Goal: Ask a question: Seek information or help from site administrators or community

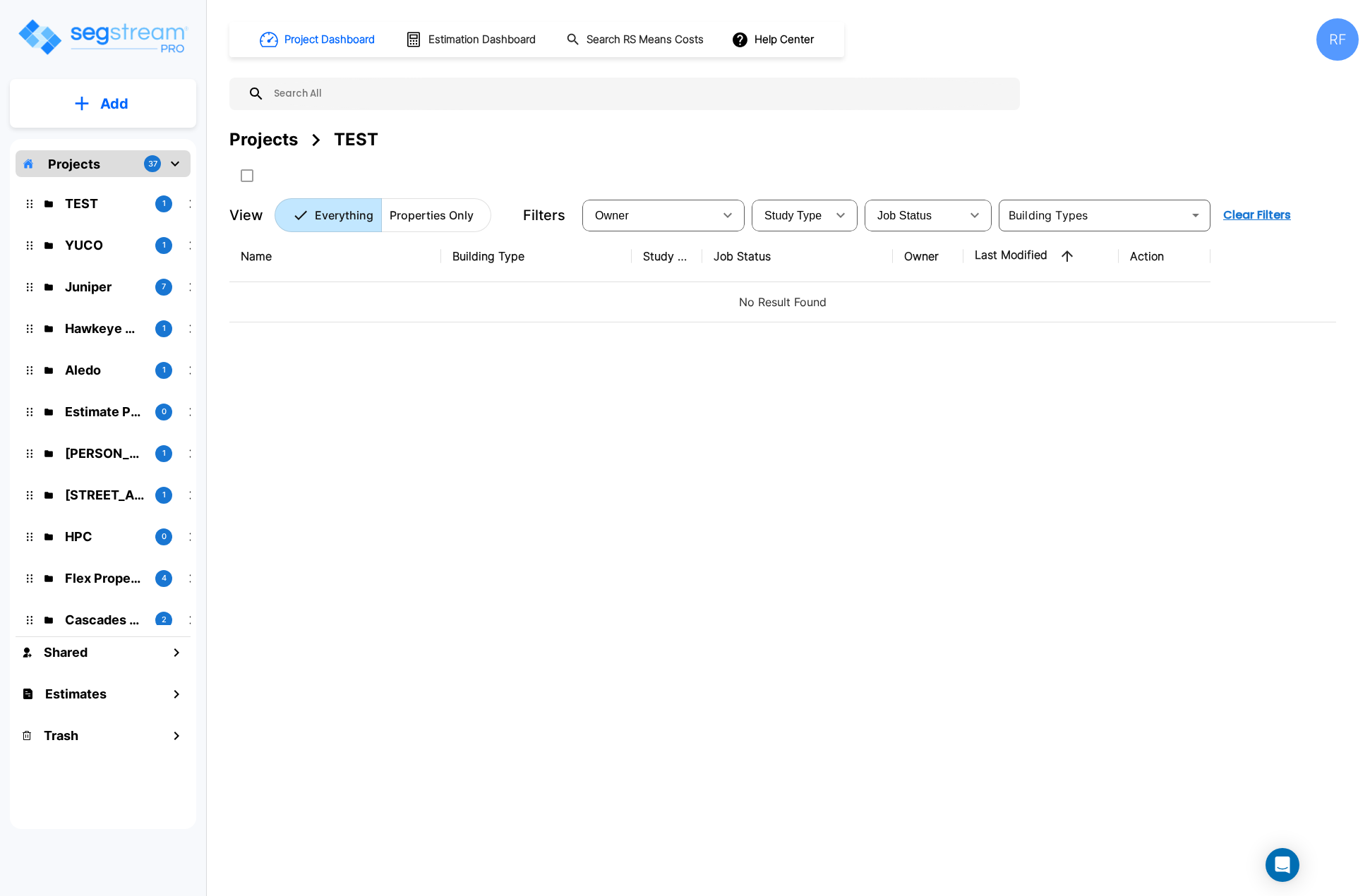
click at [97, 34] on img "mailbox folders" at bounding box center [103, 37] width 173 height 41
click at [95, 289] on p "Juniper" at bounding box center [104, 287] width 79 height 19
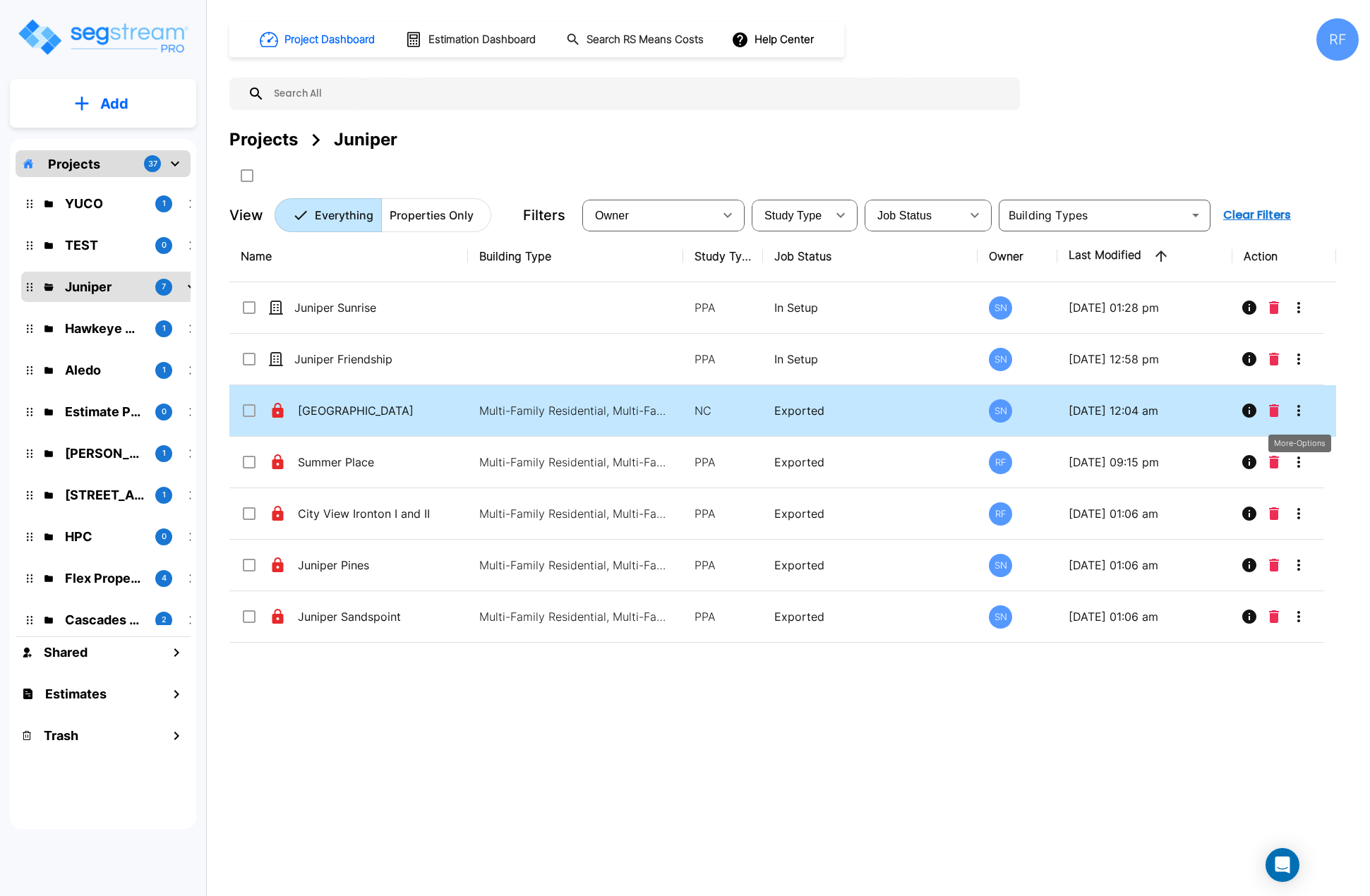
click at [1297, 412] on icon "More-Options" at bounding box center [1298, 411] width 17 height 17
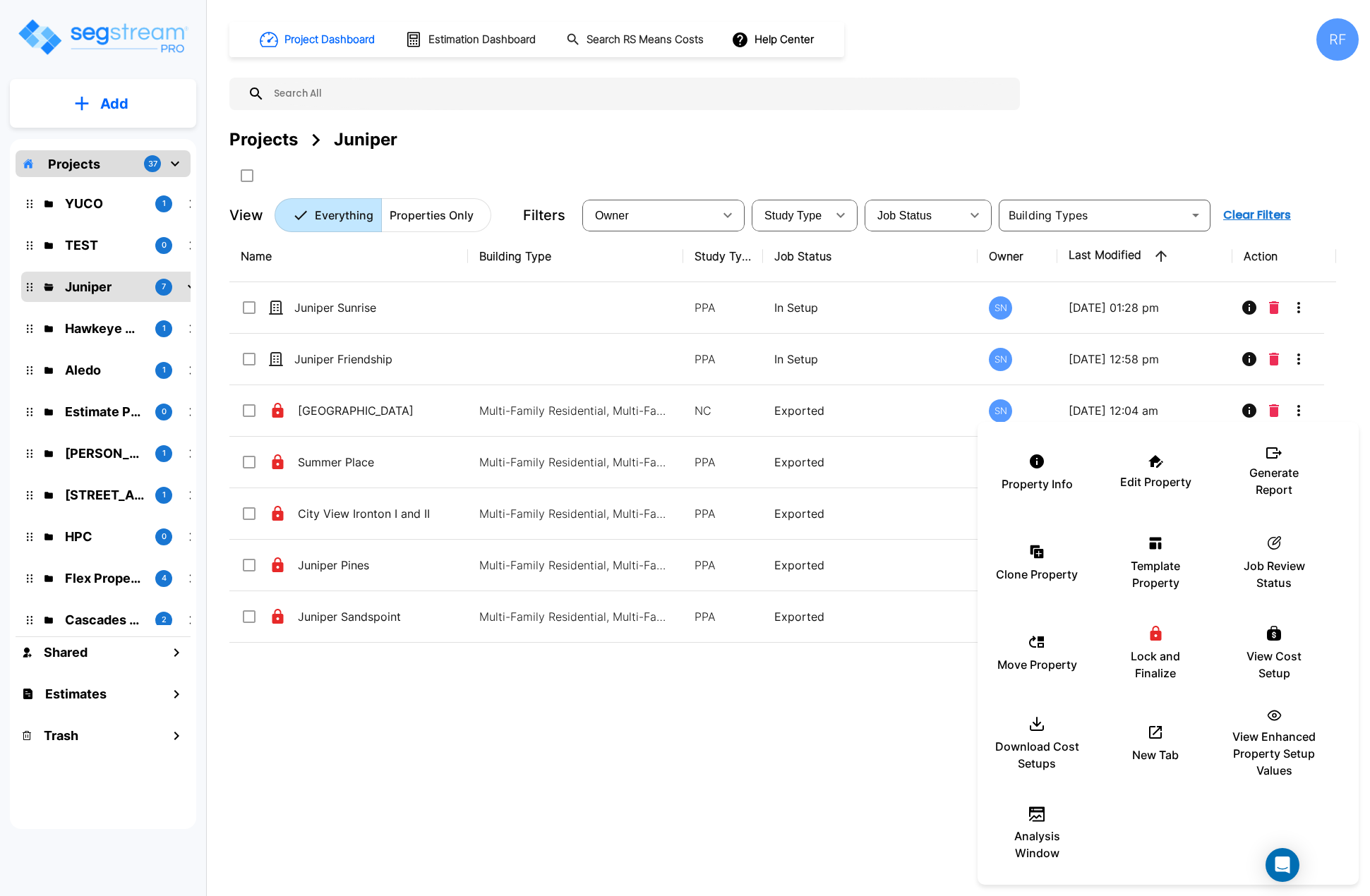
click at [404, 402] on div at bounding box center [685, 448] width 1370 height 896
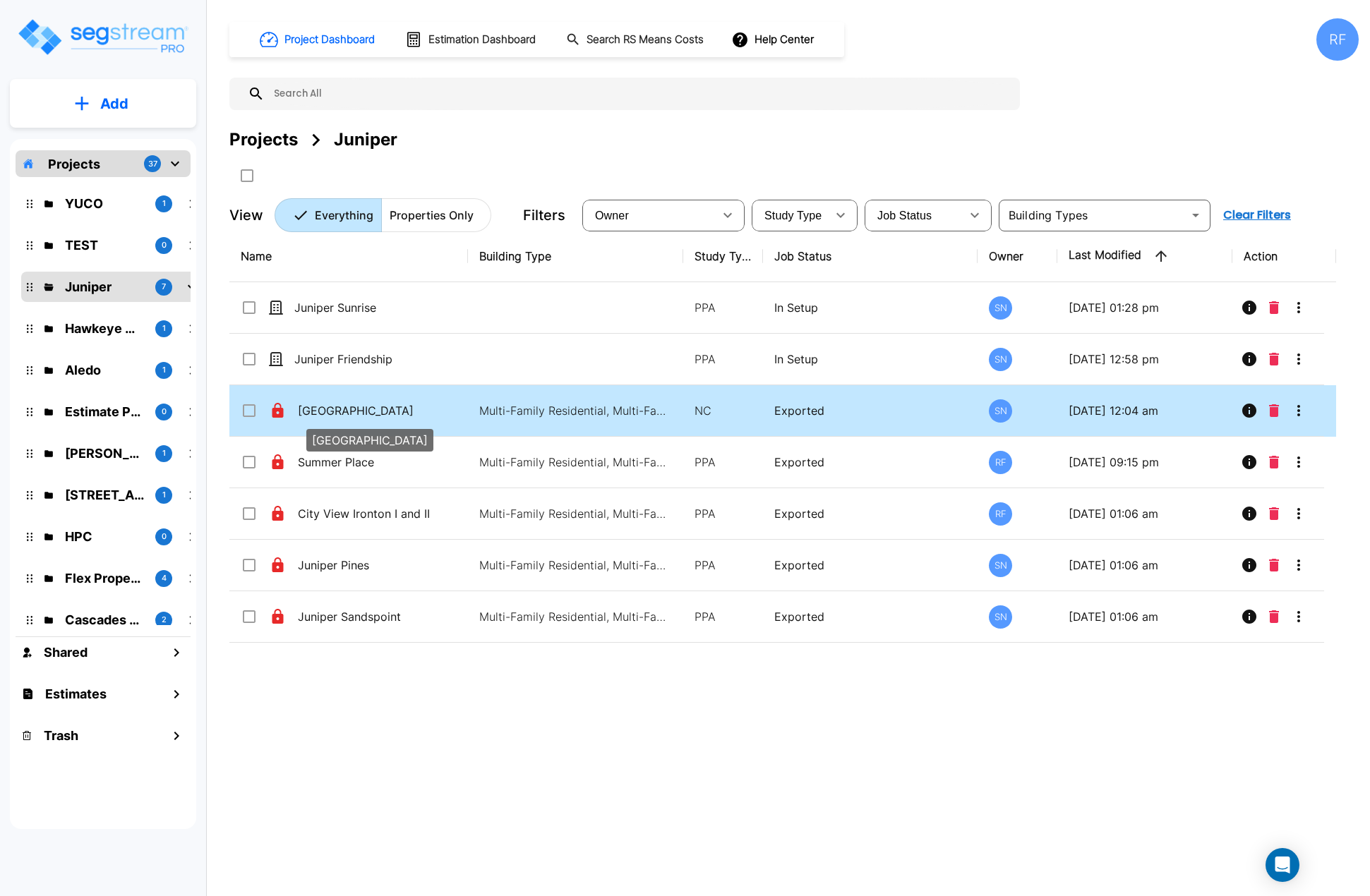
click at [357, 411] on p "[GEOGRAPHIC_DATA]" at bounding box center [368, 411] width 141 height 17
checkbox input "true"
click at [357, 411] on p "[GEOGRAPHIC_DATA]" at bounding box center [368, 411] width 141 height 17
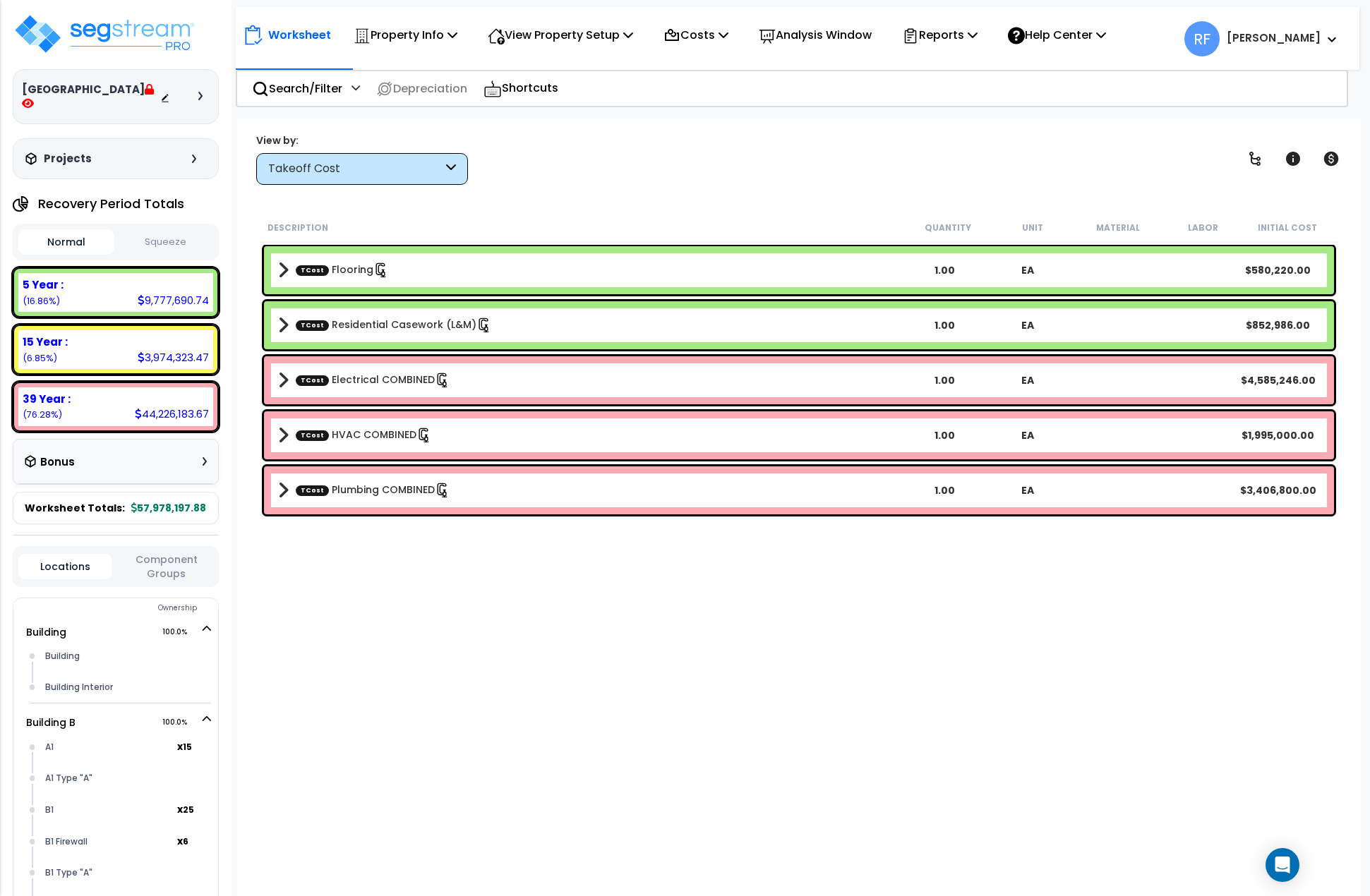
click at [355, 175] on div "Takeoff Cost" at bounding box center [356, 168] width 175 height 16
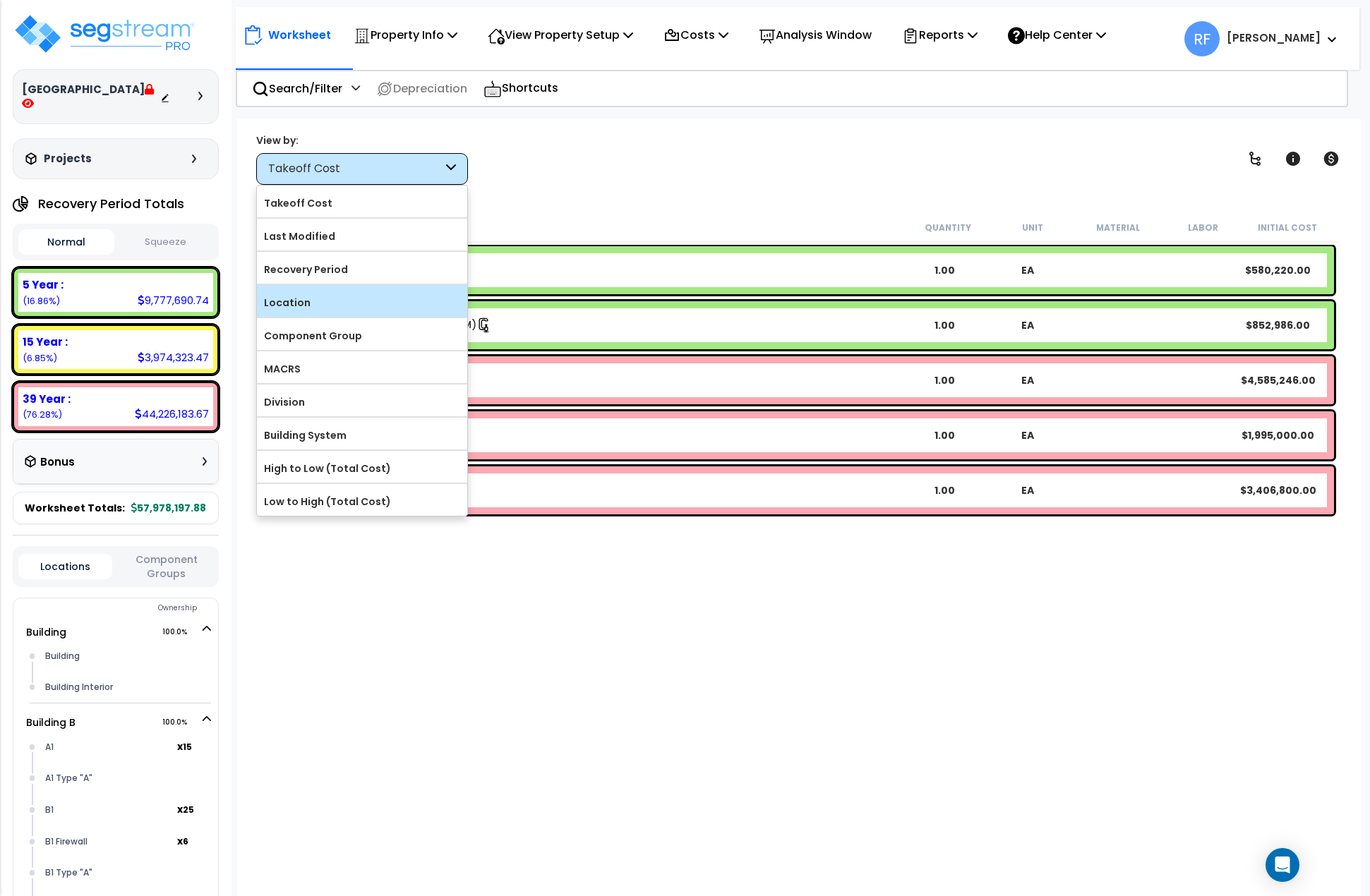
click at [365, 294] on label "Location" at bounding box center [362, 303] width 211 height 21
click at [0, 0] on input "Location" at bounding box center [0, 0] width 0 height 0
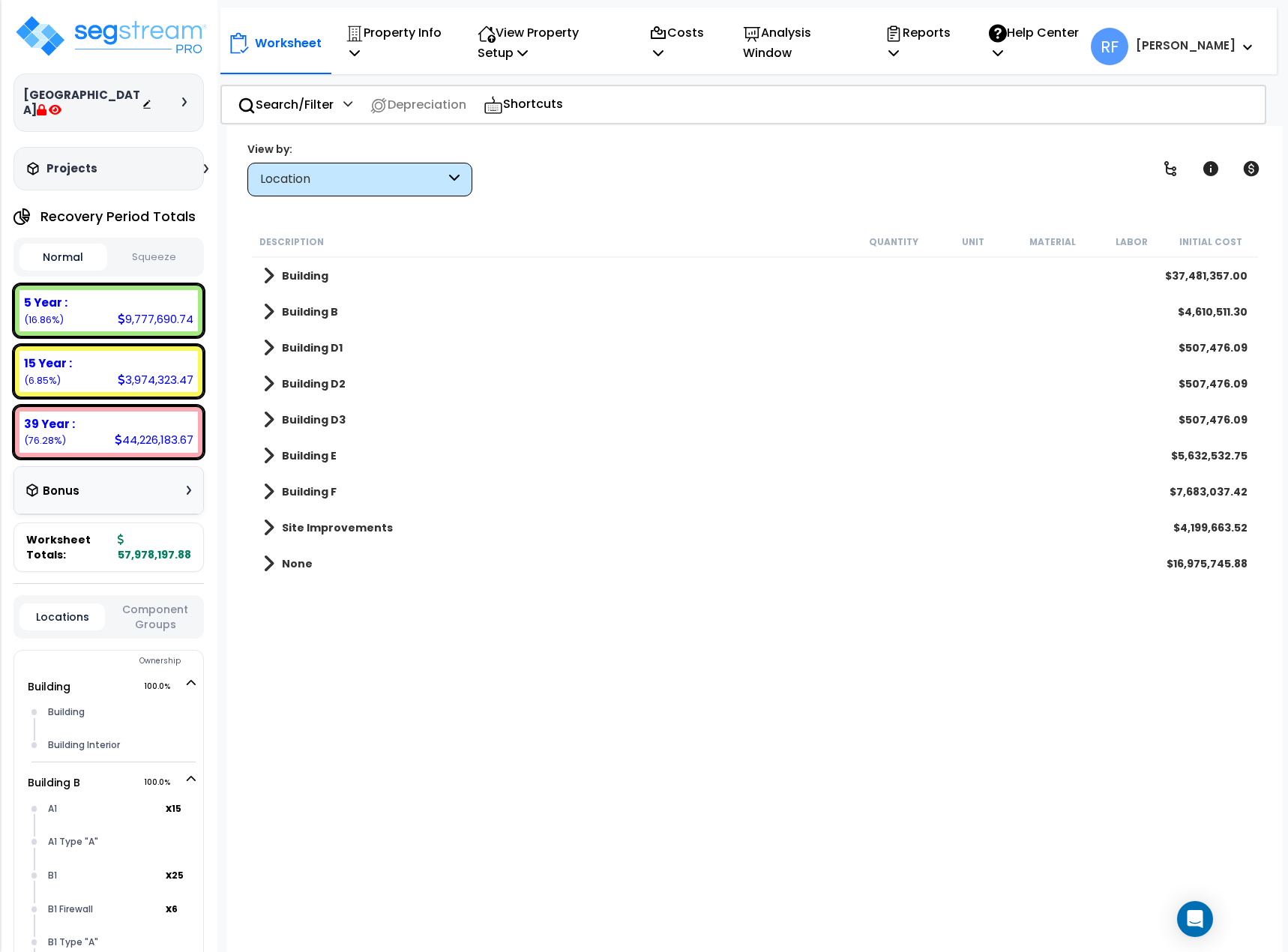
click at [274, 562] on link "None" at bounding box center [288, 563] width 50 height 21
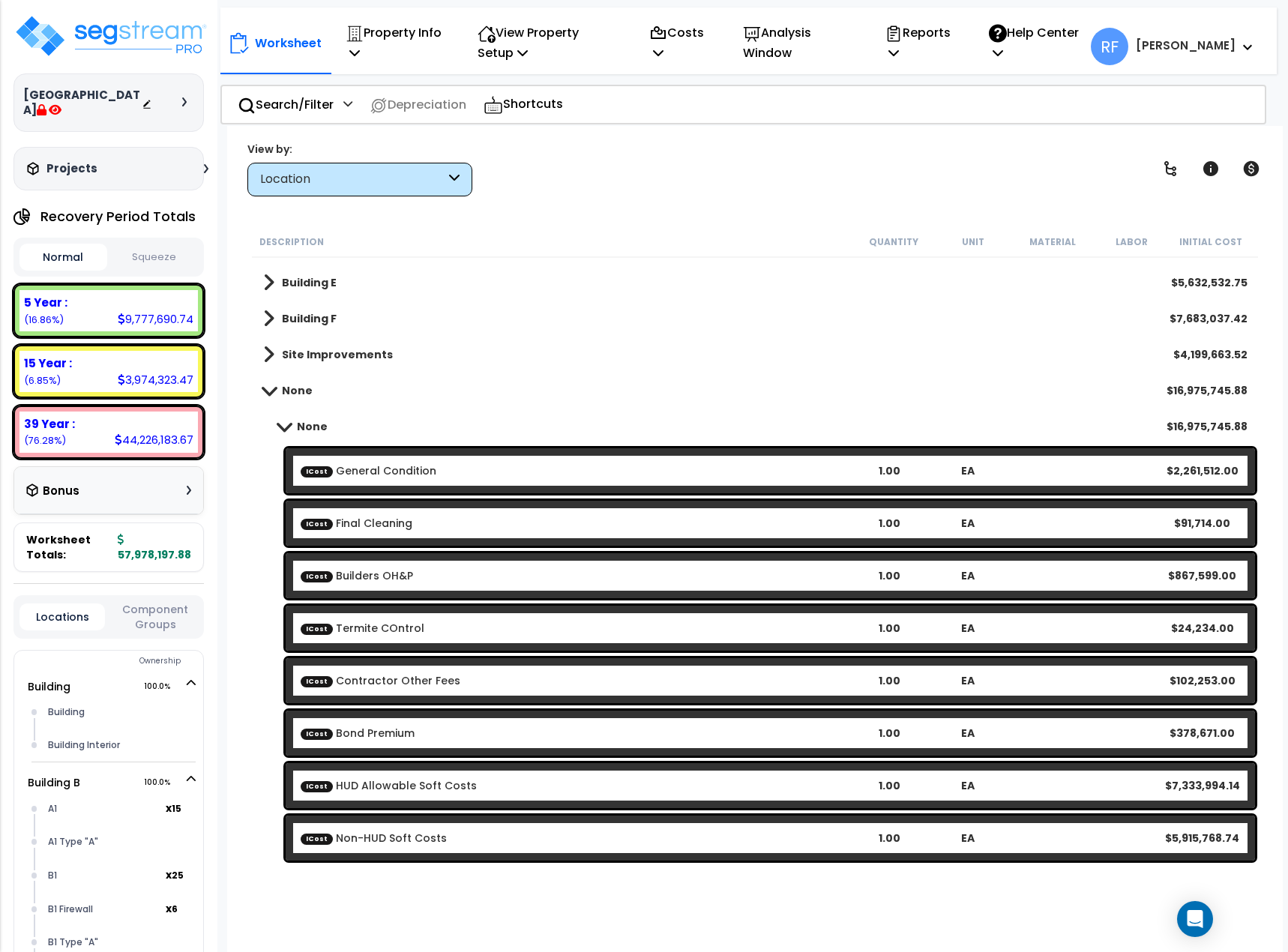
scroll to position [66, 0]
click at [311, 431] on b "None" at bounding box center [311, 427] width 31 height 15
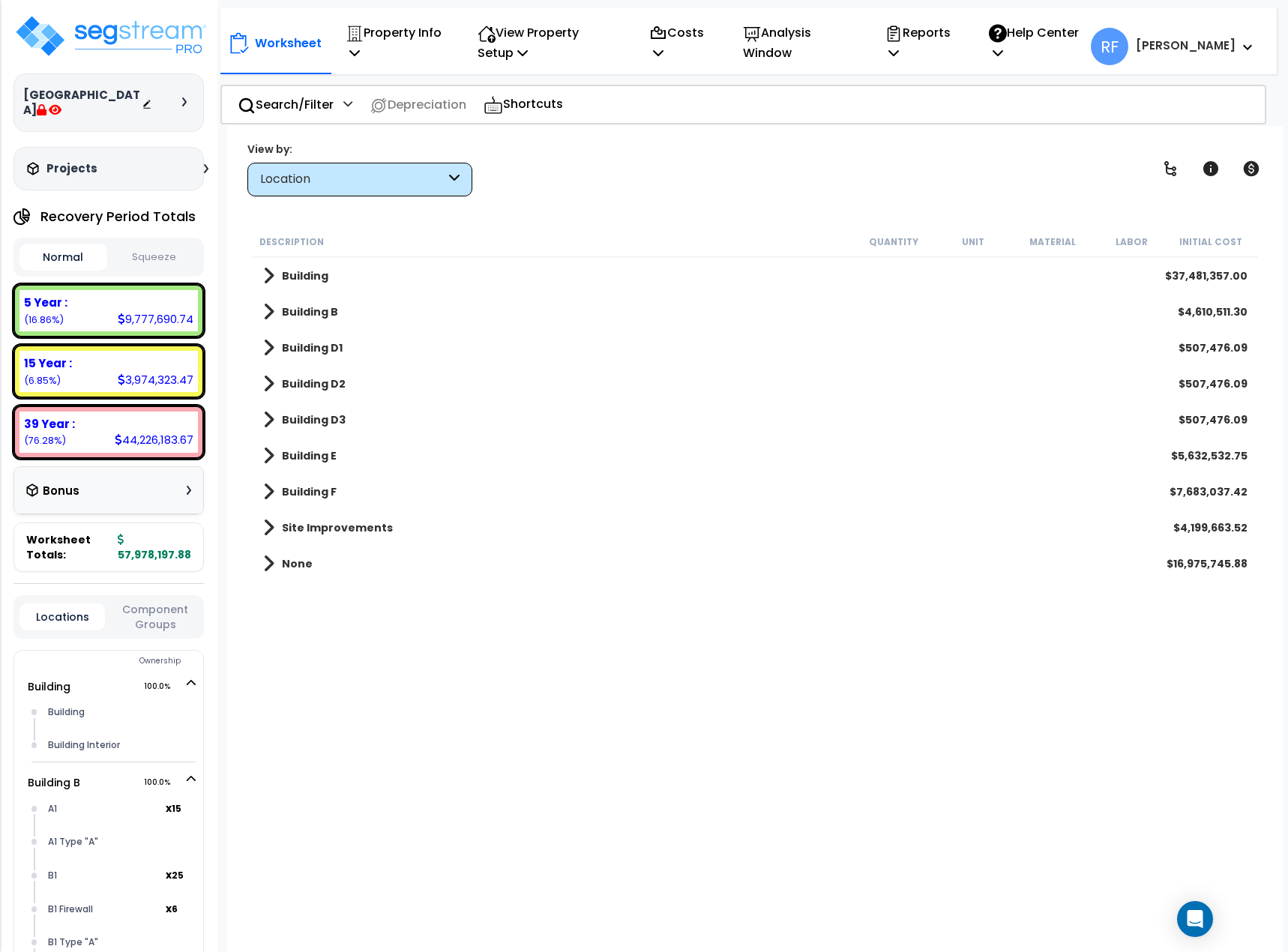
click at [304, 278] on b "Building" at bounding box center [305, 276] width 46 height 15
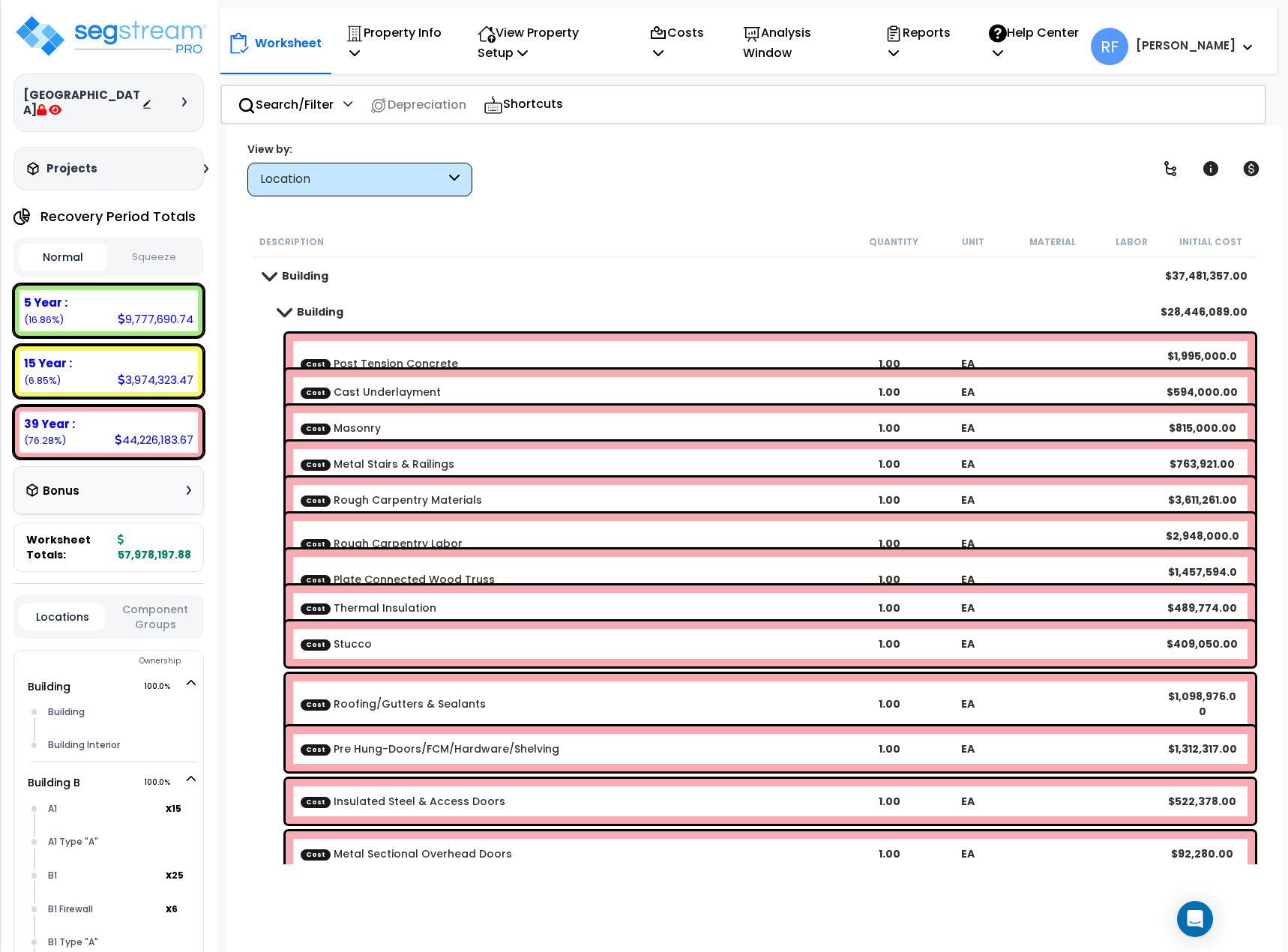
click at [316, 315] on b "Building" at bounding box center [320, 312] width 46 height 15
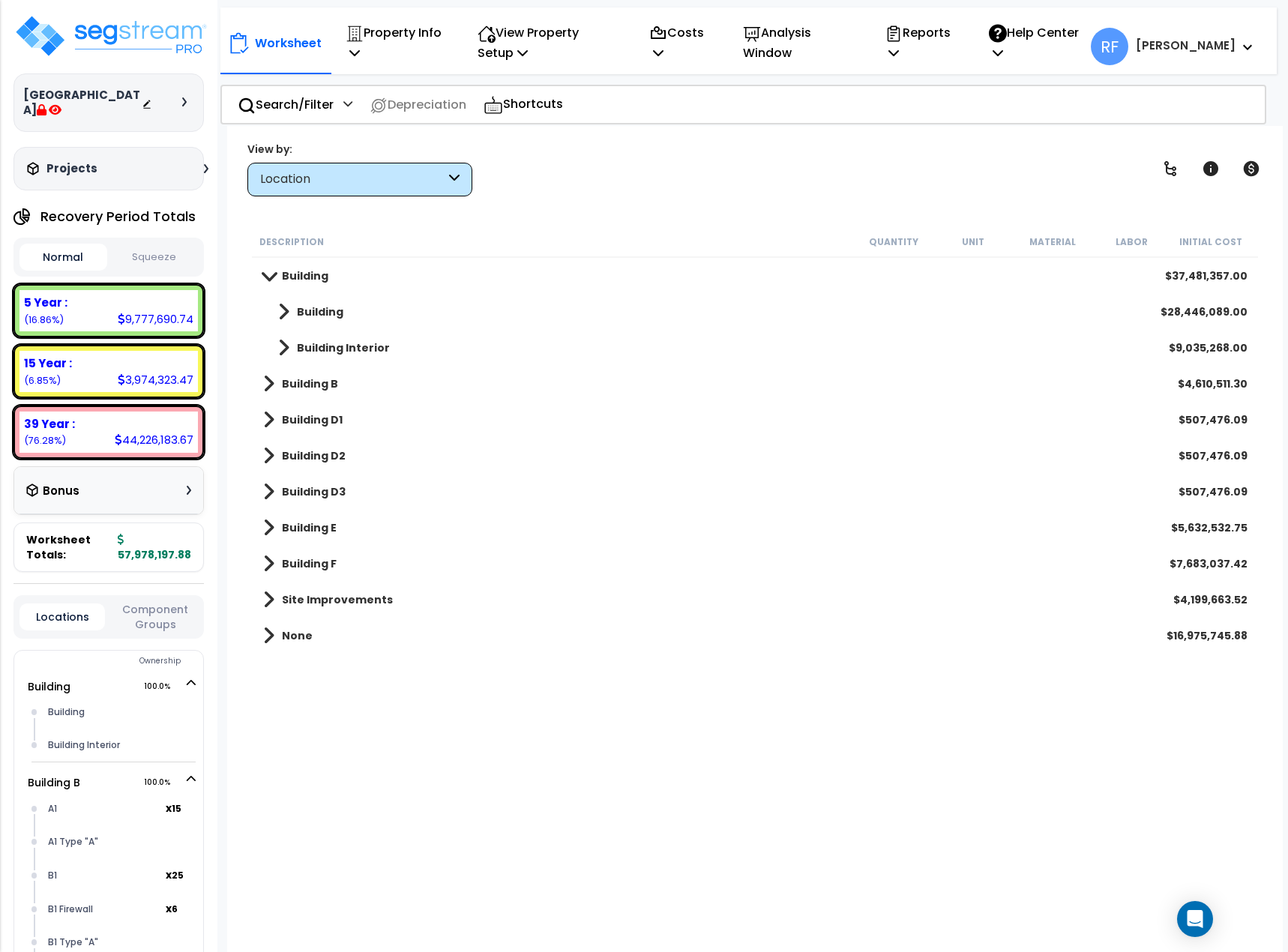
click at [311, 524] on b "Building E" at bounding box center [309, 528] width 55 height 15
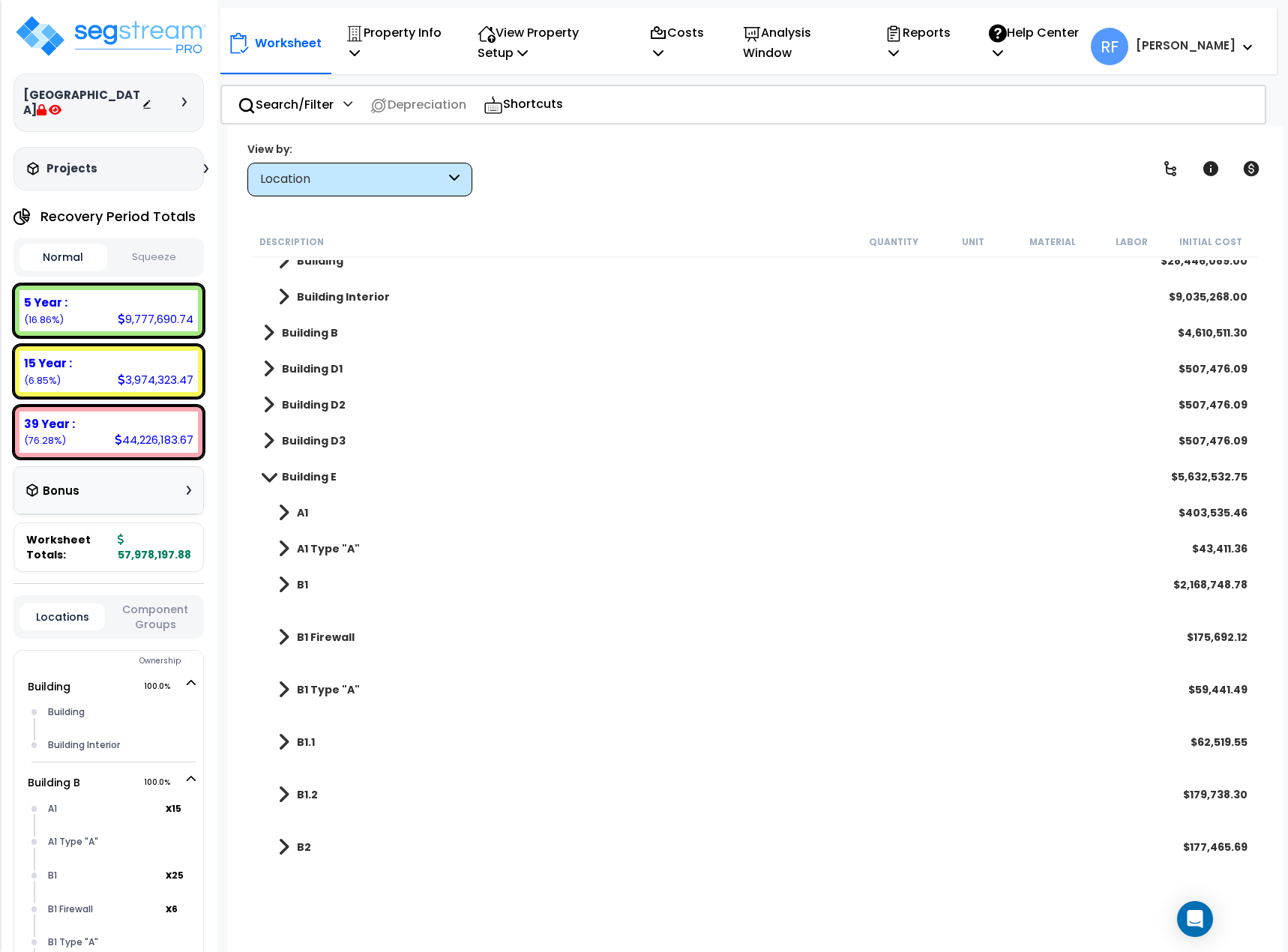
scroll to position [75, 0]
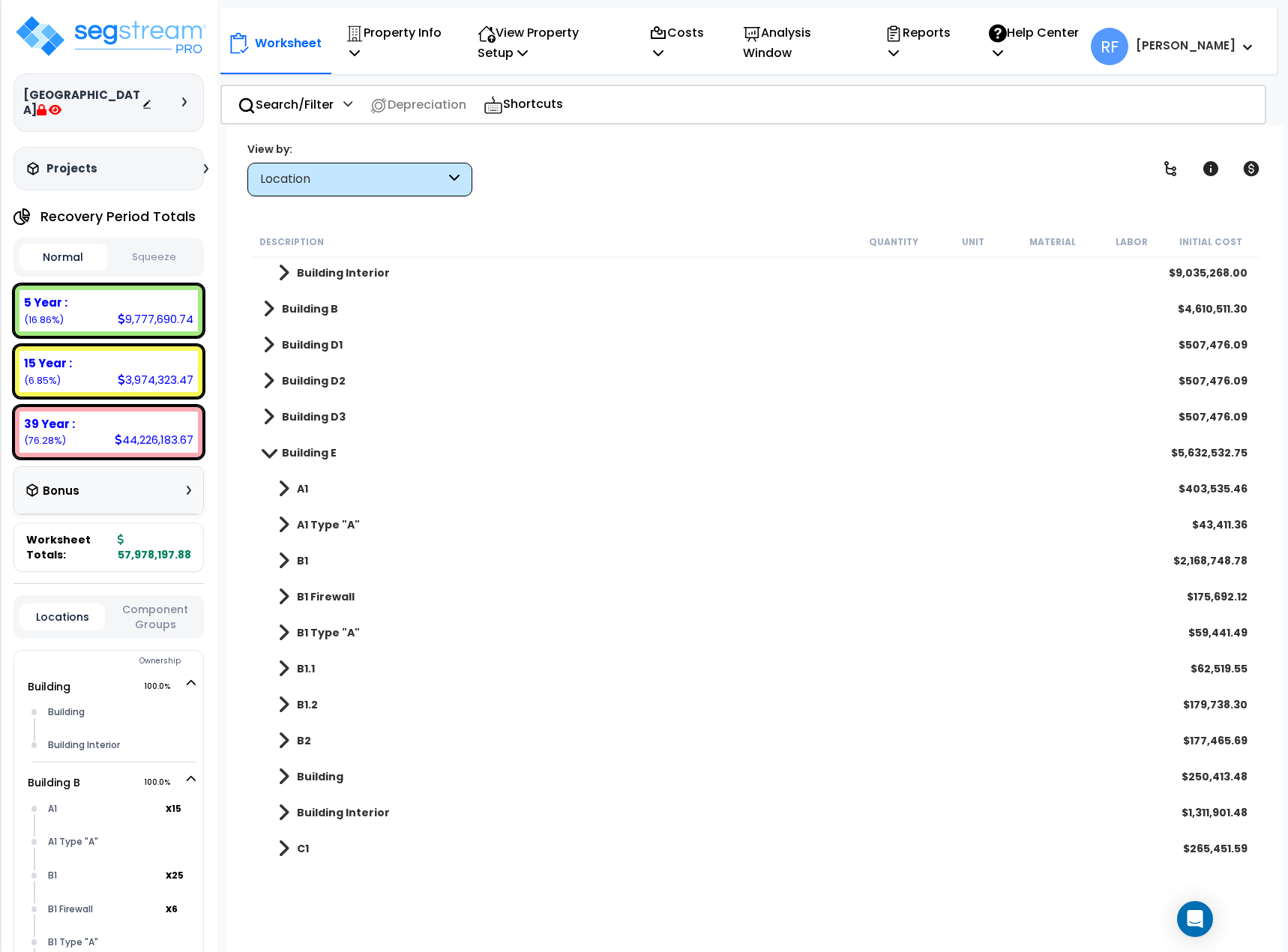
click at [268, 448] on span at bounding box center [268, 452] width 21 height 12
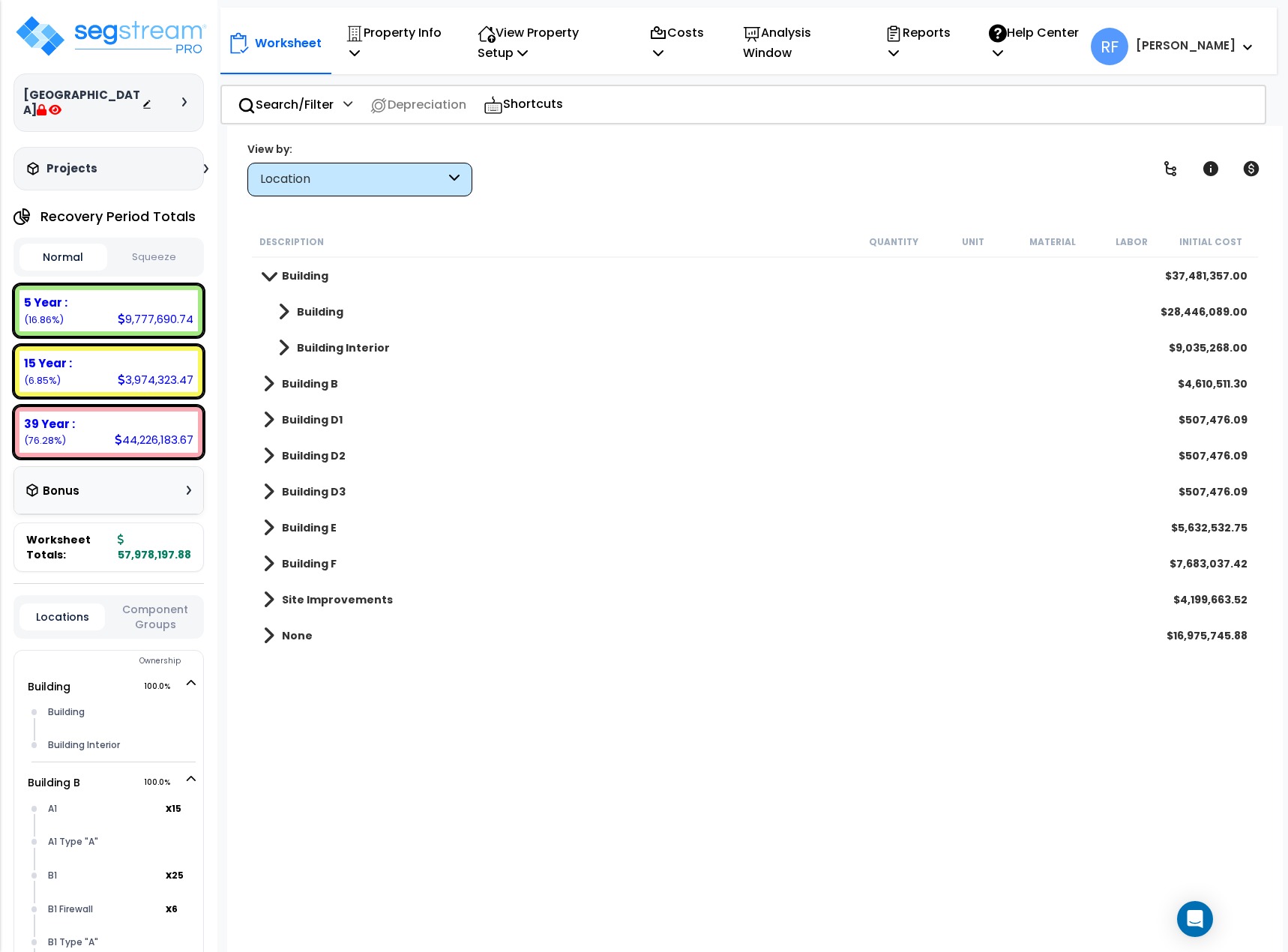
click at [268, 275] on span at bounding box center [268, 276] width 21 height 12
click at [168, 266] on button "Squeeze" at bounding box center [155, 258] width 88 height 27
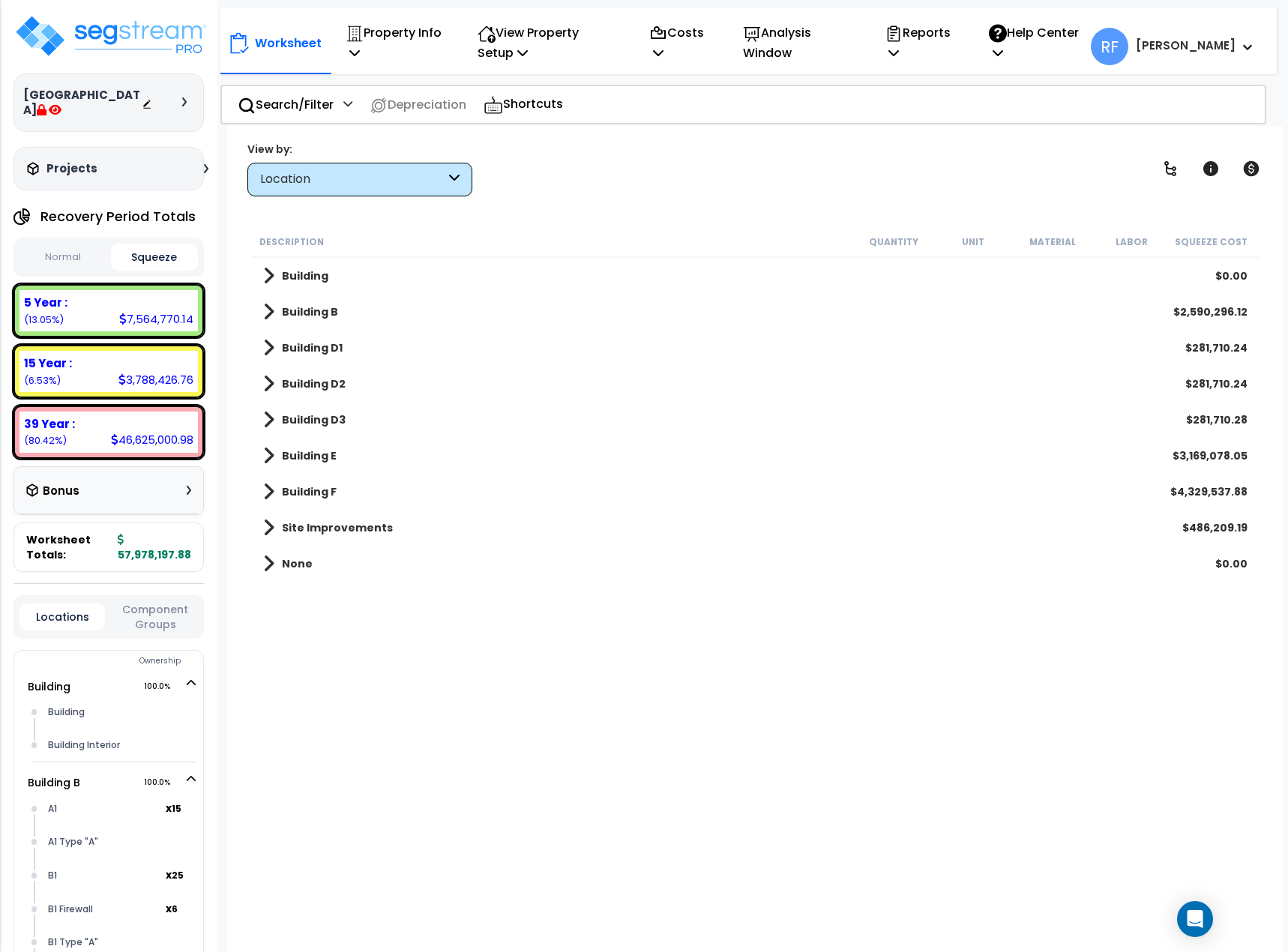
click at [56, 253] on button "Normal" at bounding box center [64, 258] width 88 height 27
click at [174, 250] on button "Squeeze" at bounding box center [155, 258] width 88 height 27
click at [665, 34] on icon at bounding box center [658, 33] width 13 height 12
click at [561, 667] on div "Description Quantity Unit Material Labor Squeeze Cost Building $0.00 Building B…" at bounding box center [755, 545] width 1011 height 638
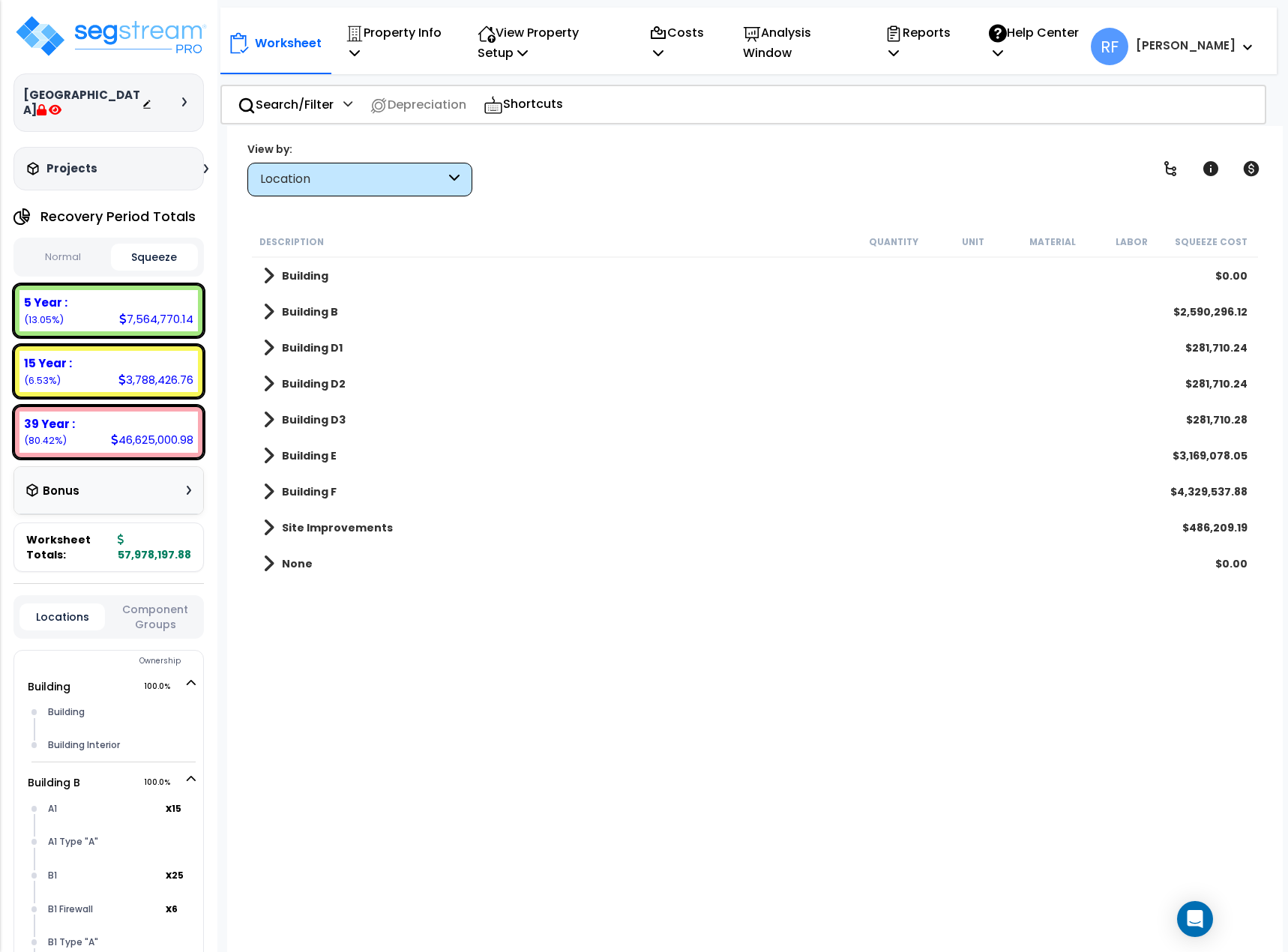
click at [291, 566] on b "None" at bounding box center [297, 564] width 31 height 15
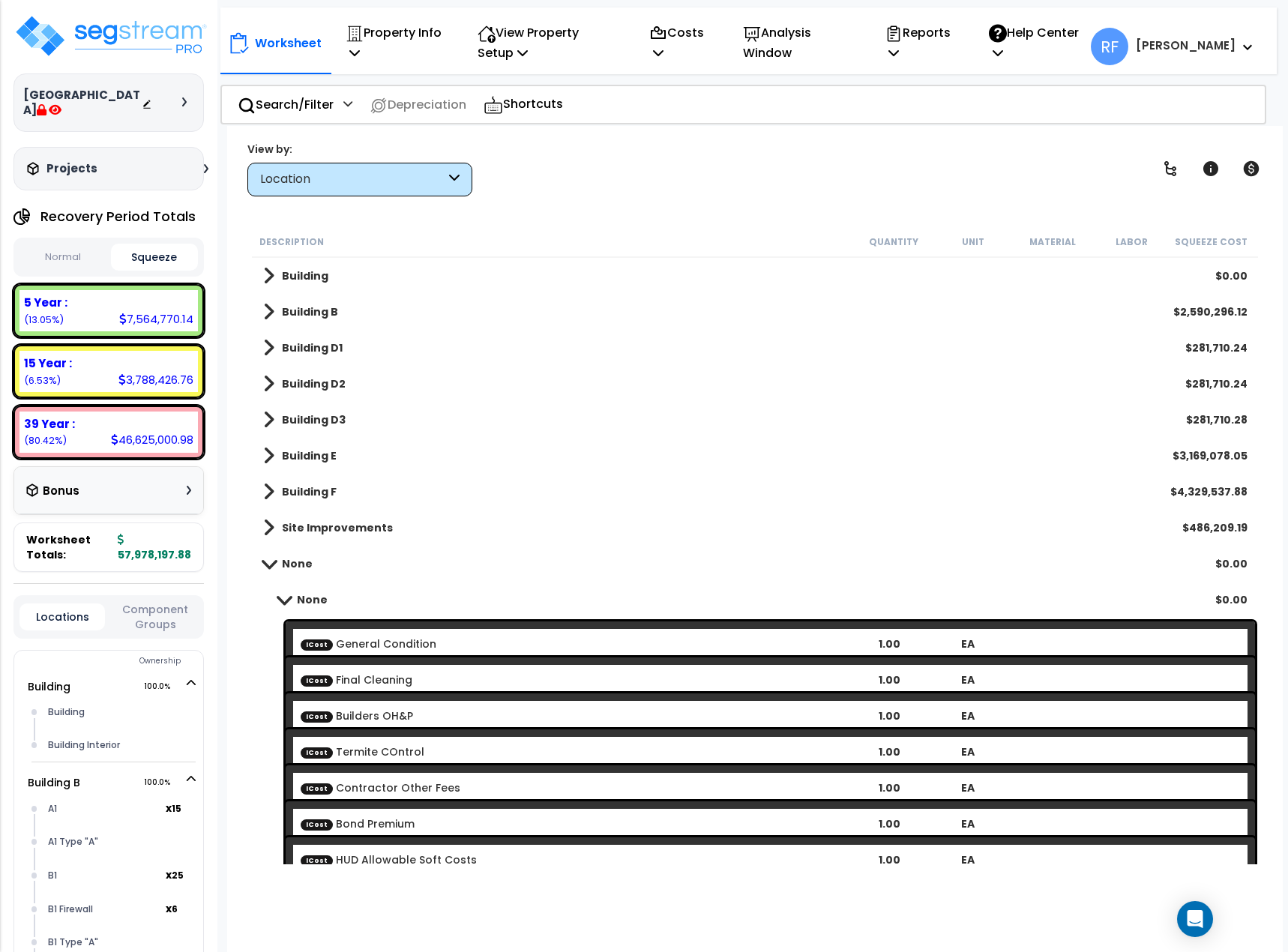
click at [291, 566] on b "None" at bounding box center [297, 564] width 31 height 15
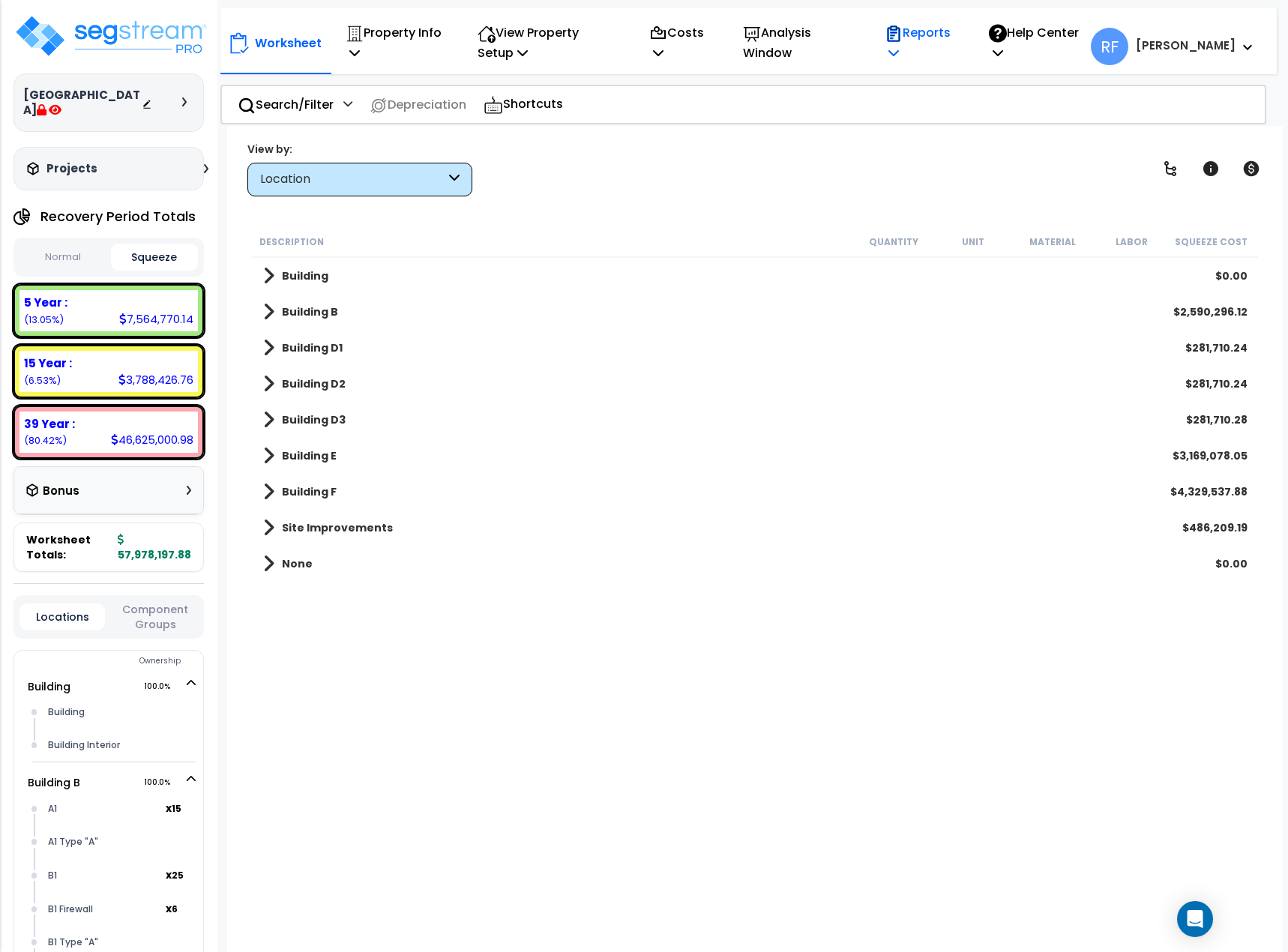
click at [938, 44] on p "Reports" at bounding box center [920, 42] width 72 height 41
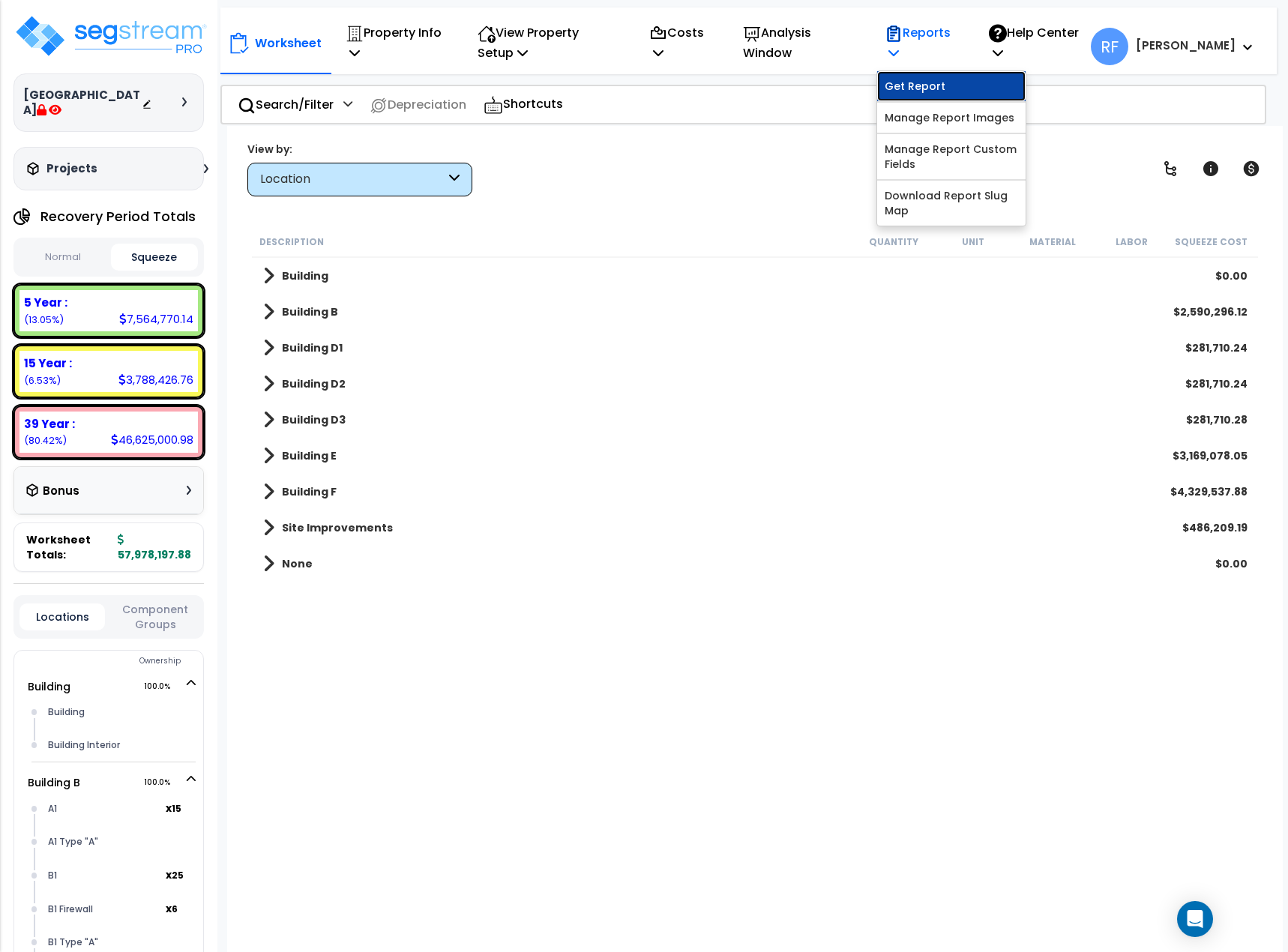
click at [971, 94] on link "Get Report" at bounding box center [951, 86] width 148 height 30
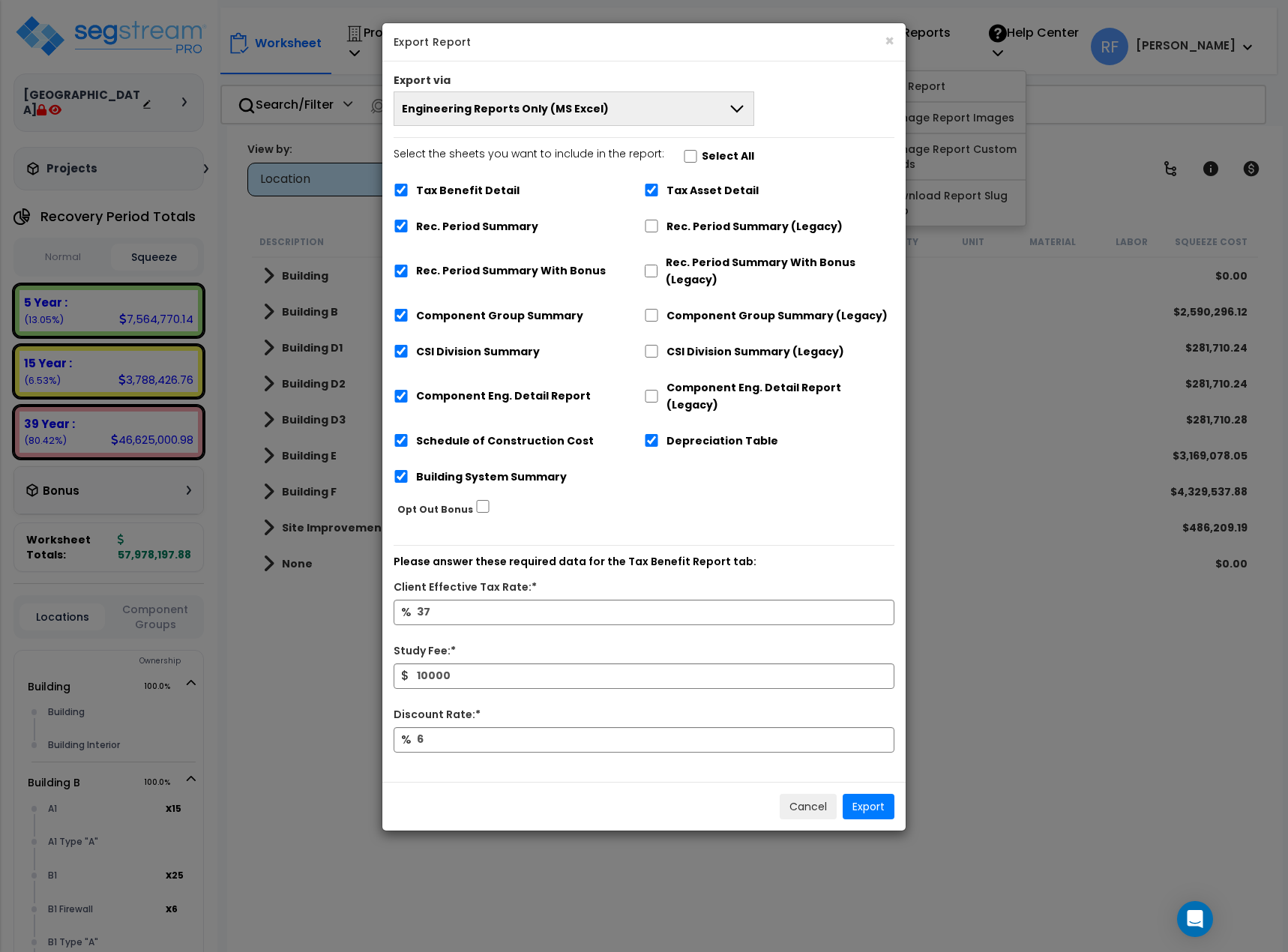
click at [702, 152] on label "Select All" at bounding box center [727, 156] width 52 height 17
click at [697, 152] on input "Select the sheets you want to include in the report: Select All" at bounding box center [691, 156] width 15 height 12
click at [702, 152] on label "Select All" at bounding box center [727, 156] width 52 height 17
click at [697, 152] on input "Select the sheets you want to include in the report: Select All" at bounding box center [691, 156] width 15 height 12
checkbox input "false"
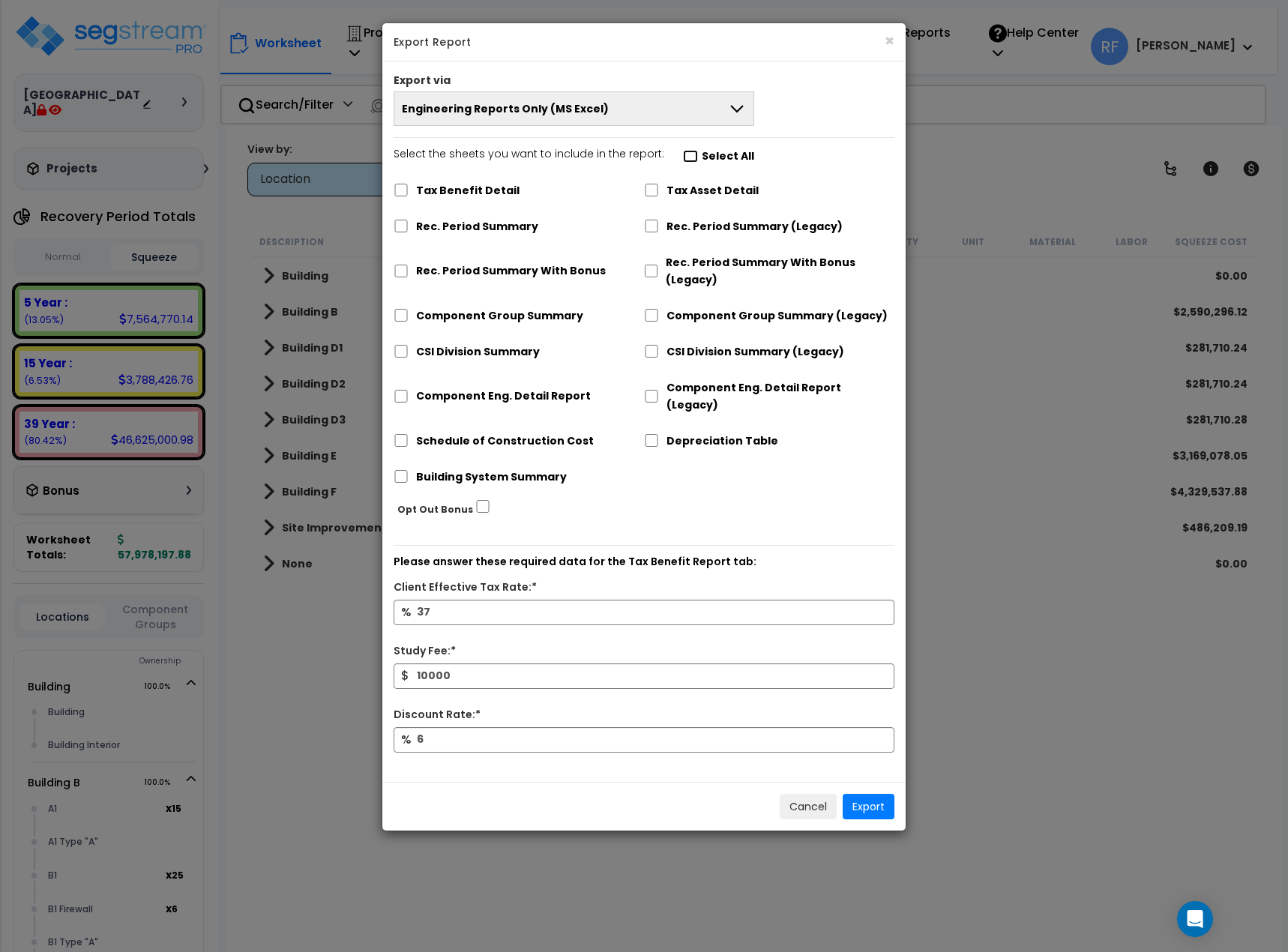
checkbox input "false"
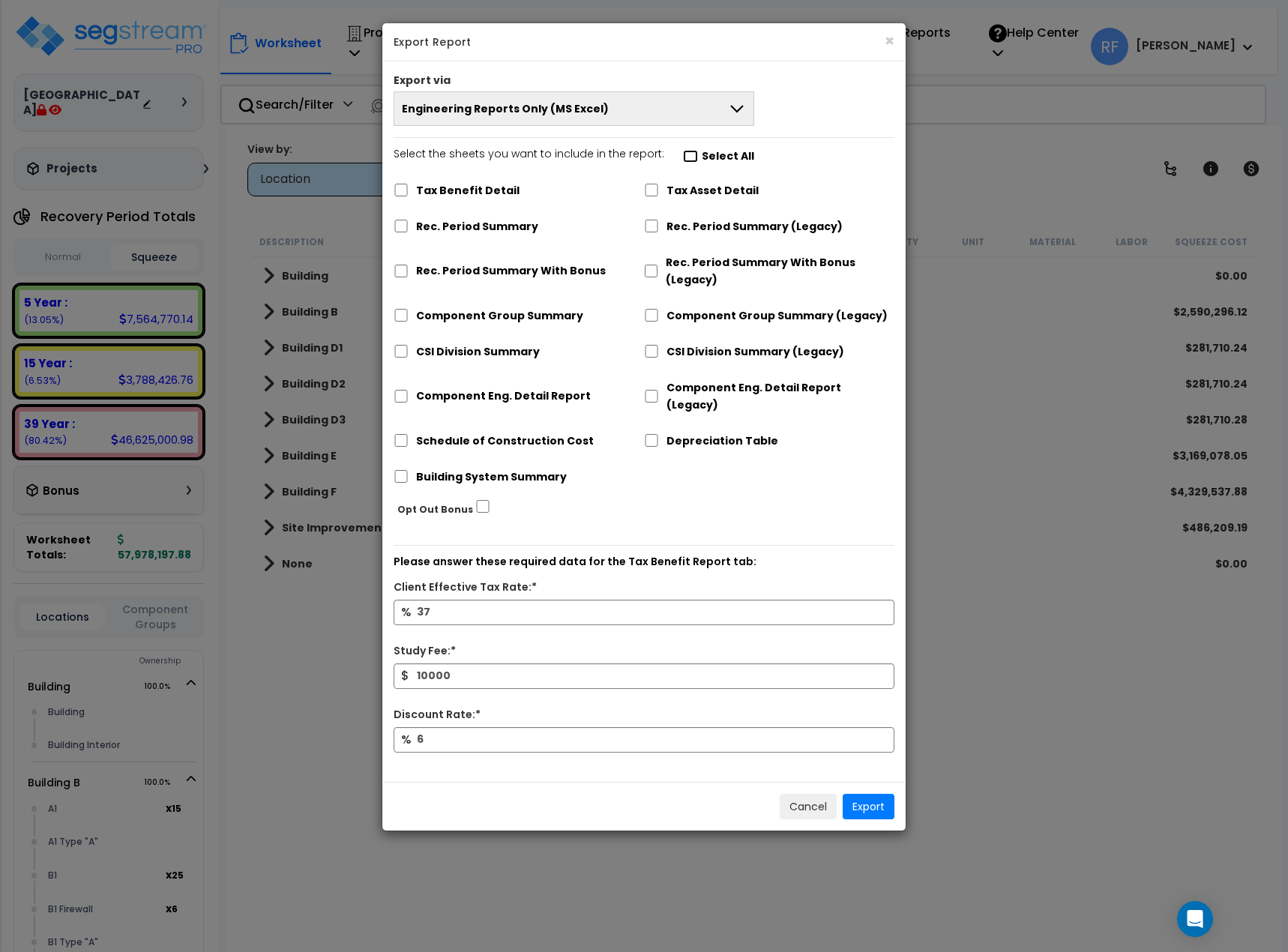
checkbox input "false"
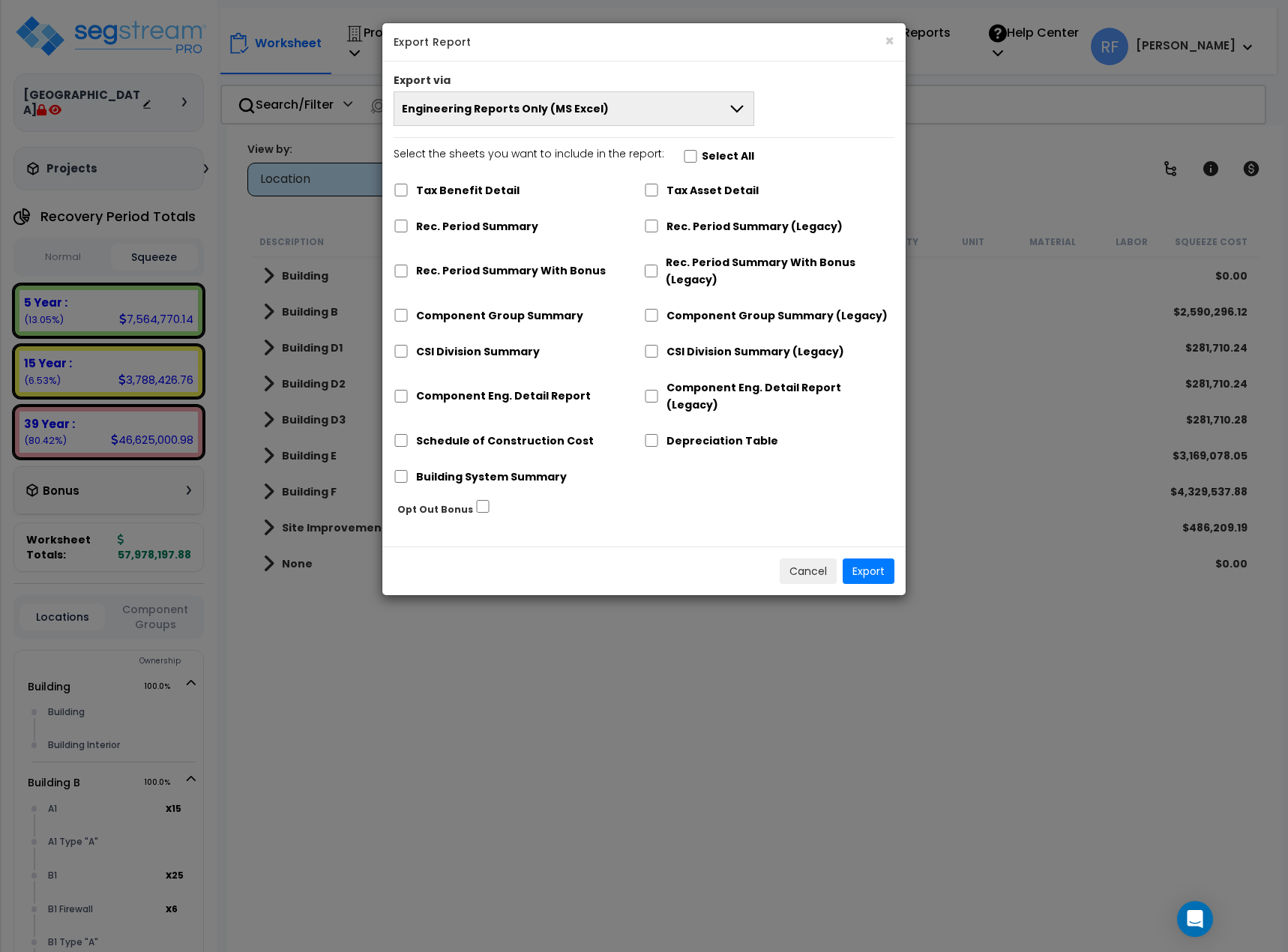
click at [679, 186] on label "Tax Asset Detail" at bounding box center [712, 191] width 92 height 17
click at [659, 186] on input "Tax Asset Detail" at bounding box center [651, 190] width 15 height 12
checkbox input "true"
click at [663, 227] on div "Rec. Period Summary (Legacy)" at bounding box center [769, 225] width 250 height 28
click at [648, 227] on input "Rec. Period Summary (Legacy)" at bounding box center [651, 225] width 15 height 12
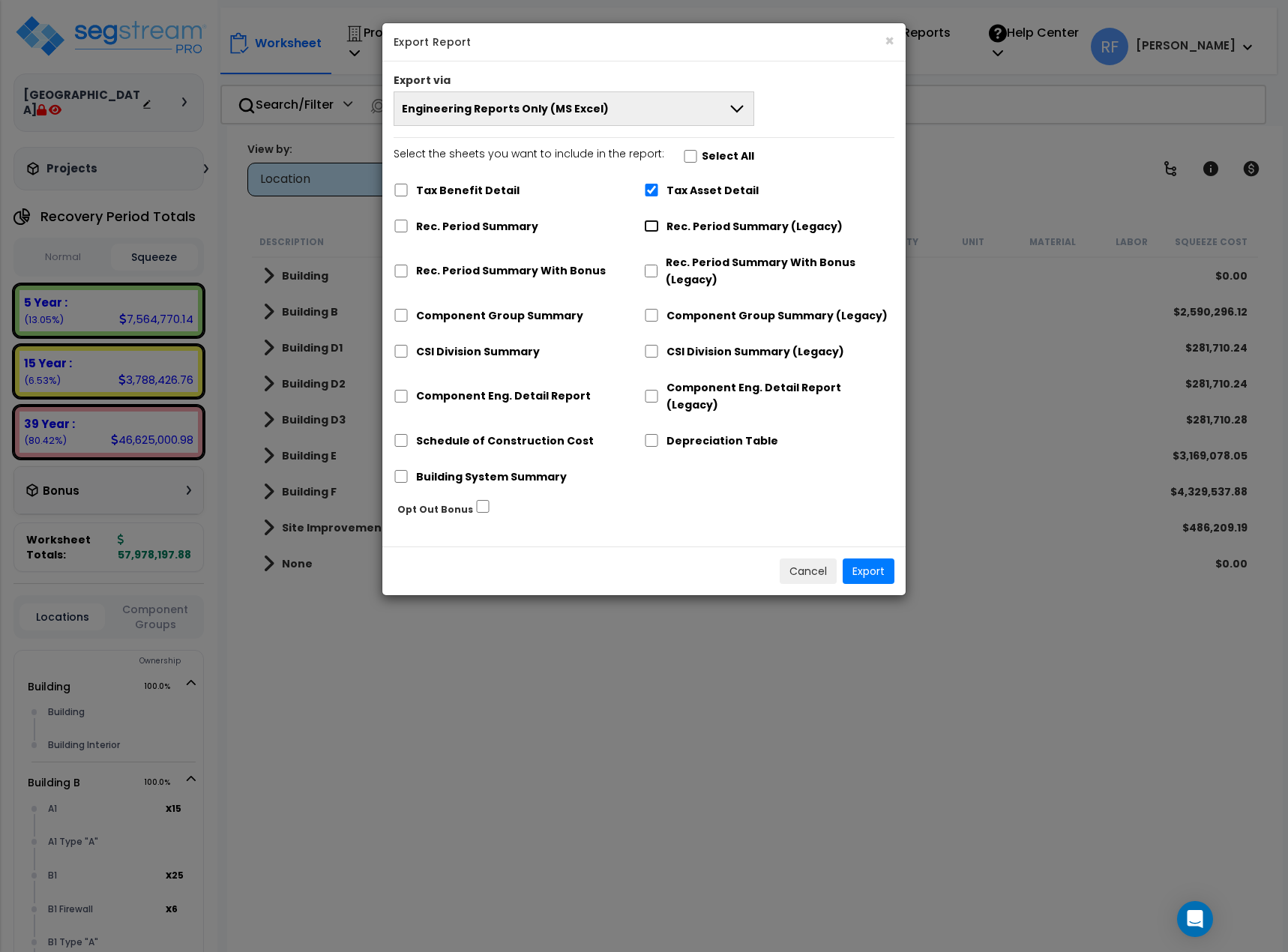
checkbox input "true"
click at [651, 191] on input "Tax Asset Detail" at bounding box center [651, 190] width 15 height 12
checkbox input "false"
click at [861, 558] on button "Export" at bounding box center [868, 571] width 51 height 26
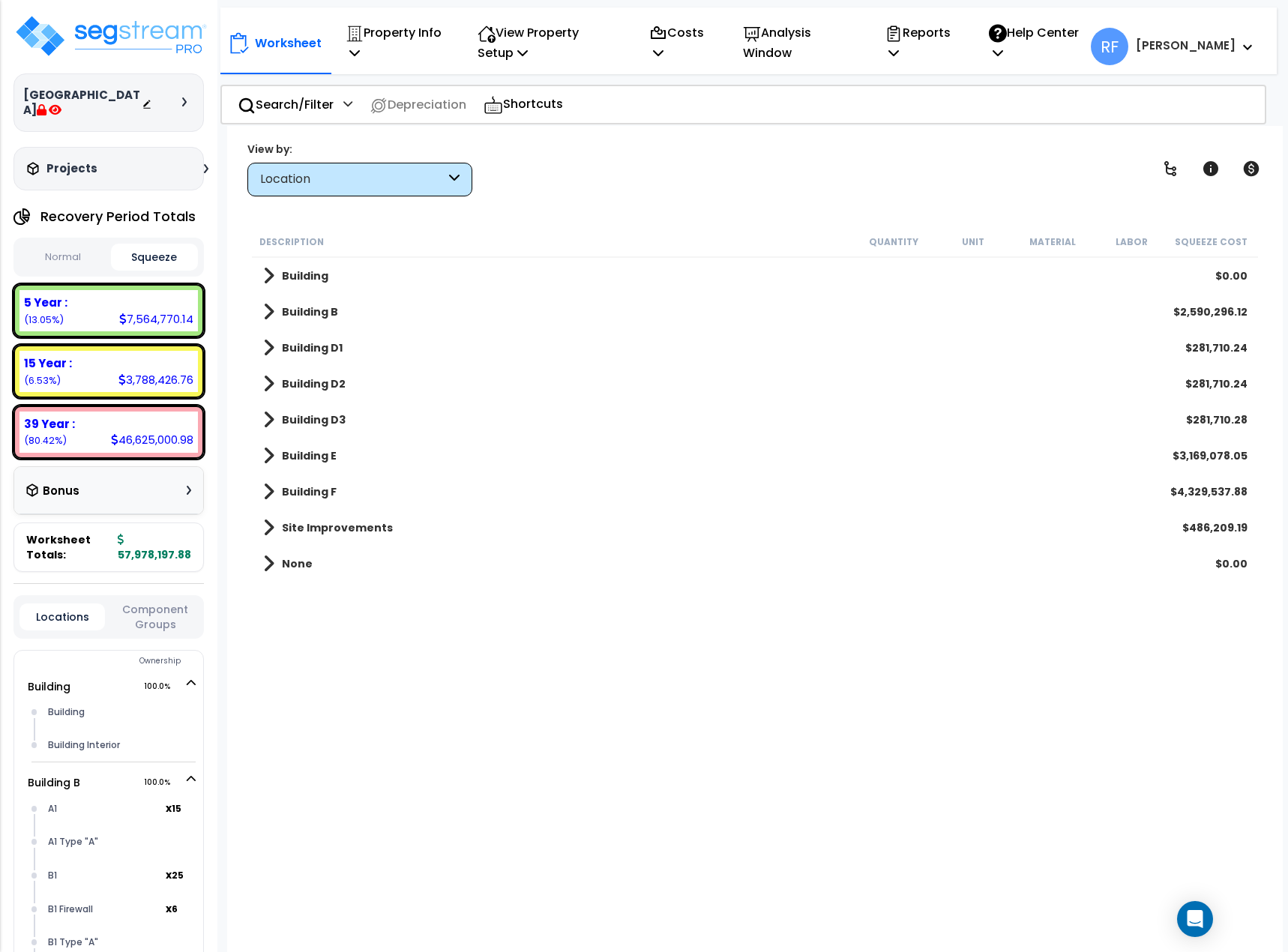
click at [382, 172] on div "Location" at bounding box center [353, 179] width 186 height 17
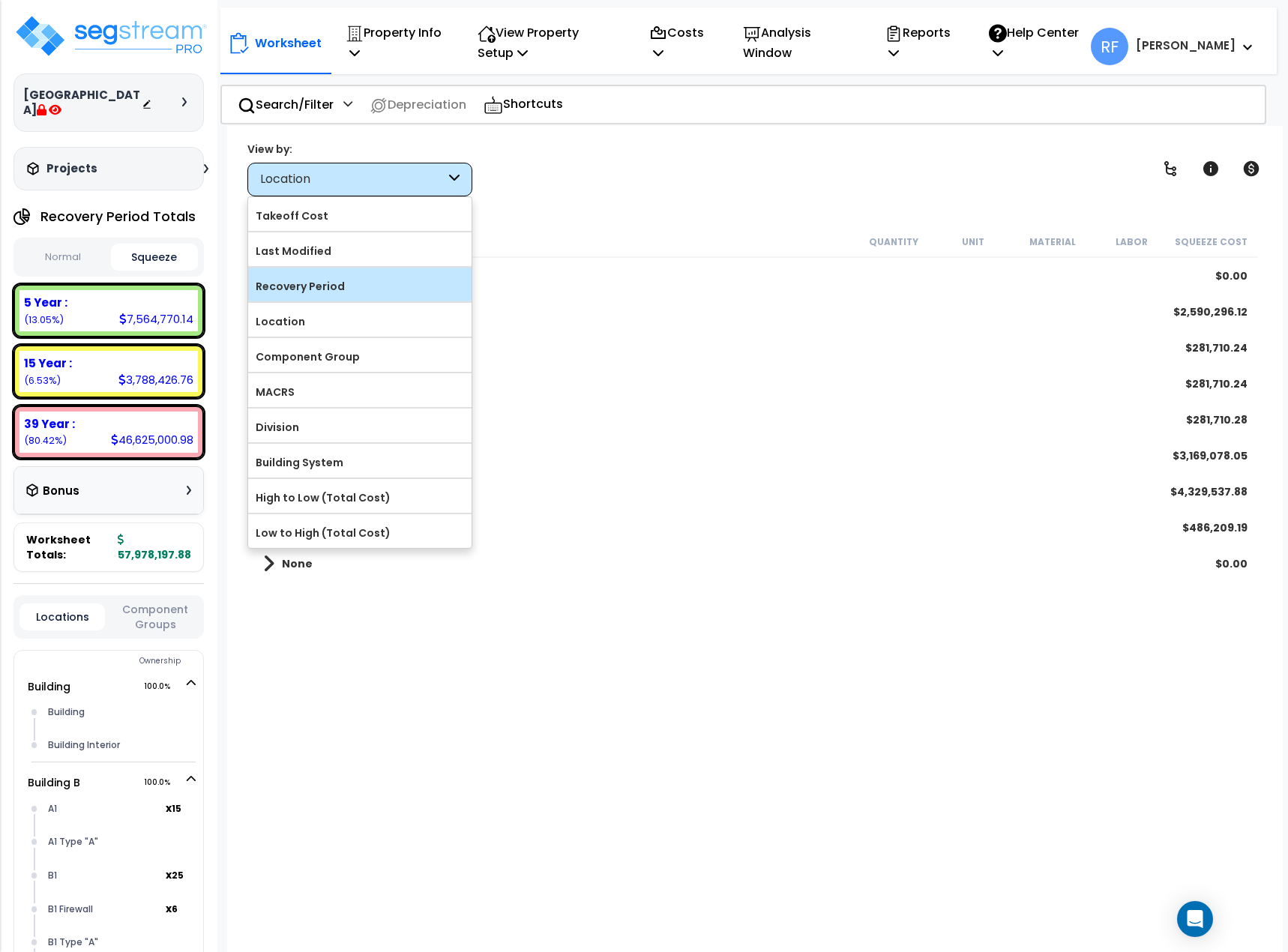
click at [332, 277] on label "Recovery Period" at bounding box center [360, 286] width 224 height 22
click at [0, 0] on input "Recovery Period" at bounding box center [0, 0] width 0 height 0
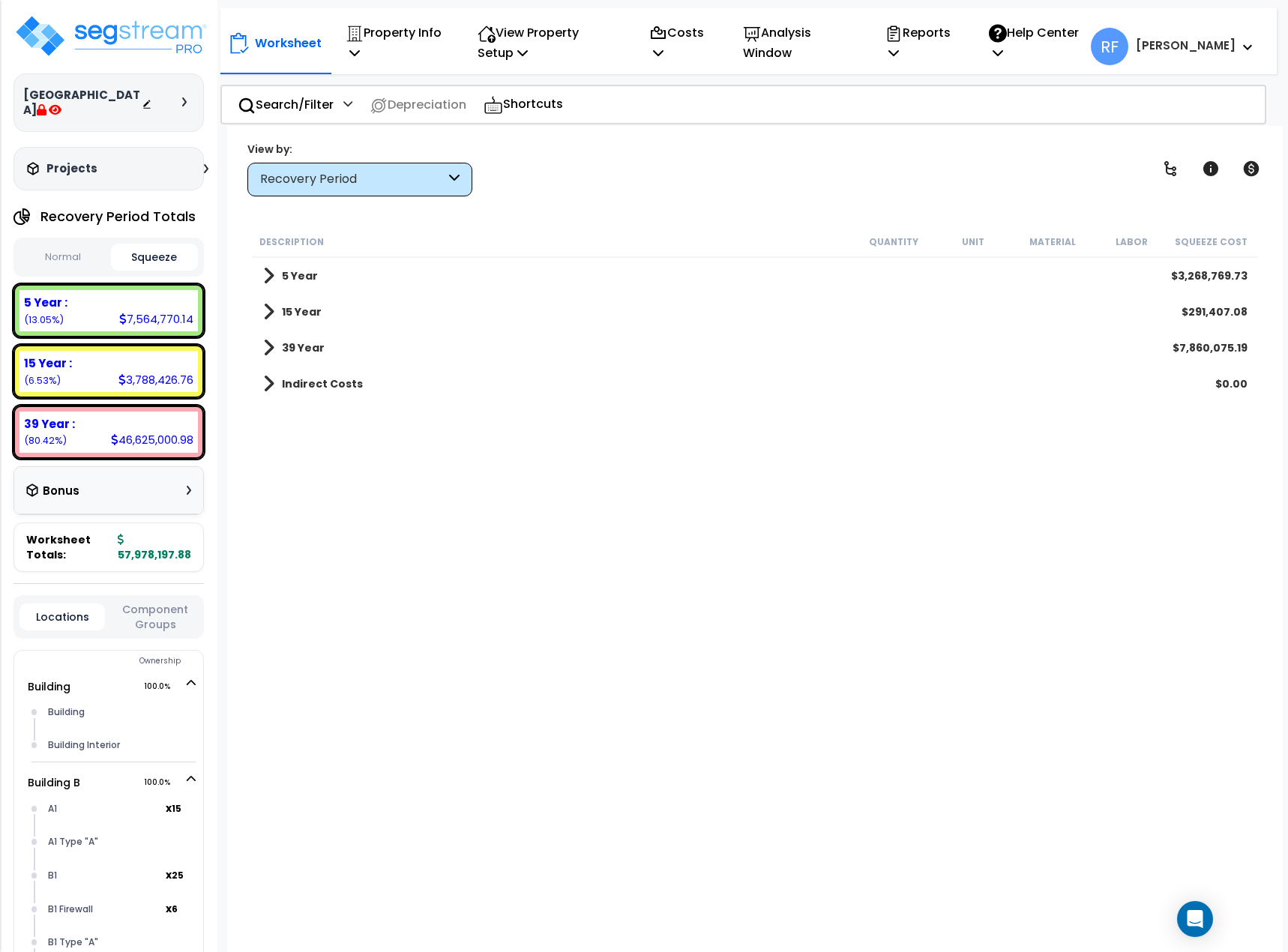
click at [75, 259] on button "Normal" at bounding box center [64, 258] width 88 height 27
click at [162, 259] on button "Squeeze" at bounding box center [155, 258] width 88 height 27
click at [118, 43] on img at bounding box center [110, 36] width 195 height 45
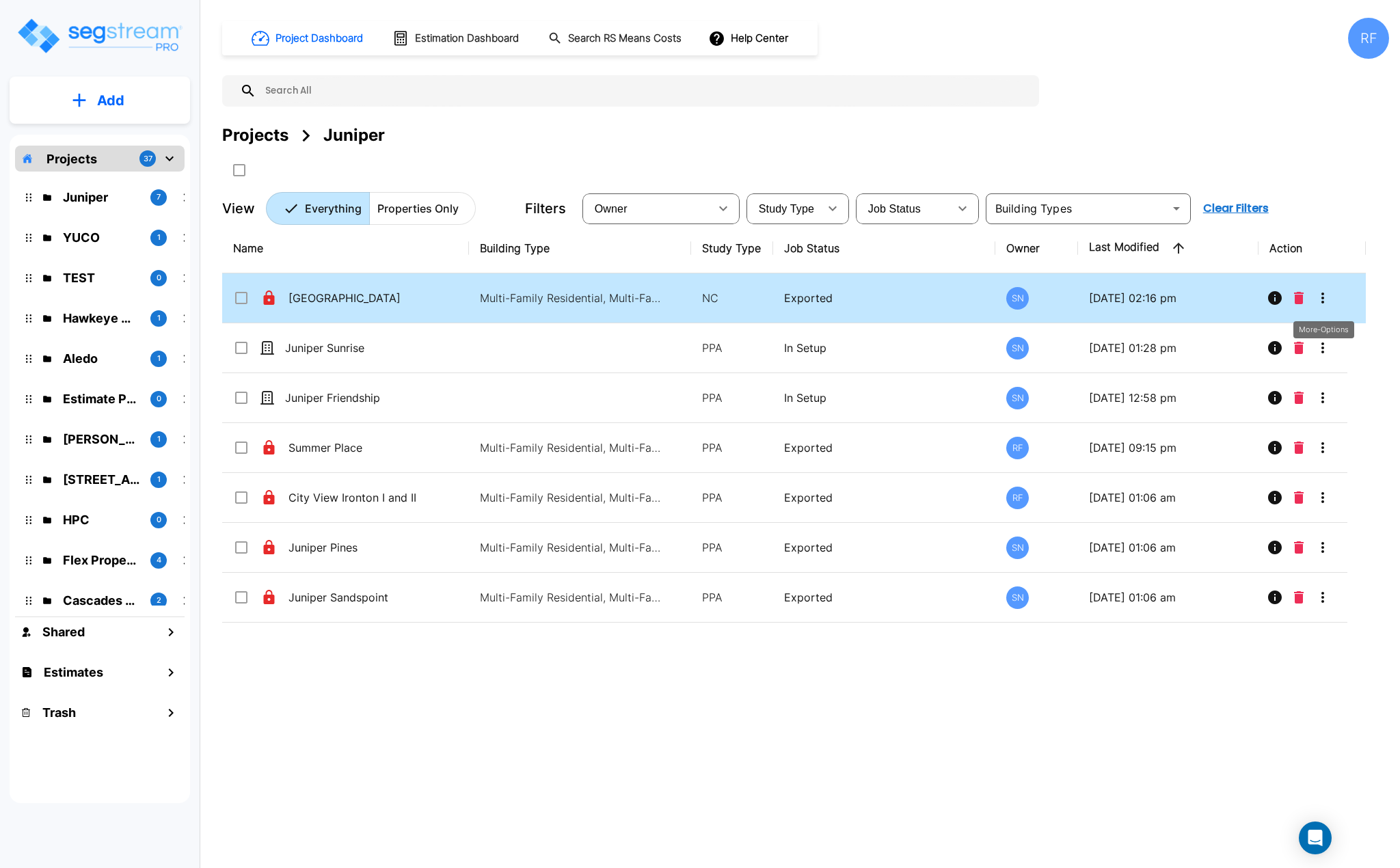
click at [1327, 300] on icon "More-Options" at bounding box center [1322, 298] width 17 height 17
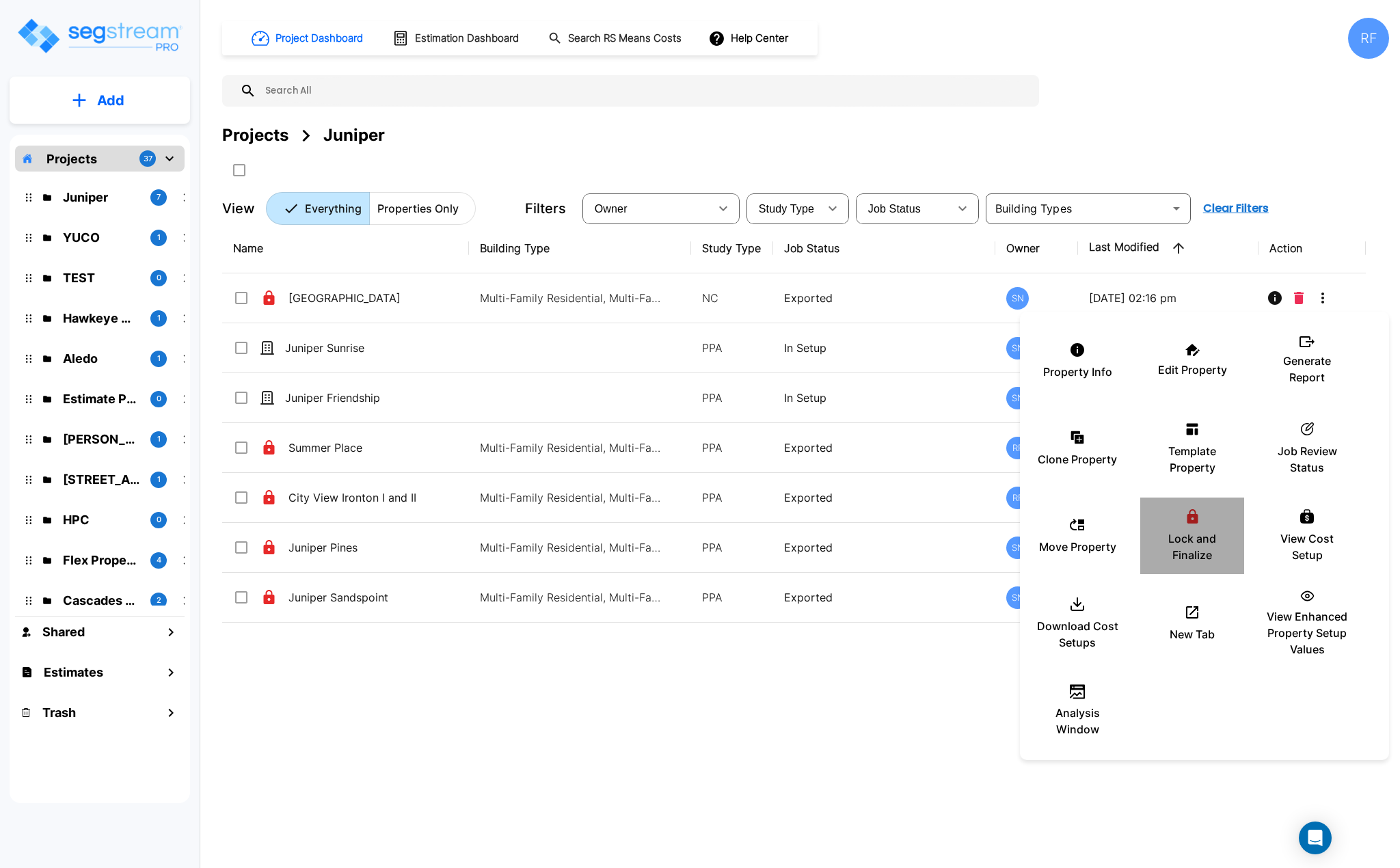
click at [1206, 531] on p "Lock and Finalize" at bounding box center [1192, 546] width 82 height 32
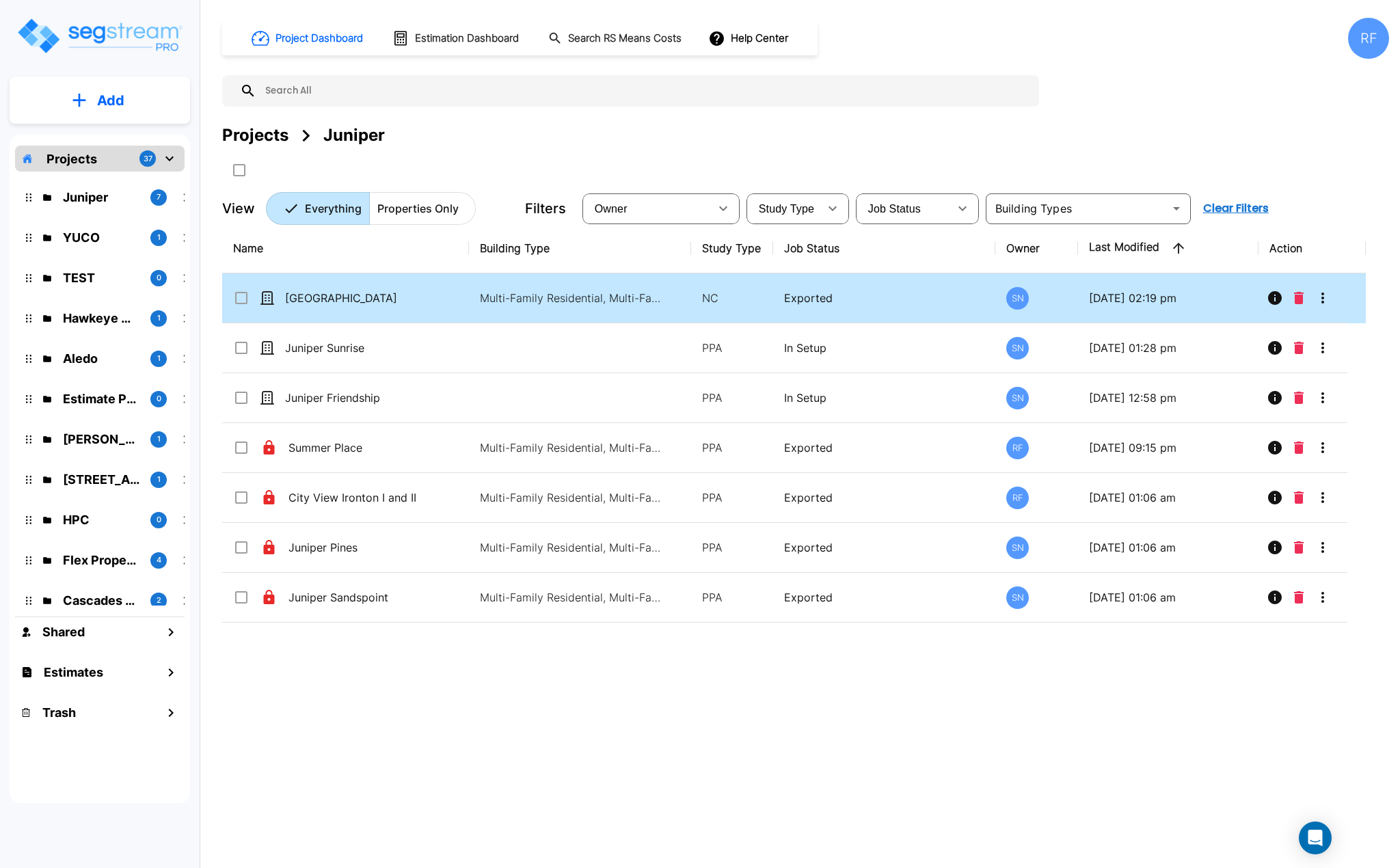
click at [472, 301] on td "Multi-Family Residential, Multi-Family Residential, Multi-Family Residential, M…" at bounding box center [580, 298] width 222 height 50
checkbox input "true"
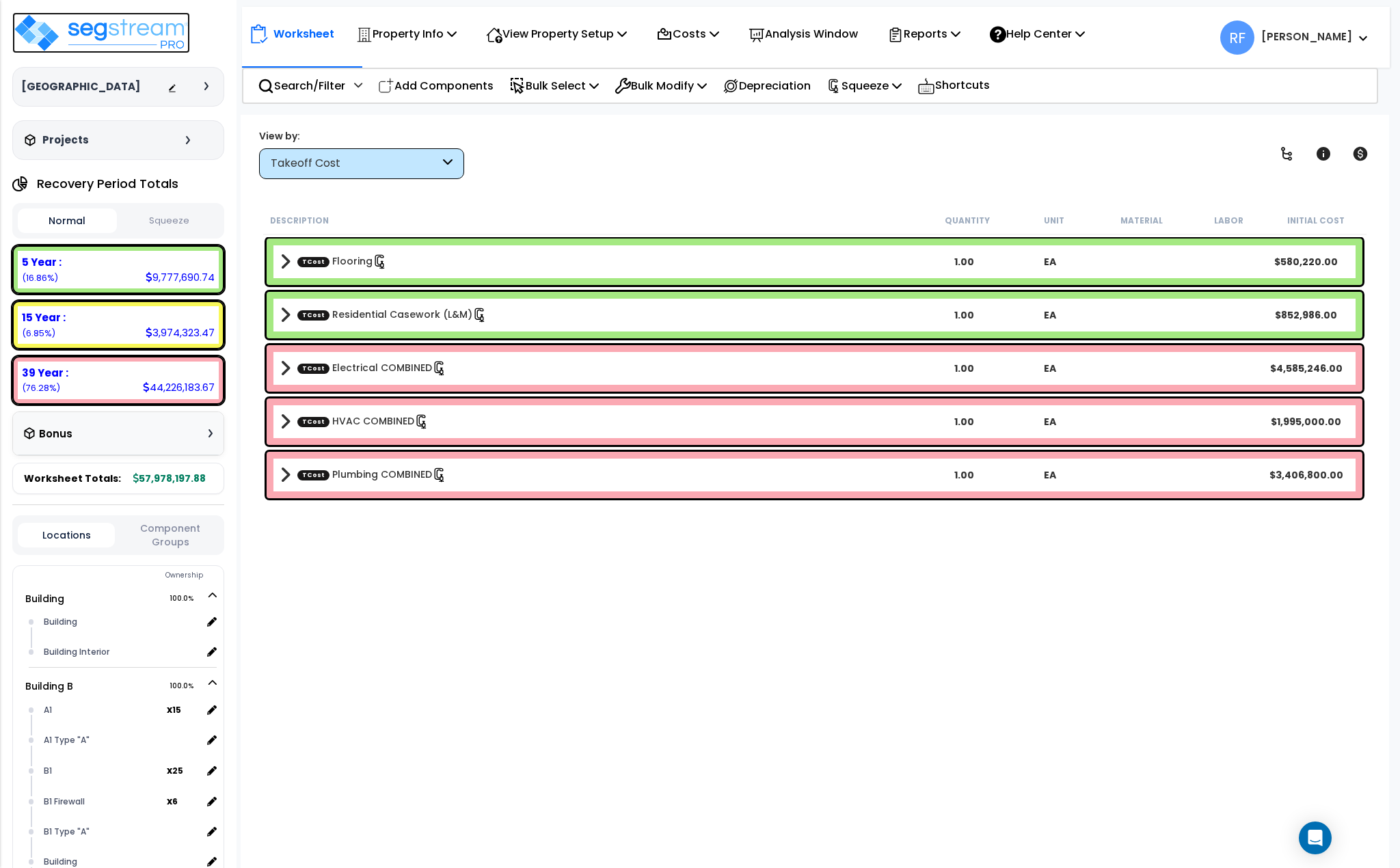
click at [160, 30] on img at bounding box center [100, 32] width 177 height 41
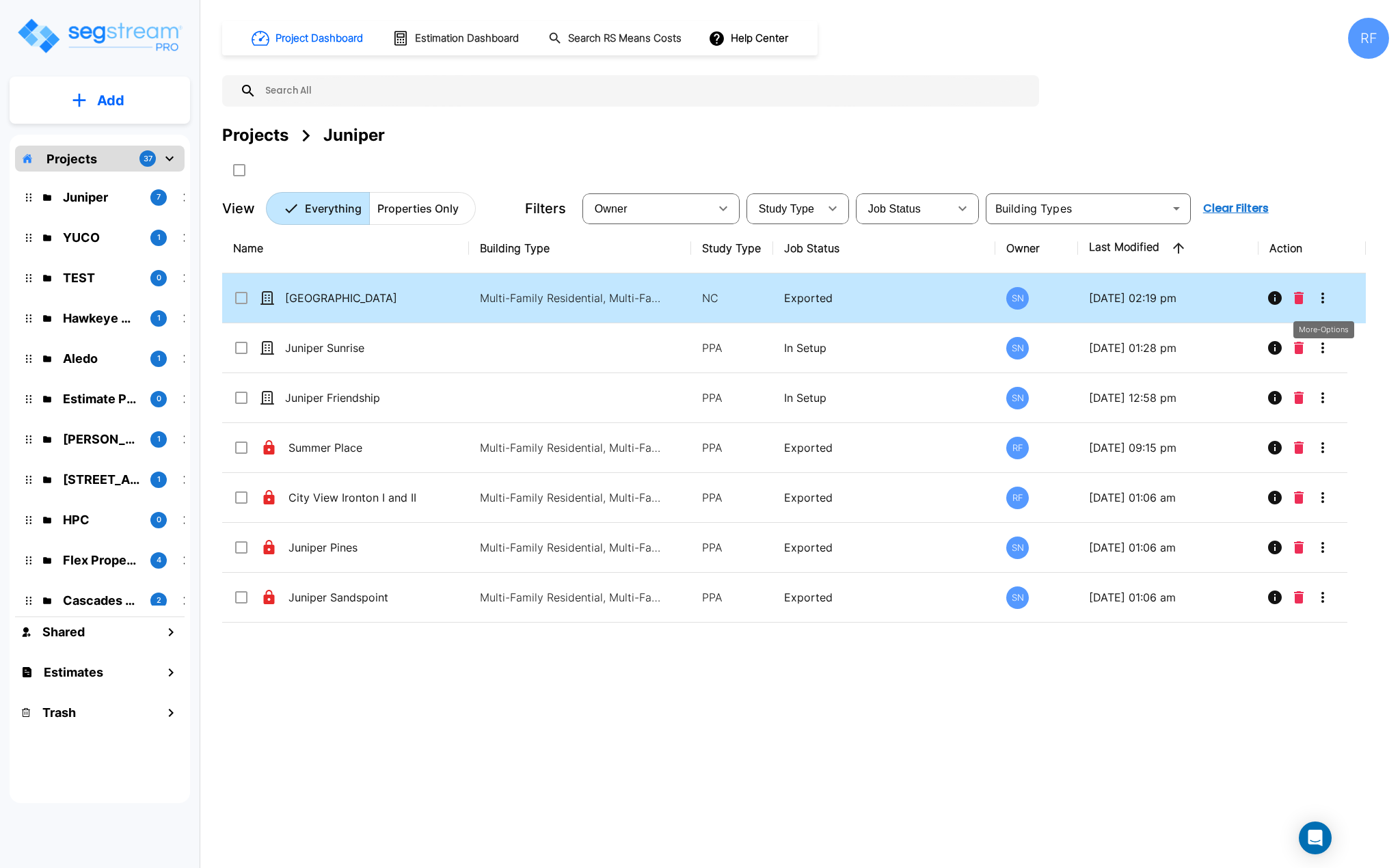
click at [1318, 303] on icon "More-Options" at bounding box center [1322, 298] width 17 height 17
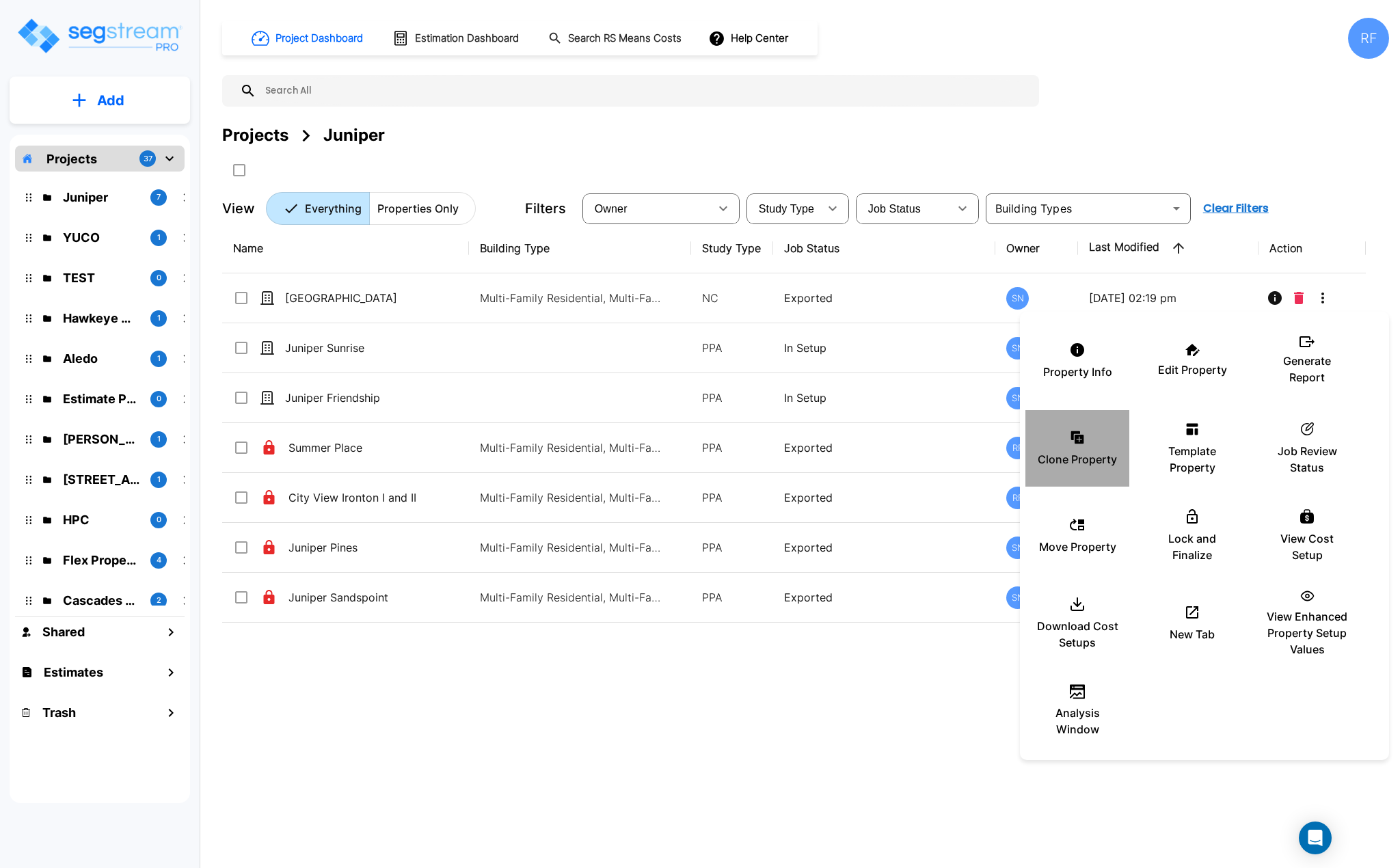
click at [1067, 447] on div "Clone Property" at bounding box center [1077, 448] width 82 height 69
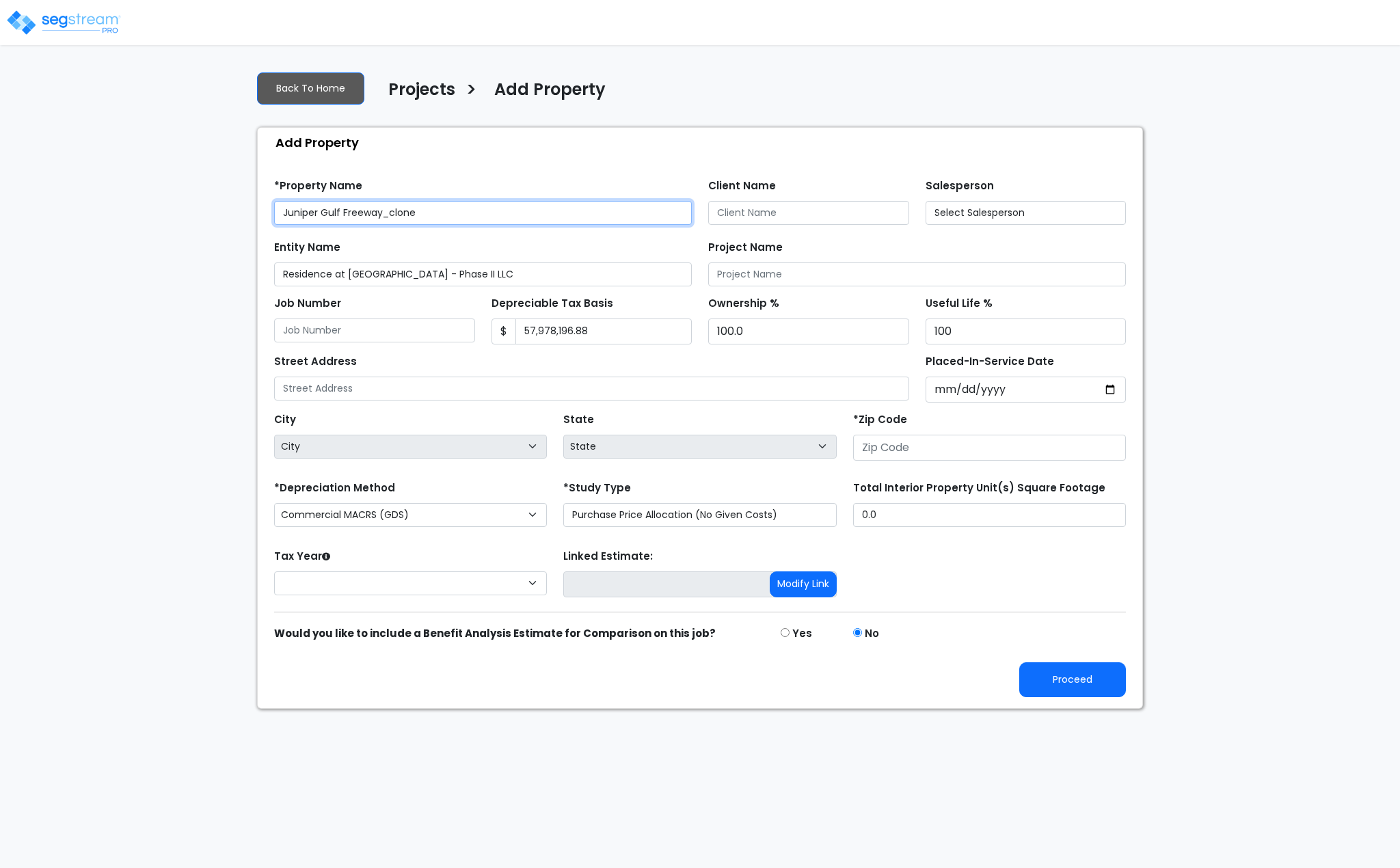
type input "None"
type input "[STREET_ADDRESS]"
type input "74008"
select select "NEW"
type input "Richard A Baker and Lisa M Baker"
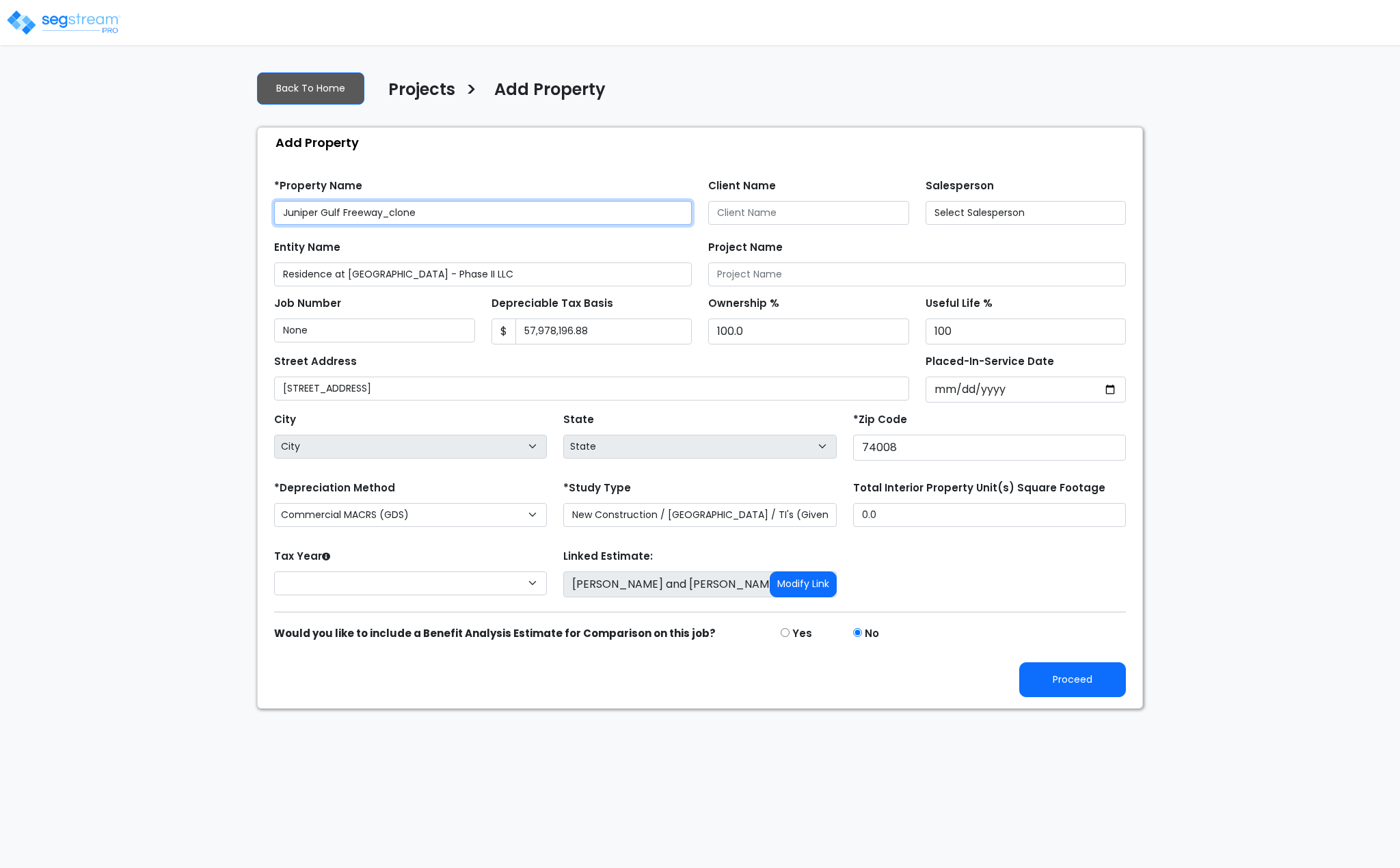
select select "OK"
select select "2024"
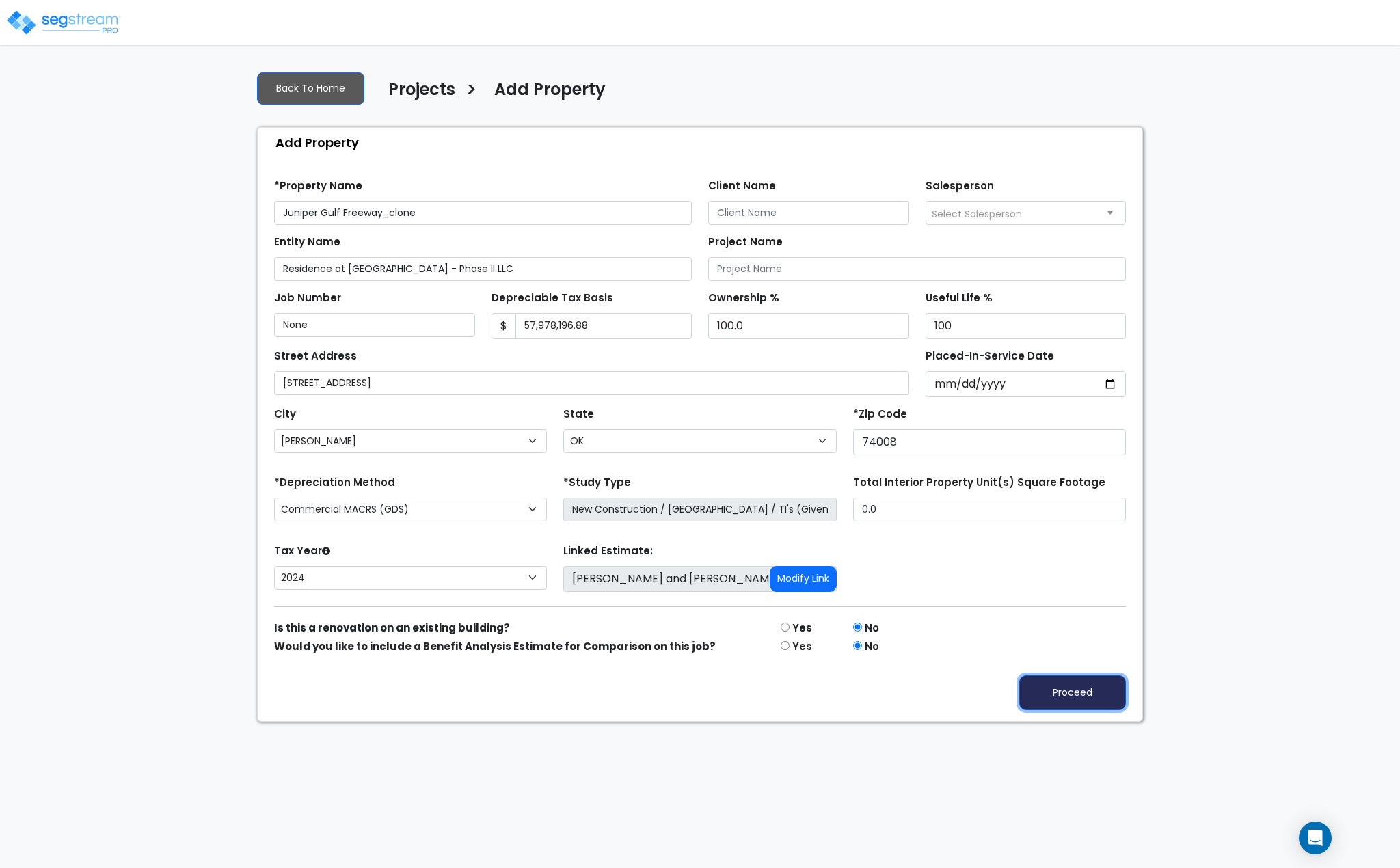
click at [1059, 692] on button "Proceed" at bounding box center [1072, 693] width 106 height 35
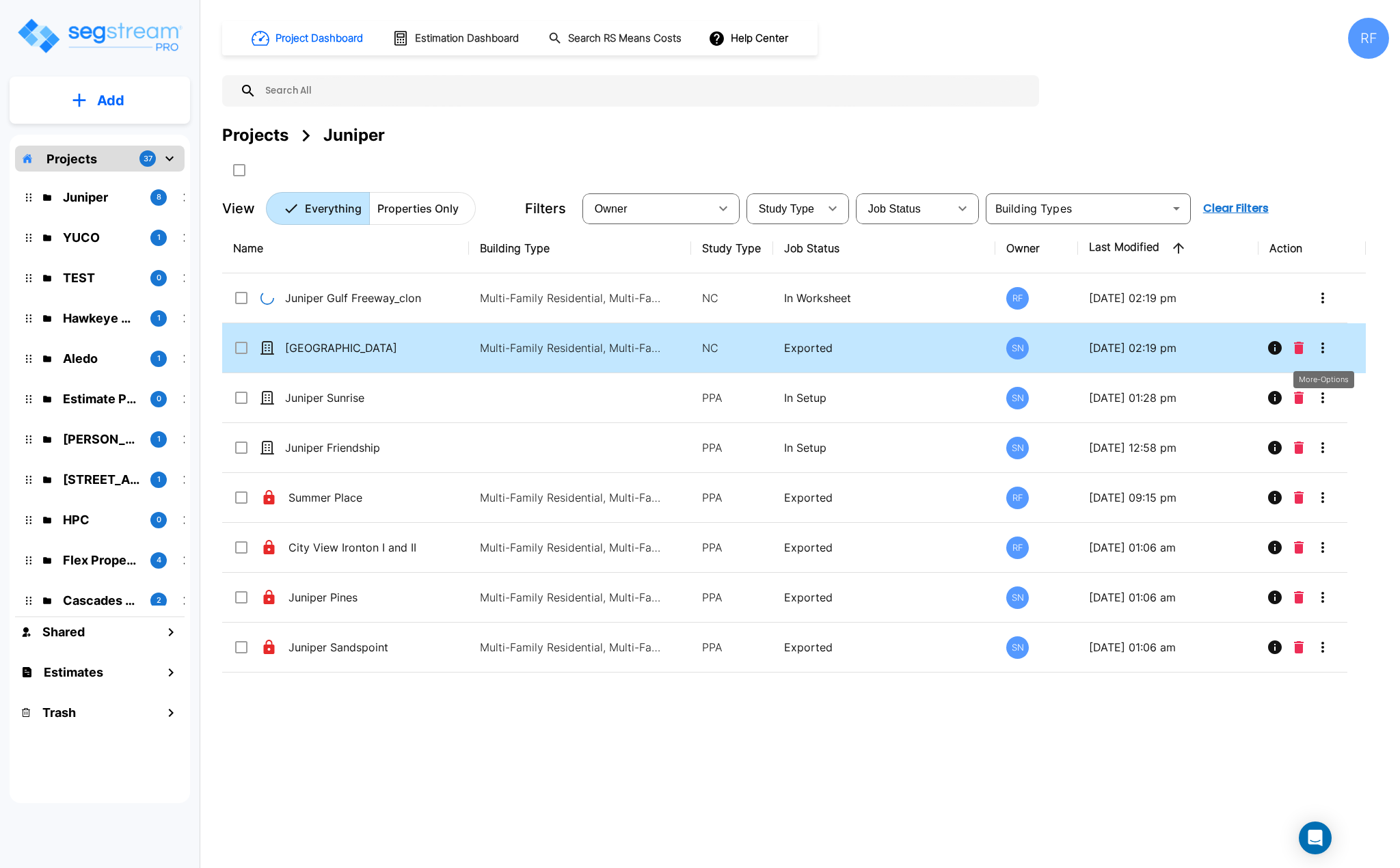
click at [1322, 343] on icon "More-Options" at bounding box center [1323, 348] width 3 height 11
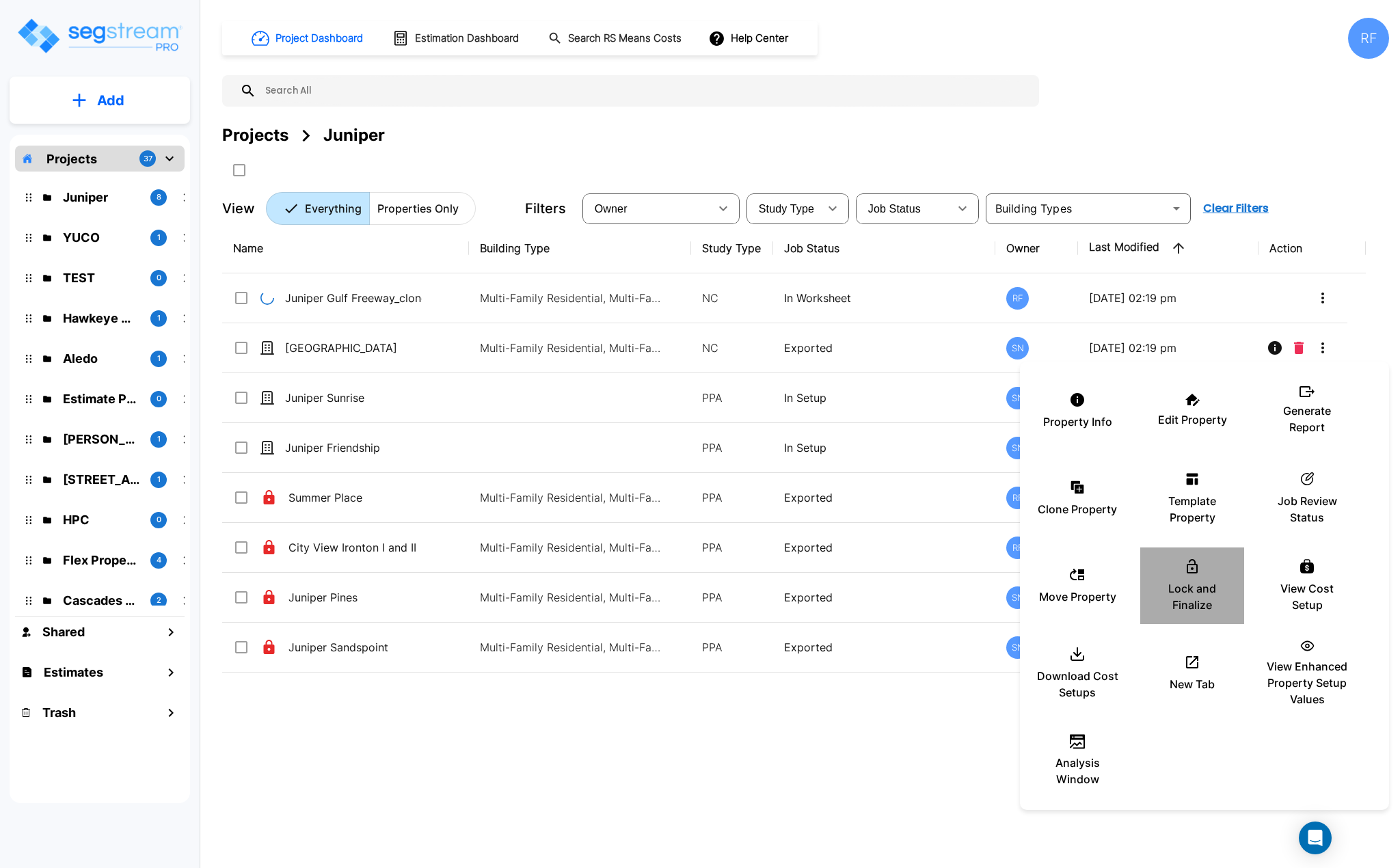
click at [1180, 581] on p "Lock and Finalize" at bounding box center [1192, 596] width 82 height 32
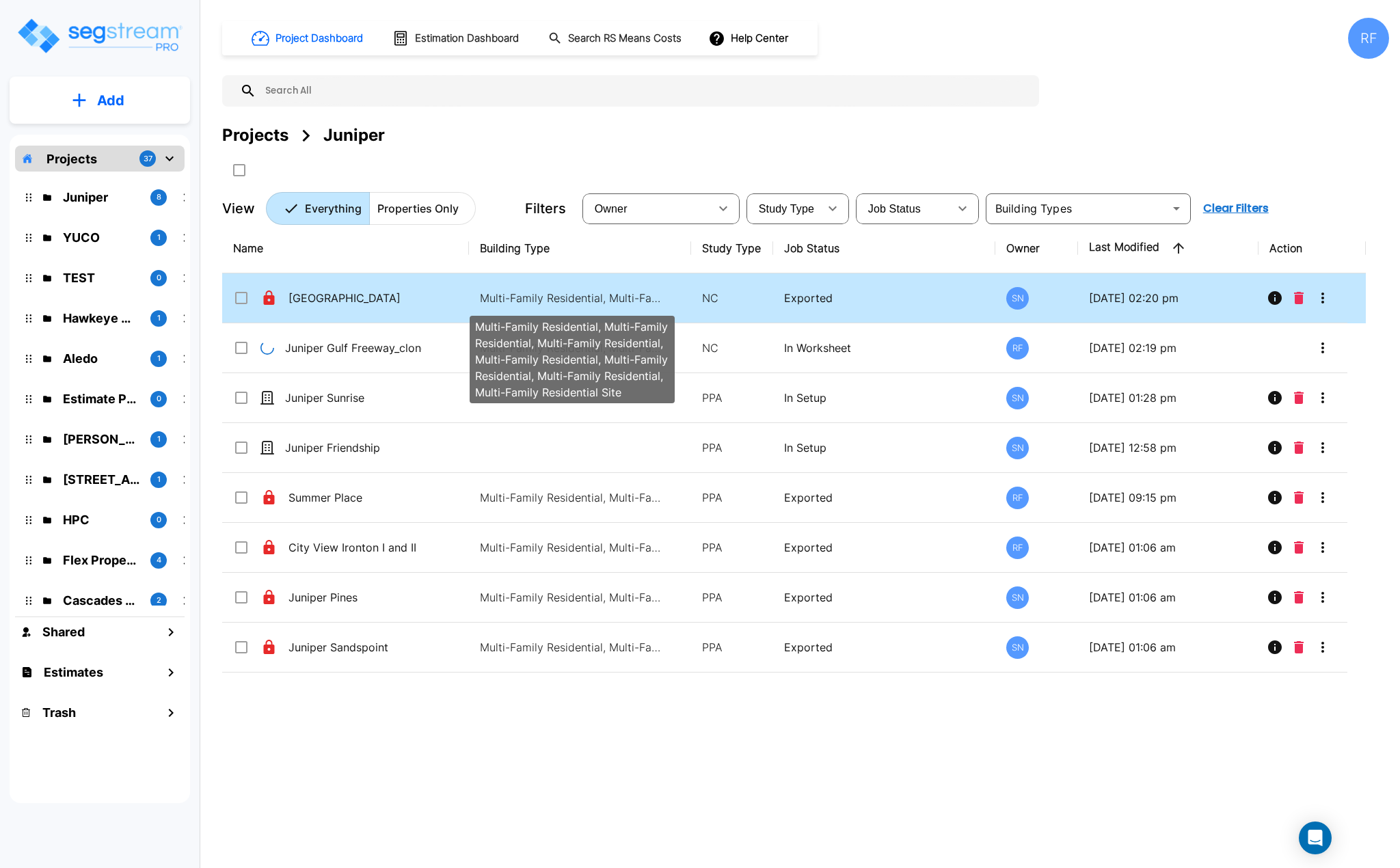
click at [529, 303] on p "Multi-Family Residential, Multi-Family Residential, Multi-Family Residential, M…" at bounding box center [572, 298] width 184 height 17
checkbox input "true"
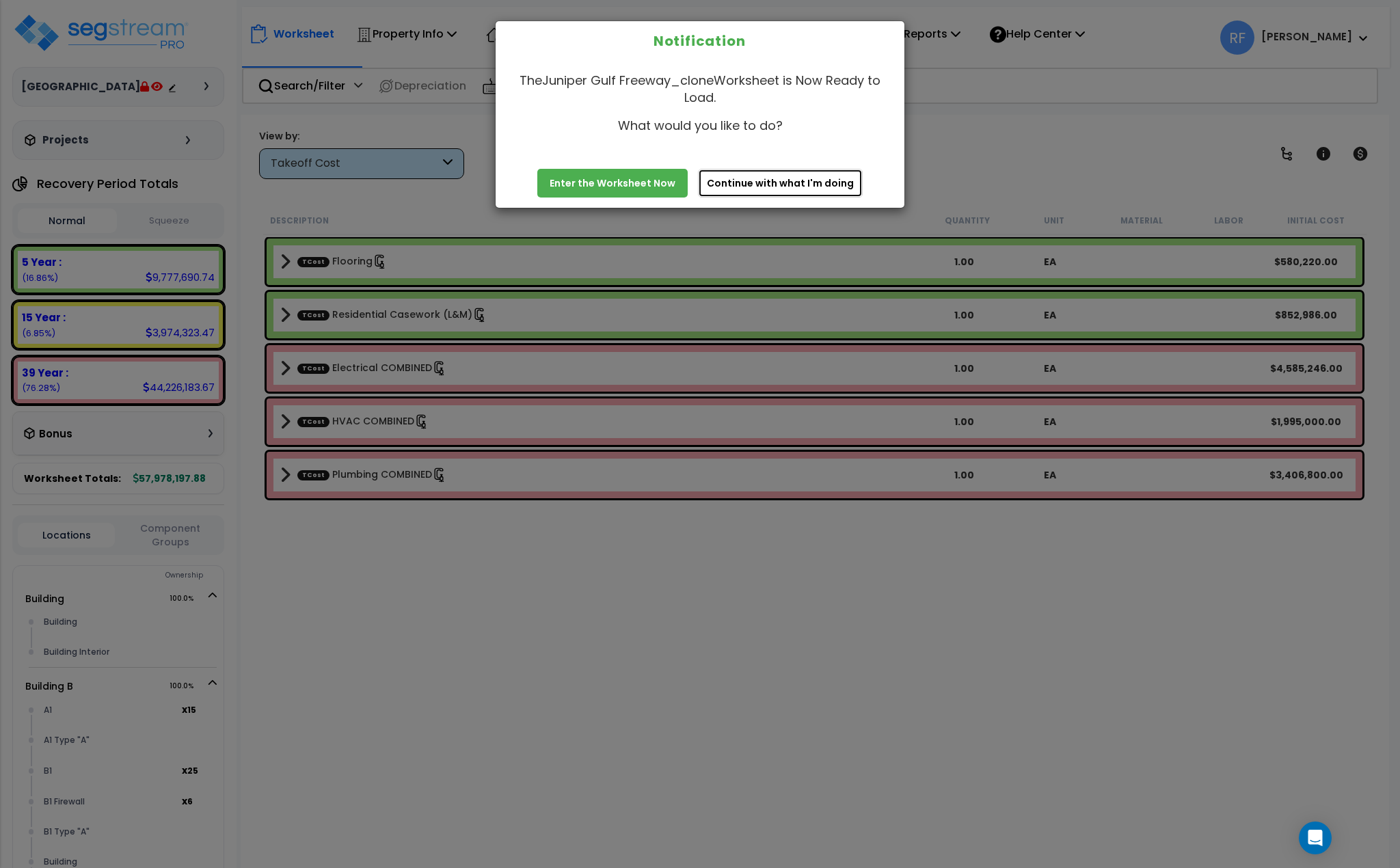
click at [755, 183] on button "Continue with what I'm doing" at bounding box center [780, 184] width 165 height 29
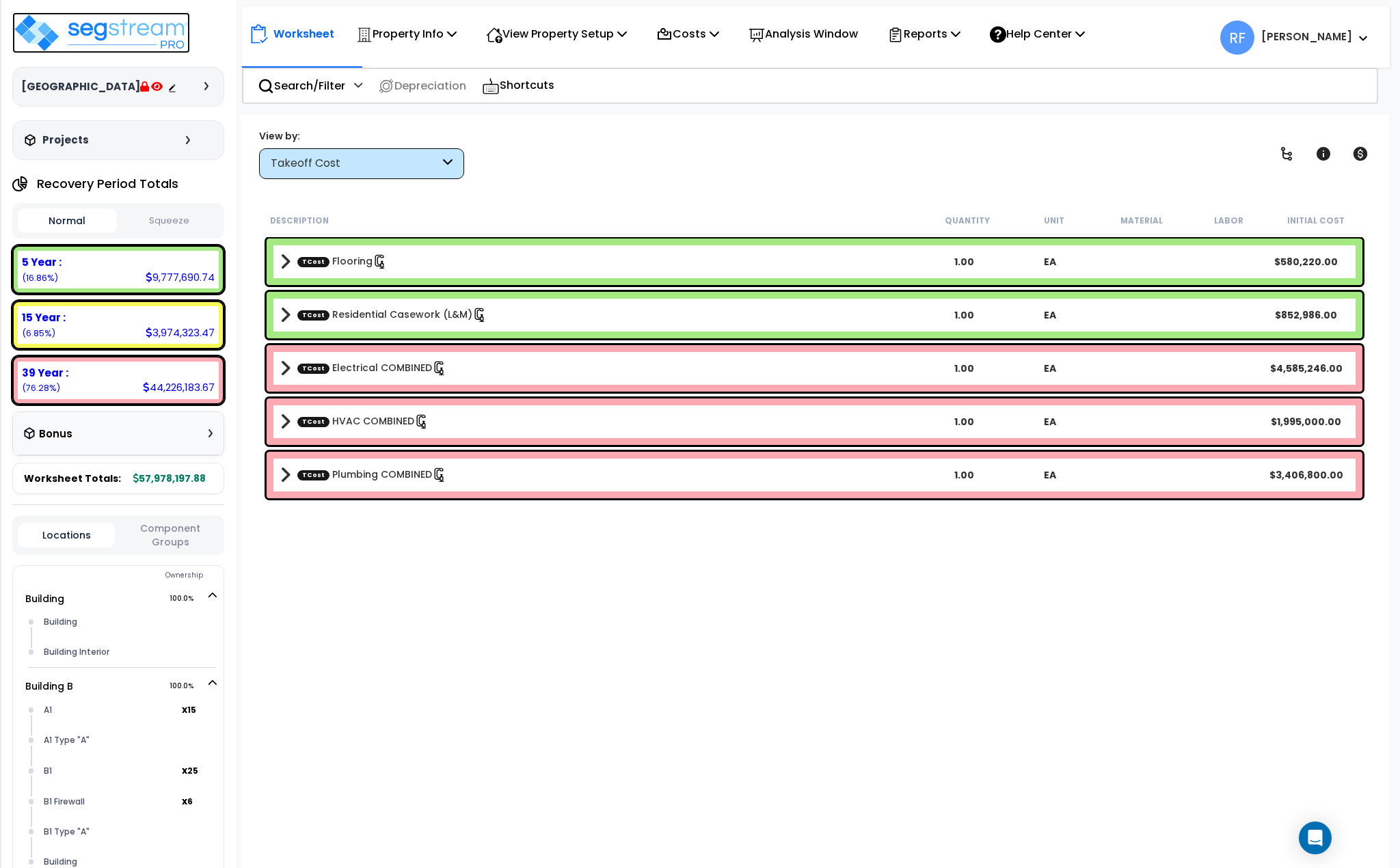
click at [132, 32] on img at bounding box center [100, 32] width 177 height 41
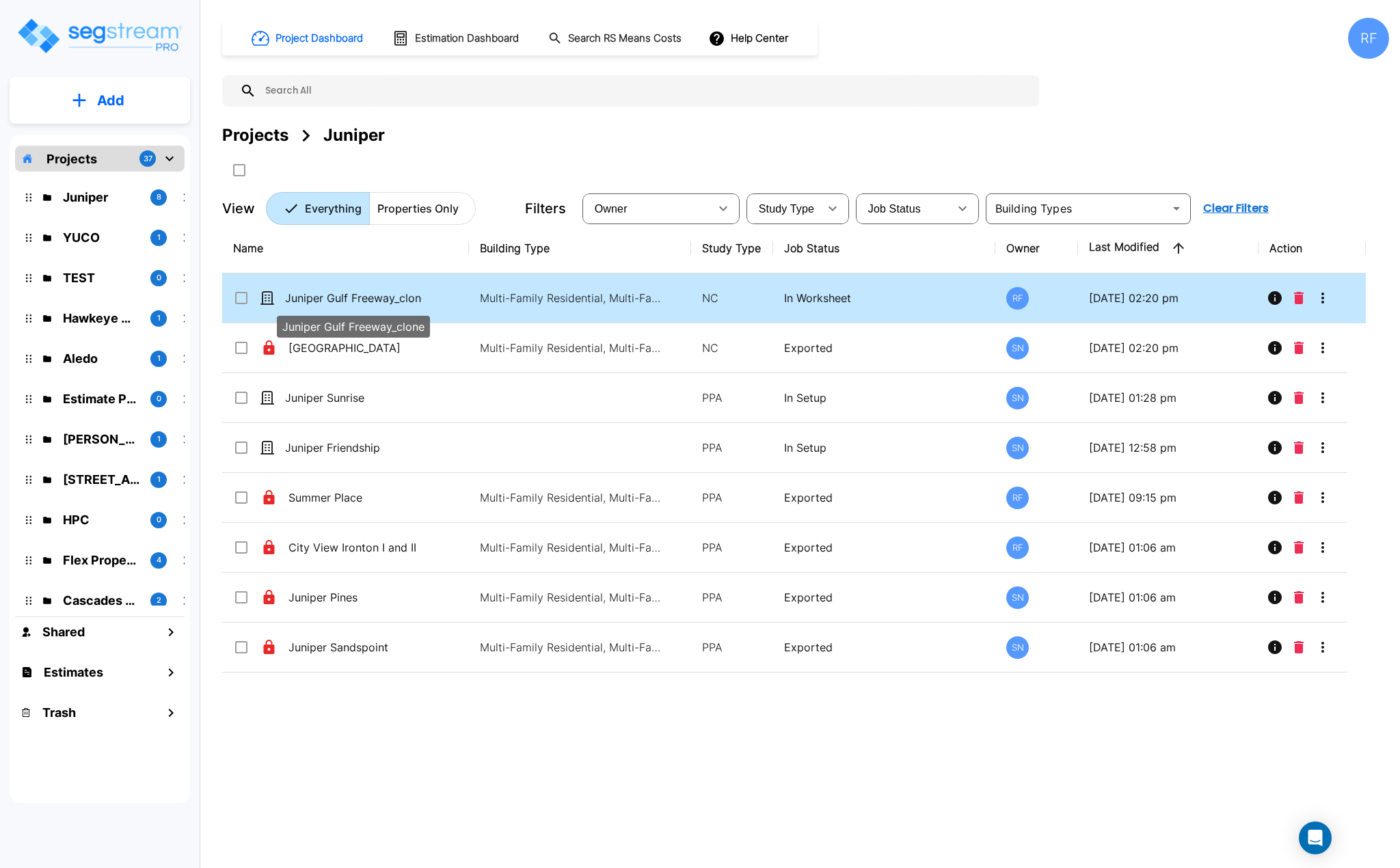
click at [399, 294] on p "Juniper Gulf Freeway_clone" at bounding box center [353, 298] width 137 height 17
checkbox input "true"
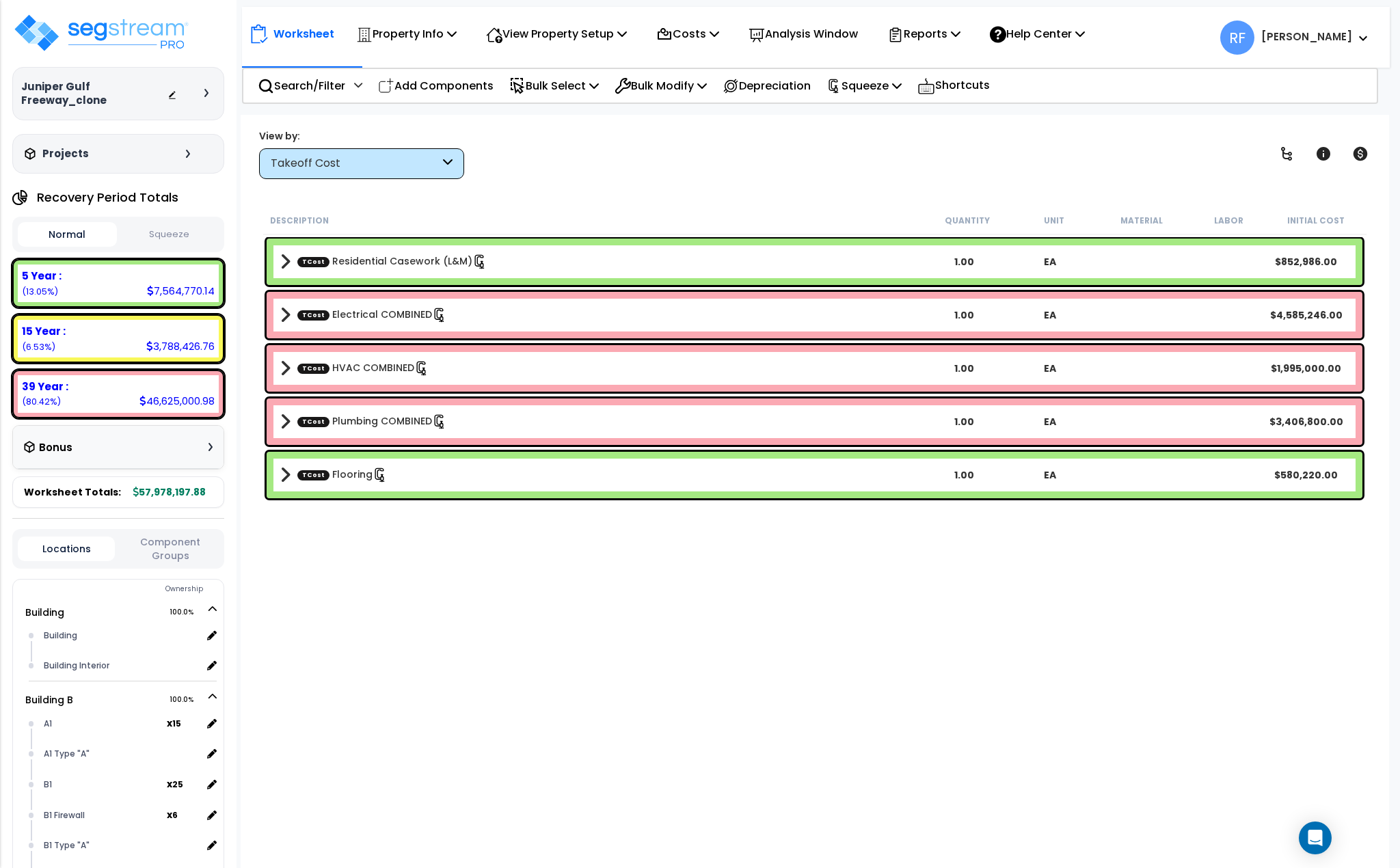
click at [278, 165] on div "Takeoff Cost" at bounding box center [355, 163] width 169 height 16
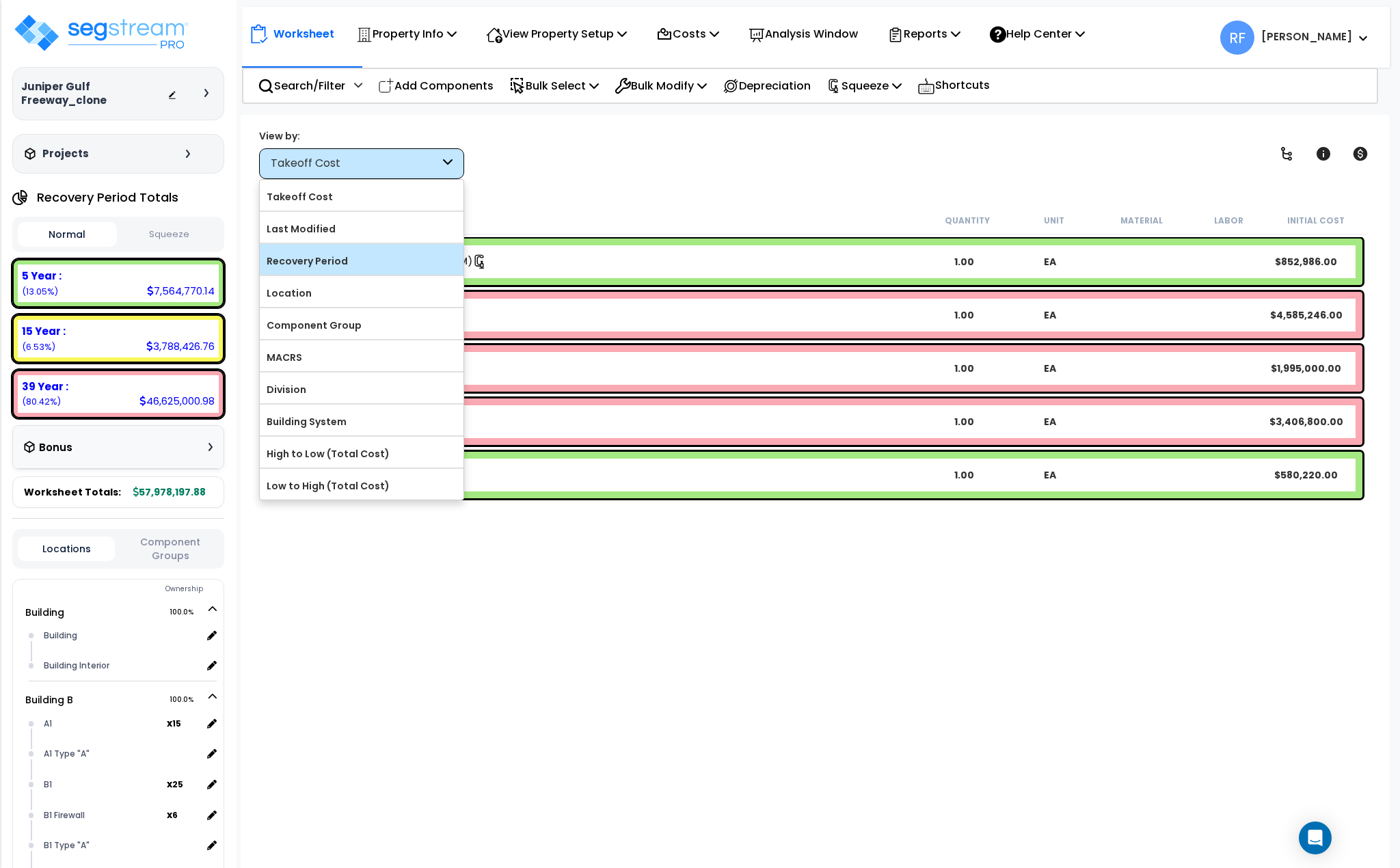
click at [306, 270] on label "Recovery Period" at bounding box center [362, 261] width 204 height 20
click at [0, 0] on input "Recovery Period" at bounding box center [0, 0] width 0 height 0
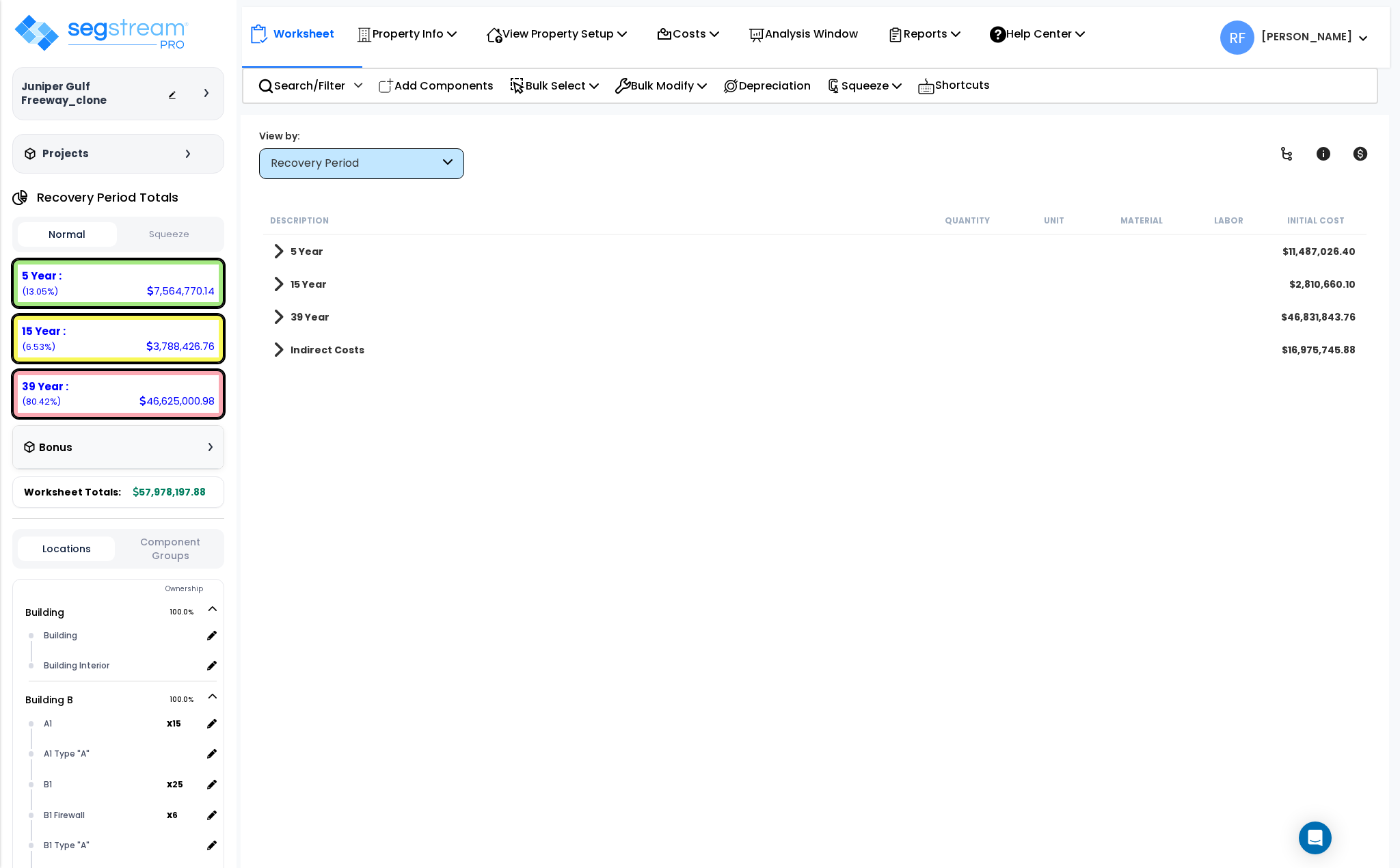
click at [170, 236] on button "Squeeze" at bounding box center [169, 235] width 99 height 24
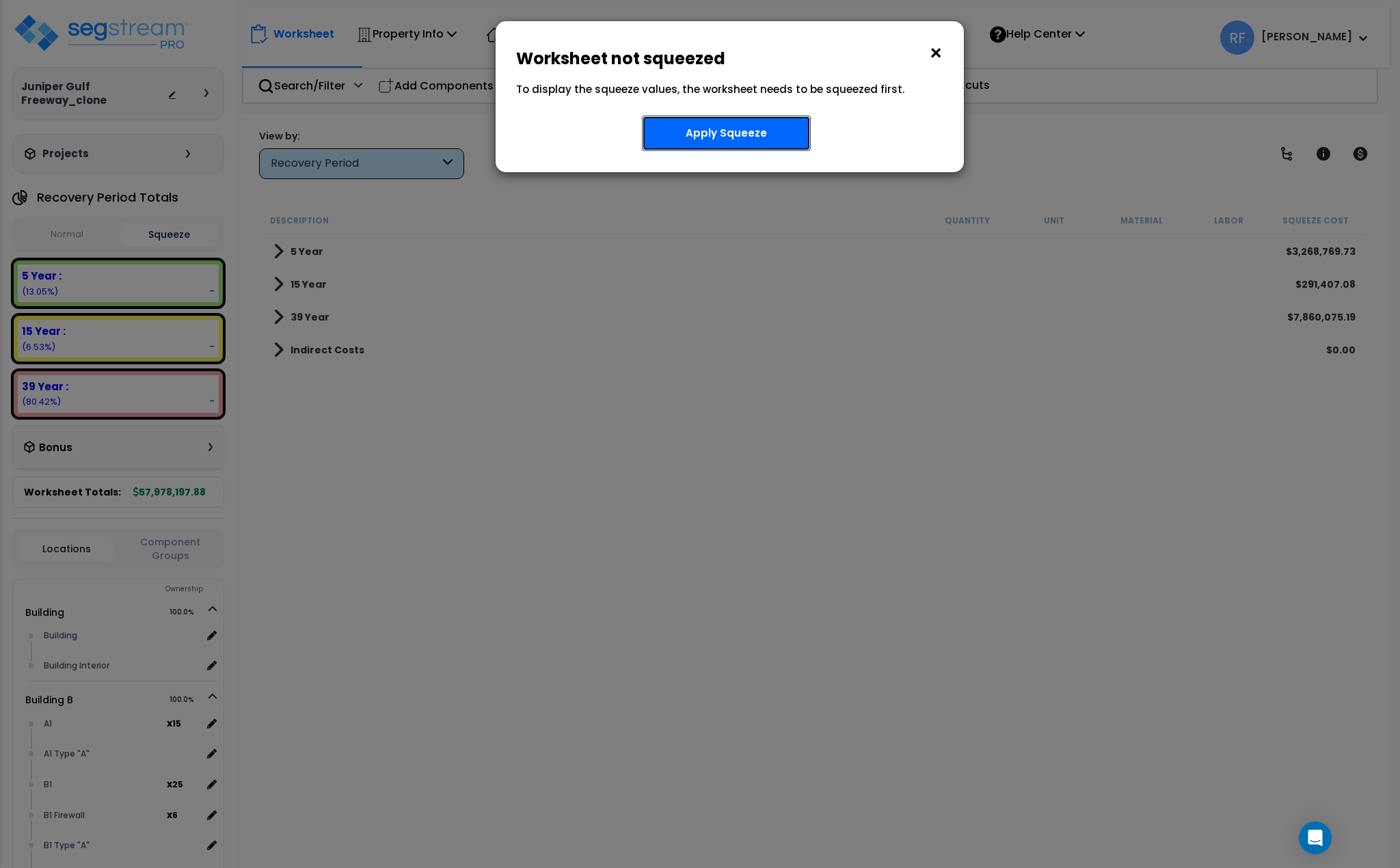
click at [724, 137] on button "Apply Squeeze" at bounding box center [726, 133] width 169 height 36
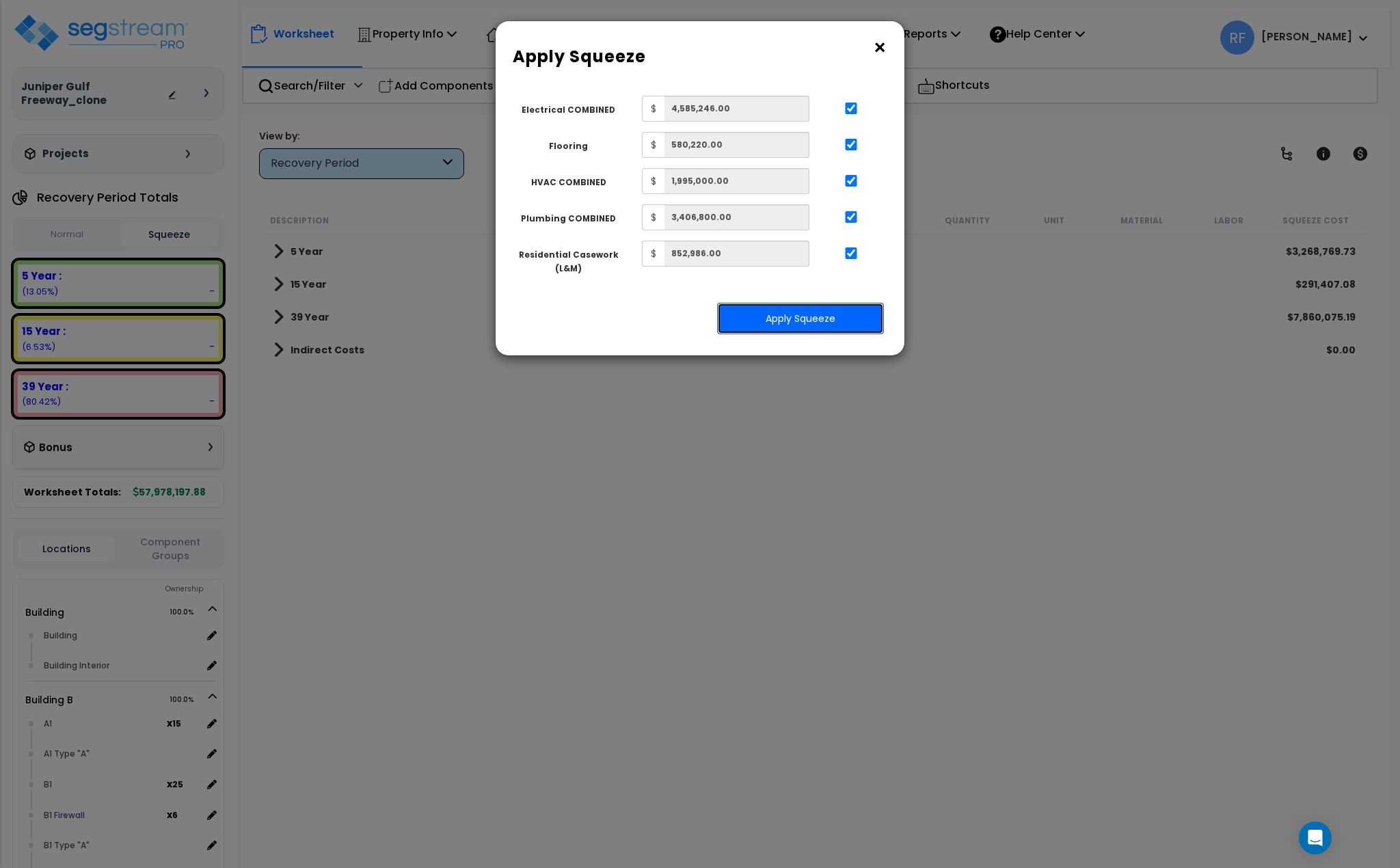
click at [792, 326] on button "Apply Squeeze" at bounding box center [800, 319] width 167 height 32
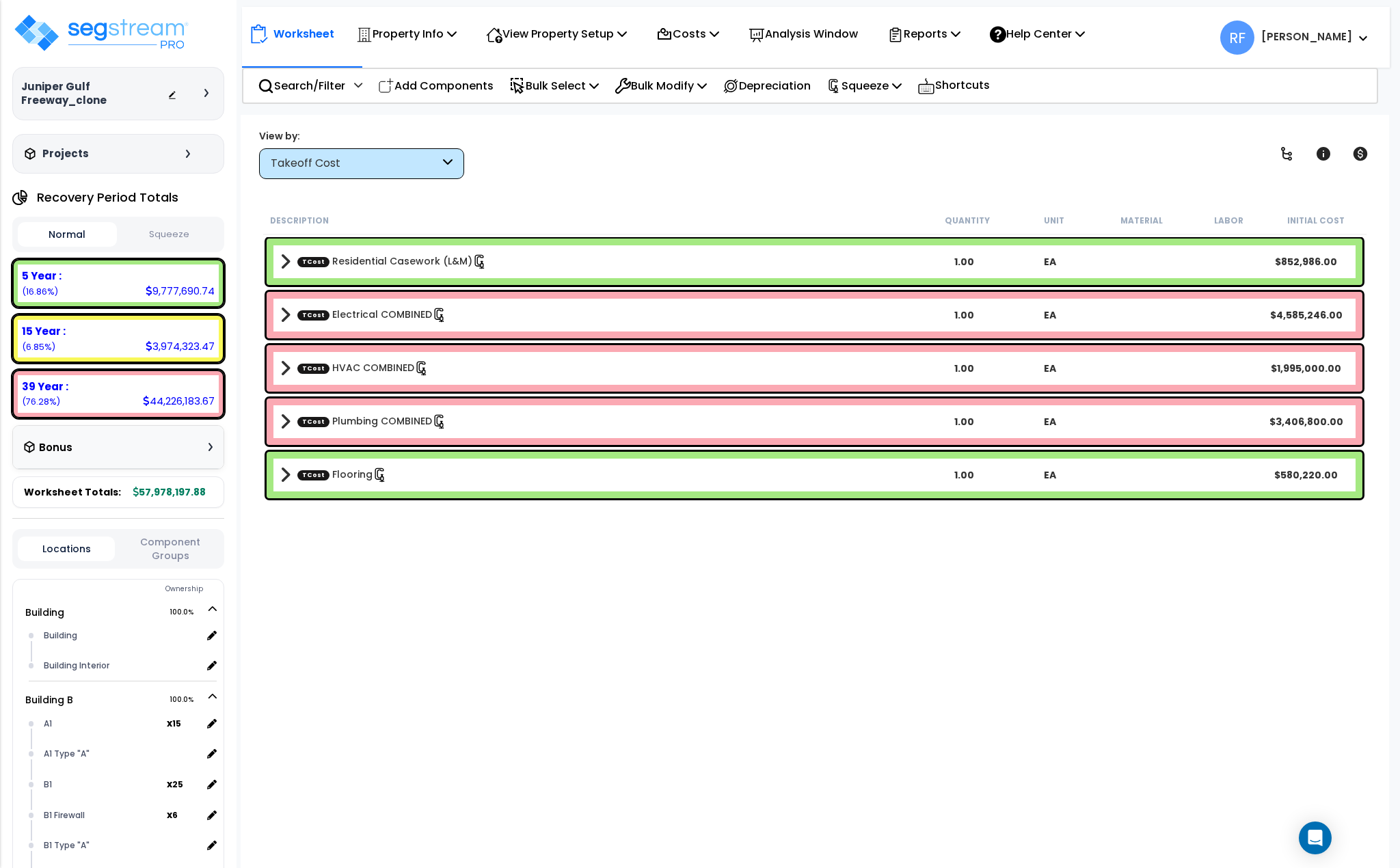
click at [420, 171] on div "Takeoff Cost" at bounding box center [362, 163] width 205 height 31
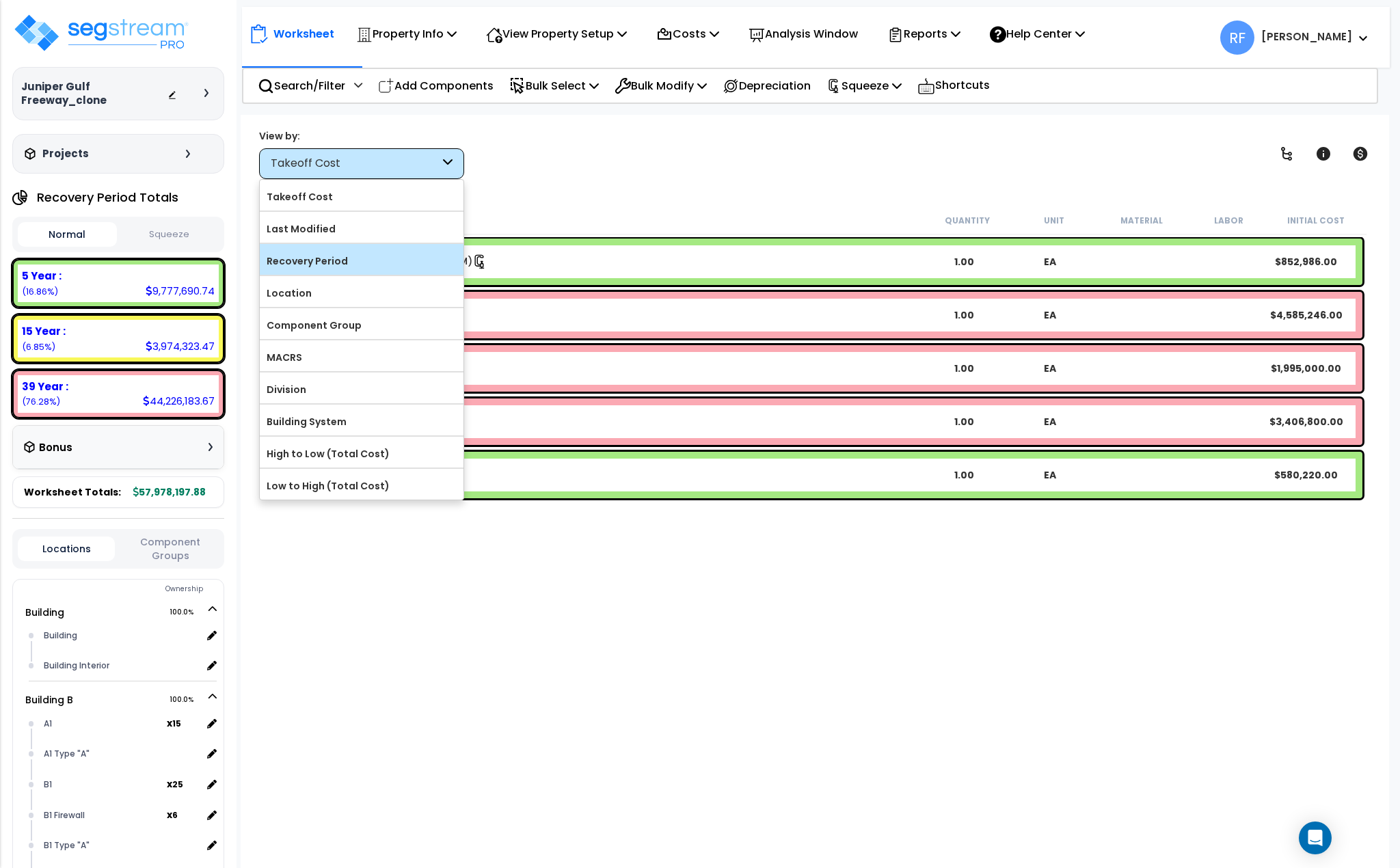
click at [383, 255] on label "Recovery Period" at bounding box center [362, 261] width 204 height 20
click at [0, 0] on input "Recovery Period" at bounding box center [0, 0] width 0 height 0
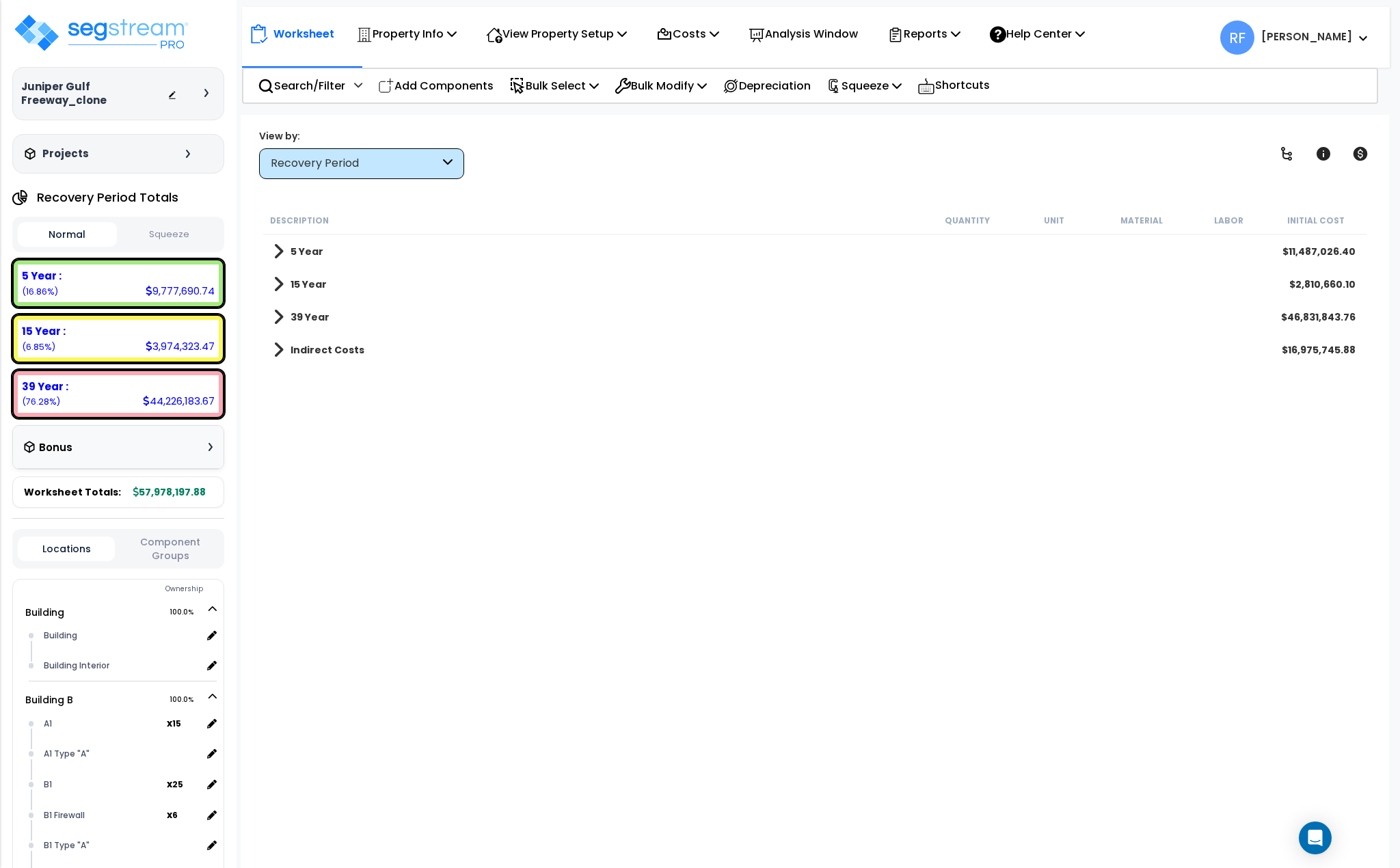
click at [168, 236] on button "Squeeze" at bounding box center [169, 235] width 99 height 24
click at [323, 160] on div "Recovery Period" at bounding box center [355, 163] width 169 height 16
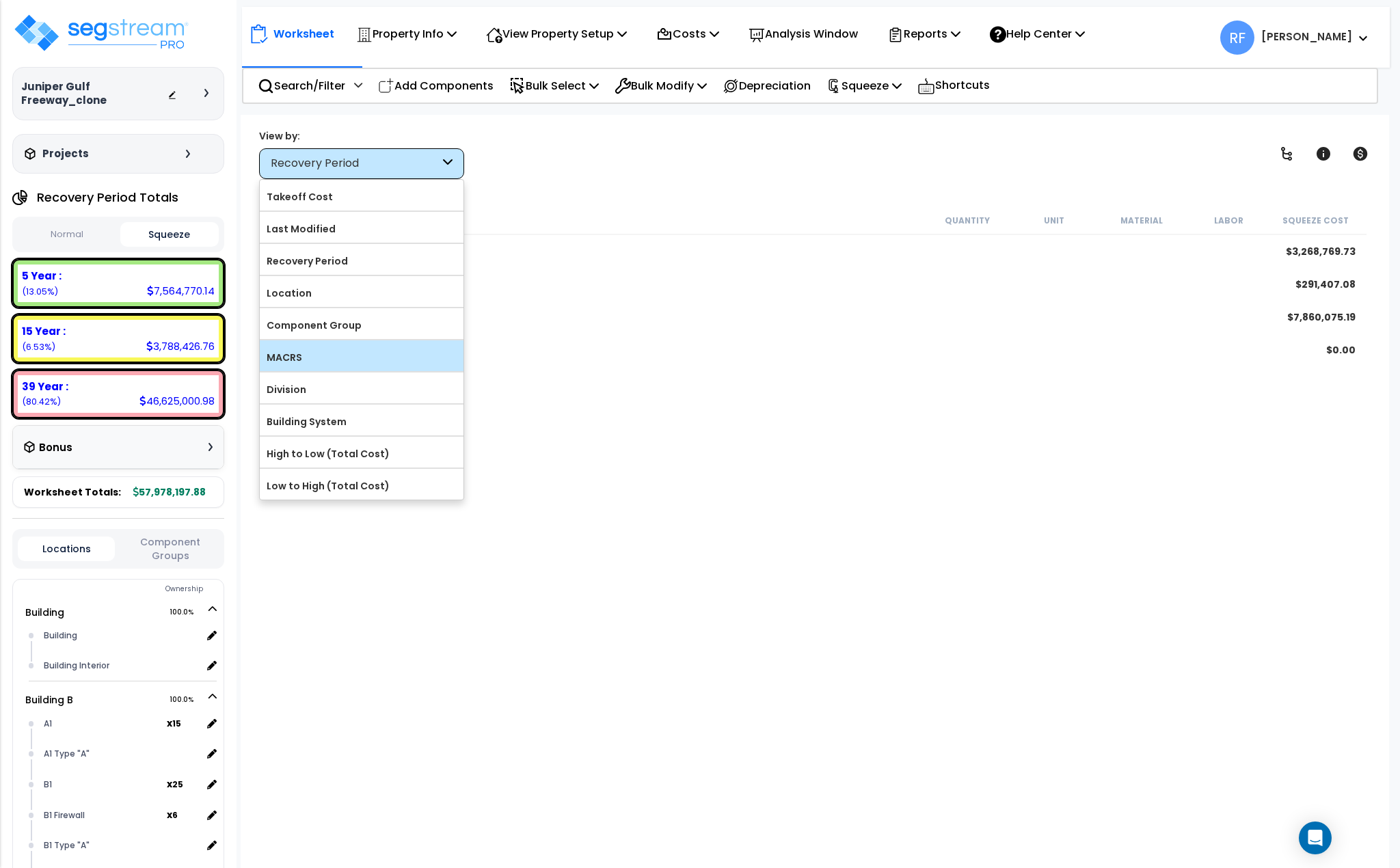
click at [359, 352] on label "MACRS" at bounding box center [362, 357] width 204 height 20
click at [0, 0] on input "MACRS" at bounding box center [0, 0] width 0 height 0
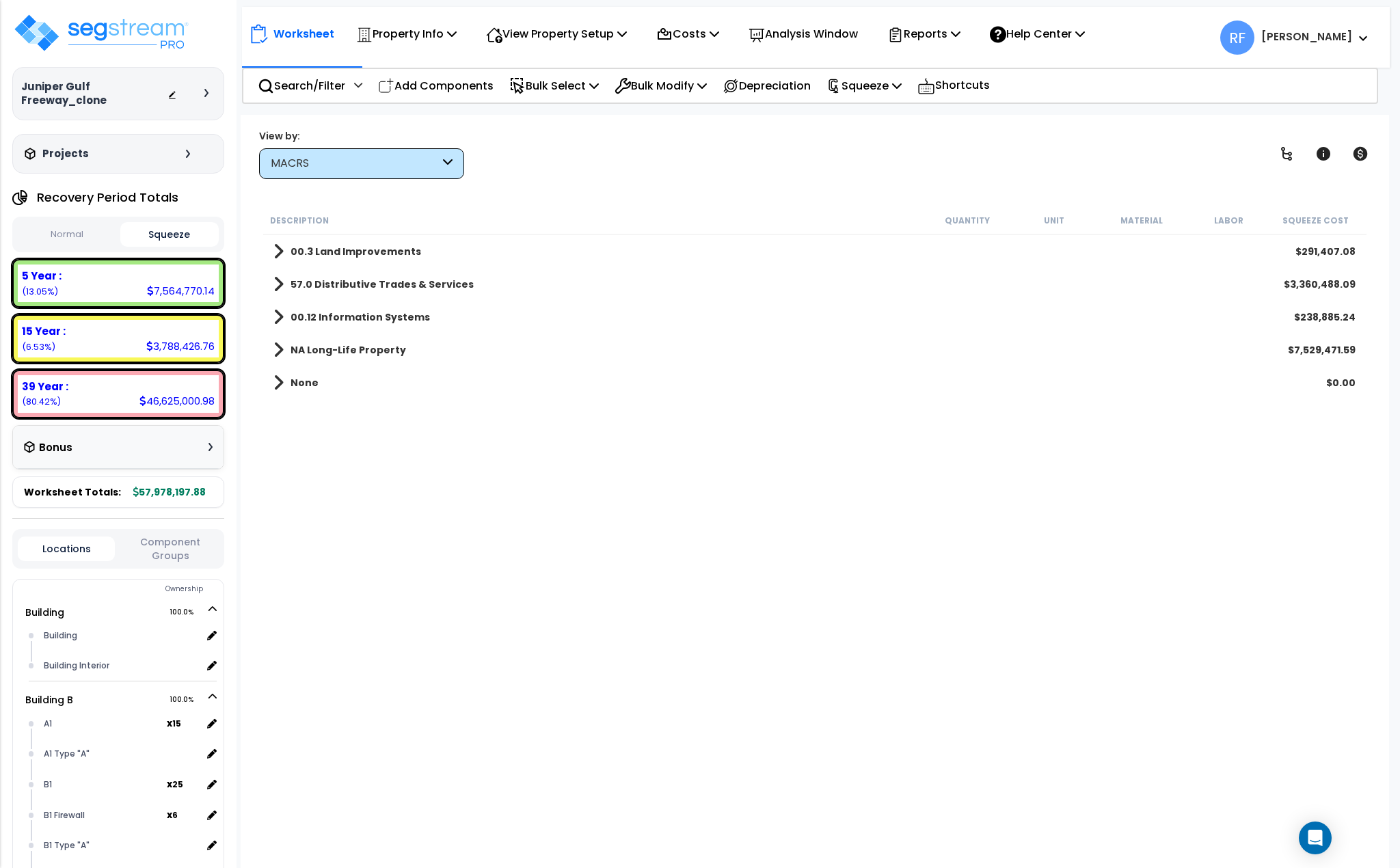
click at [380, 159] on div "MACRS" at bounding box center [355, 163] width 169 height 16
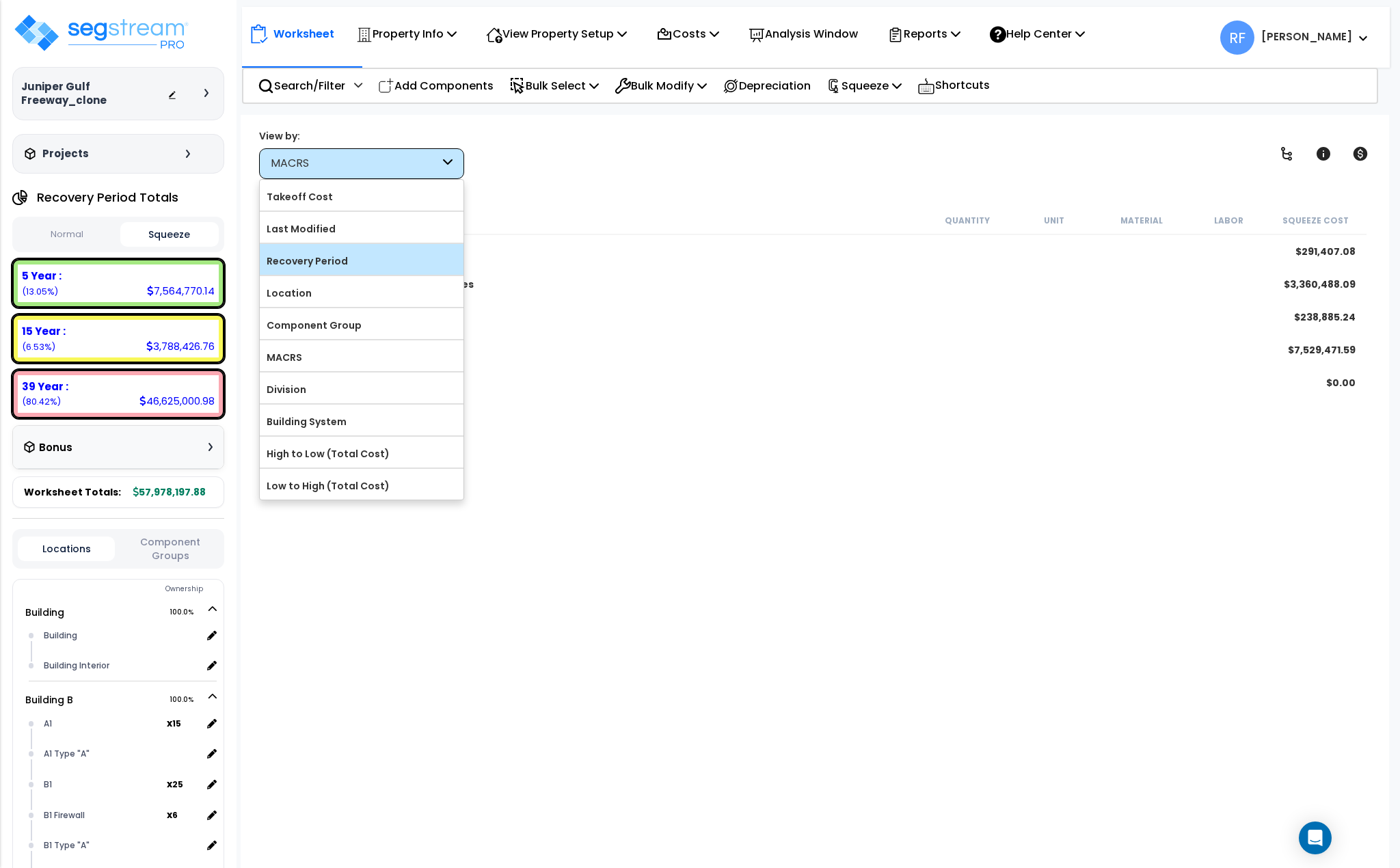
click at [358, 255] on label "Recovery Period" at bounding box center [362, 261] width 204 height 20
click at [0, 0] on input "Recovery Period" at bounding box center [0, 0] width 0 height 0
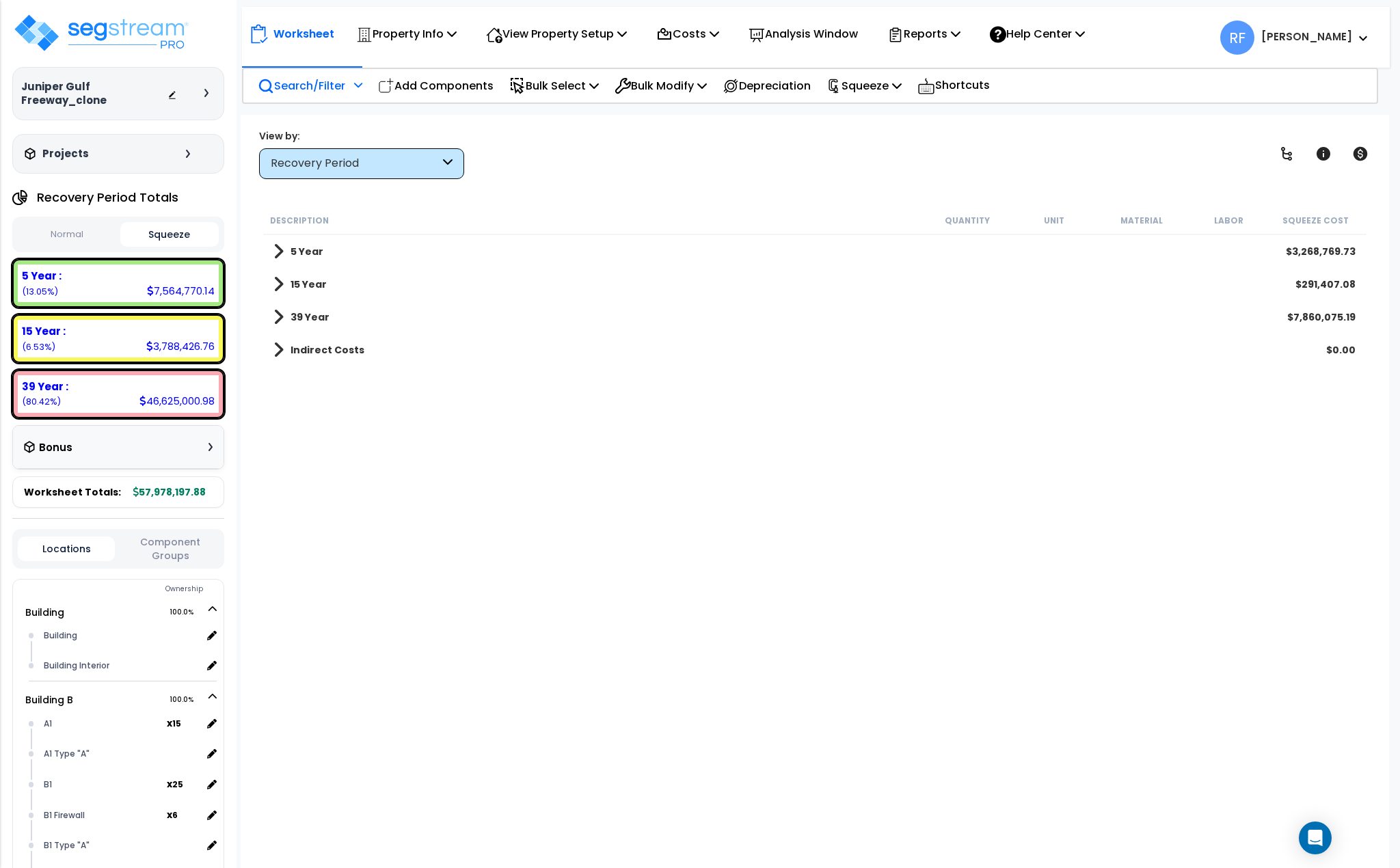
click at [350, 85] on div "Search/Filter Additional Search / Filter" at bounding box center [310, 85] width 104 height 32
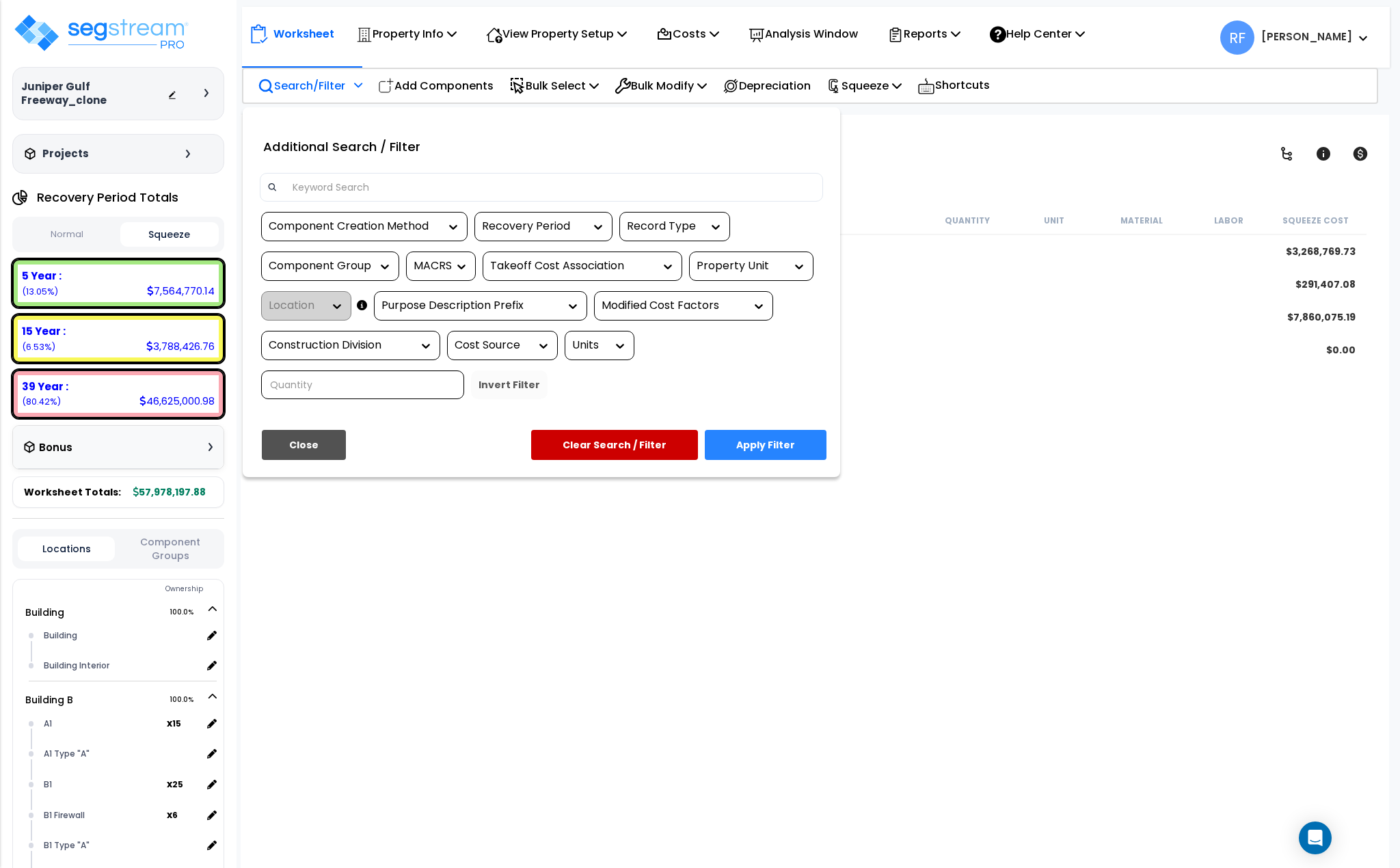
click at [615, 447] on button "Clear Search / Filter" at bounding box center [614, 445] width 167 height 30
click at [626, 444] on button "Clear Search / Filter" at bounding box center [614, 445] width 167 height 30
click at [303, 434] on button "Close" at bounding box center [304, 445] width 84 height 30
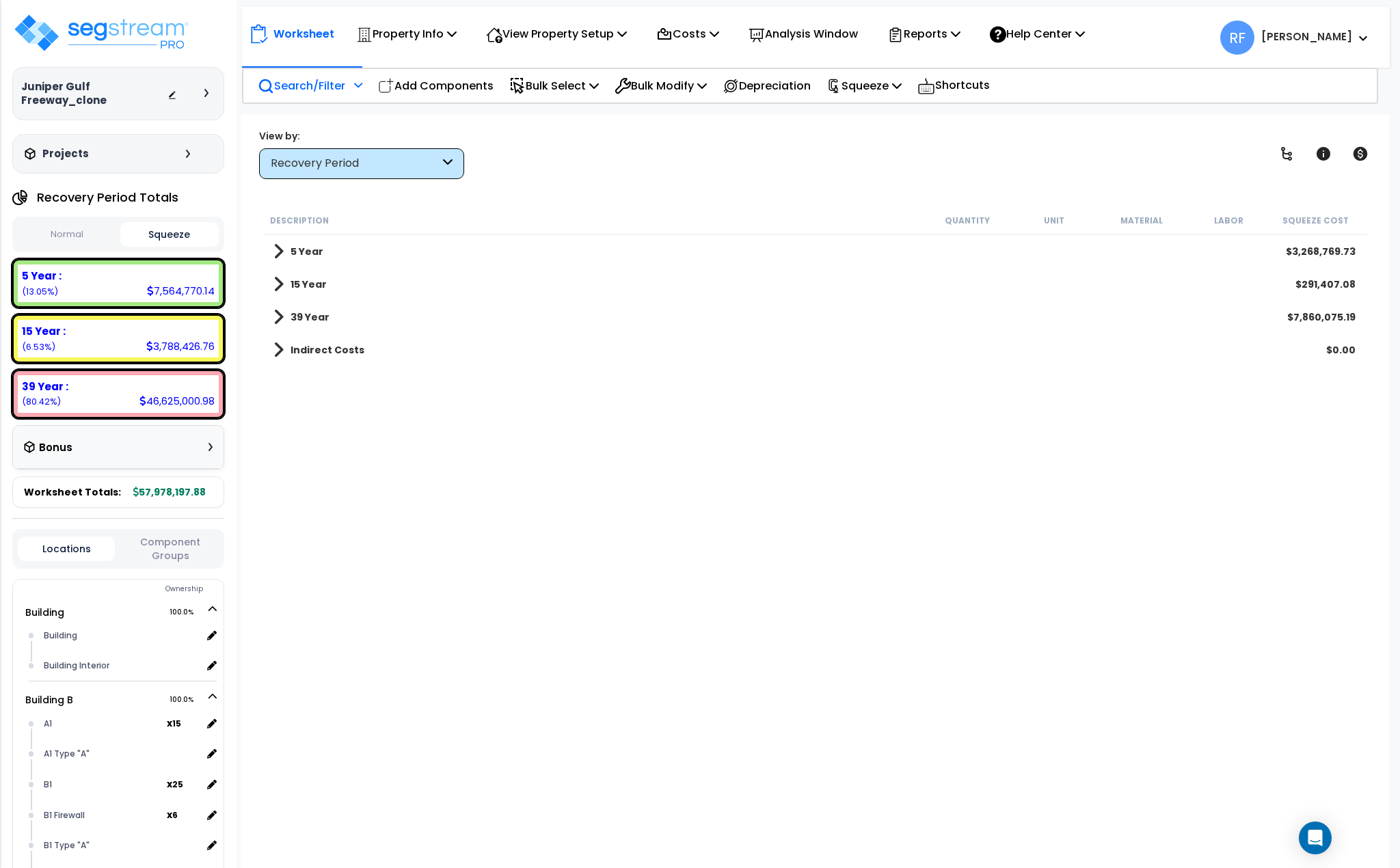
click at [294, 247] on b "5 Year" at bounding box center [307, 252] width 32 height 14
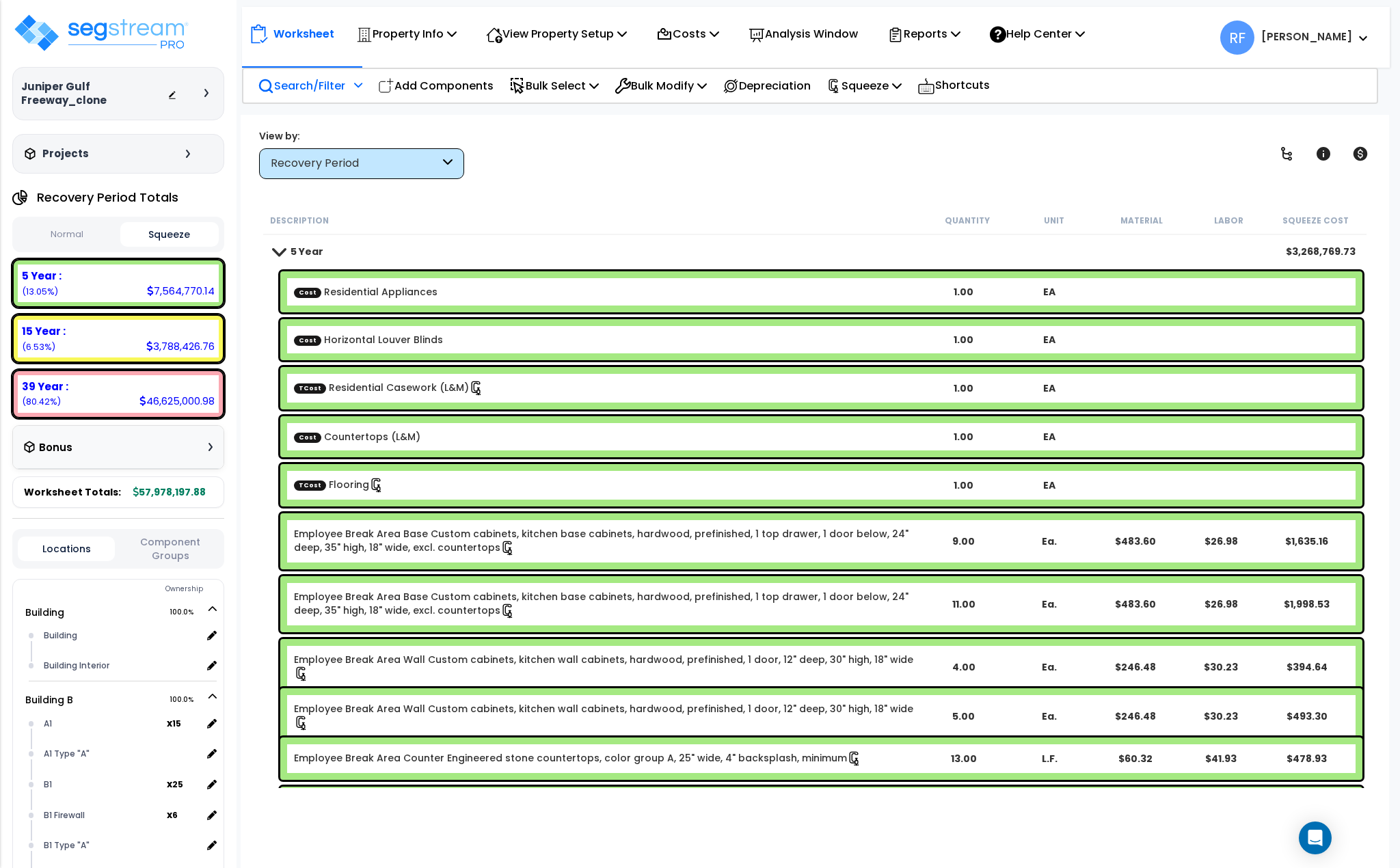
click at [294, 247] on b "5 Year" at bounding box center [307, 252] width 32 height 14
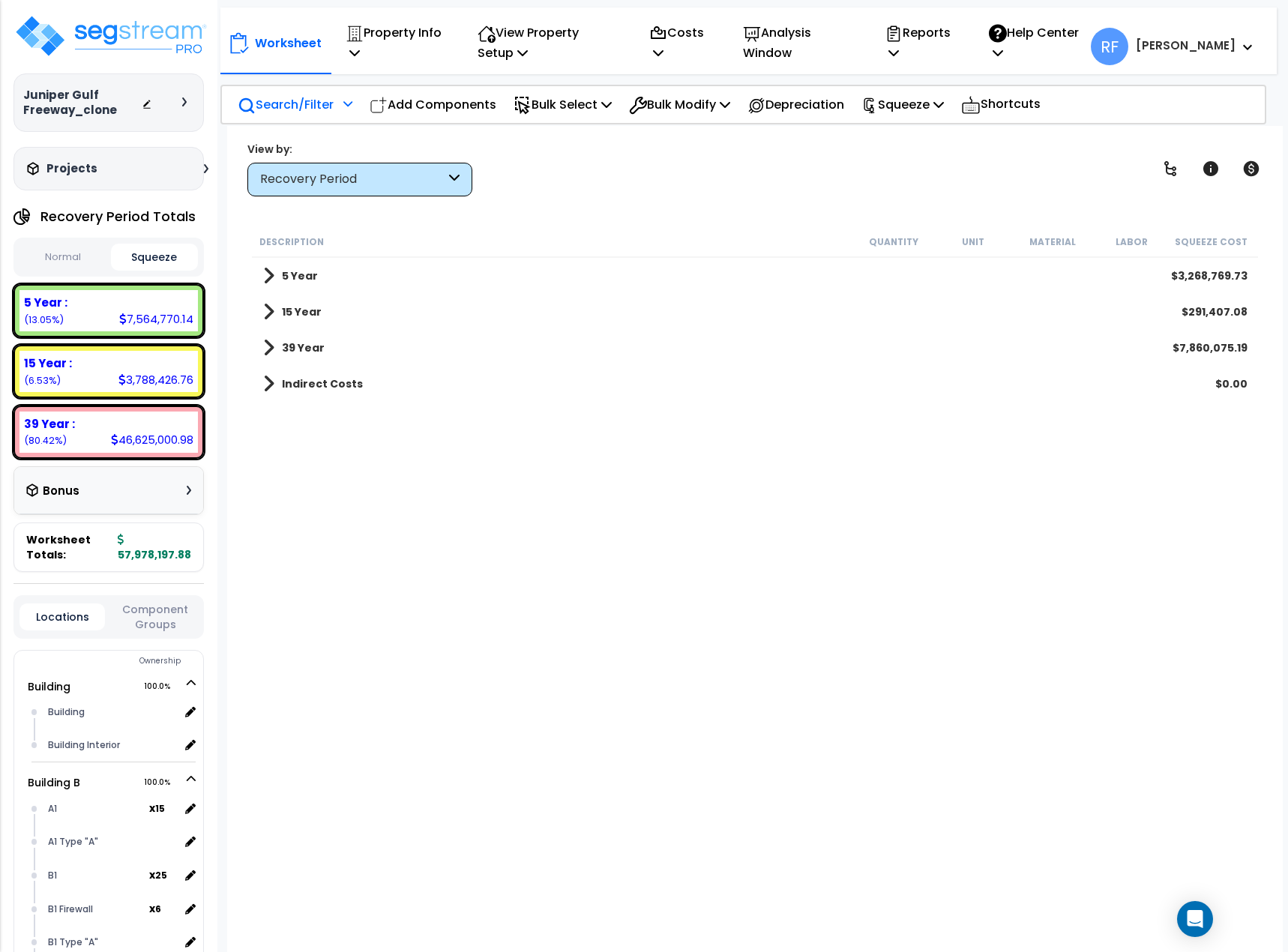
click at [84, 501] on div "Bonus" at bounding box center [109, 490] width 165 height 29
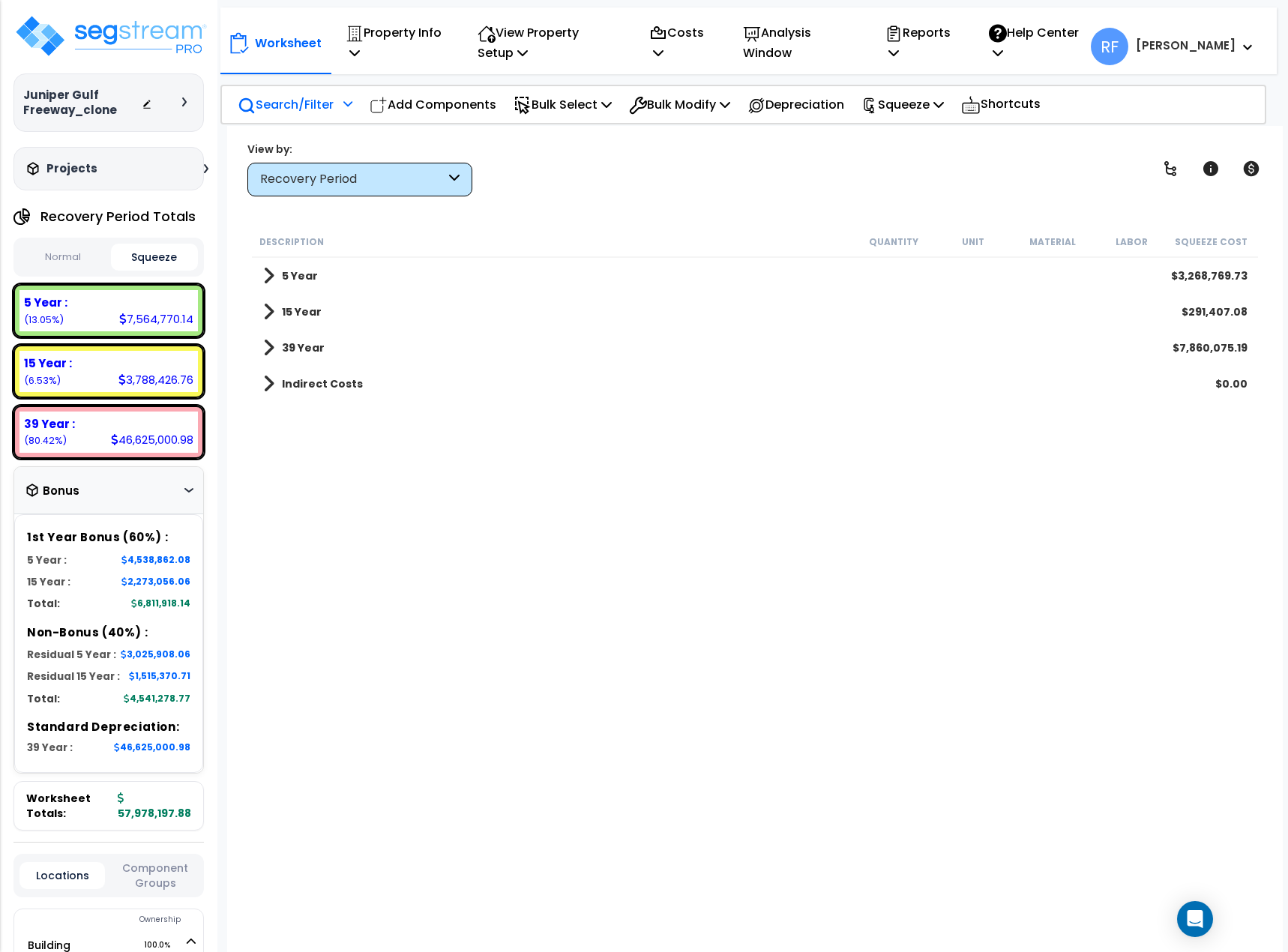
click at [488, 576] on div "Description Quantity Unit Material Labor Squeeze Cost 5 Year $3,268,769.73 15 Y…" at bounding box center [755, 545] width 1011 height 638
click at [360, 174] on div "Recovery Period" at bounding box center [353, 179] width 186 height 17
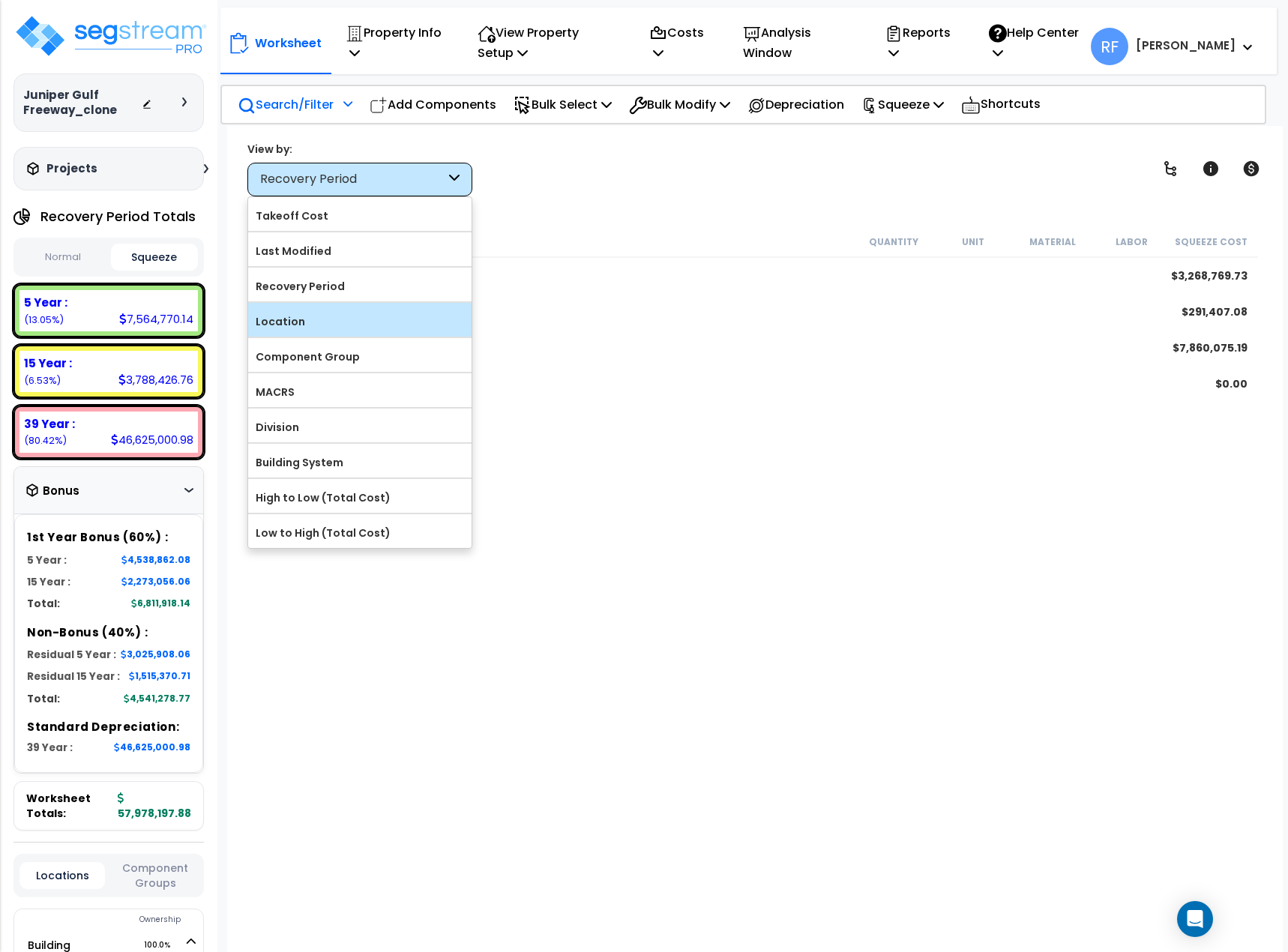
click at [293, 318] on label "Location" at bounding box center [360, 321] width 224 height 22
click at [0, 0] on input "Location" at bounding box center [0, 0] width 0 height 0
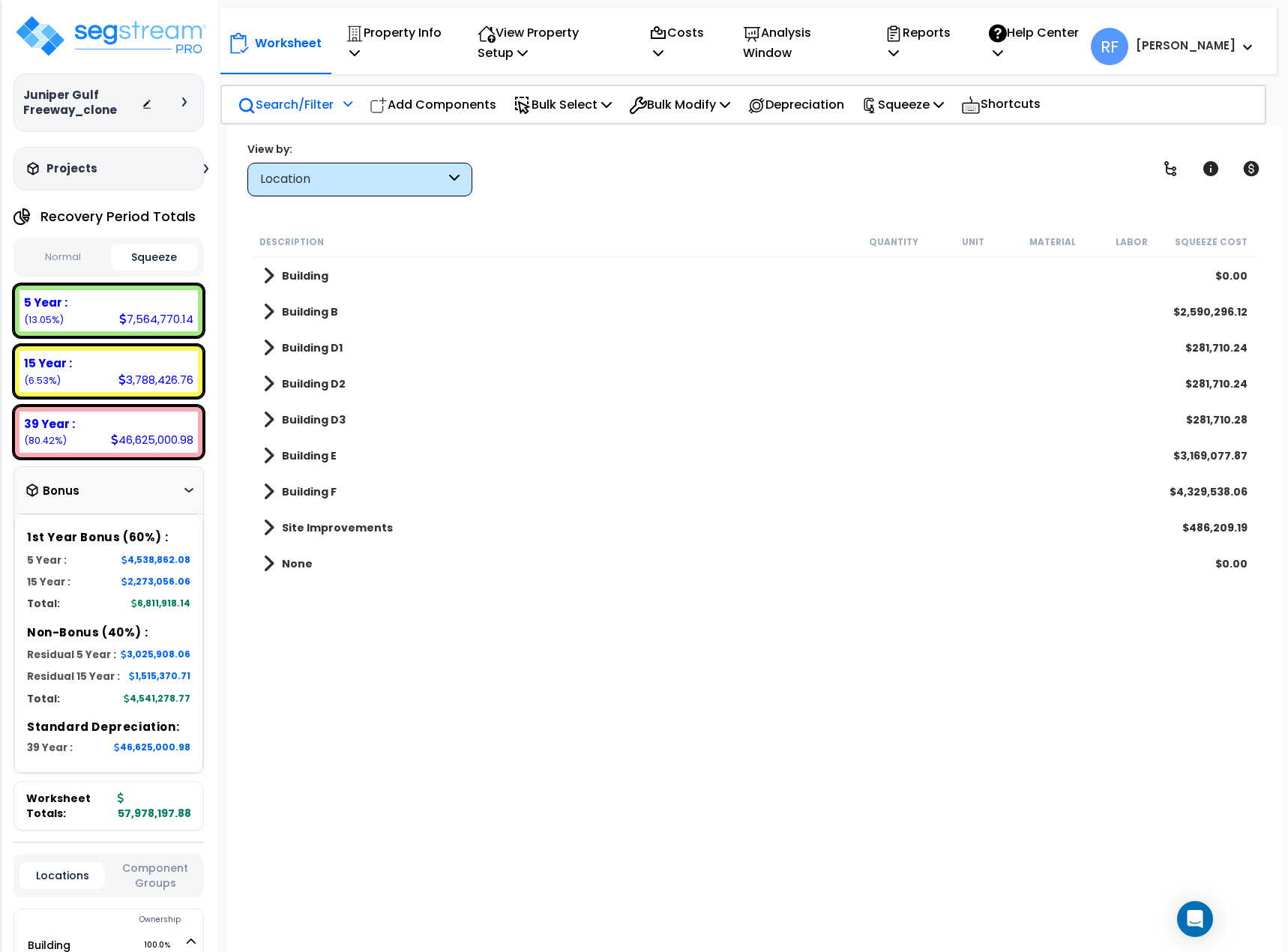
click at [346, 162] on div "View by: Location Takeoff Cost" at bounding box center [360, 169] width 225 height 55
click at [345, 168] on div "Location" at bounding box center [360, 179] width 225 height 34
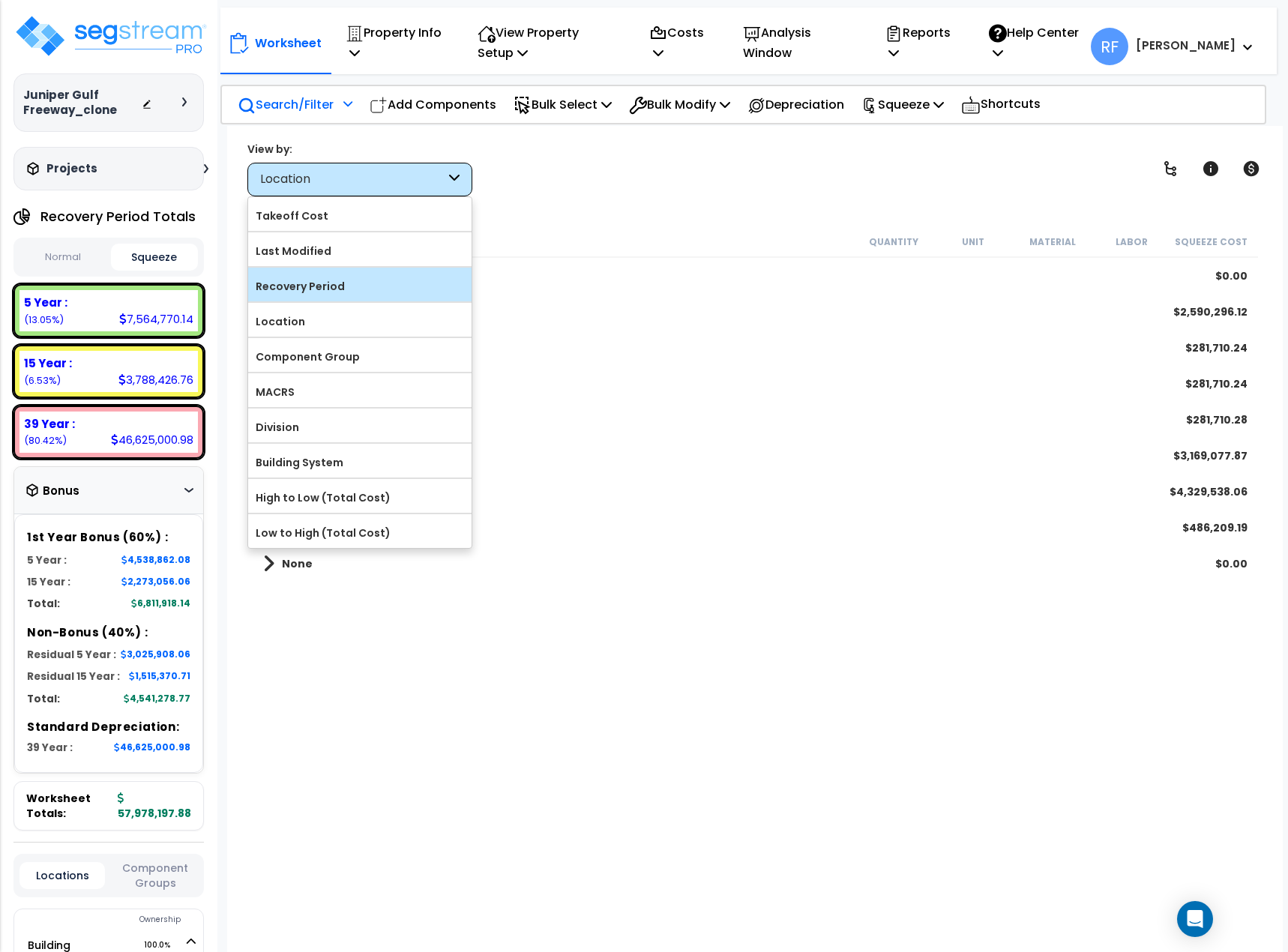
click at [323, 292] on label "Recovery Period" at bounding box center [360, 286] width 224 height 22
click at [0, 0] on input "Recovery Period" at bounding box center [0, 0] width 0 height 0
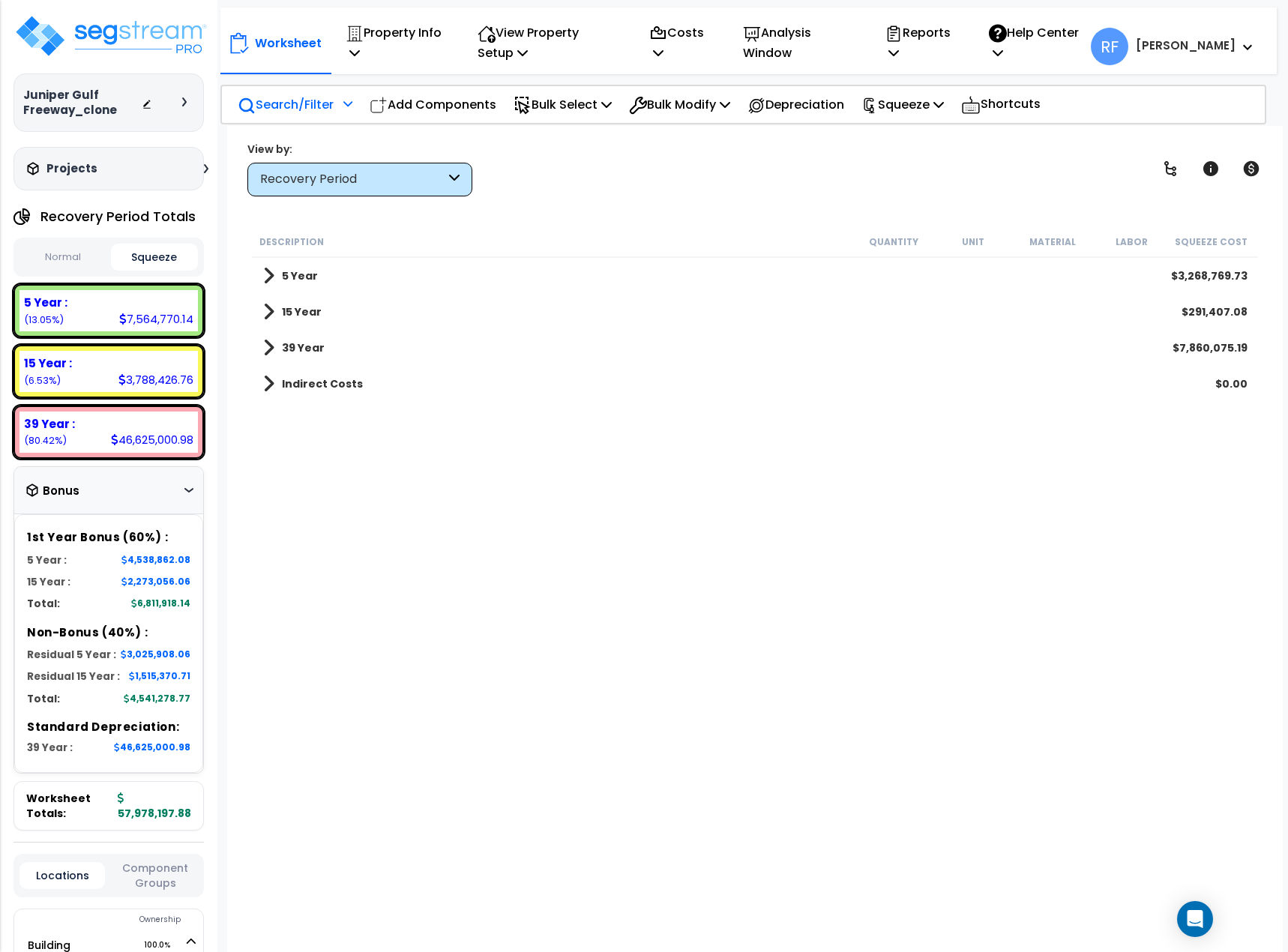
click at [654, 466] on div "Description Quantity Unit Material Labor Squeeze Cost 5 Year $3,268,769.73 15 Y…" at bounding box center [755, 545] width 1011 height 638
click at [1194, 919] on icon "Open Intercom Messenger" at bounding box center [1194, 920] width 17 height 20
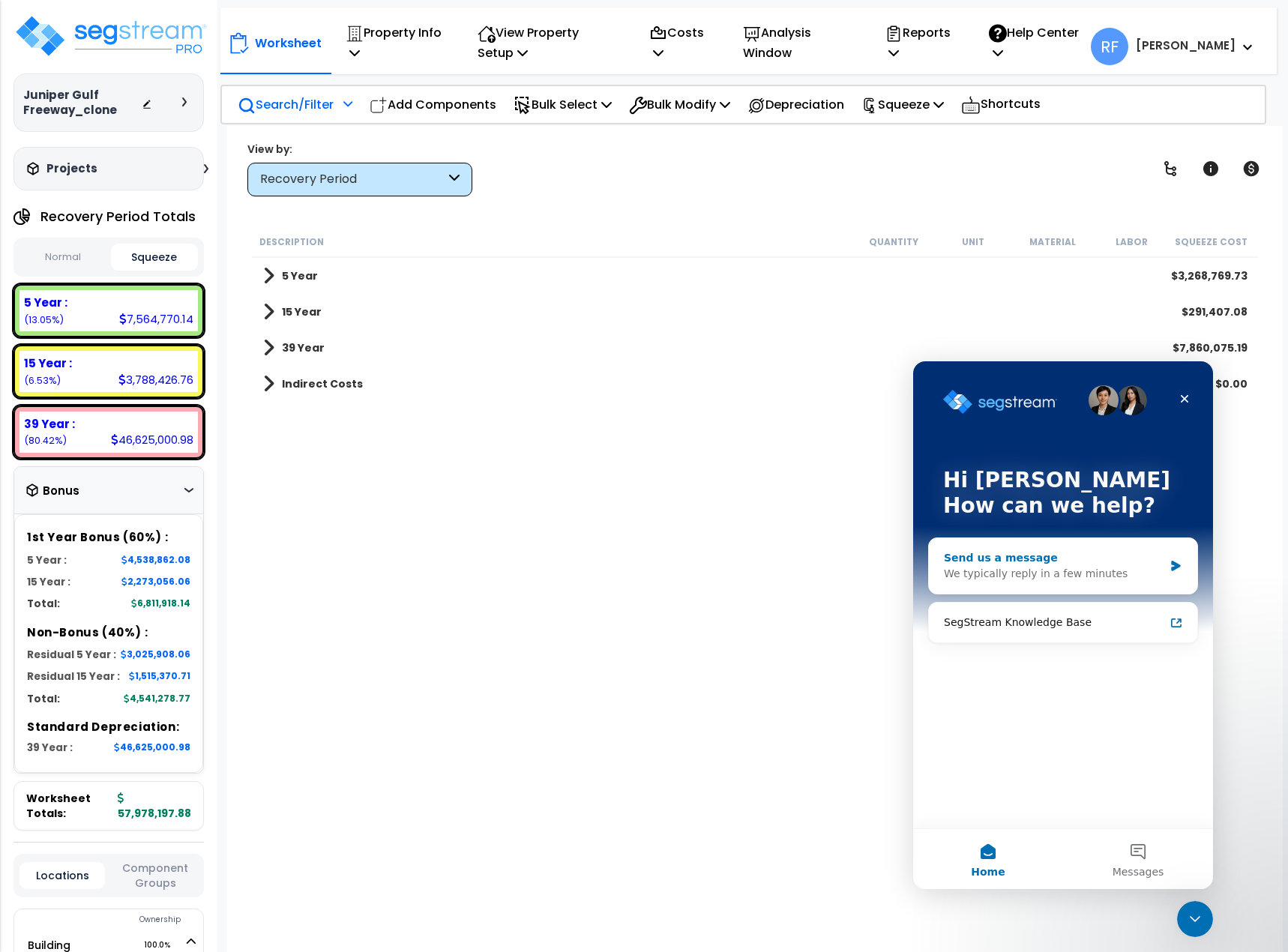
click at [1046, 568] on div "We typically reply in a few minutes" at bounding box center [1053, 573] width 219 height 16
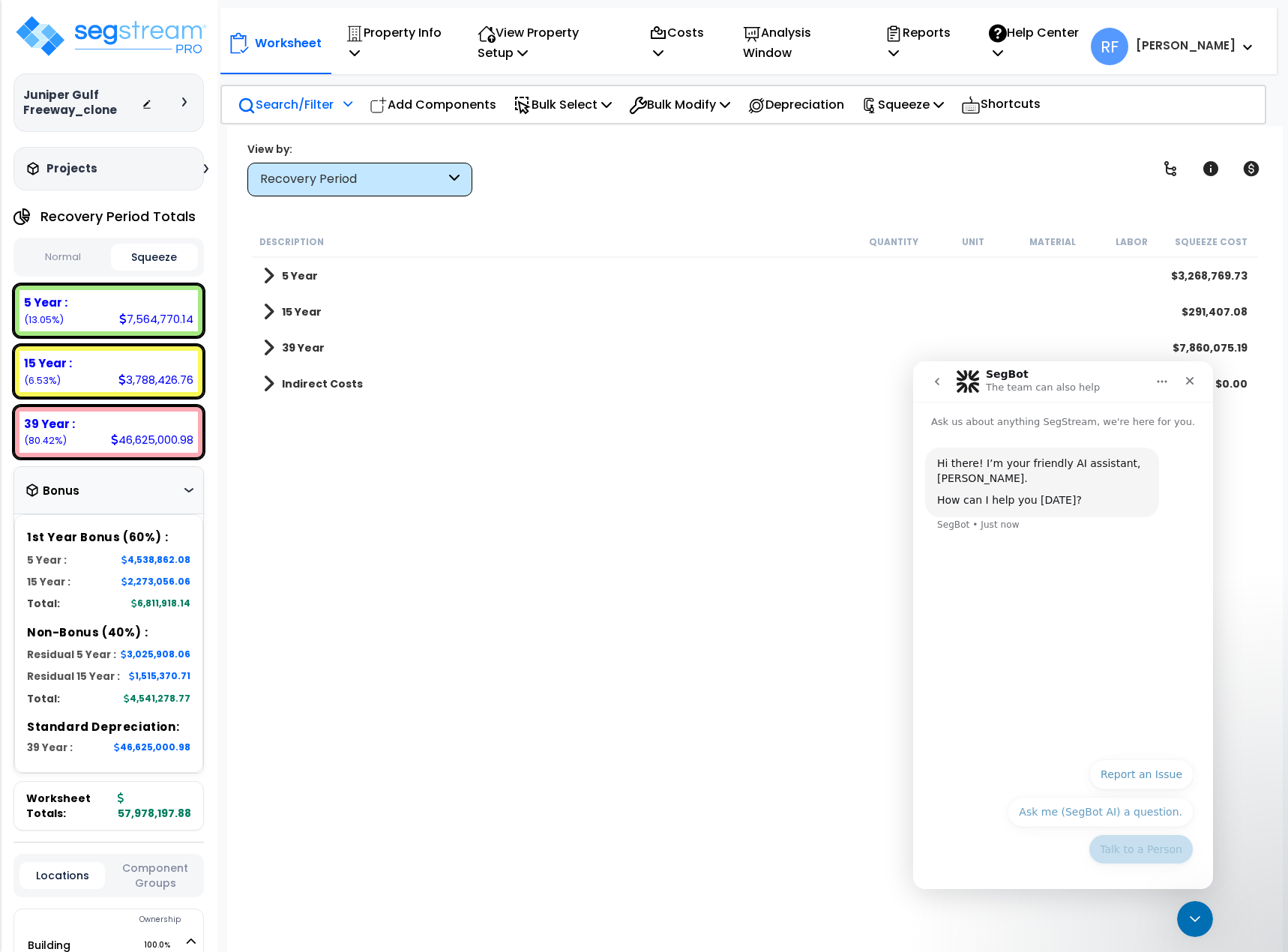
click at [1131, 862] on button "Talk to a Person" at bounding box center [1141, 849] width 105 height 30
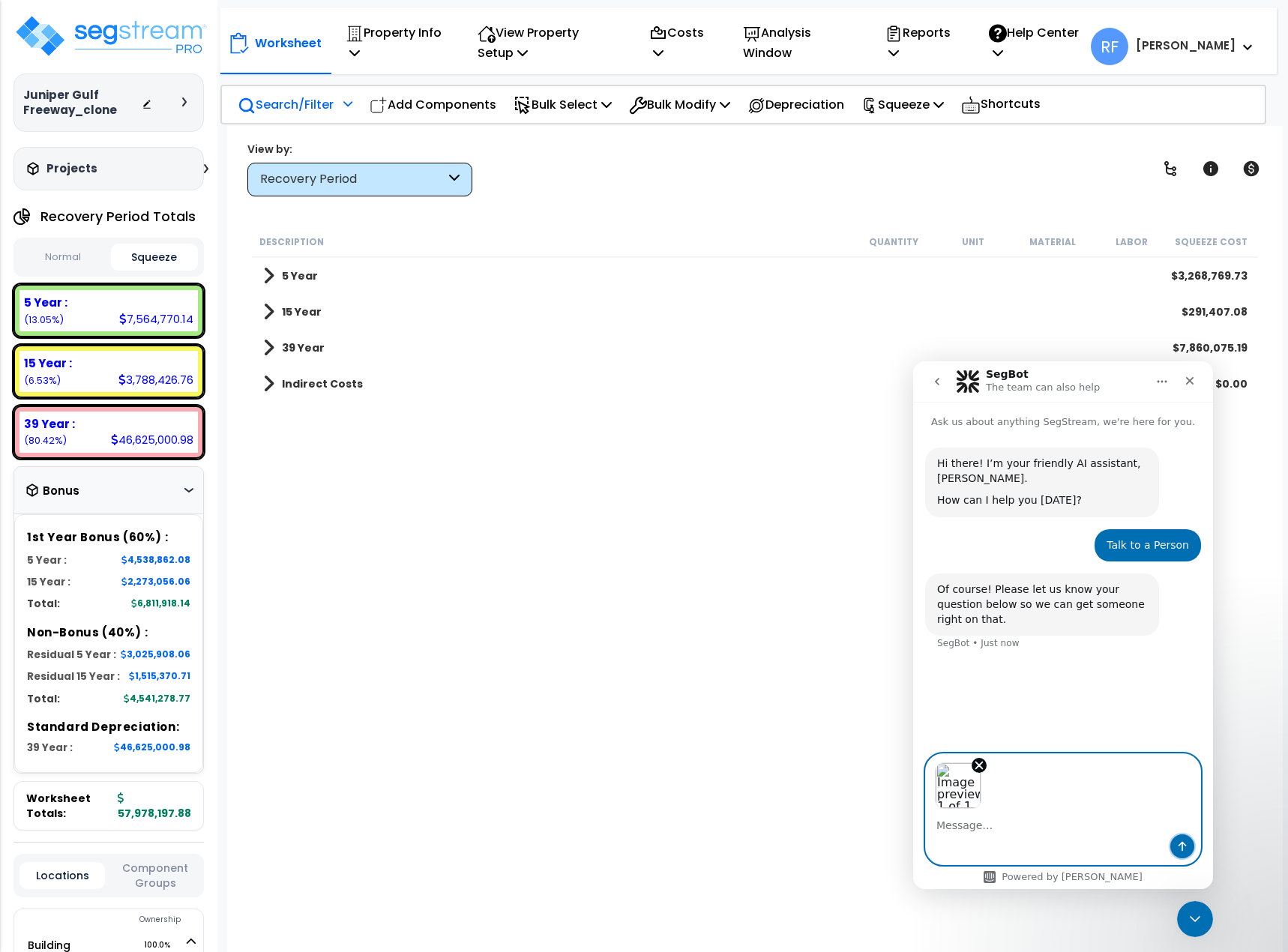
click at [1181, 846] on icon "Send a message…" at bounding box center [1182, 847] width 12 height 12
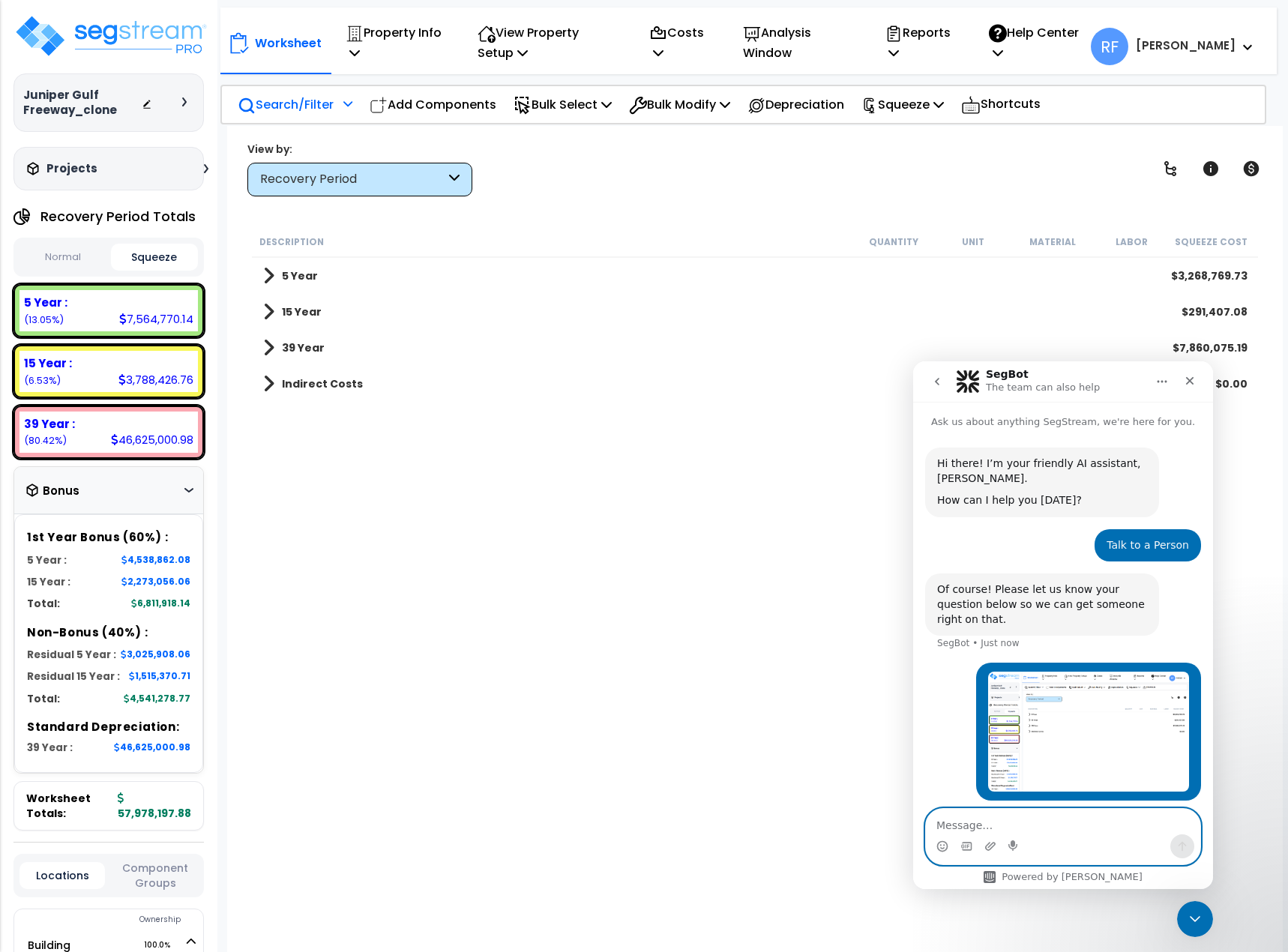
click at [992, 822] on textarea "Message…" at bounding box center [1063, 822] width 274 height 26
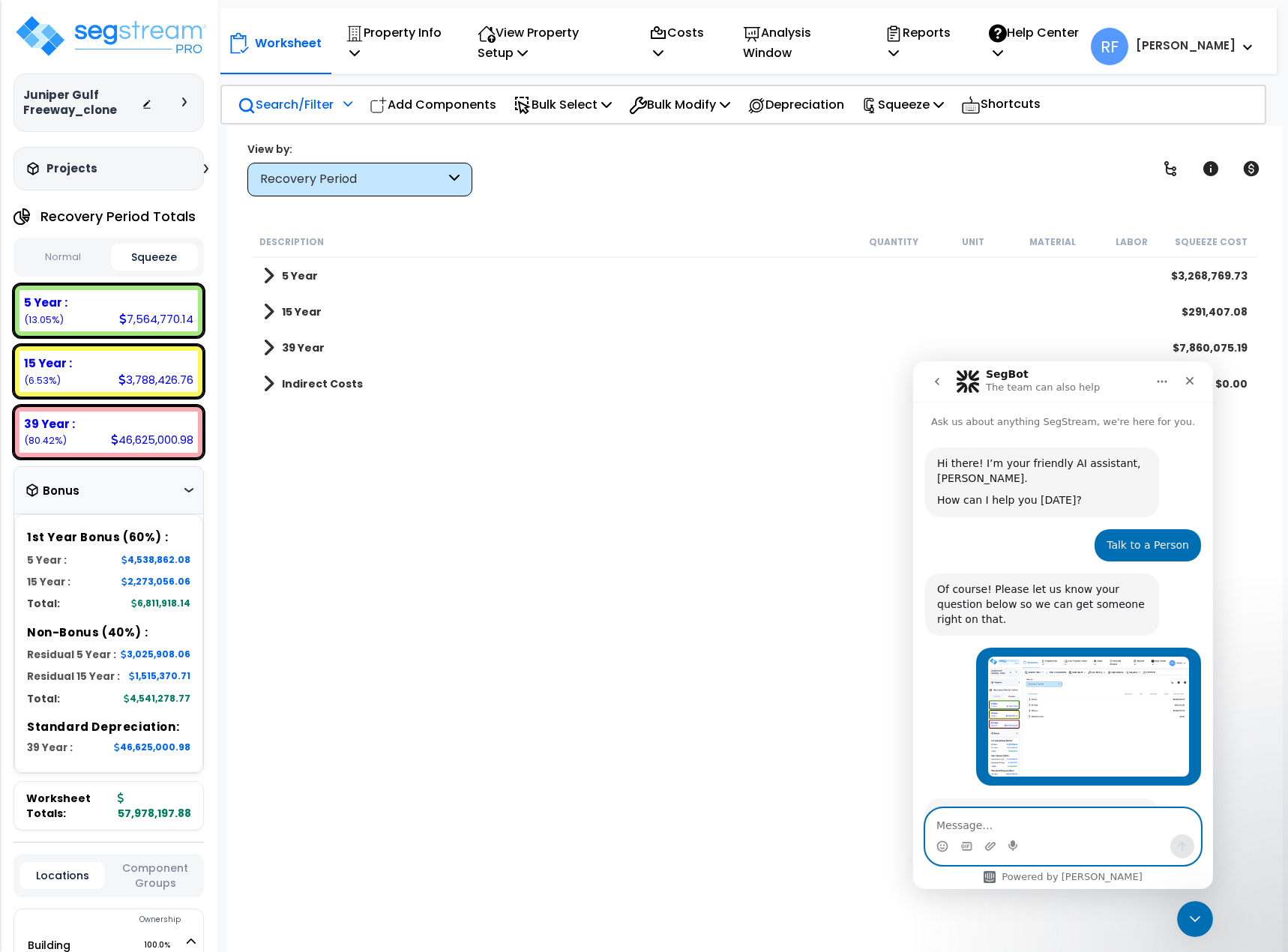
paste textarea "[URL][DOMAIN_NAME]"
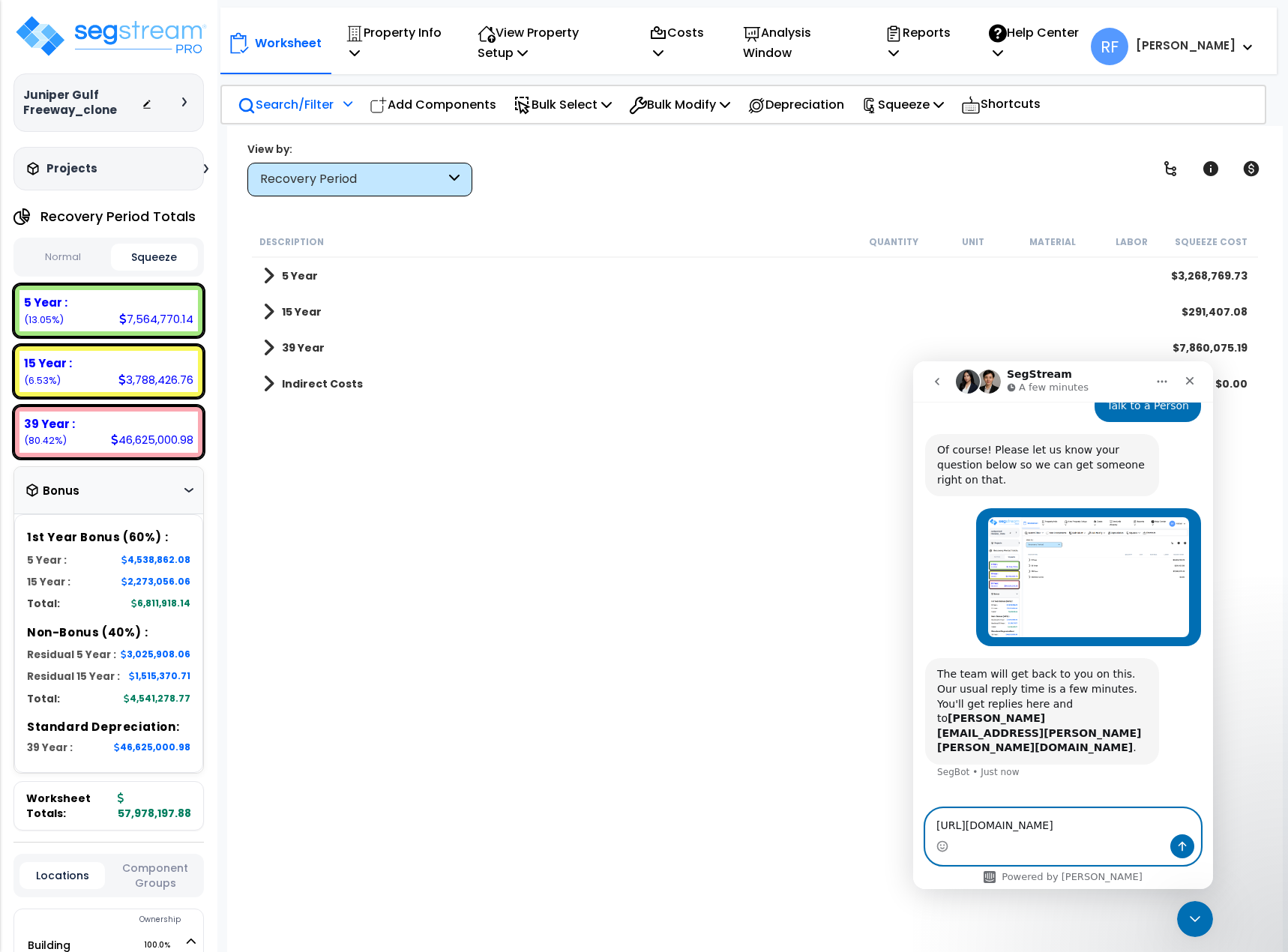
type textarea "[URL][DOMAIN_NAME]"
click at [1173, 843] on button "Send a message…" at bounding box center [1182, 846] width 24 height 24
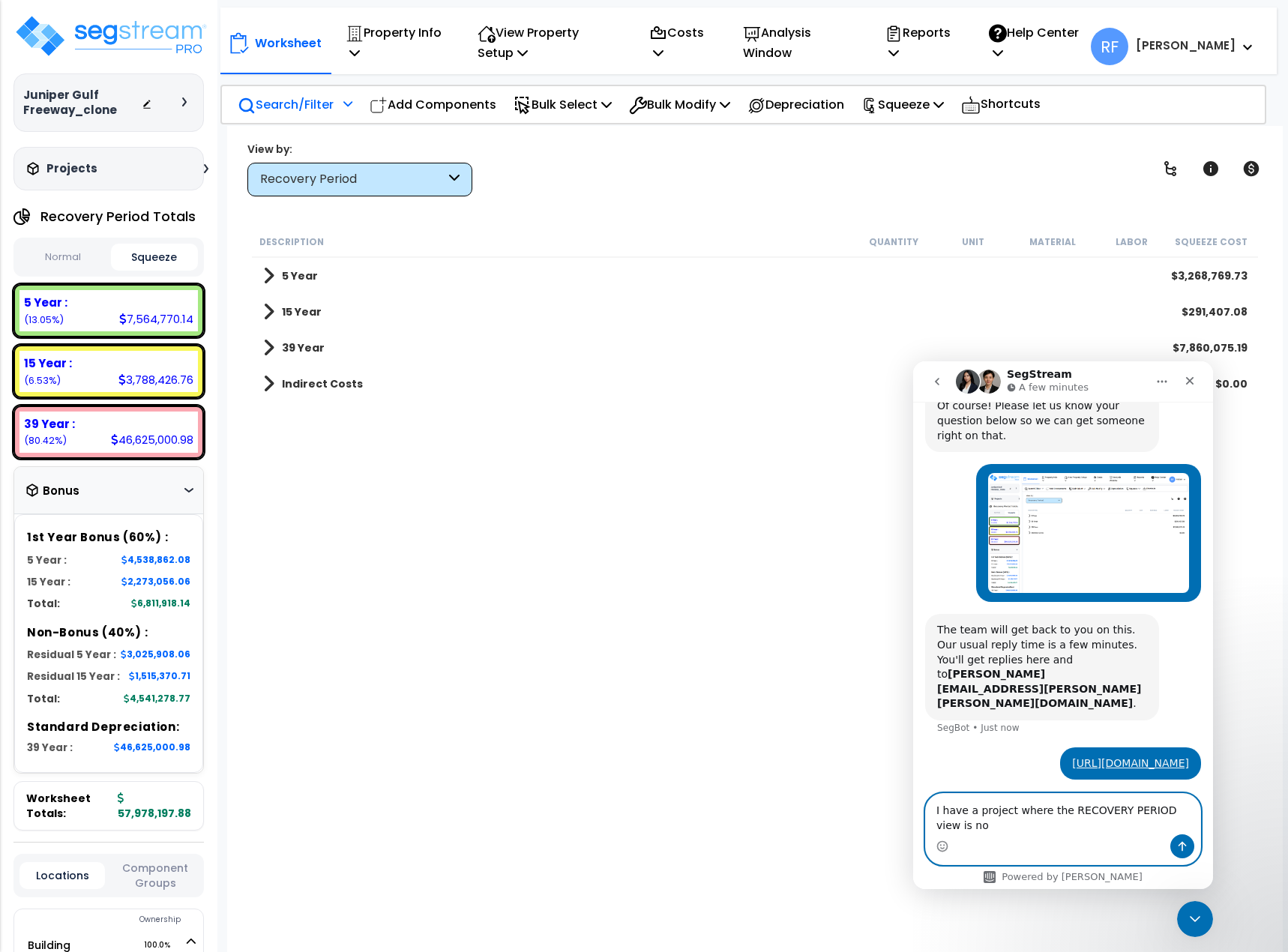
scroll to position [199, 0]
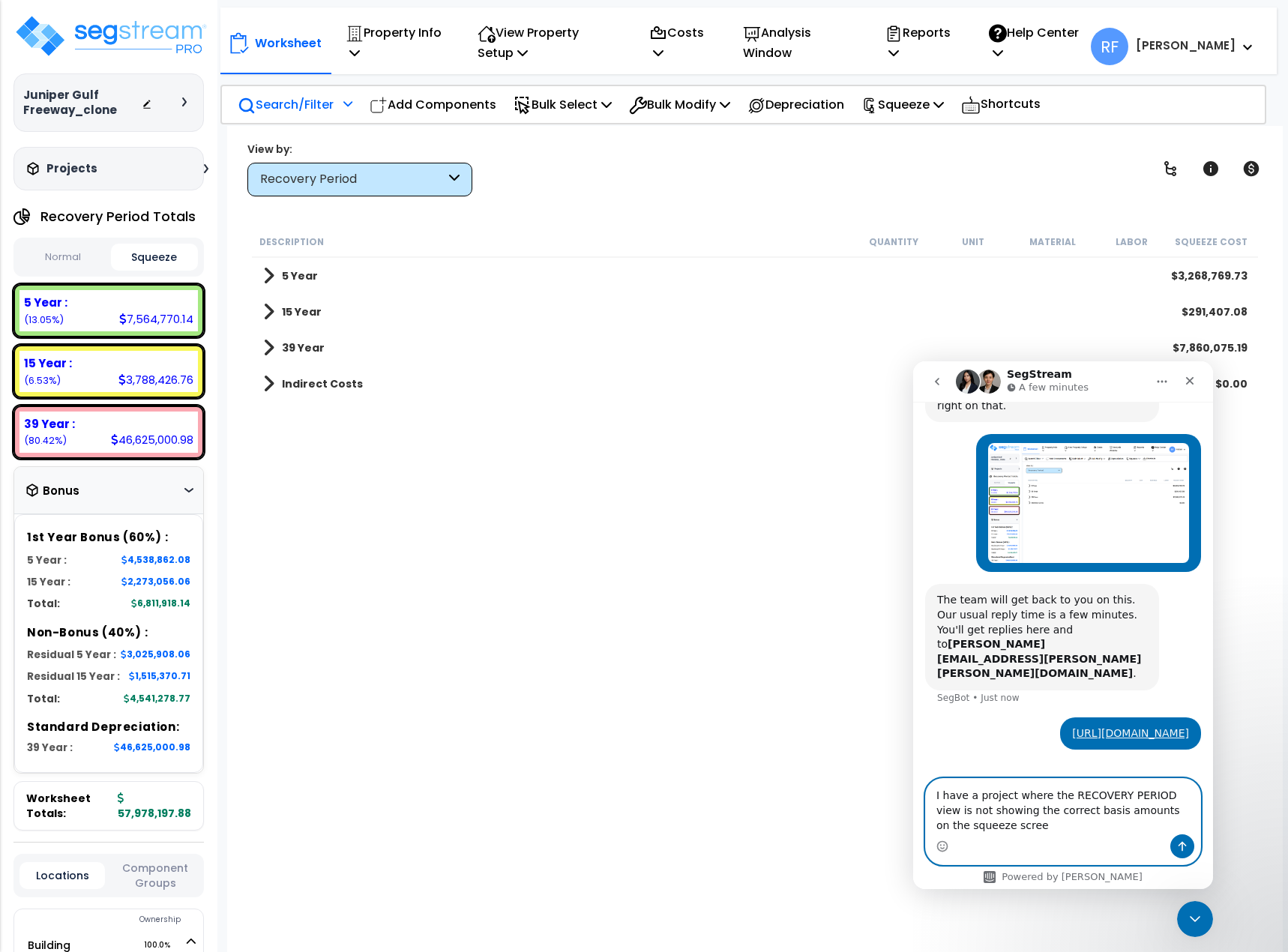
type textarea "I have a project where the RECOVERY PERIOD view is not showing the correct basi…"
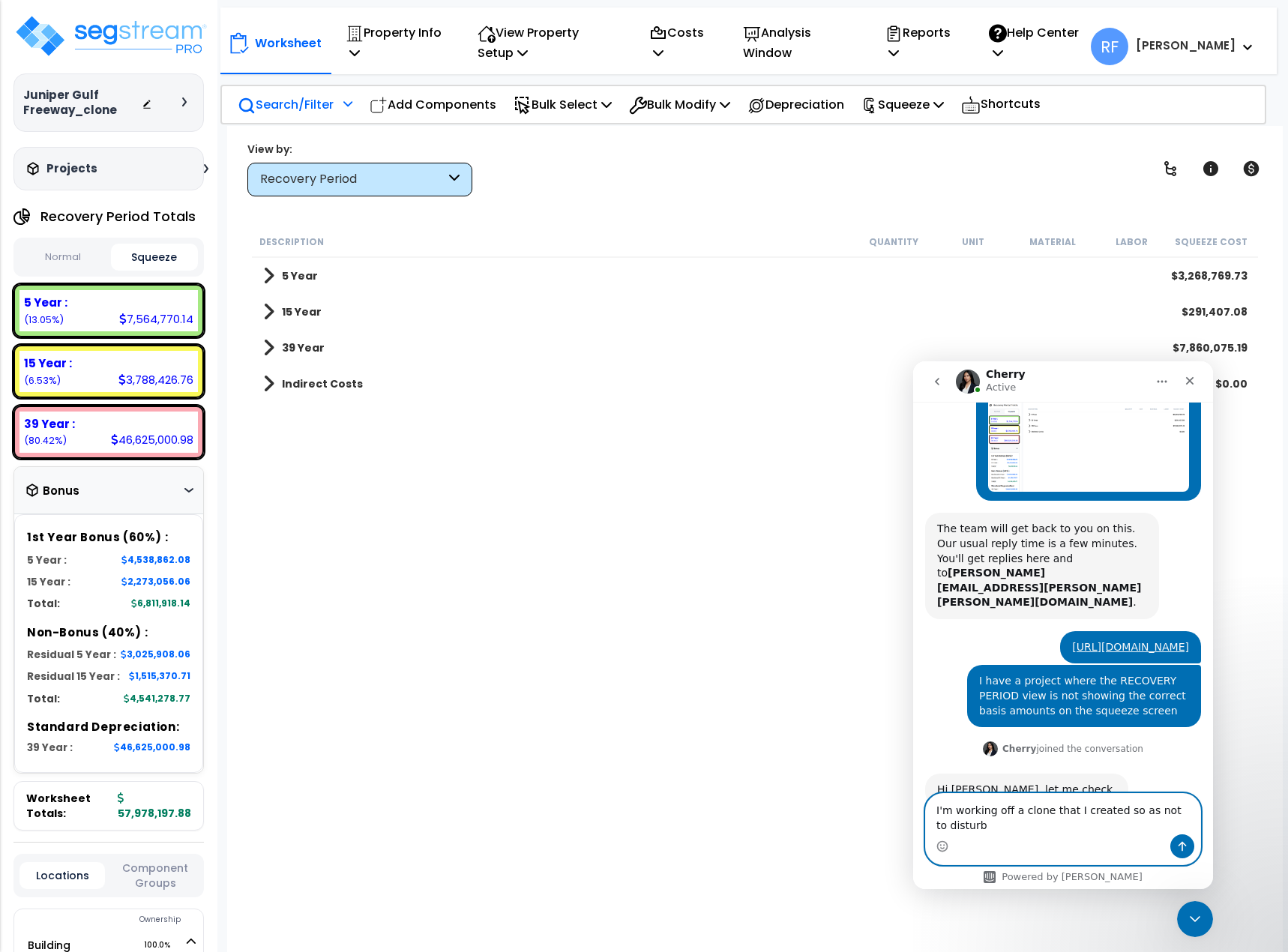
scroll to position [300, 0]
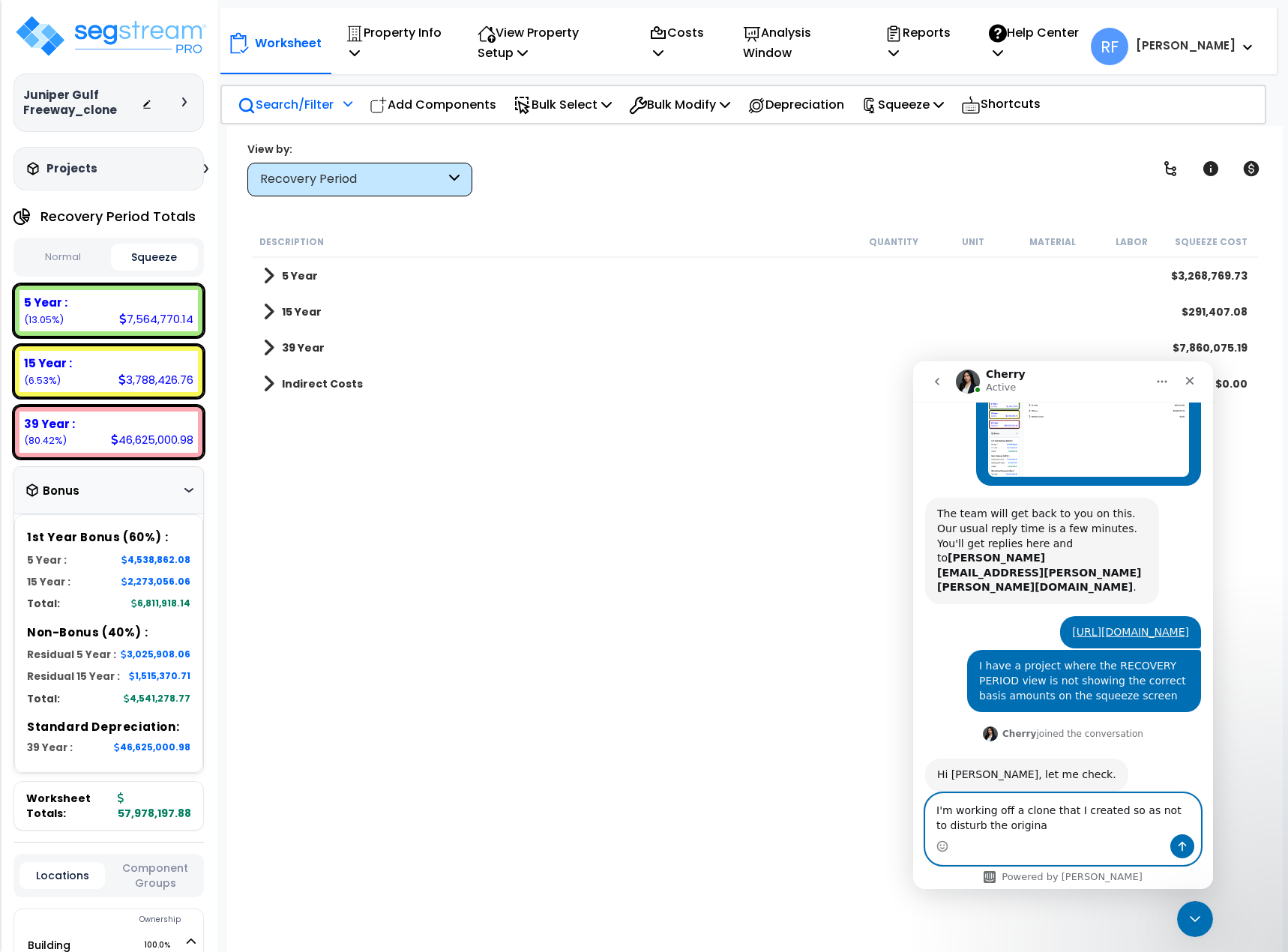
type textarea "I'm working off a clone that I created so as not to disturb the original"
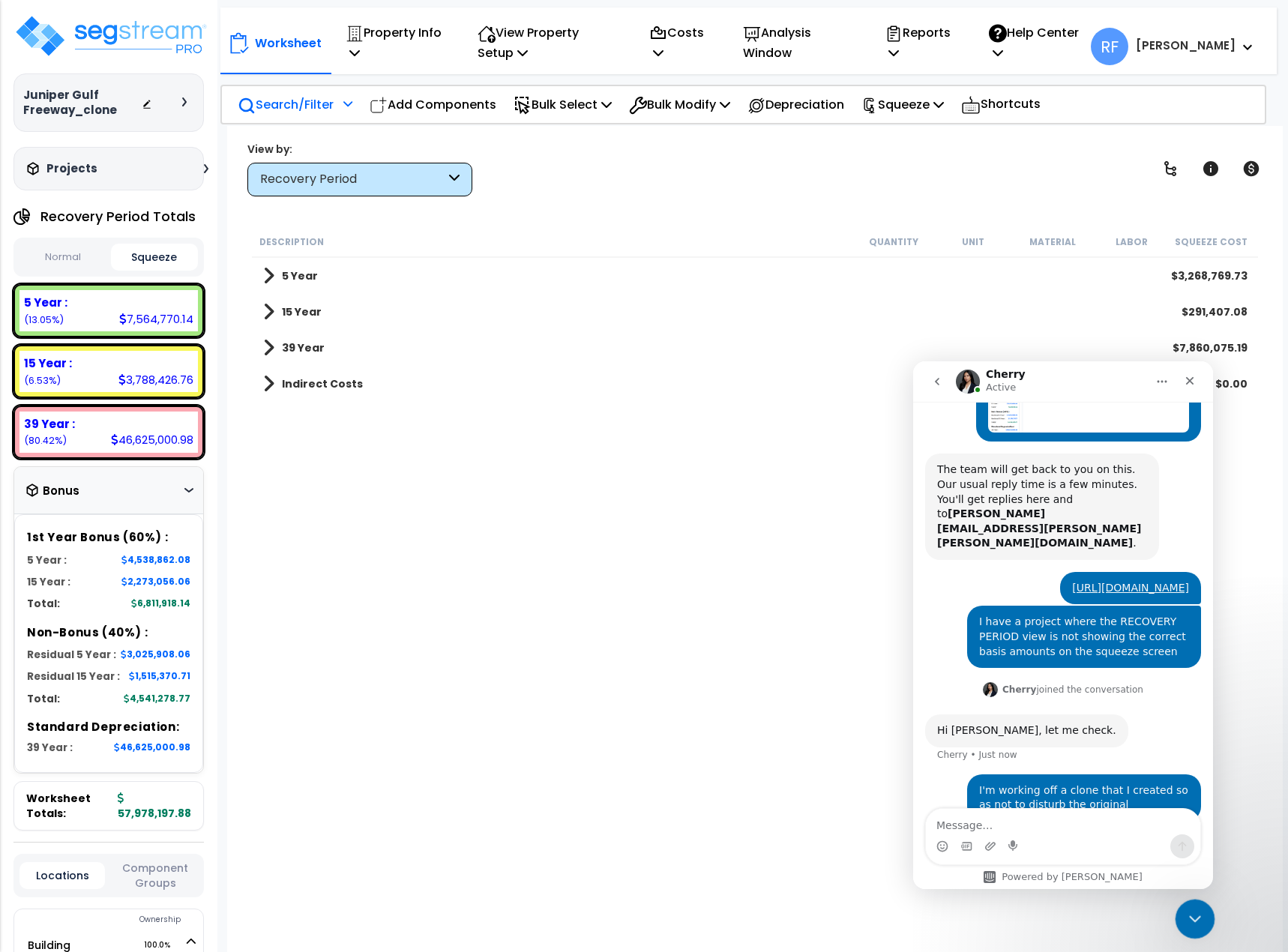
click at [1195, 926] on div "Close Intercom Messenger" at bounding box center [1192, 916] width 36 height 36
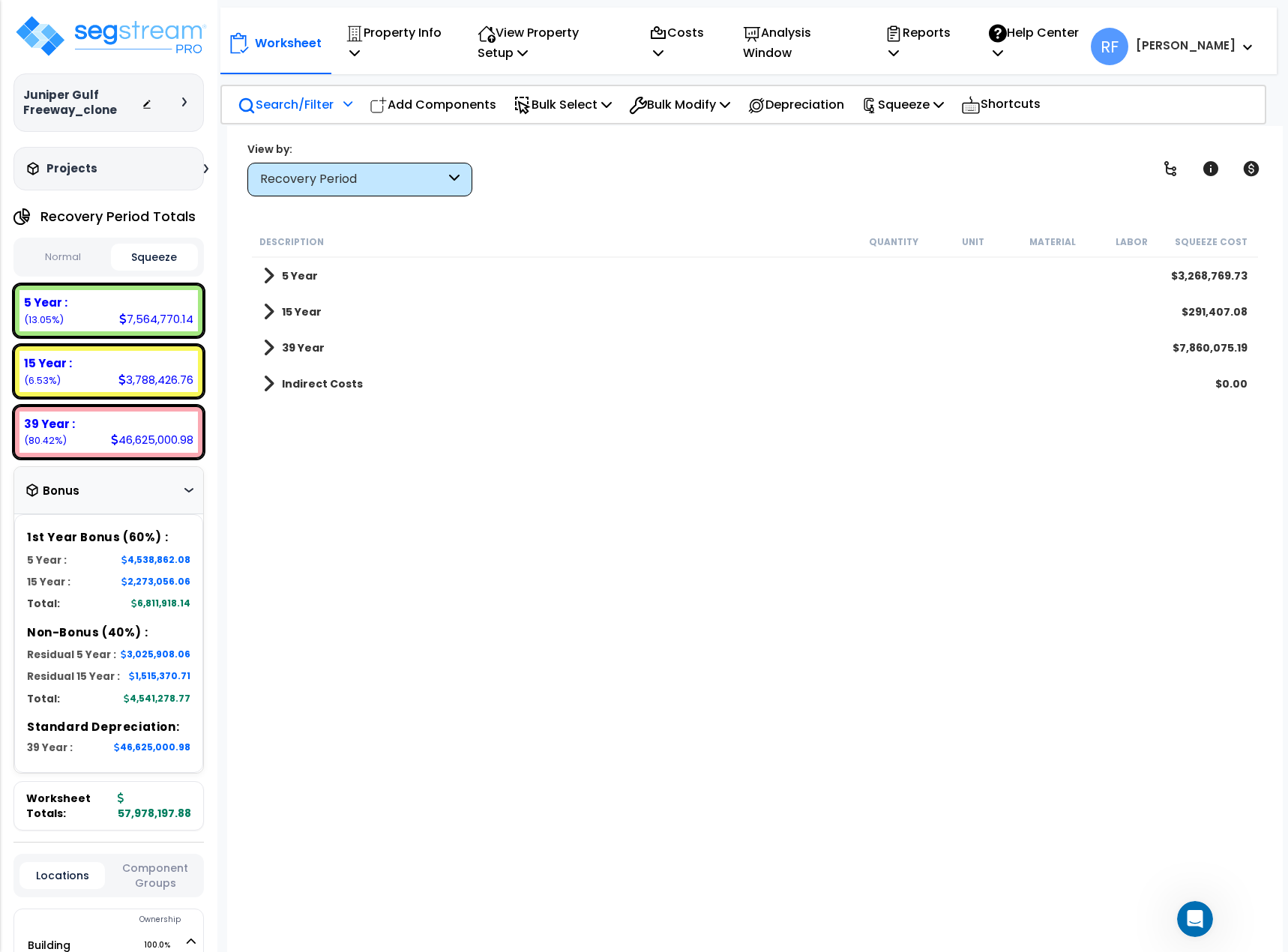
click at [84, 260] on button "Normal" at bounding box center [64, 258] width 88 height 27
click at [57, 250] on button "Normal" at bounding box center [64, 257] width 88 height 27
click at [147, 257] on button "Squeeze" at bounding box center [155, 258] width 88 height 27
click at [60, 259] on button "Normal" at bounding box center [64, 258] width 88 height 27
click at [289, 387] on b "Indirect Costs" at bounding box center [322, 384] width 81 height 15
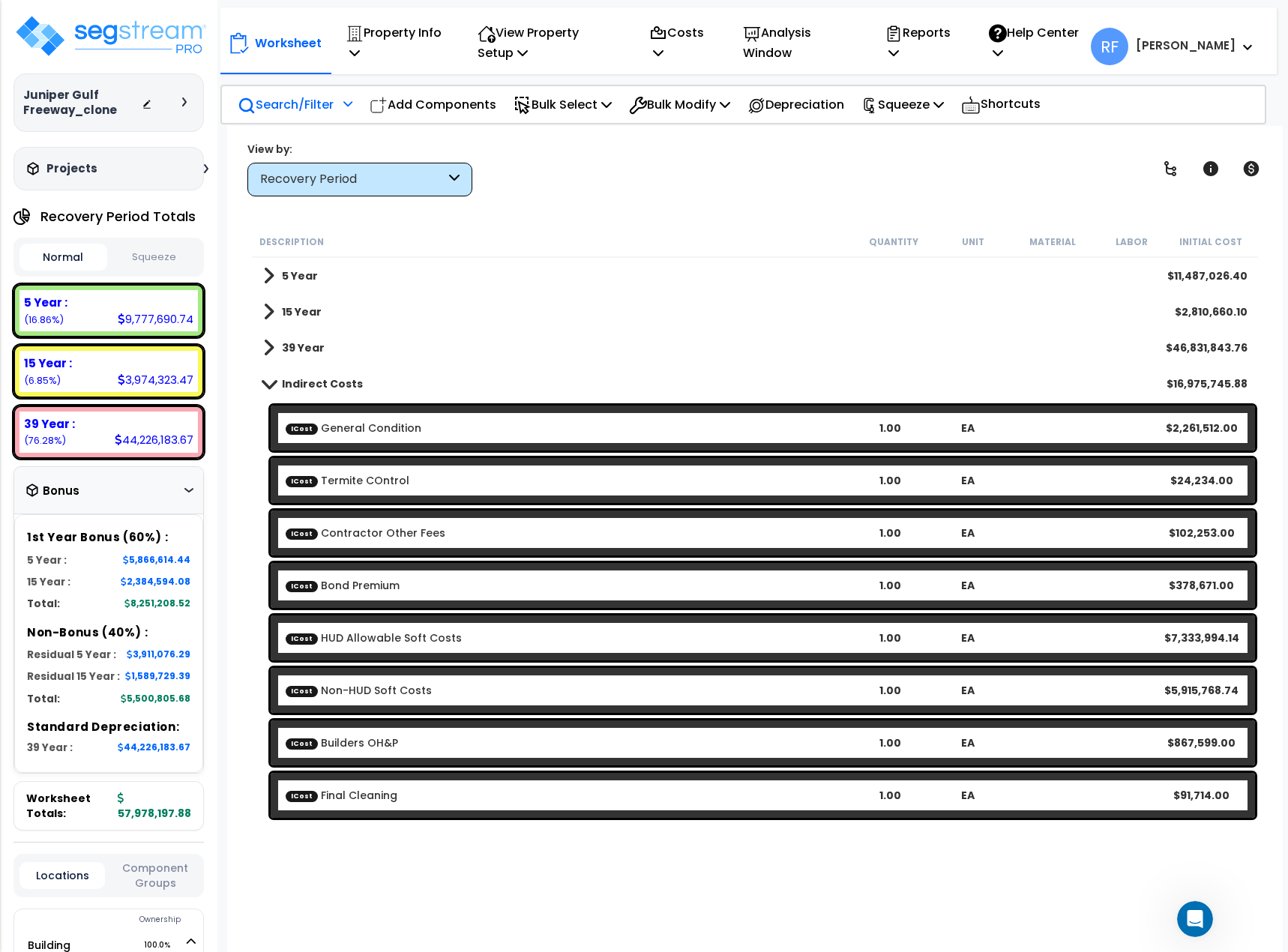
scroll to position [0, 0]
click at [314, 379] on b "Indirect Costs" at bounding box center [322, 384] width 81 height 15
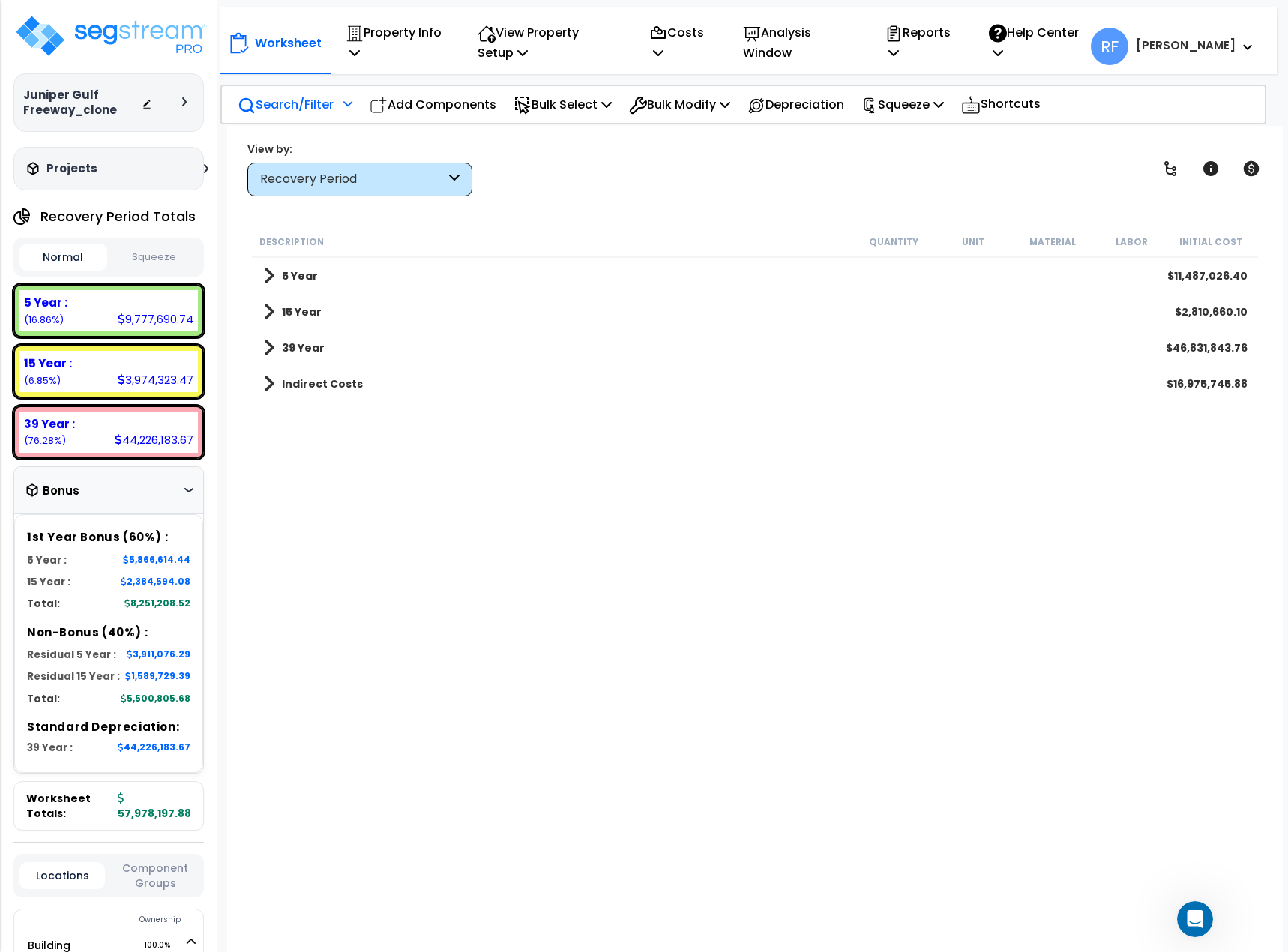
click at [146, 253] on button "Squeeze" at bounding box center [155, 258] width 88 height 27
click at [49, 260] on button "Normal" at bounding box center [64, 258] width 88 height 27
click at [162, 262] on button "Squeeze" at bounding box center [155, 258] width 88 height 27
click at [384, 181] on div "Recovery Period" at bounding box center [353, 179] width 186 height 17
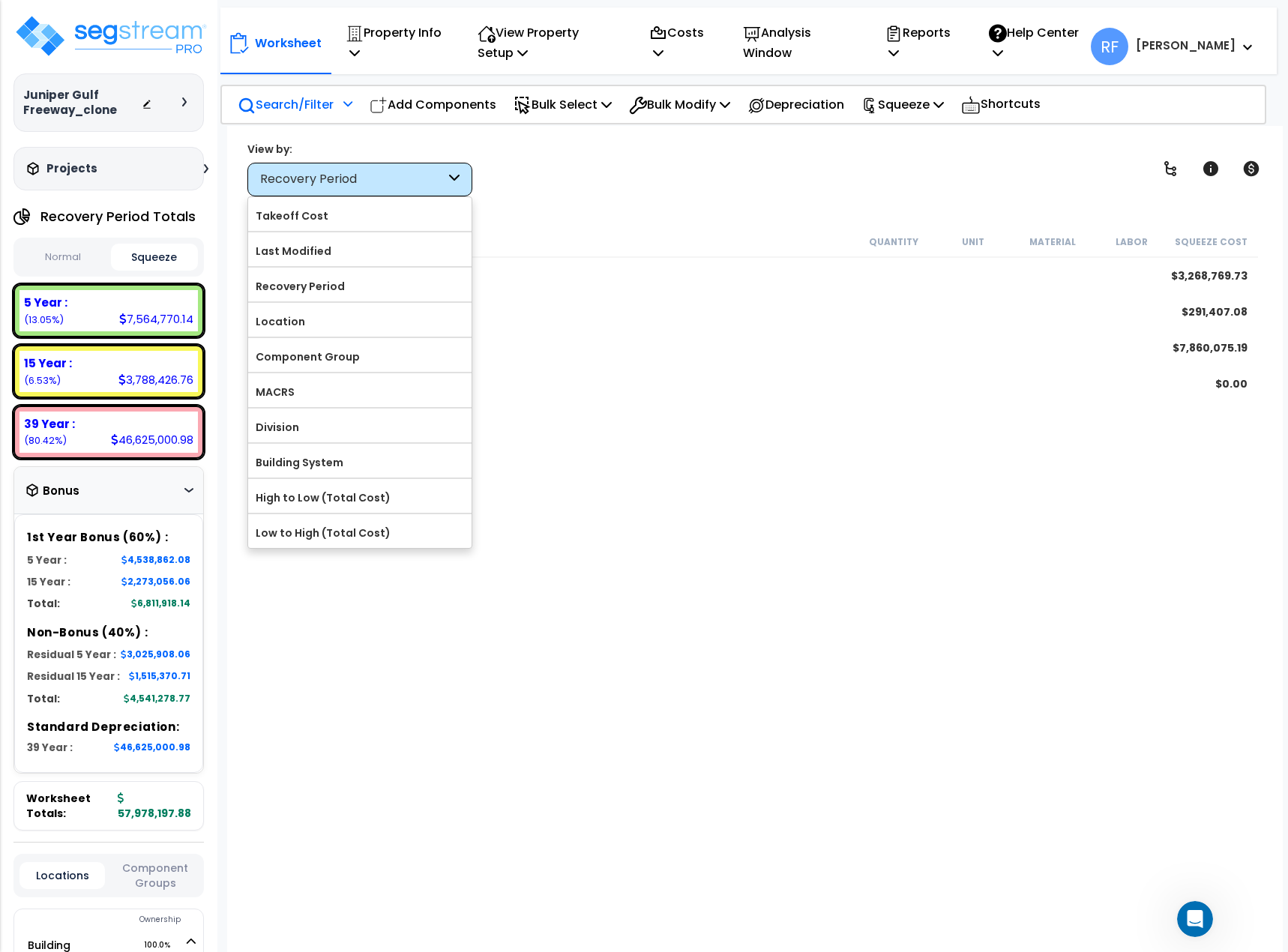
click at [384, 181] on div "Recovery Period" at bounding box center [353, 179] width 186 height 17
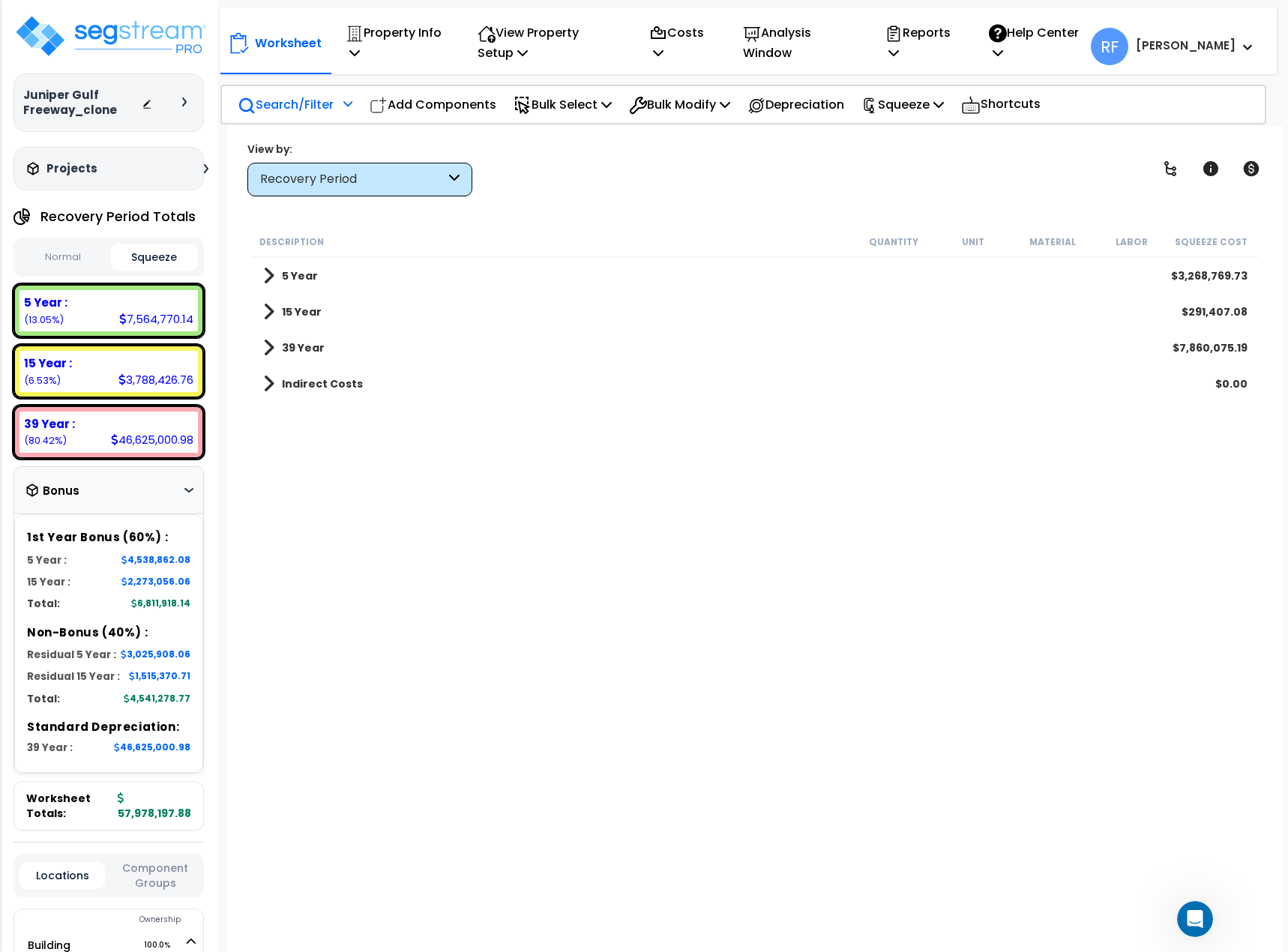
click at [297, 279] on b "5 Year" at bounding box center [299, 276] width 36 height 15
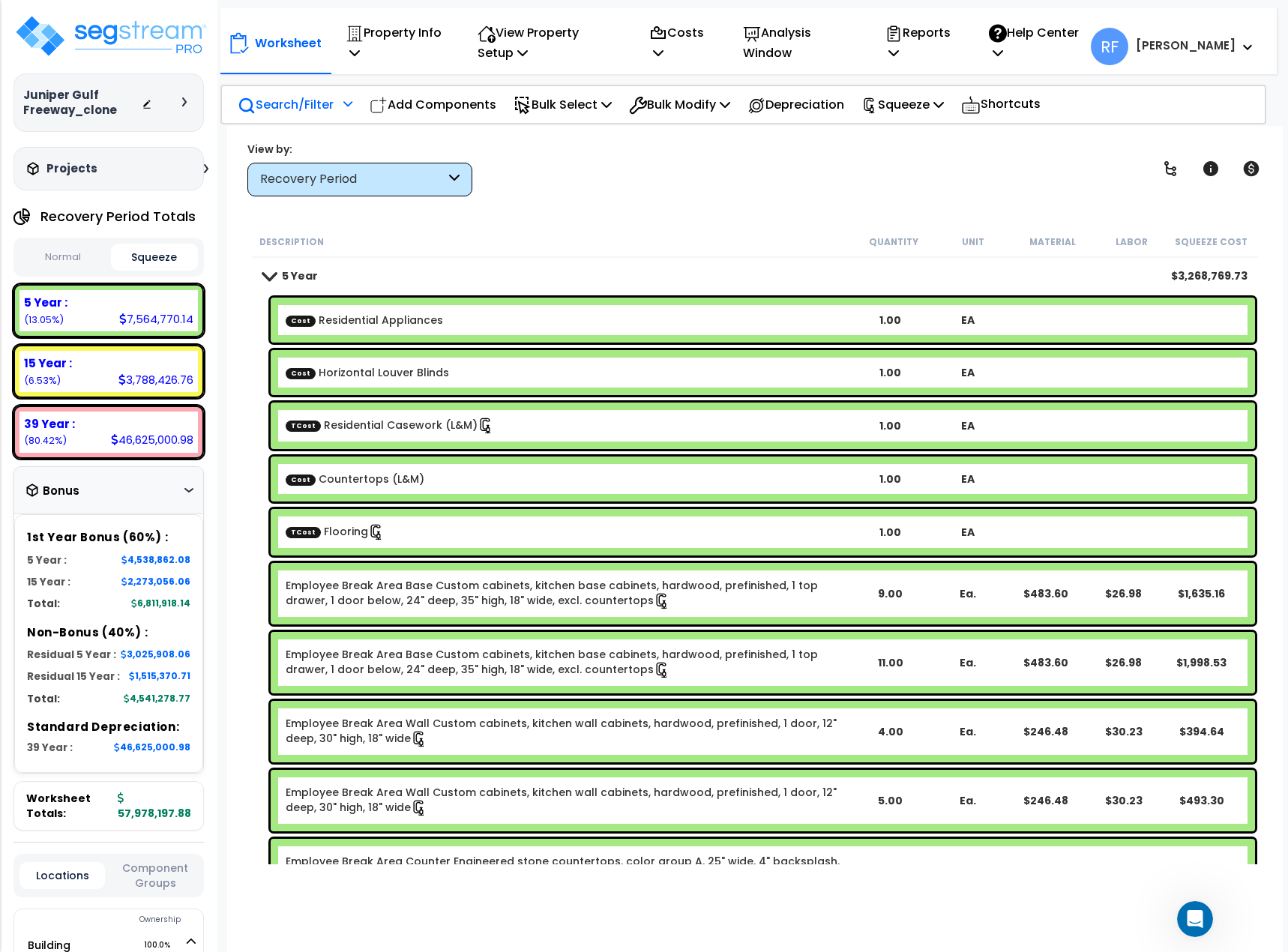
click at [264, 280] on span at bounding box center [268, 276] width 21 height 12
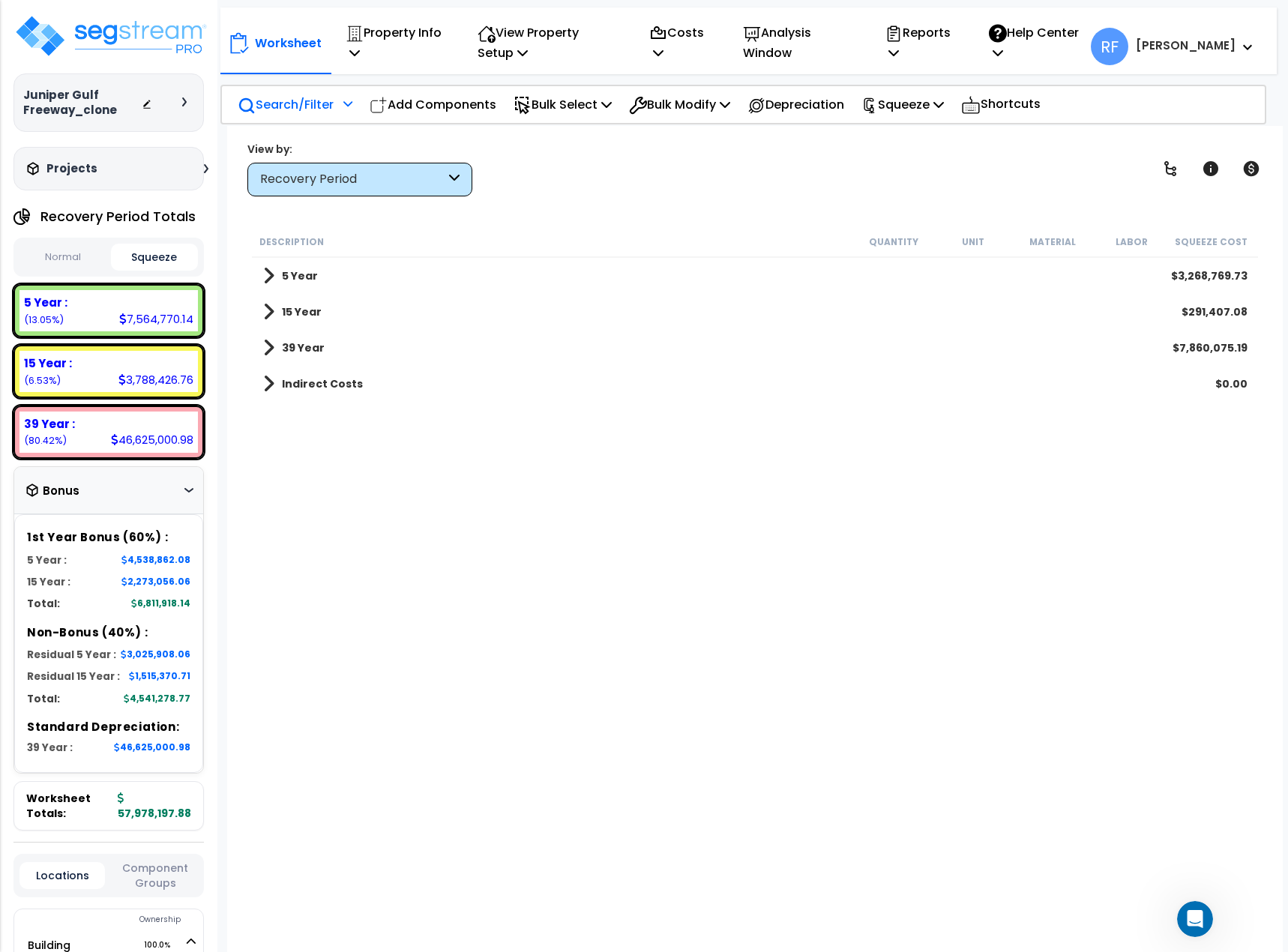
click at [303, 96] on p "Search/Filter" at bounding box center [286, 104] width 96 height 20
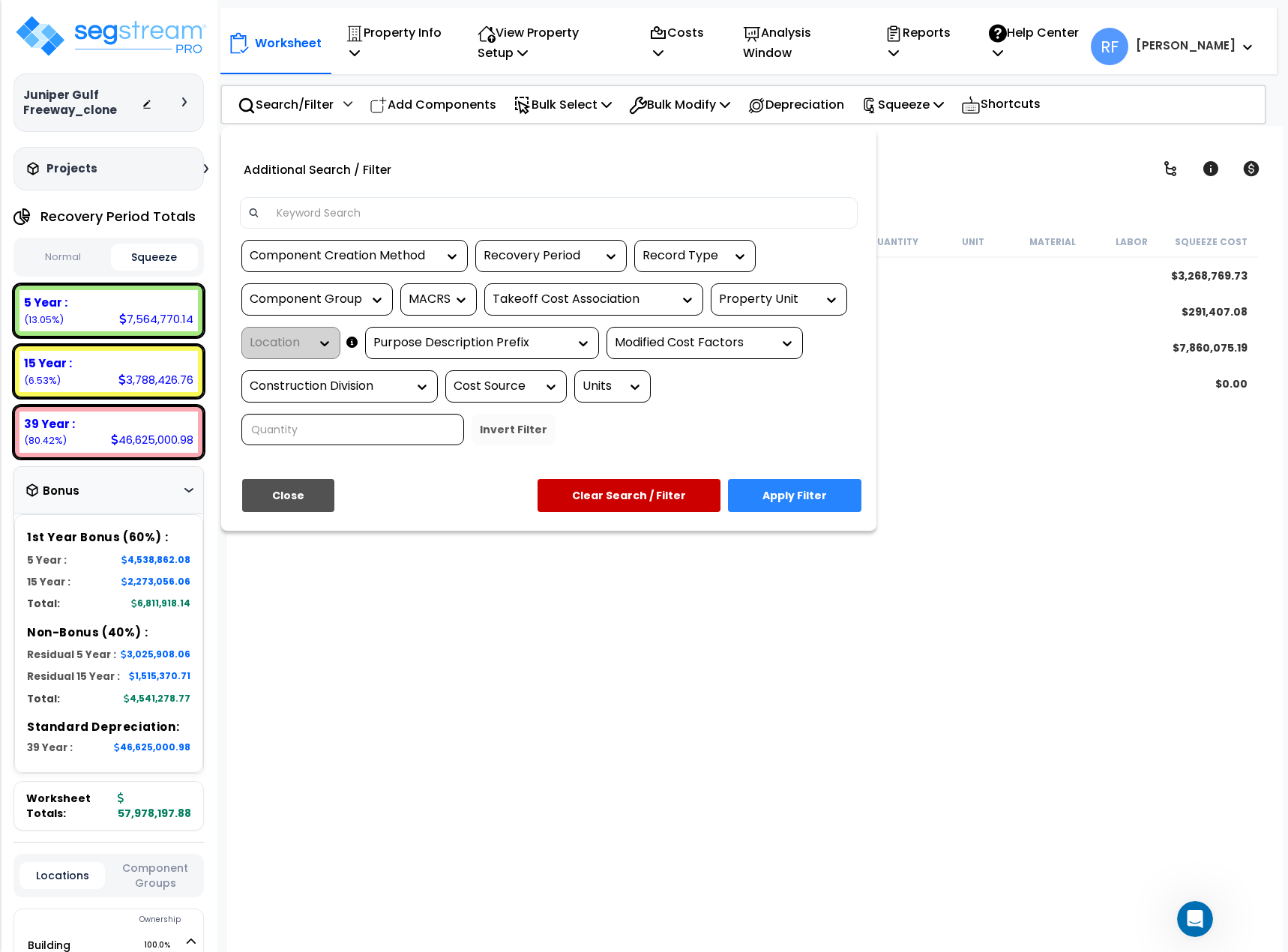
click at [707, 496] on button "Clear Search / Filter" at bounding box center [629, 495] width 183 height 33
click at [646, 496] on button "Clear Search / Filter" at bounding box center [629, 495] width 183 height 33
click at [354, 343] on icon at bounding box center [352, 343] width 12 height 1
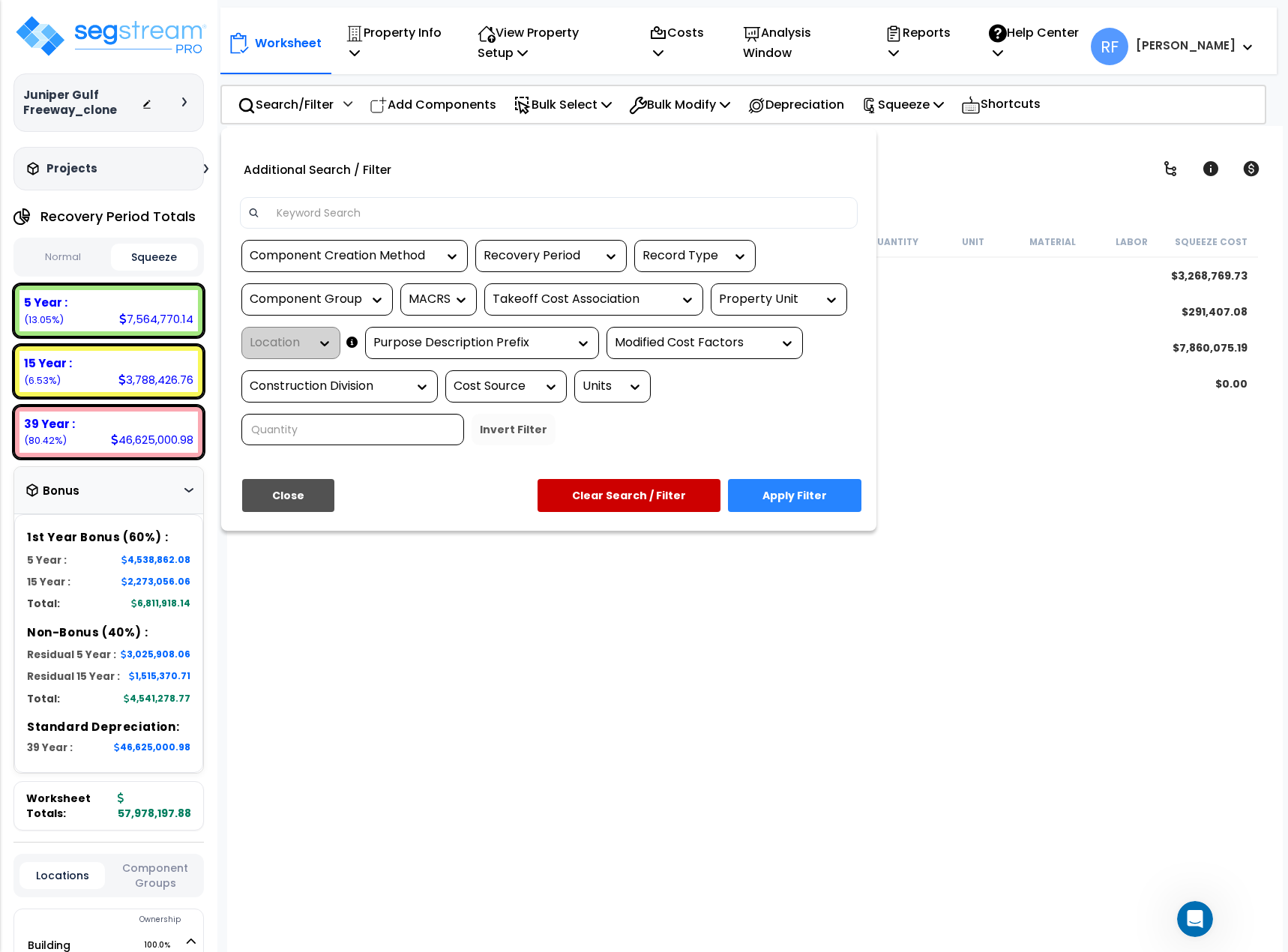
click at [354, 343] on icon at bounding box center [352, 343] width 12 height 1
click at [307, 495] on button "Close" at bounding box center [287, 495] width 92 height 33
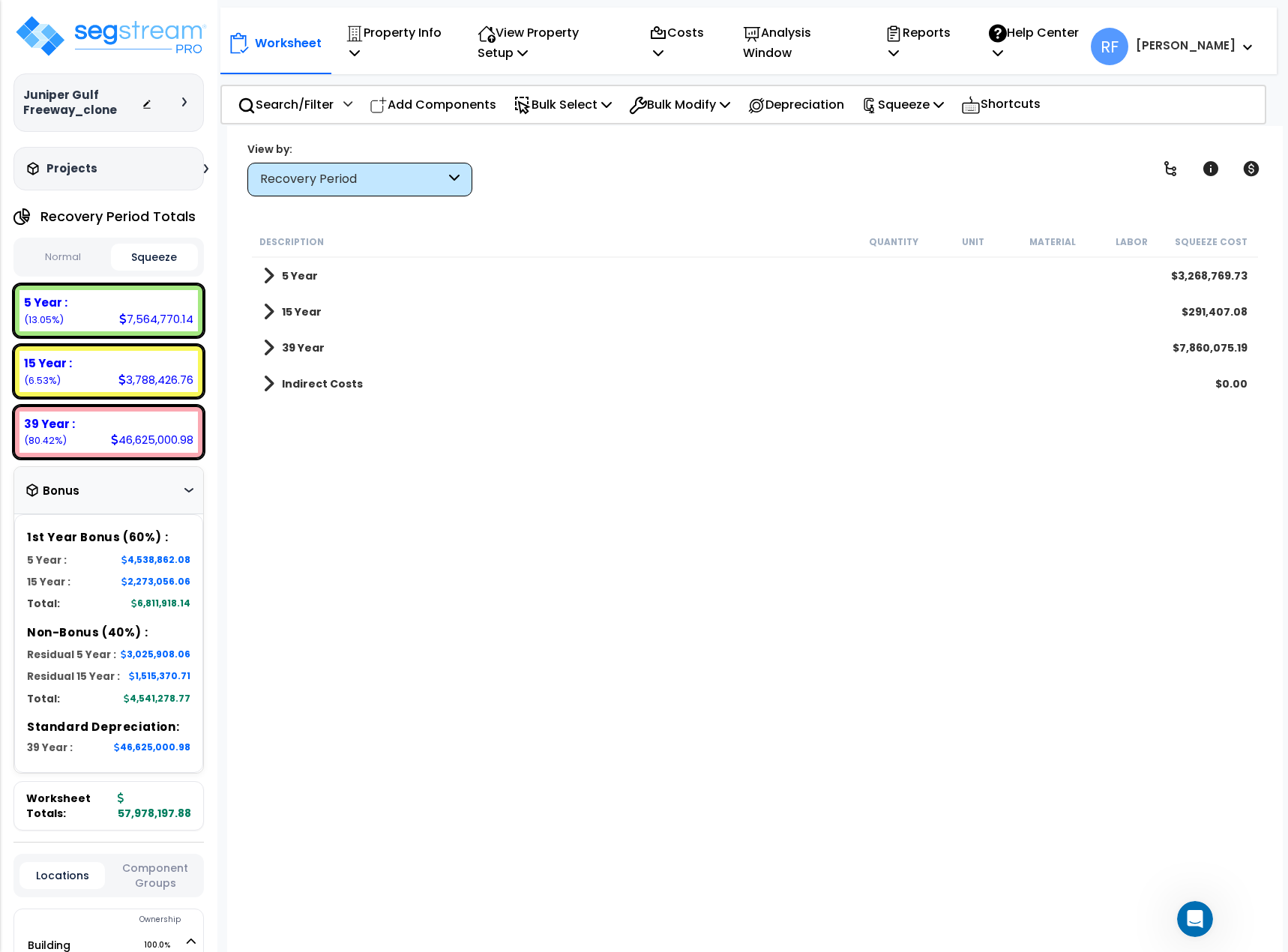
click at [454, 189] on div "Recovery Period" at bounding box center [360, 179] width 225 height 34
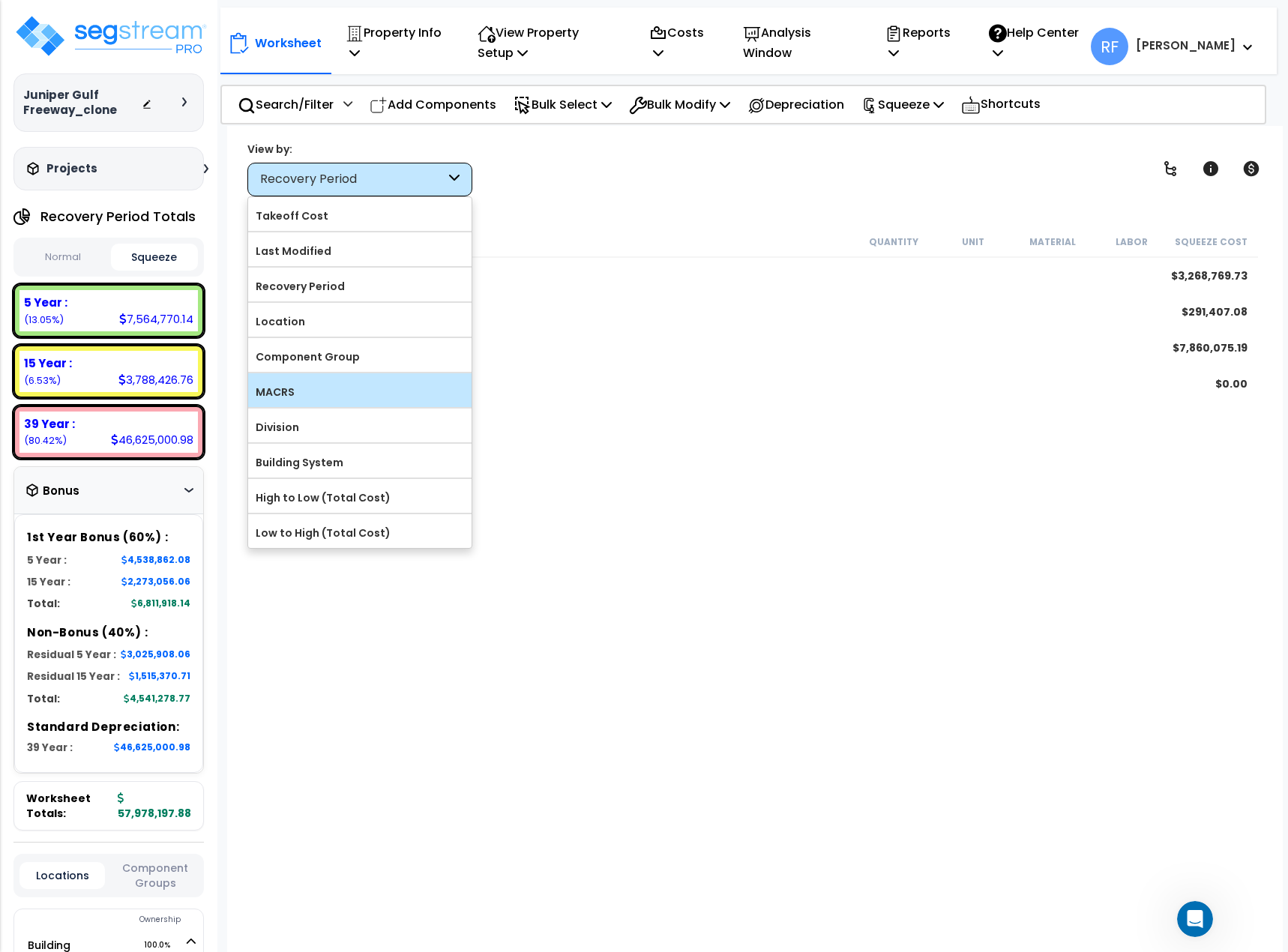
click at [360, 387] on label "MACRS" at bounding box center [360, 392] width 224 height 22
click at [0, 0] on input "MACRS" at bounding box center [0, 0] width 0 height 0
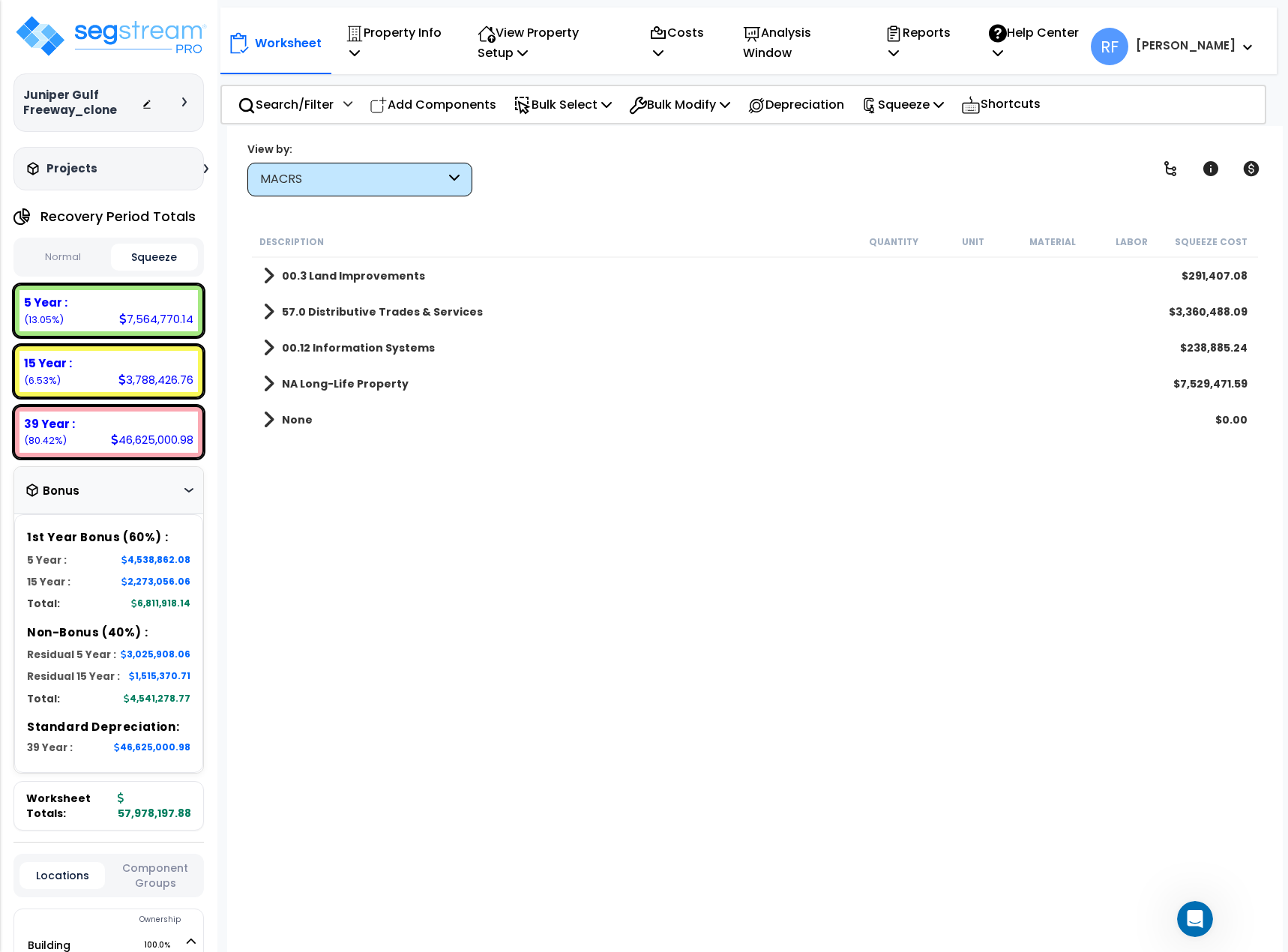
click at [404, 180] on div "MACRS" at bounding box center [353, 179] width 186 height 17
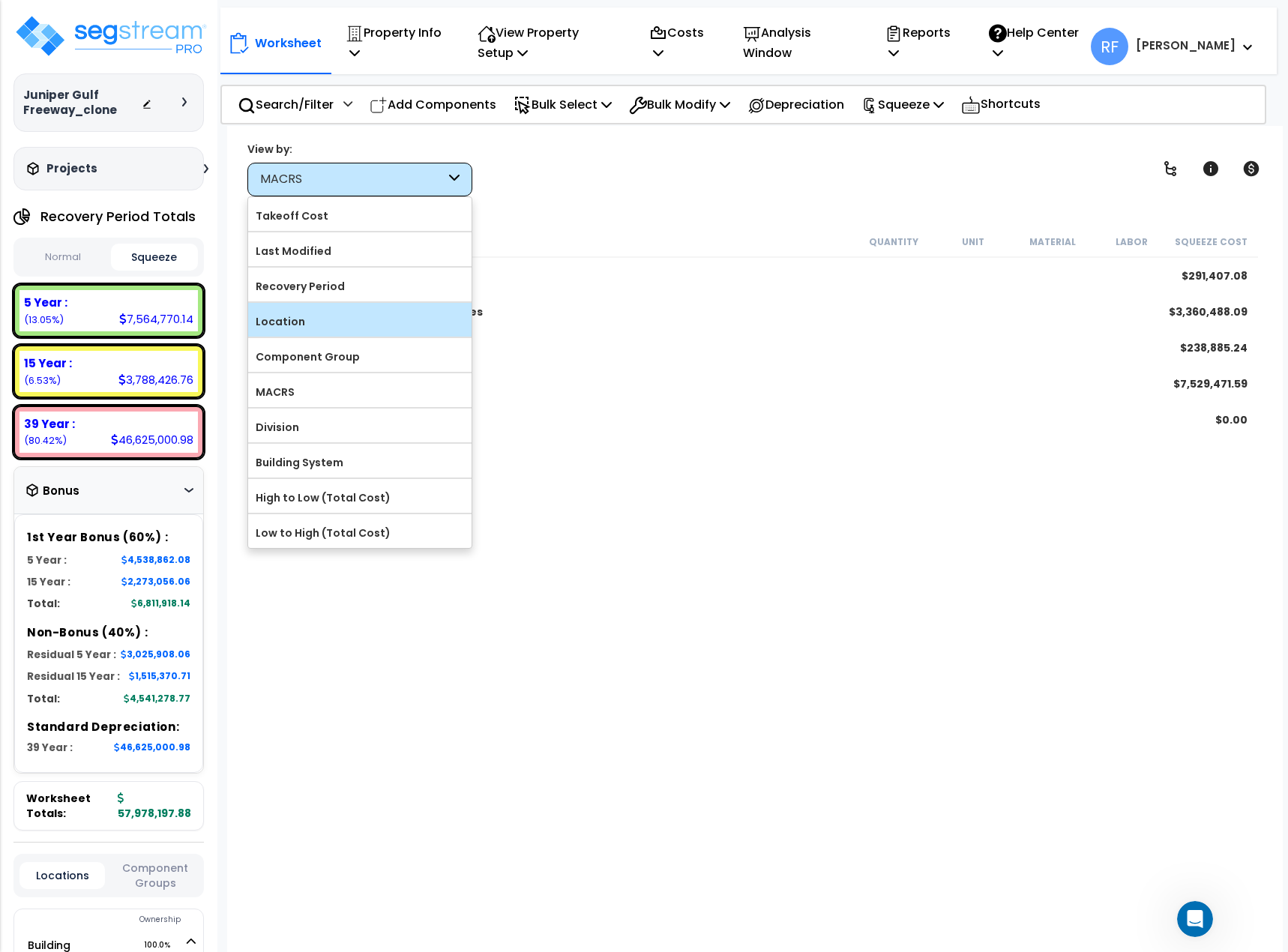
click at [402, 328] on label "Location" at bounding box center [360, 321] width 224 height 22
click at [0, 0] on input "Location" at bounding box center [0, 0] width 0 height 0
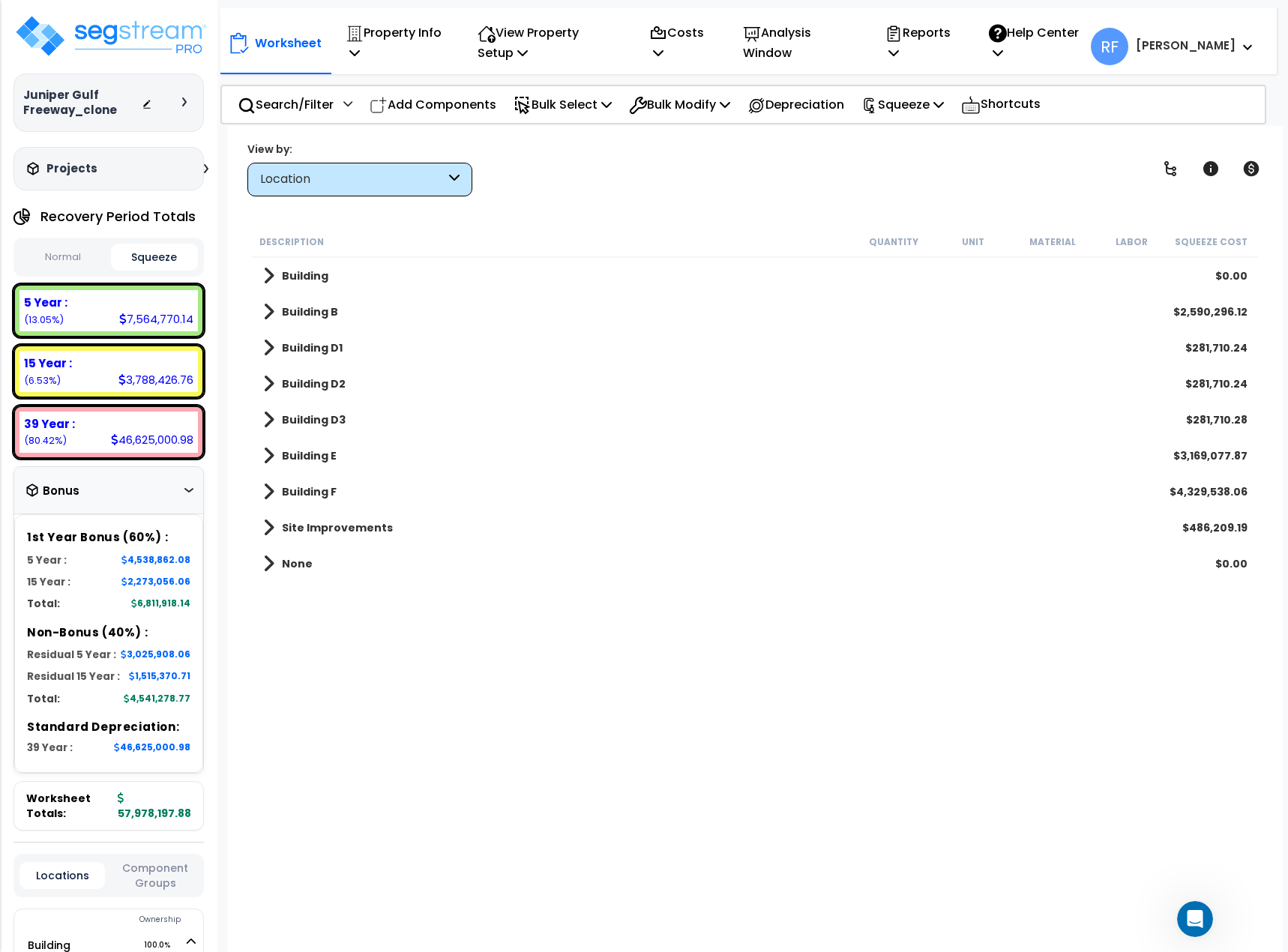
click at [296, 563] on b "None" at bounding box center [297, 564] width 31 height 15
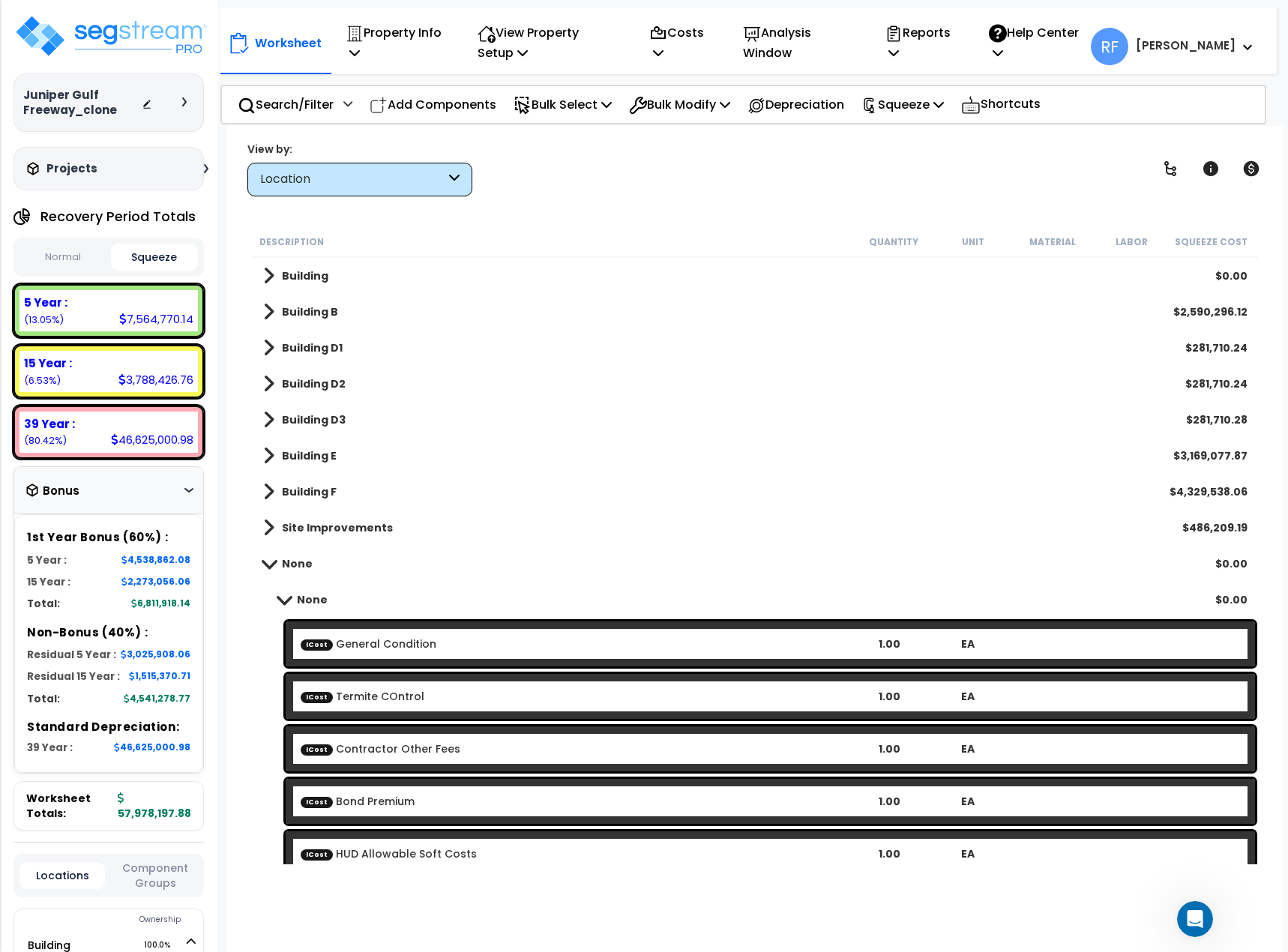
click at [296, 563] on b "None" at bounding box center [297, 564] width 31 height 15
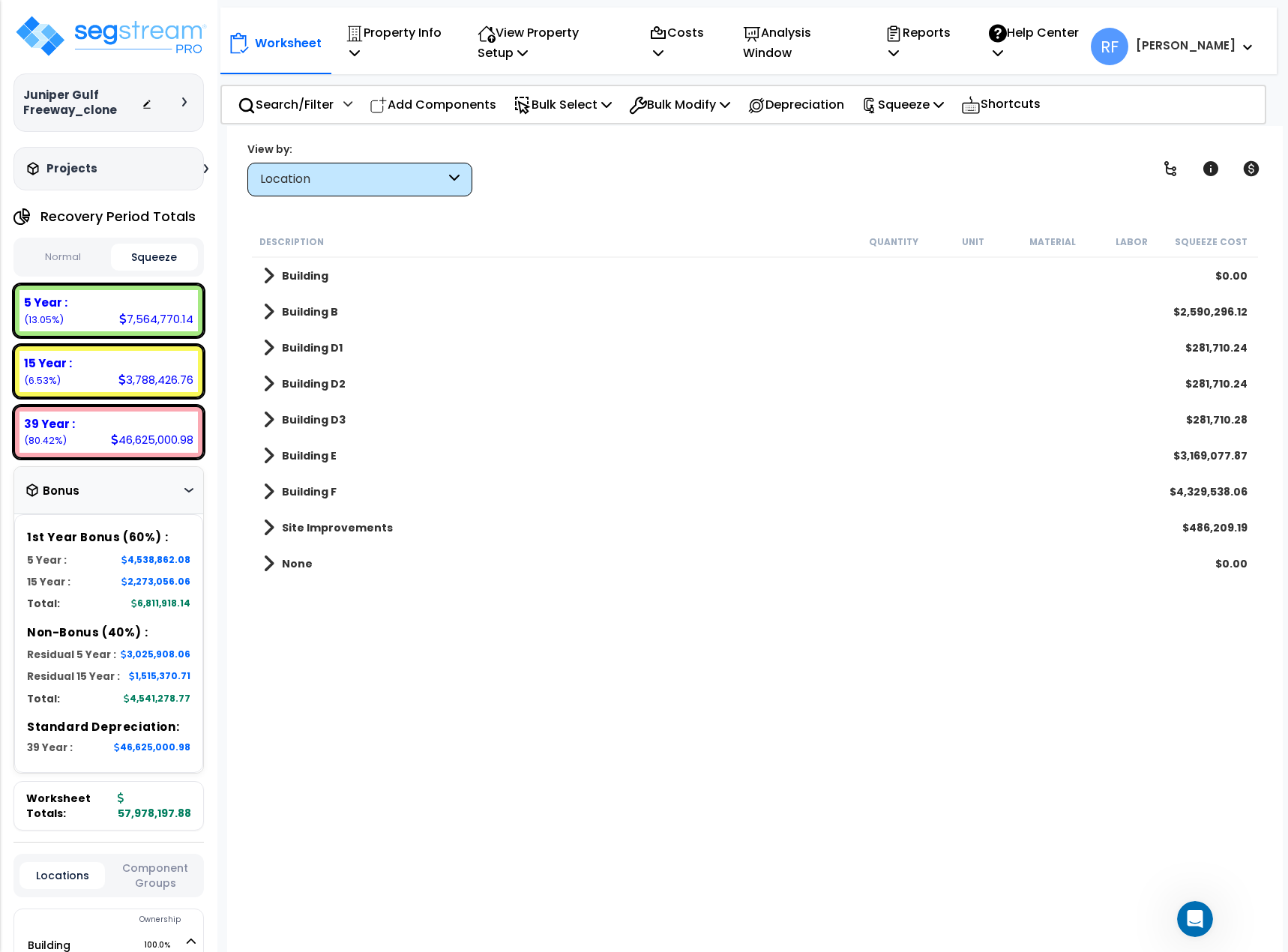
click at [41, 263] on button "Normal" at bounding box center [64, 258] width 88 height 27
click at [132, 259] on button "Squeeze" at bounding box center [155, 258] width 88 height 27
click at [271, 274] on span at bounding box center [269, 275] width 12 height 21
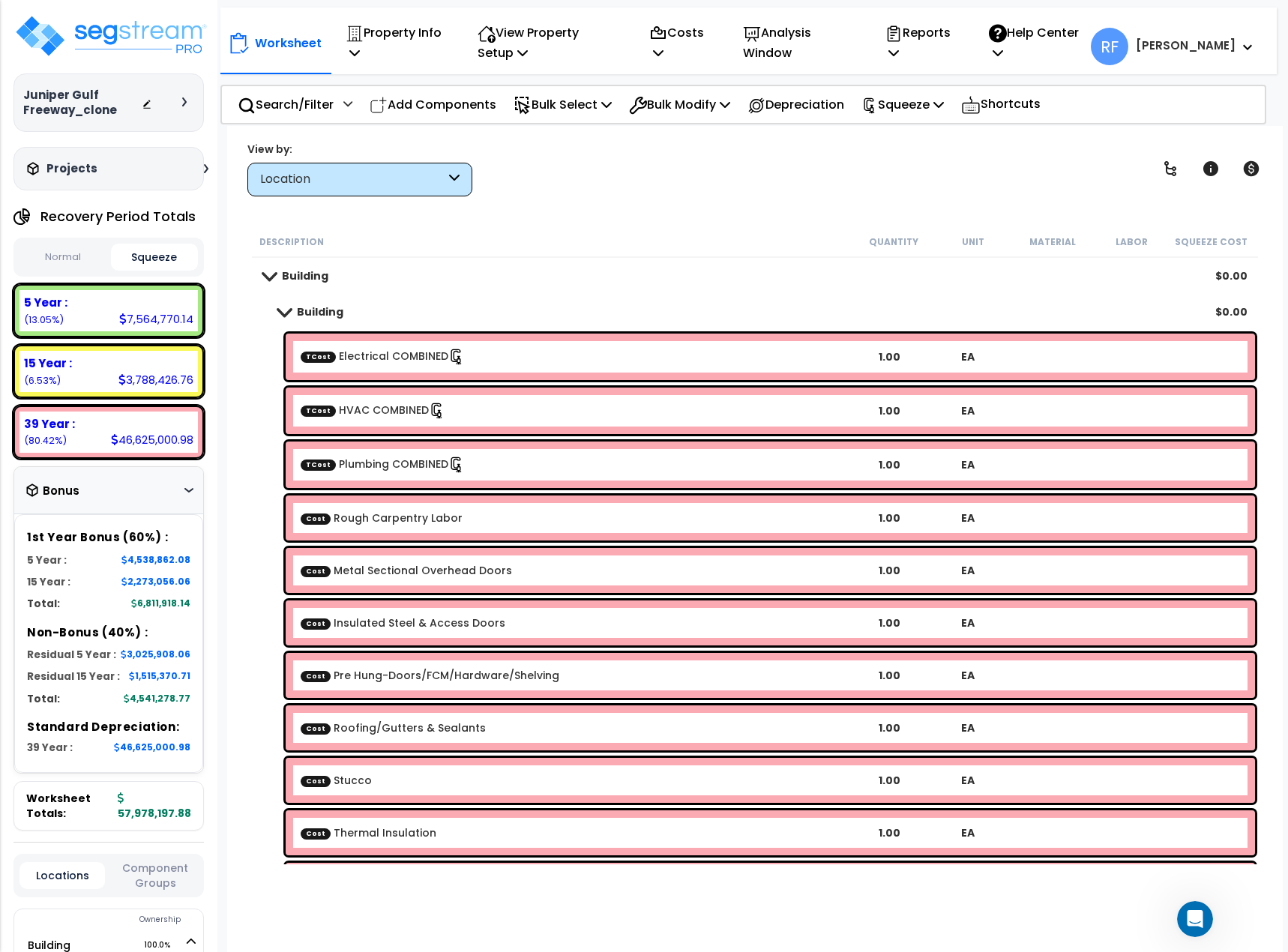
click at [271, 274] on span at bounding box center [268, 276] width 21 height 12
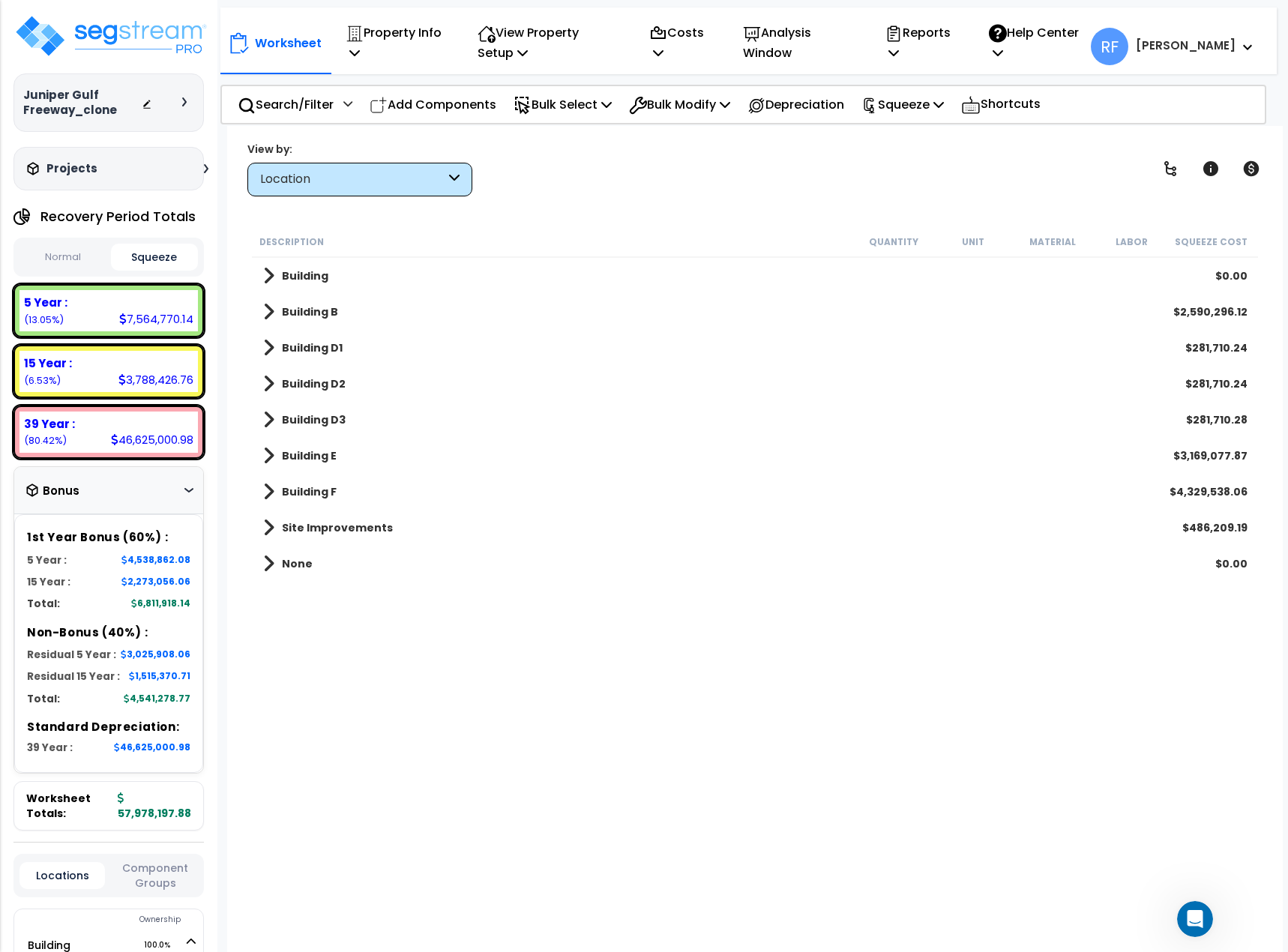
click at [271, 274] on span at bounding box center [269, 275] width 12 height 21
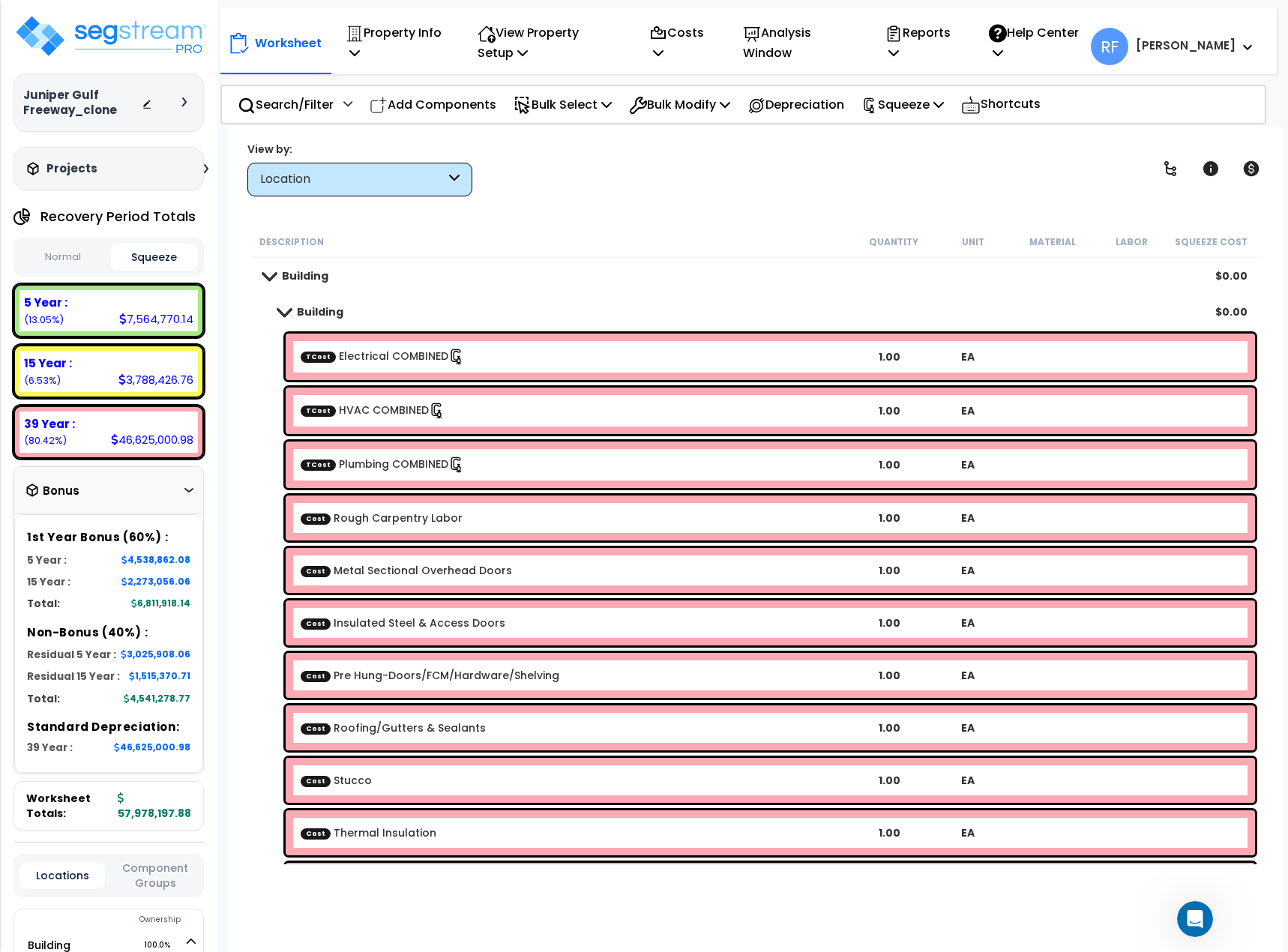
click at [280, 317] on link "Building" at bounding box center [303, 312] width 80 height 21
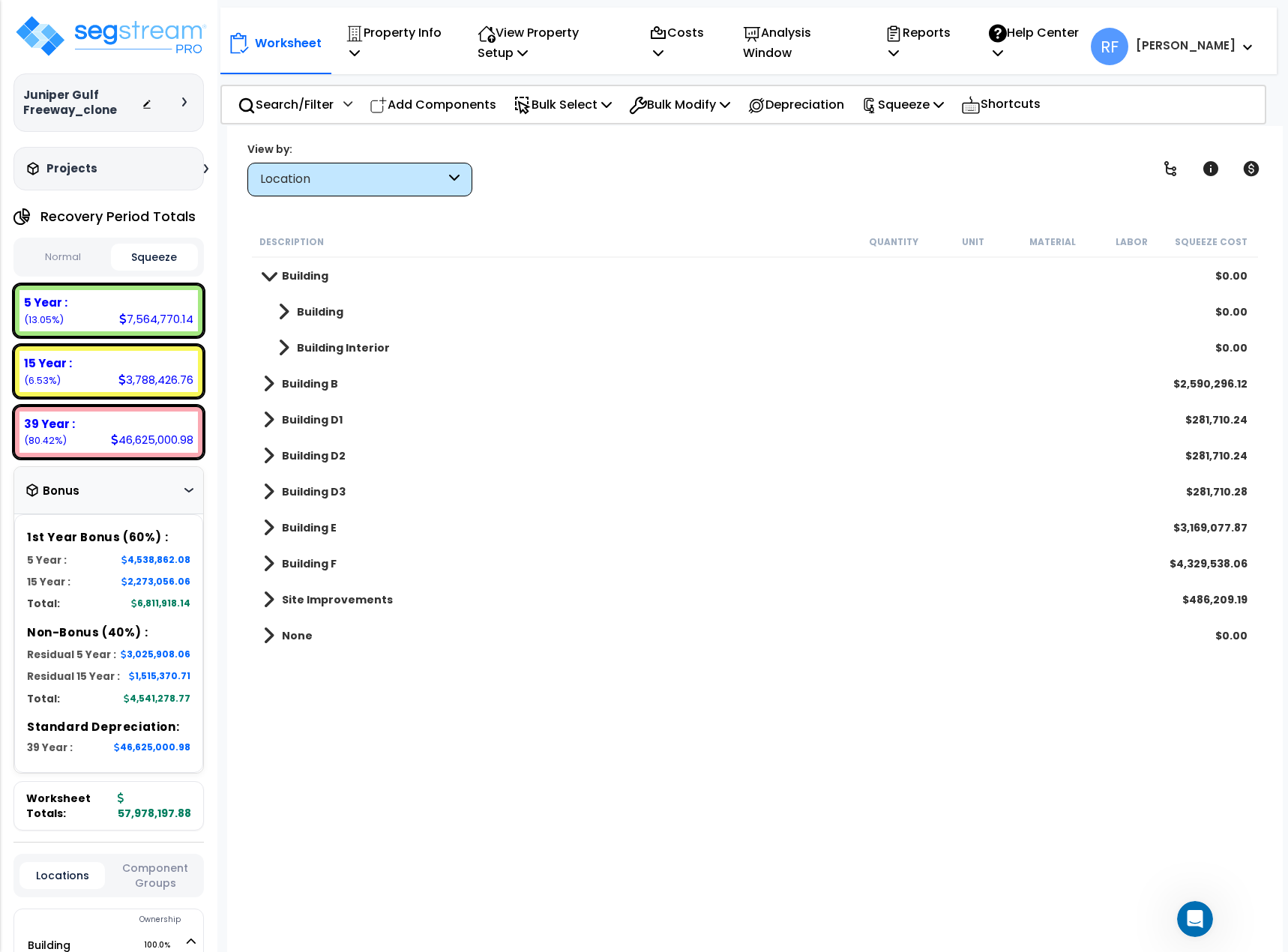
click at [272, 281] on link "Building" at bounding box center [296, 275] width 65 height 21
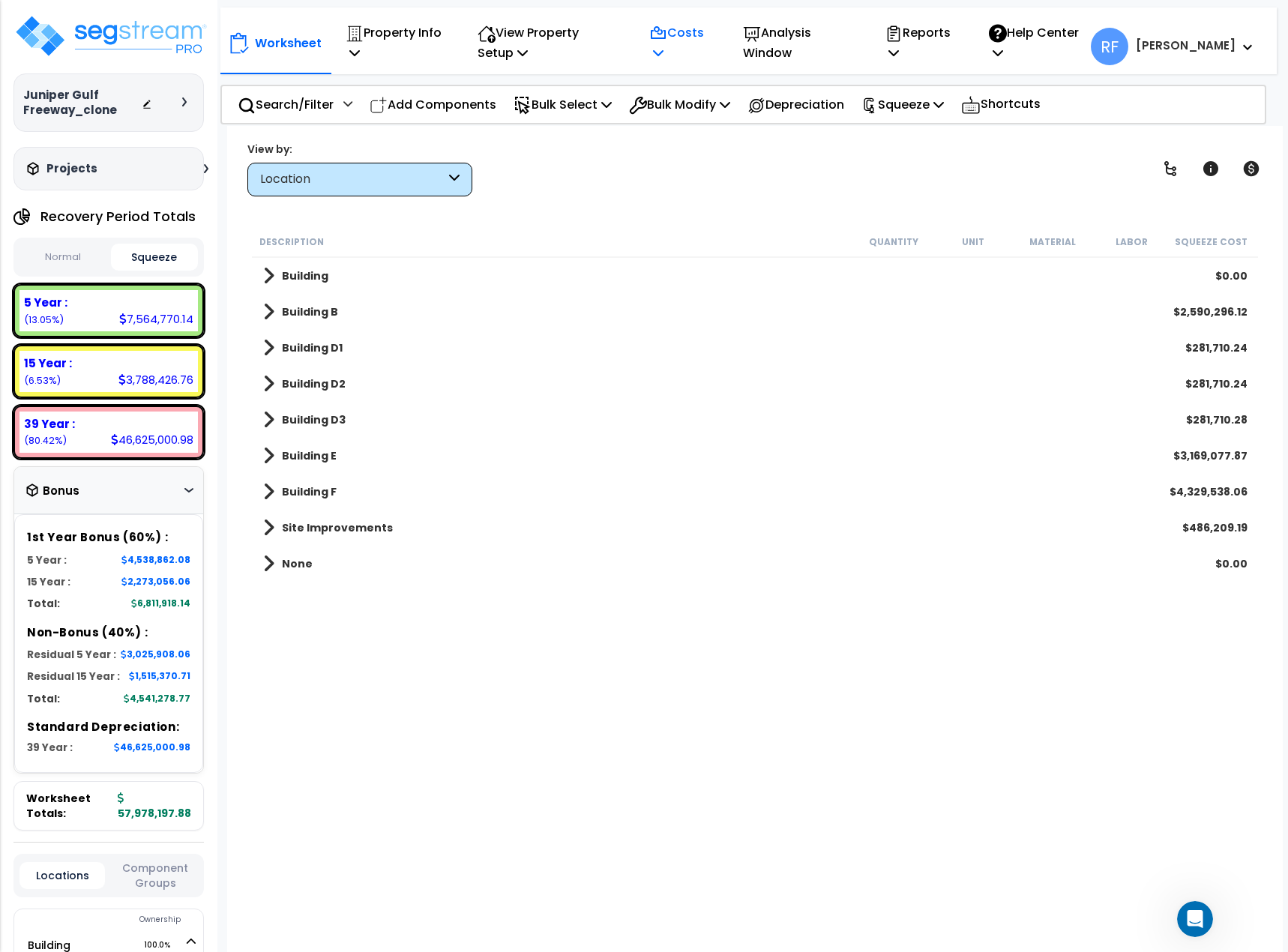
click at [699, 28] on p "Costs" at bounding box center [680, 42] width 61 height 41
click at [692, 93] on link "Indirect Costs" at bounding box center [716, 86] width 148 height 30
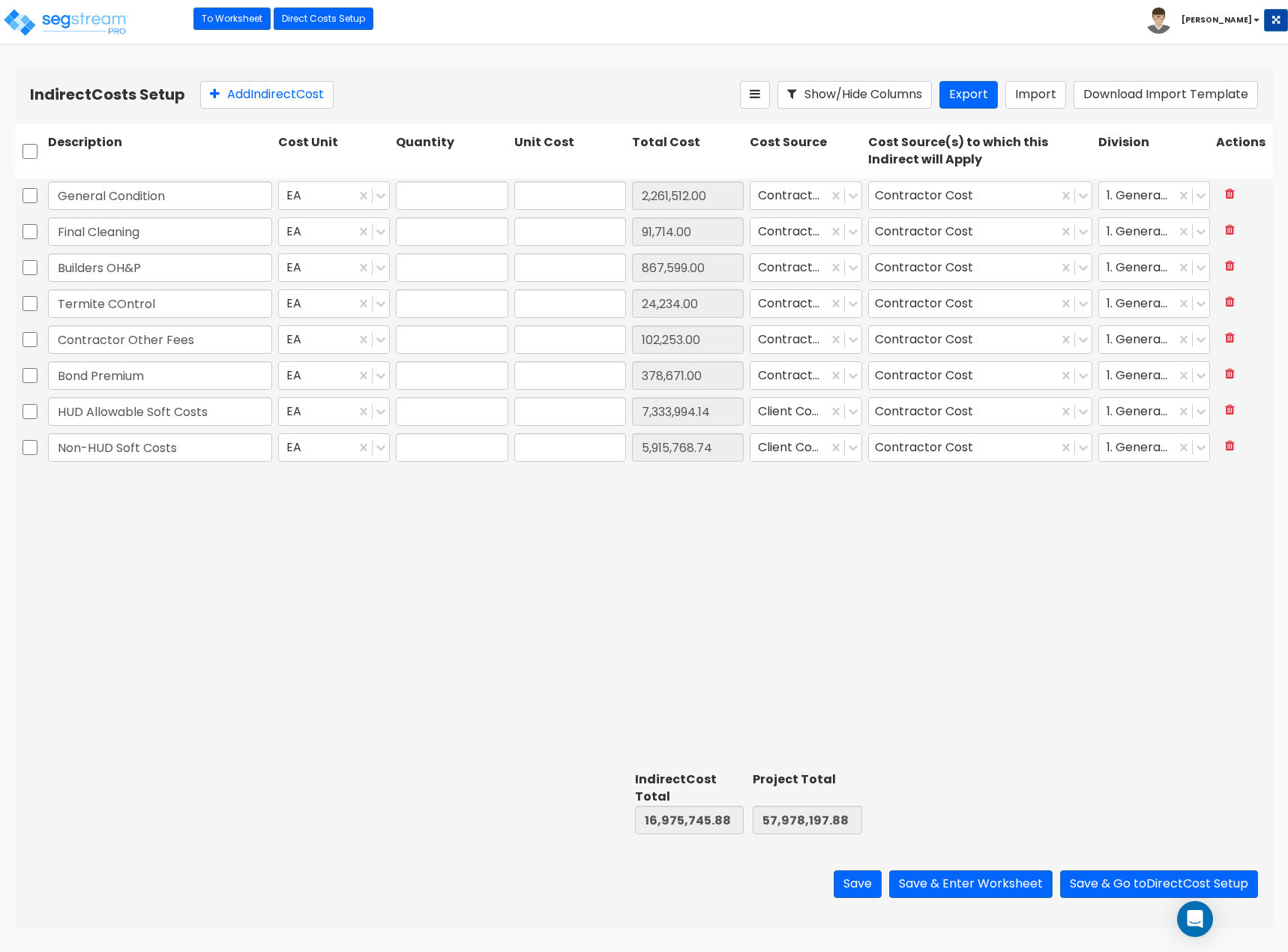
type input "1.00"
type input "2,261,512.00"
type input "1.00"
type input "91,714.00"
type input "1.00"
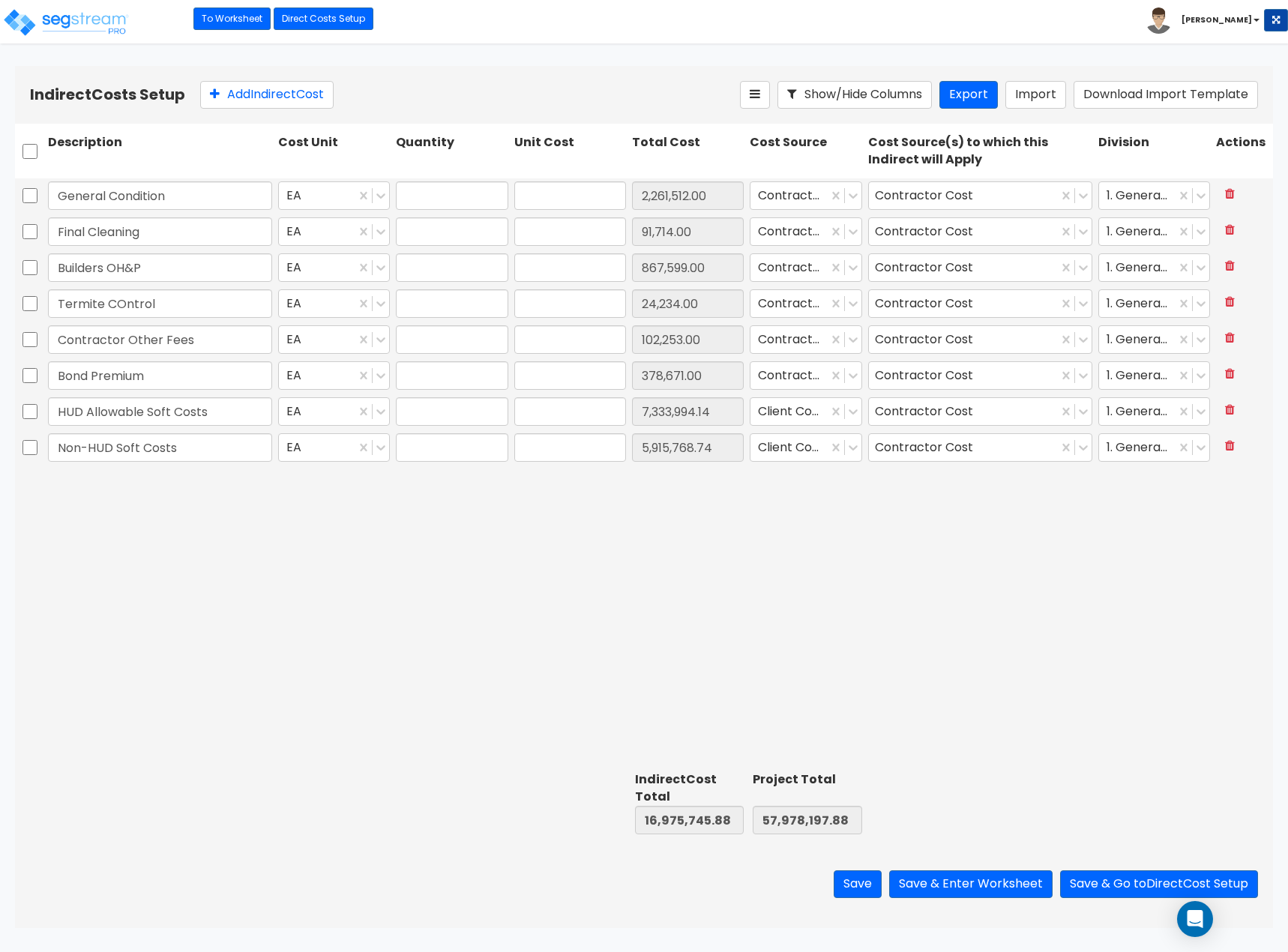
type input "867,599.00"
type input "1.00"
type input "24,234.00"
type input "1.00"
type input "102,253.00"
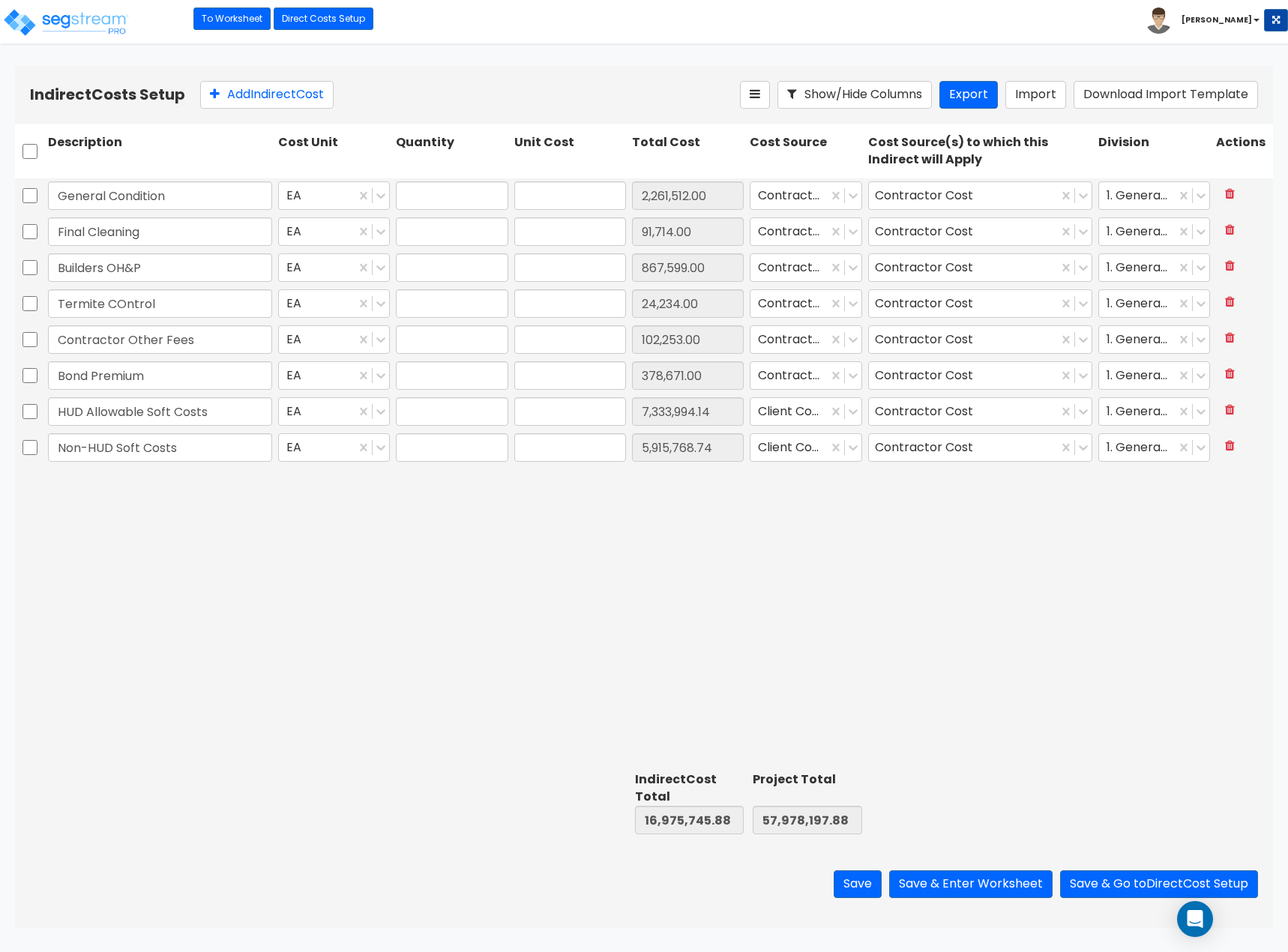
type input "1.00"
type input "378,671.00"
type input "1.00"
type input "7,333,994.14"
type input "1.00"
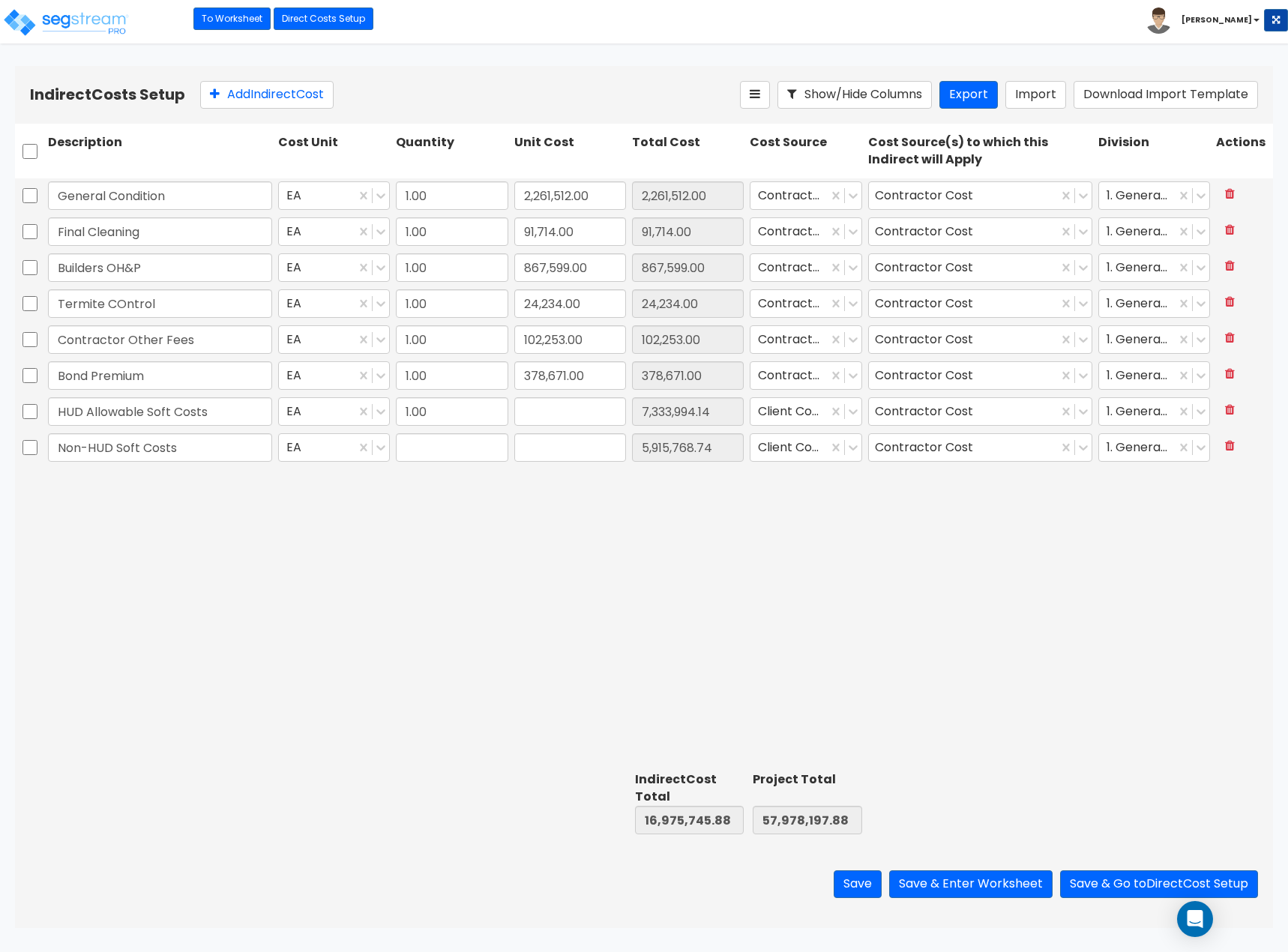
type input "5,915,768.74"
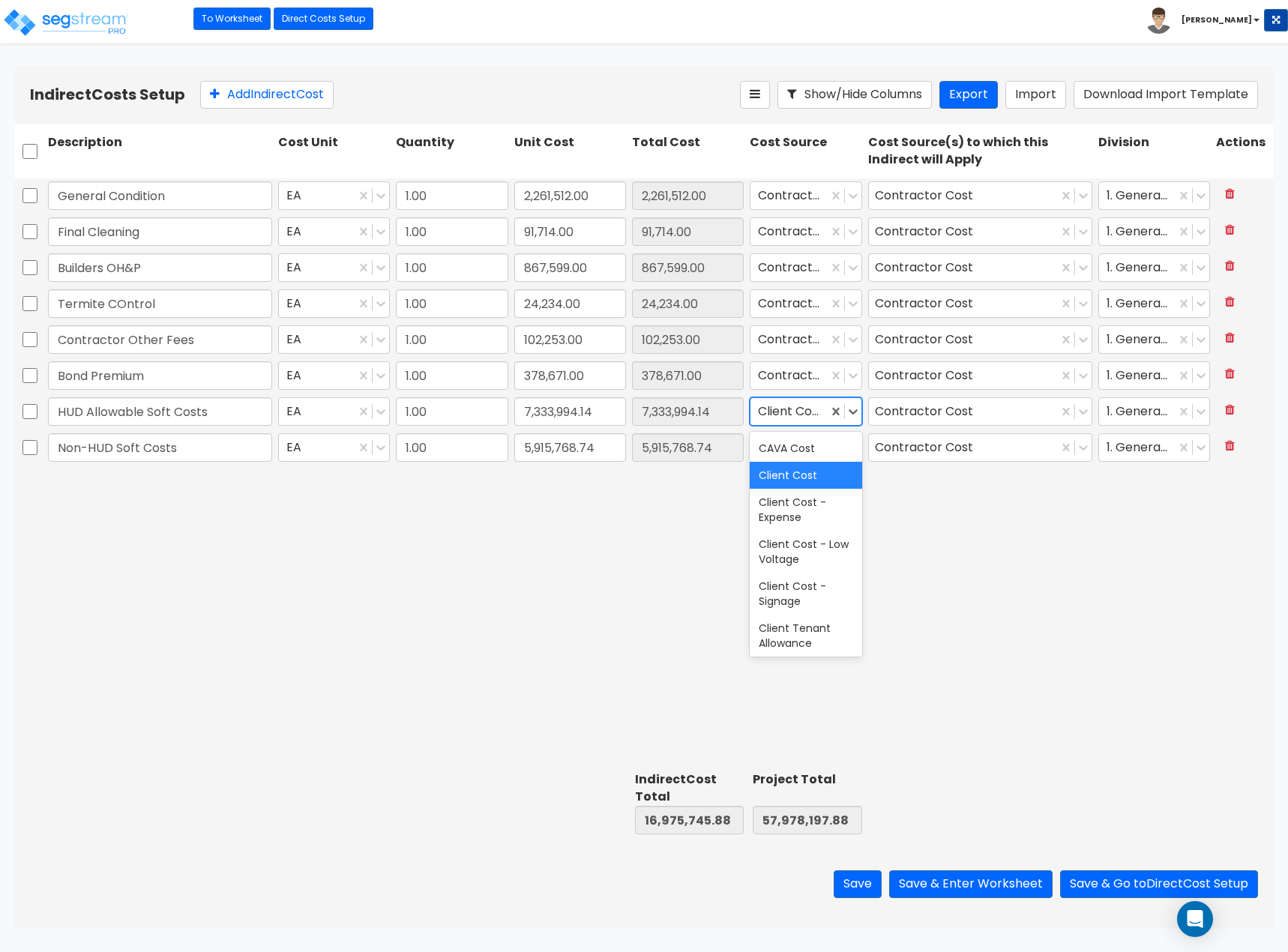
click at [856, 421] on div at bounding box center [844, 412] width 34 height 27
click at [968, 568] on div "General Condition EA 1.00 2,261,512.00 2,261,512.00 Contractor Cost Contractor …" at bounding box center [644, 472] width 1258 height 588
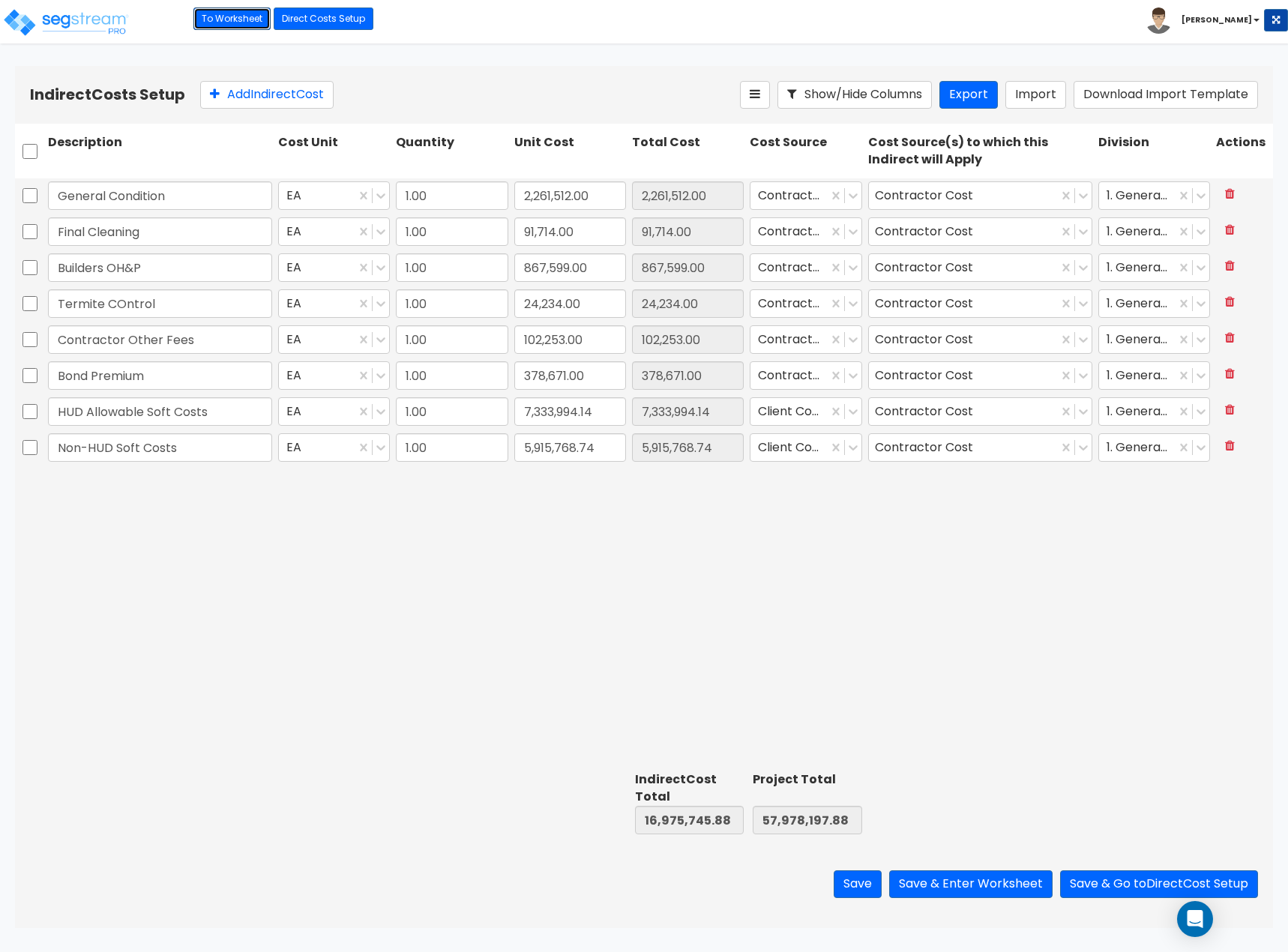
click at [210, 17] on link "To Worksheet" at bounding box center [232, 18] width 77 height 22
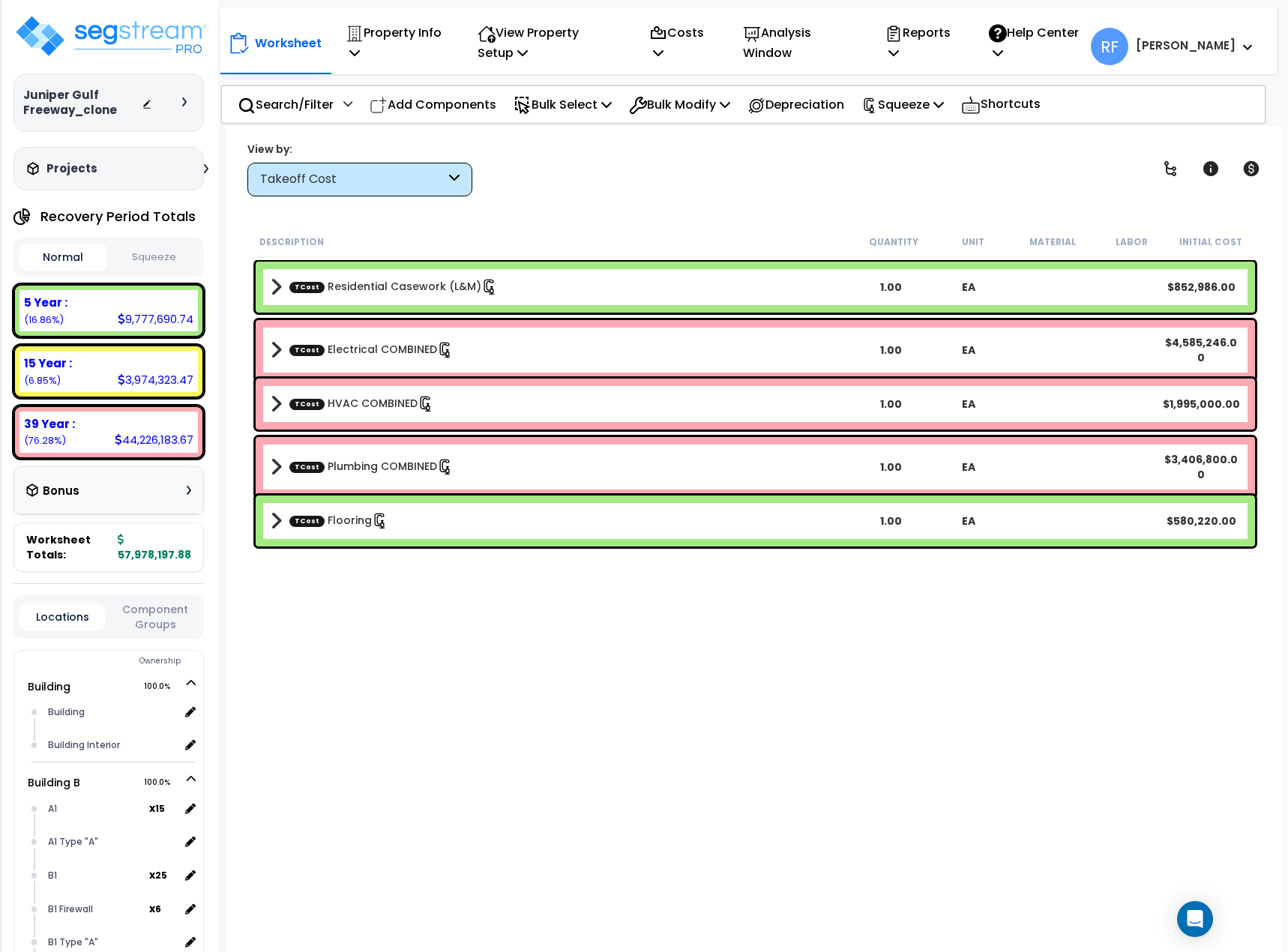
click at [137, 254] on button "Squeeze" at bounding box center [155, 258] width 88 height 27
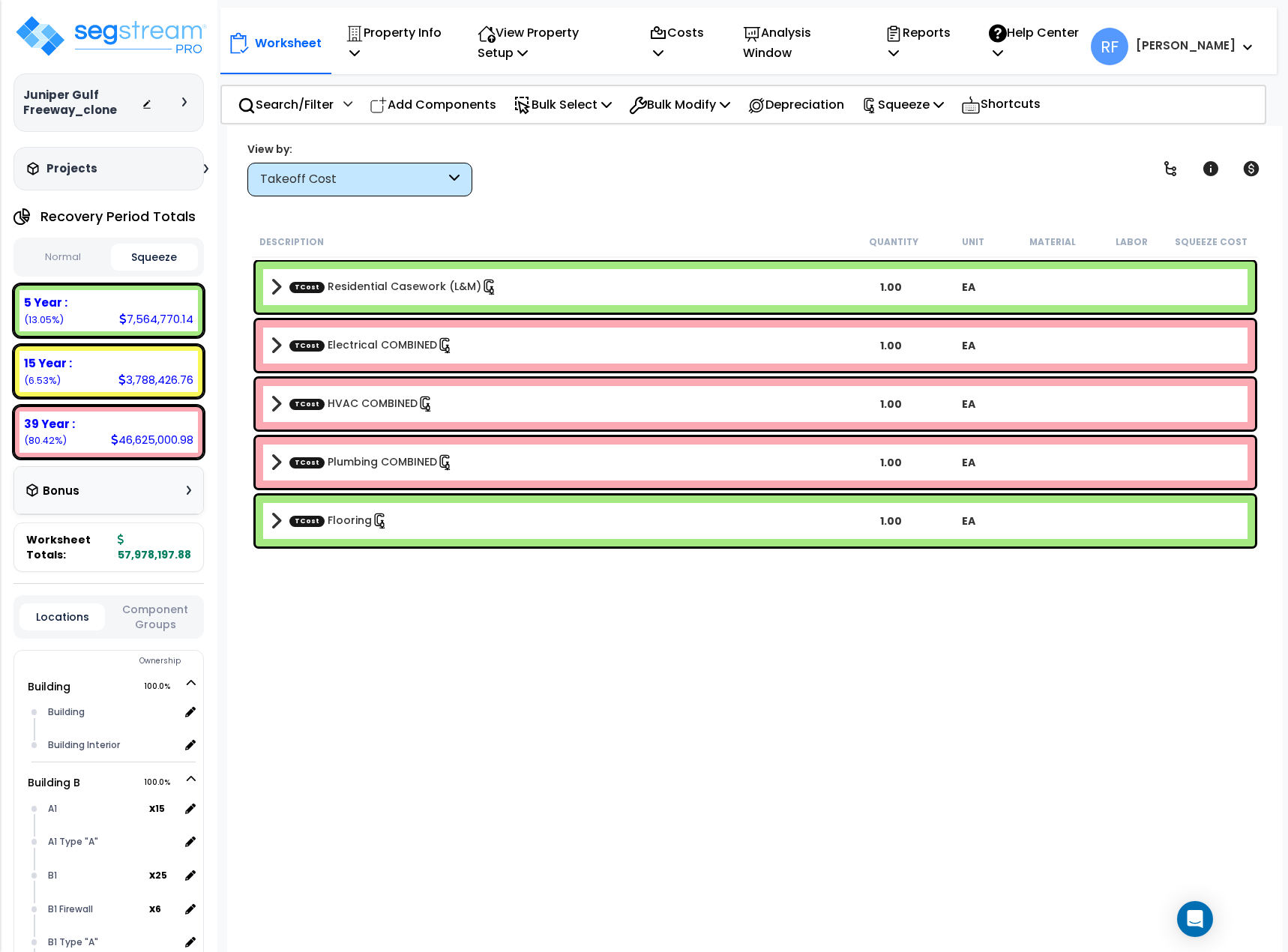
click at [422, 180] on div "Takeoff Cost" at bounding box center [353, 179] width 186 height 17
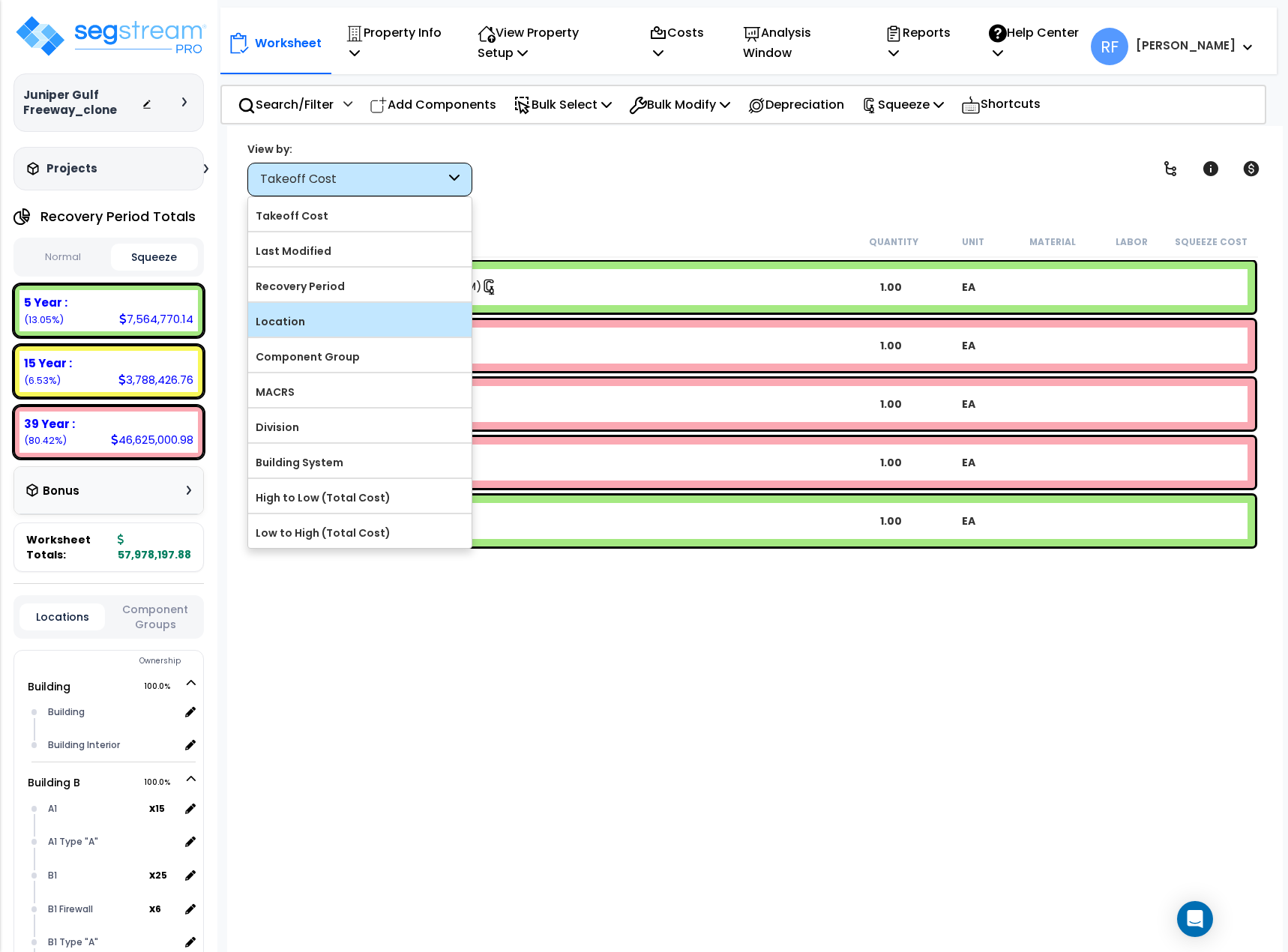
click at [326, 335] on div "Location" at bounding box center [360, 320] width 224 height 34
click at [280, 321] on label "Location" at bounding box center [360, 321] width 224 height 22
click at [0, 0] on input "Location" at bounding box center [0, 0] width 0 height 0
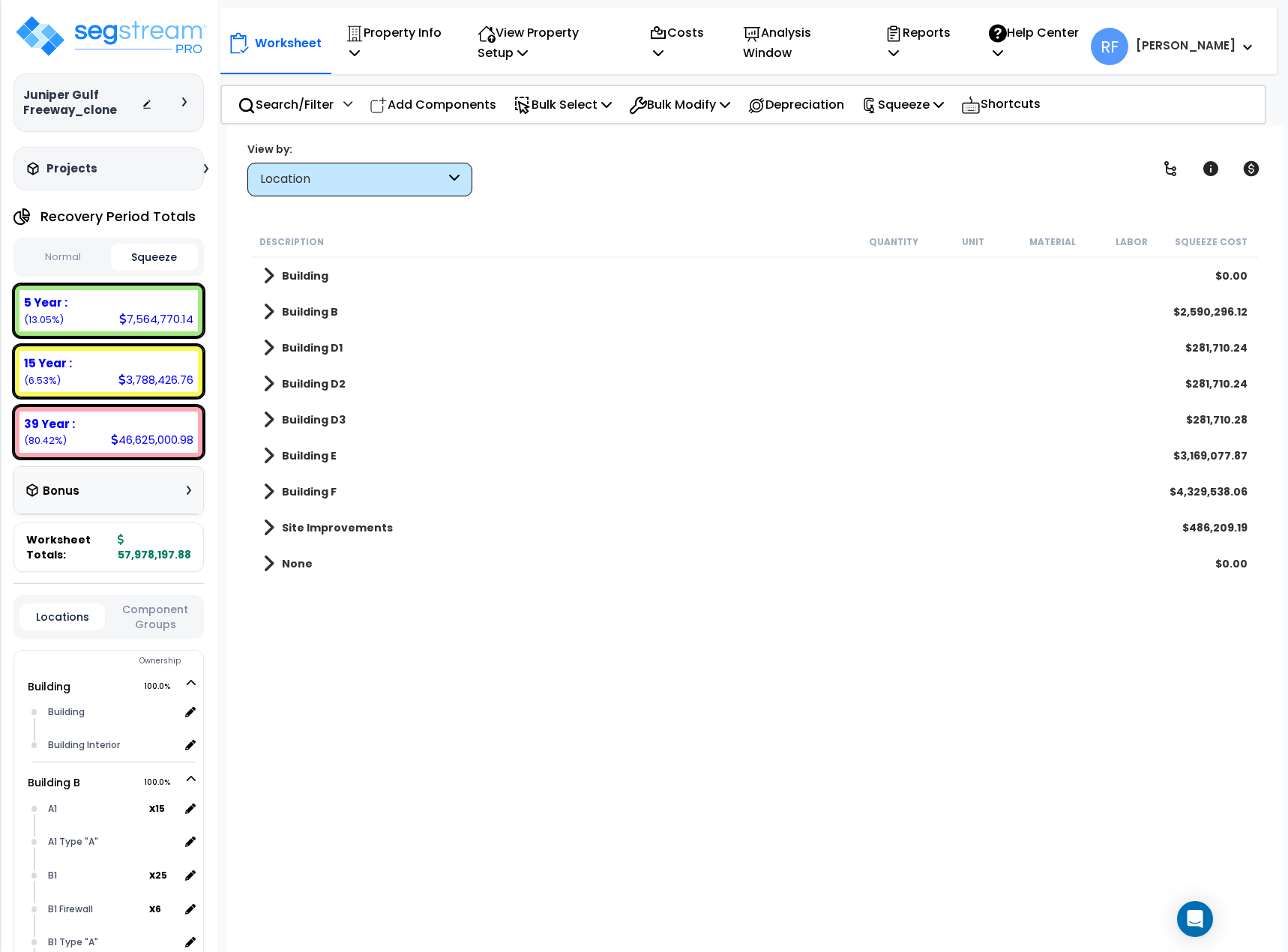
click at [282, 268] on b "Building" at bounding box center [305, 276] width 46 height 15
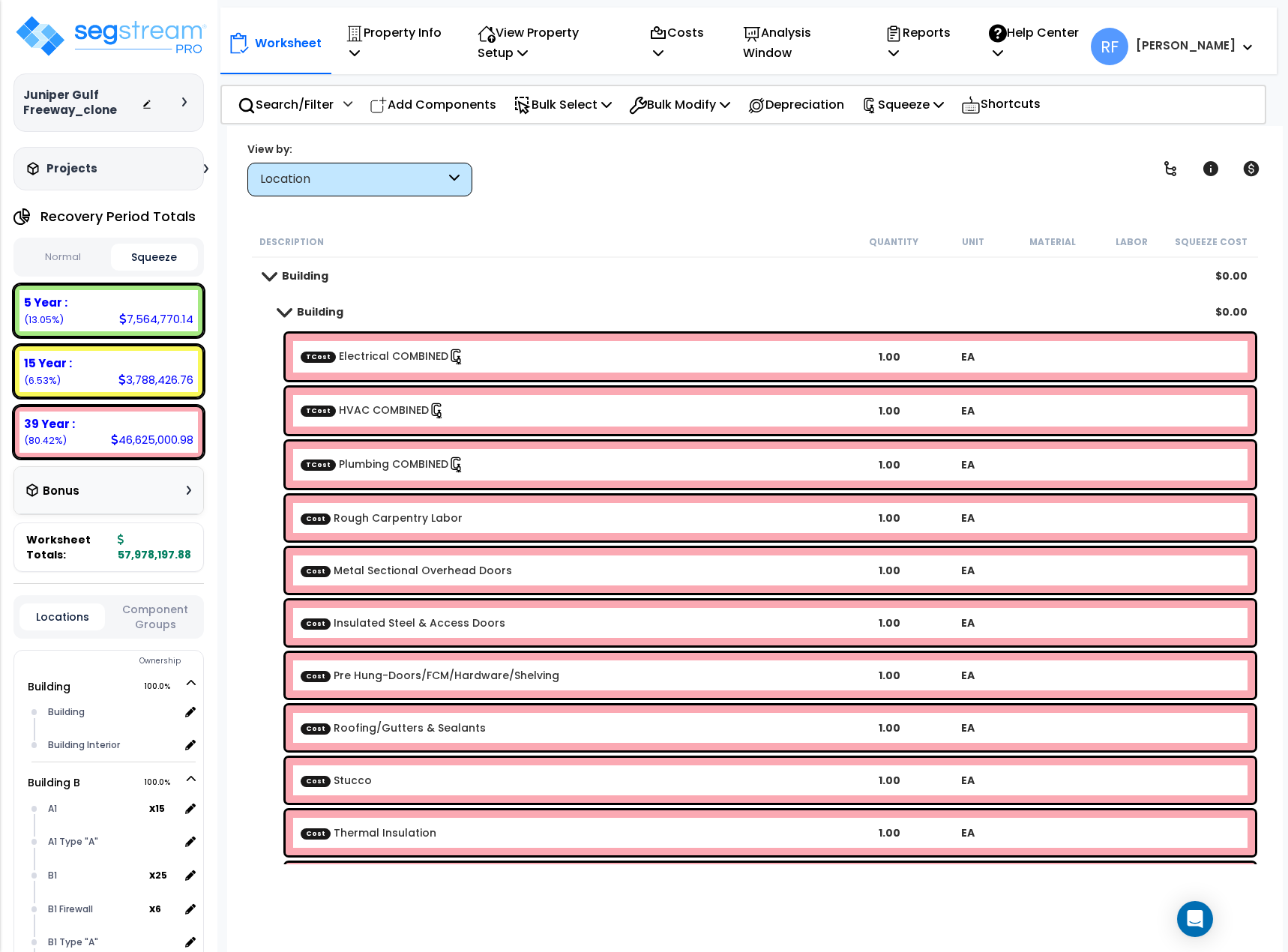
click at [788, 353] on b "TCost Electrical COMBINED" at bounding box center [575, 357] width 549 height 17
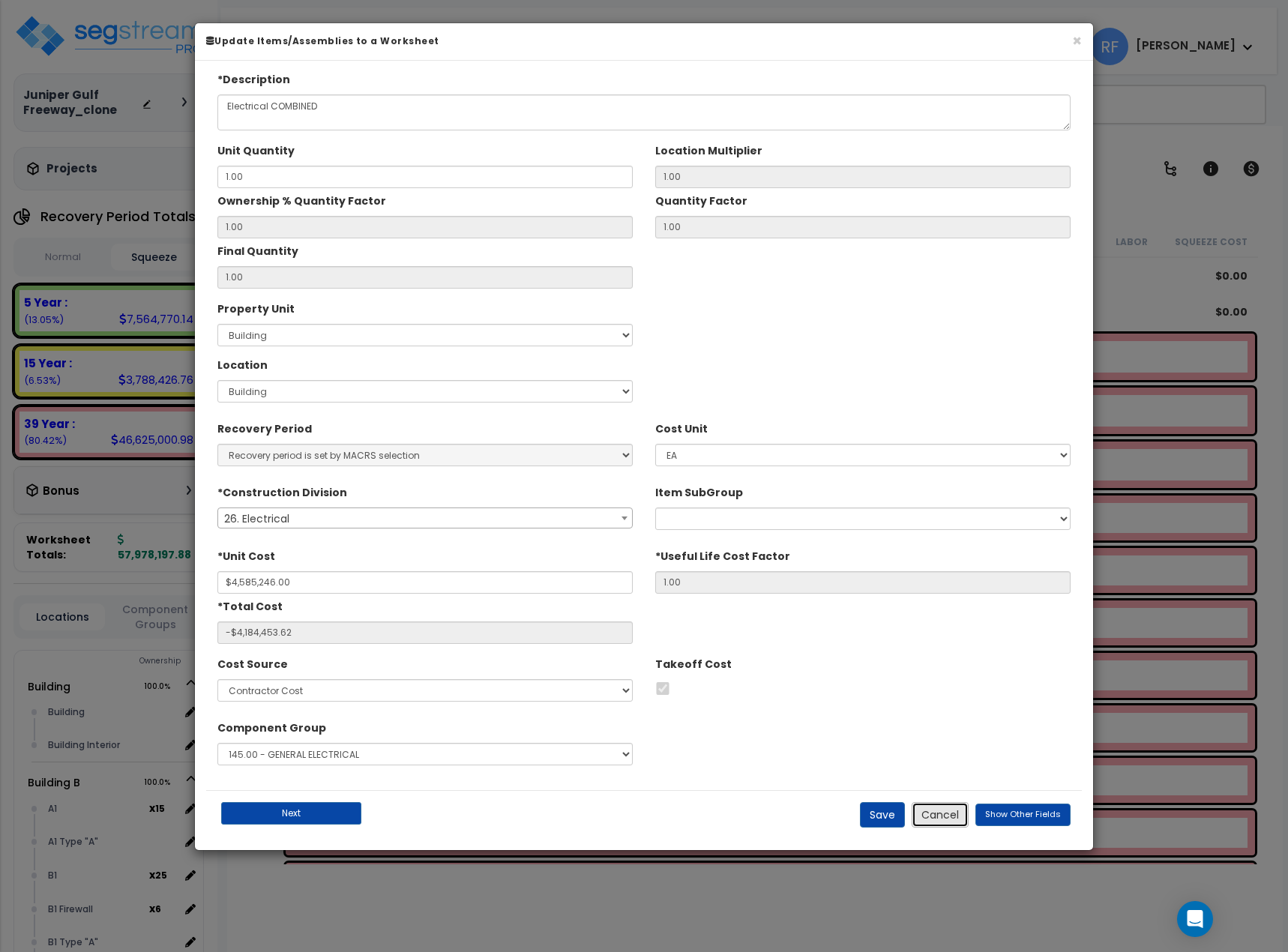
click at [962, 819] on button "Cancel" at bounding box center [940, 814] width 57 height 26
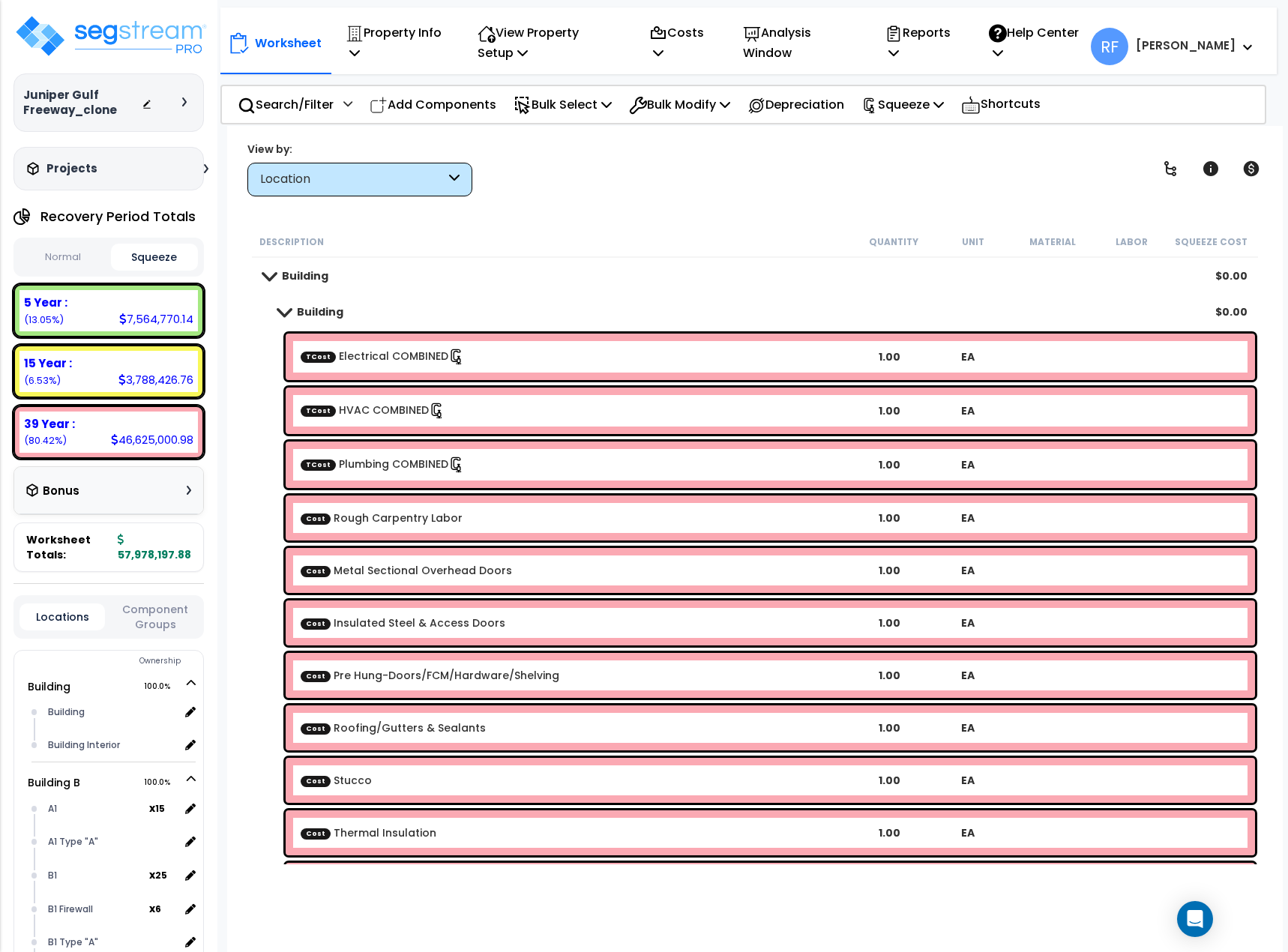
click at [384, 518] on link "Cost Rough Carpentry Labor" at bounding box center [381, 518] width 162 height 15
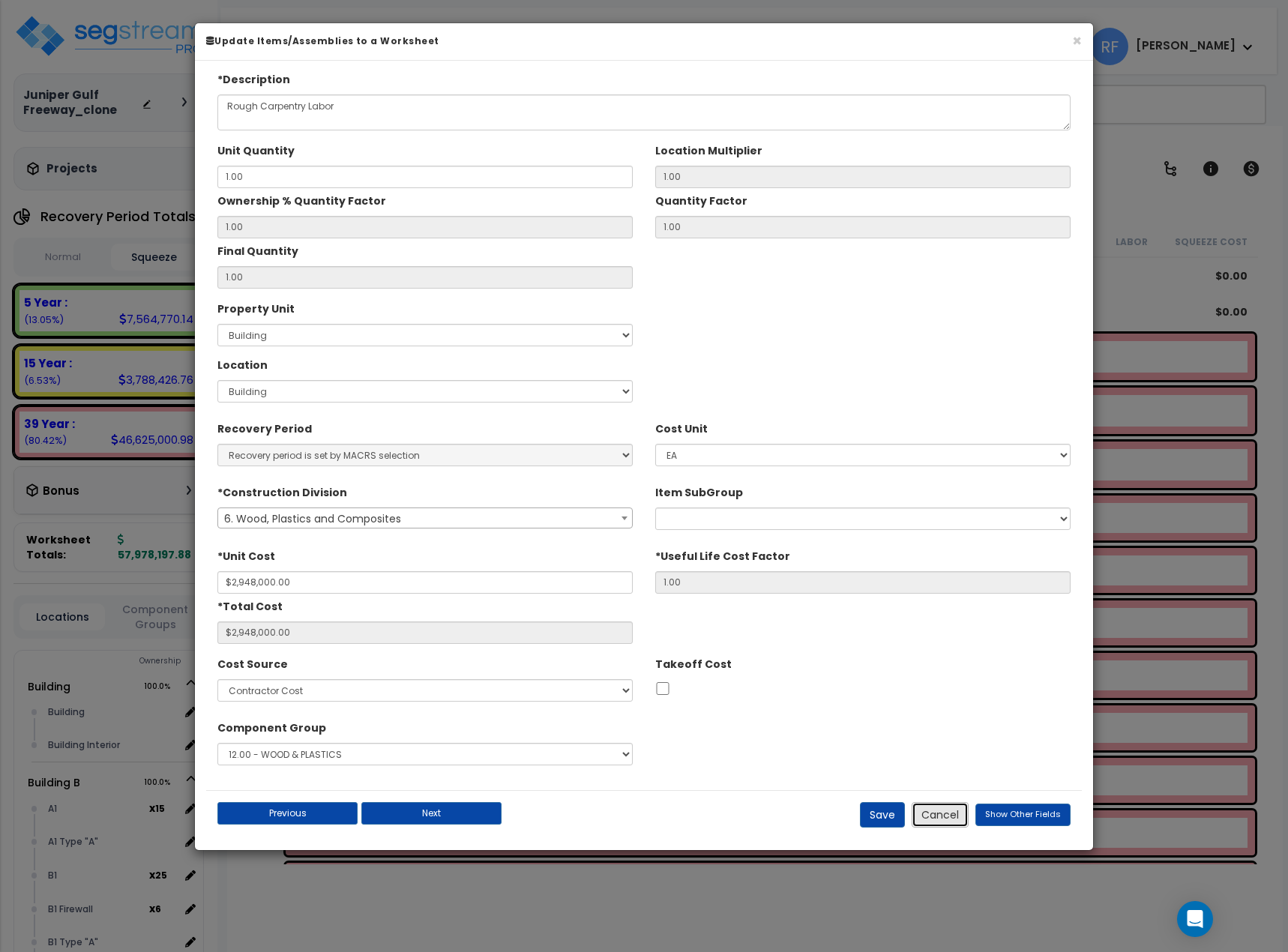
click at [967, 820] on button "Cancel" at bounding box center [940, 814] width 57 height 26
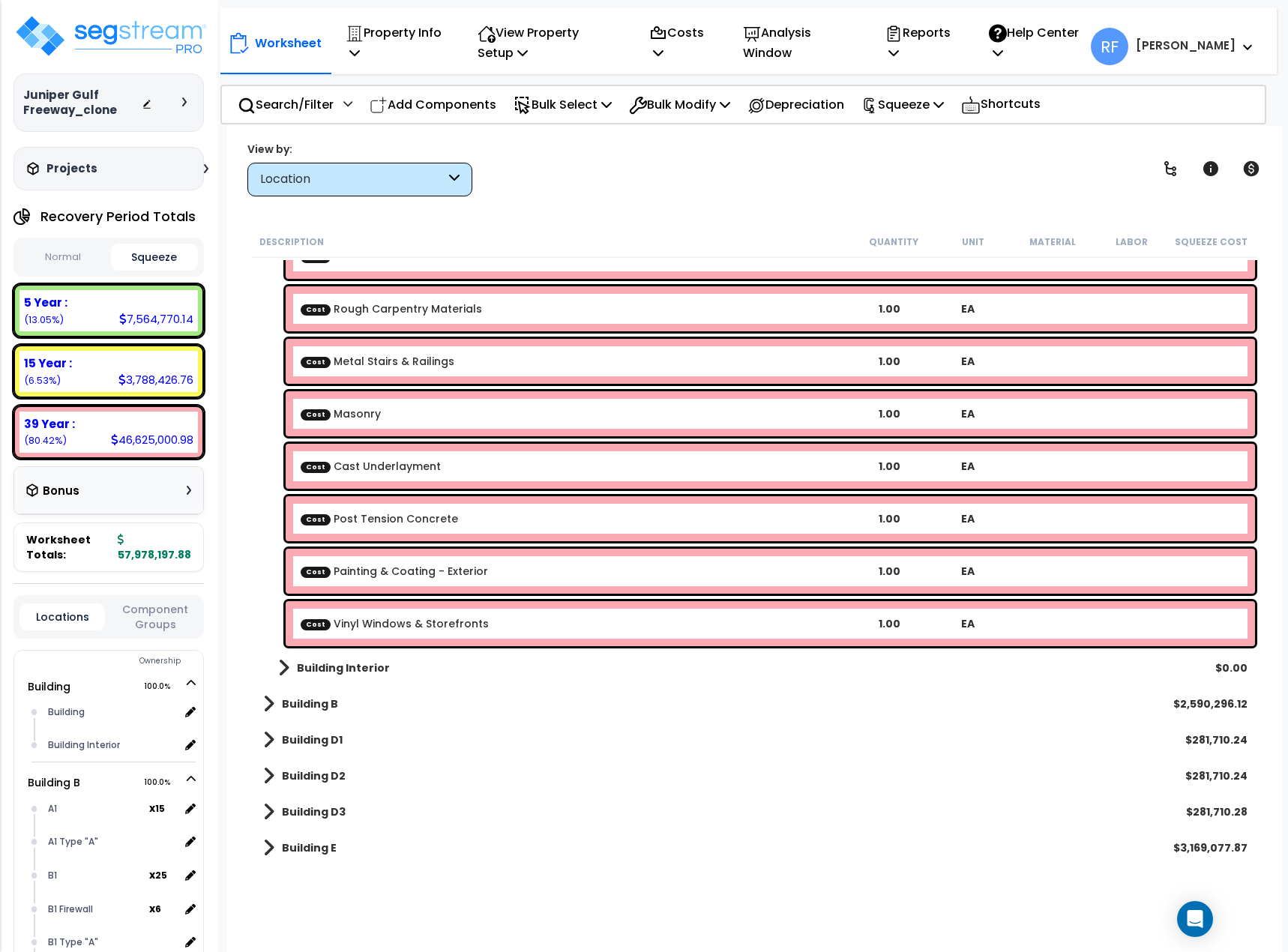
scroll to position [738, 0]
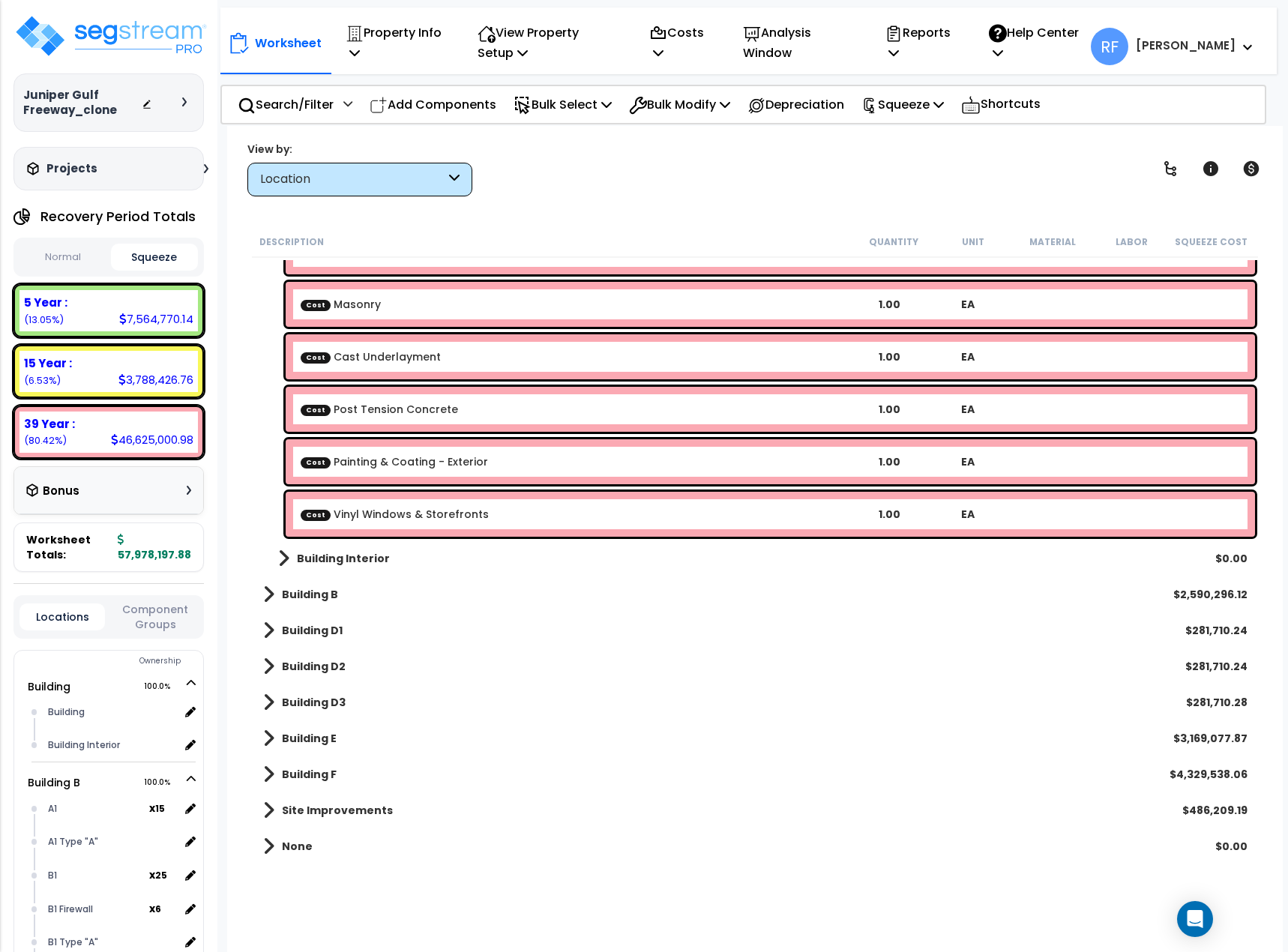
click at [311, 605] on div "Building B $2,590,296.12" at bounding box center [755, 594] width 999 height 36
click at [266, 600] on span at bounding box center [269, 594] width 12 height 21
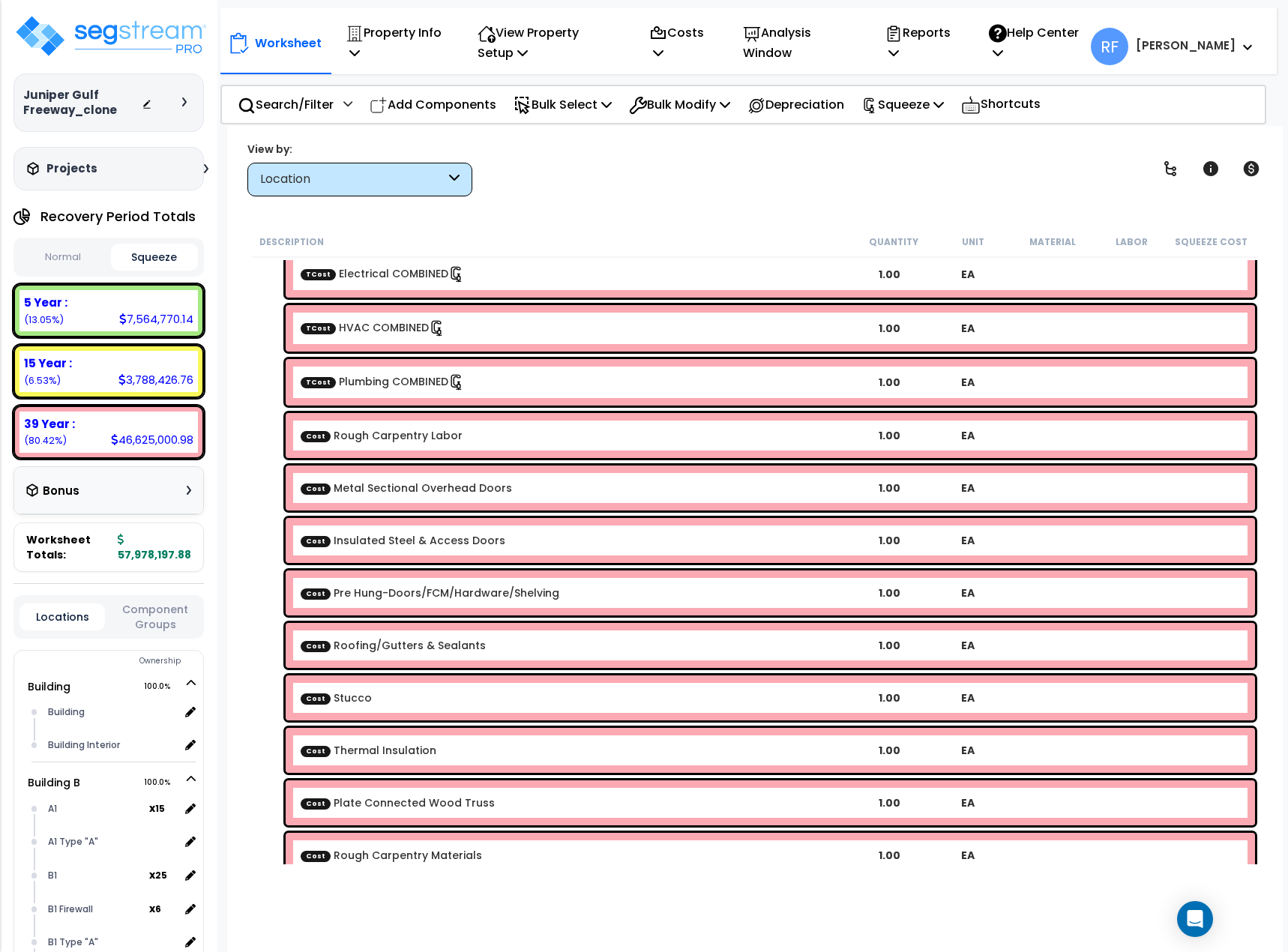
scroll to position [0, 0]
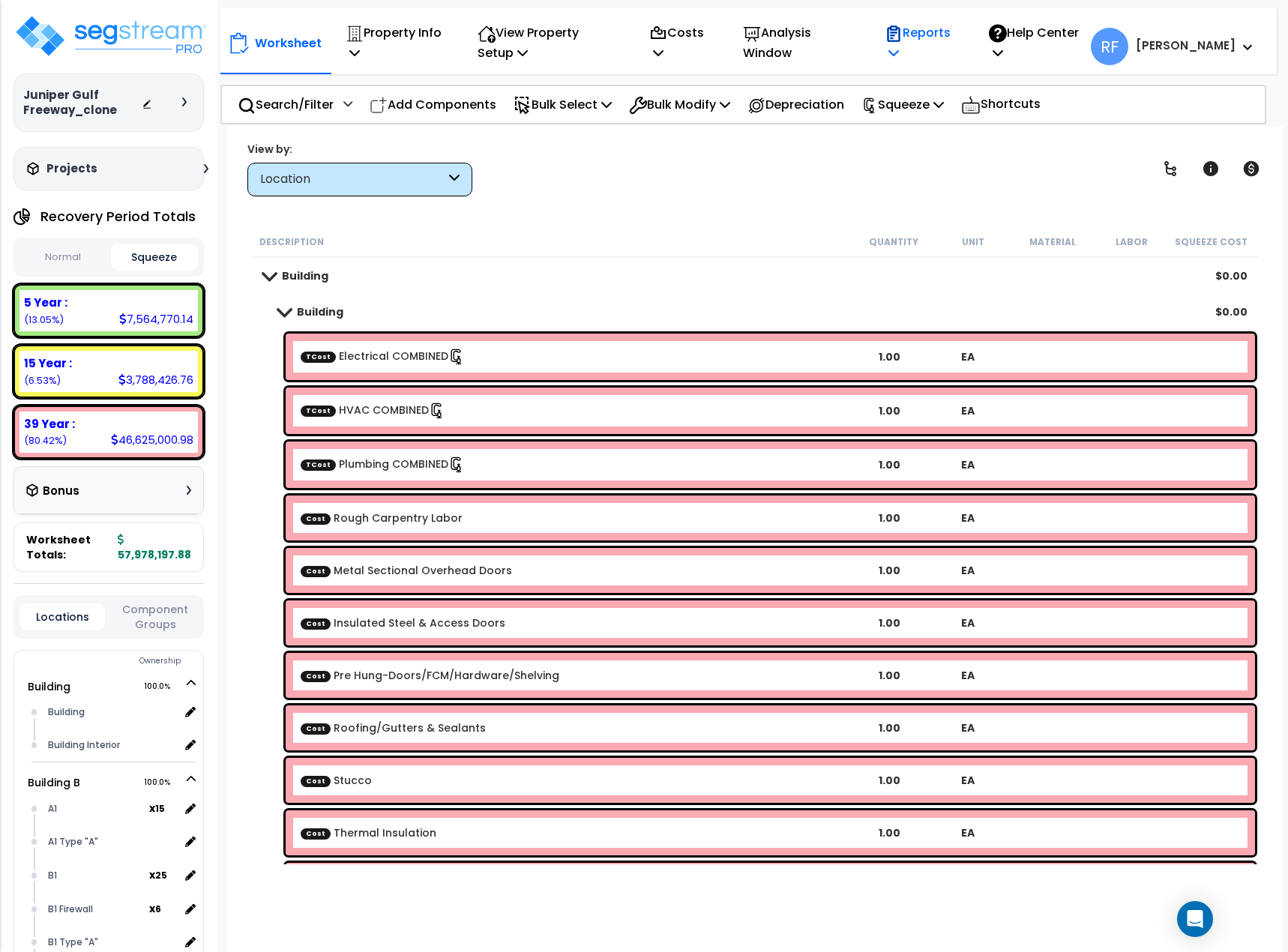
click at [946, 41] on p "Reports" at bounding box center [920, 42] width 72 height 41
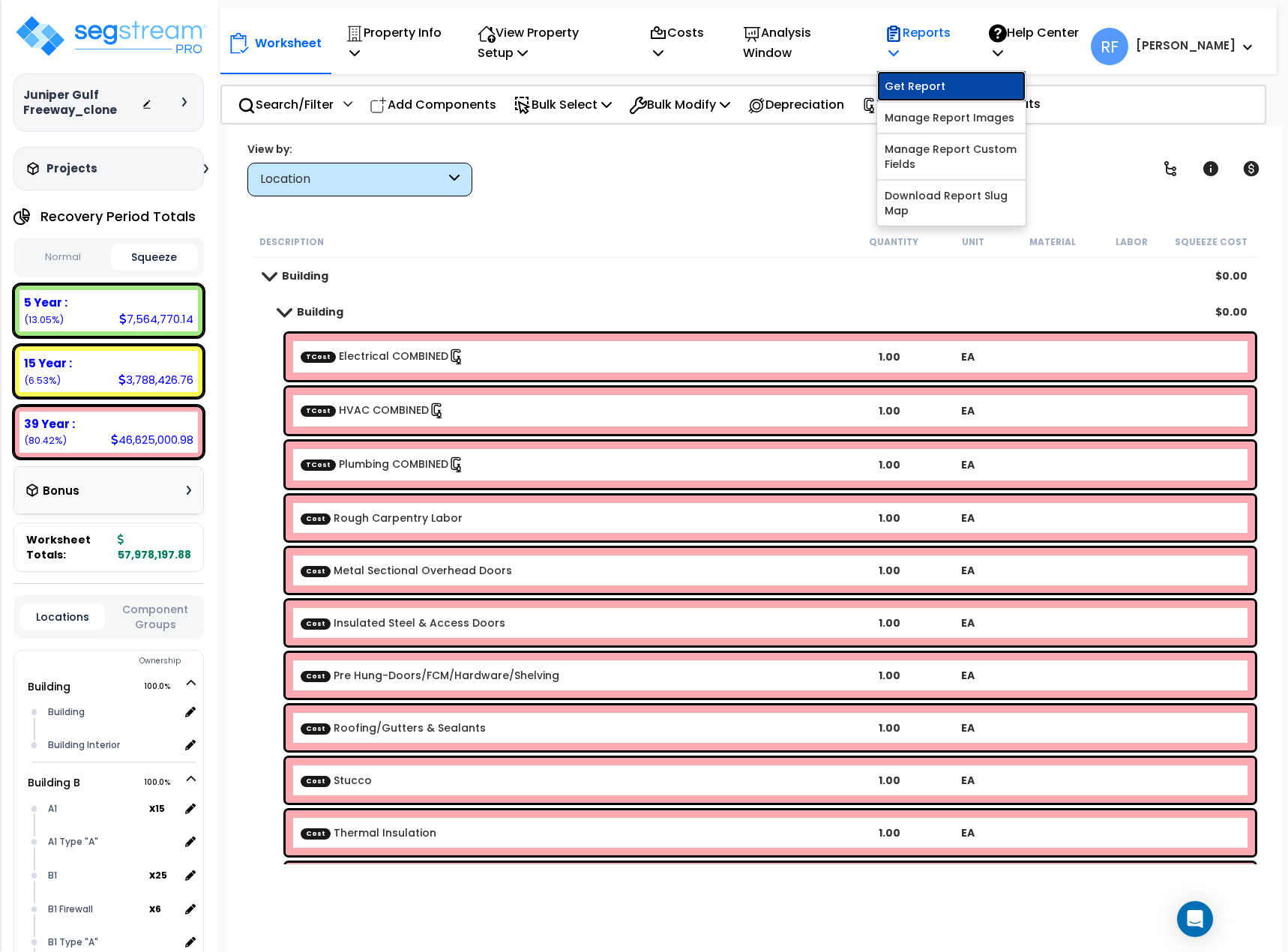
click at [971, 94] on link "Get Report" at bounding box center [951, 86] width 148 height 30
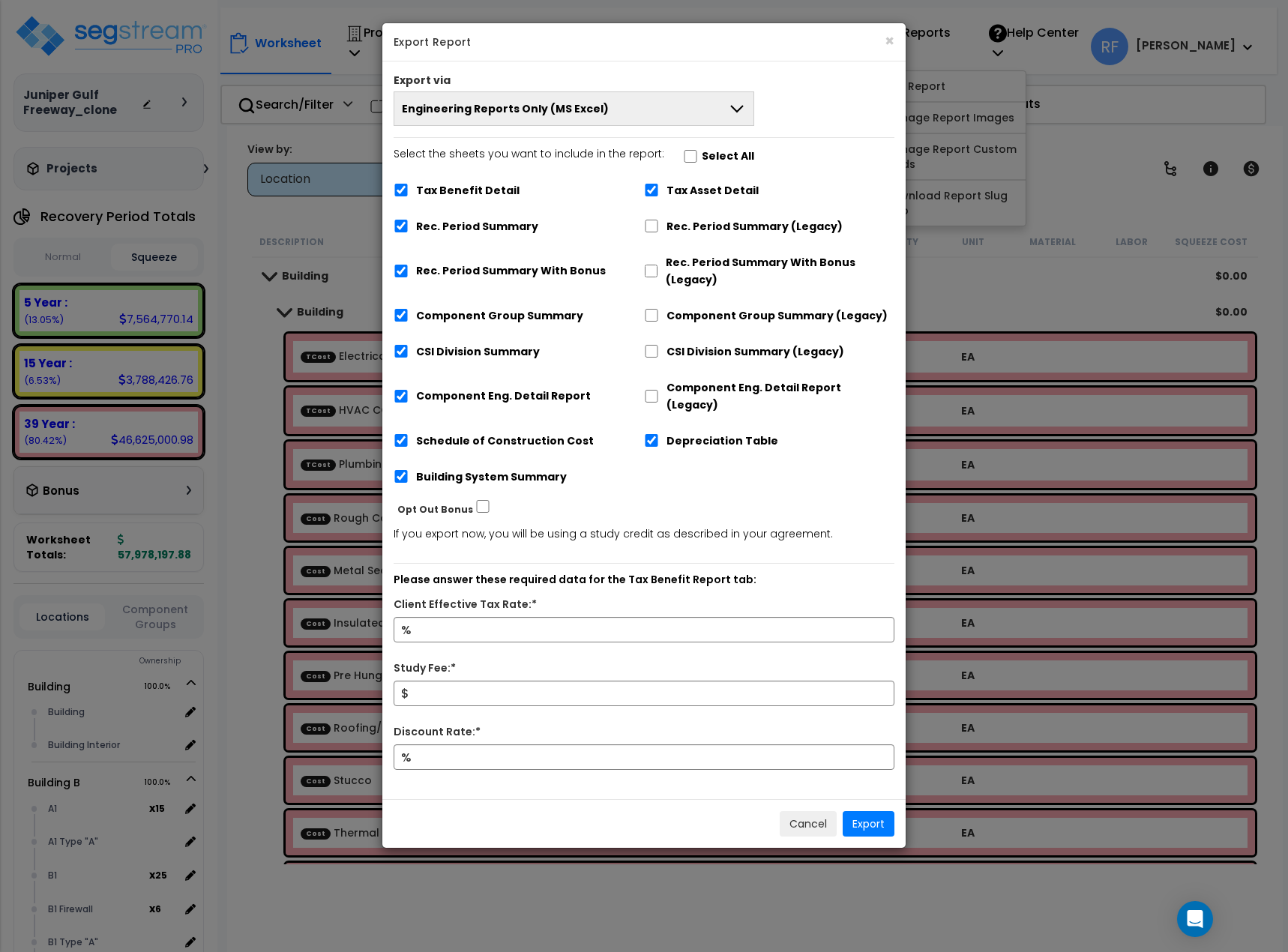
click at [702, 154] on label "Select All" at bounding box center [727, 156] width 52 height 17
click at [698, 154] on input "Select the sheets you want to include in the report: Select All" at bounding box center [691, 156] width 15 height 12
click at [702, 154] on label "Select All" at bounding box center [727, 156] width 52 height 17
click at [698, 154] on input "Select the sheets you want to include in the report: Select All" at bounding box center [691, 156] width 15 height 12
checkbox input "false"
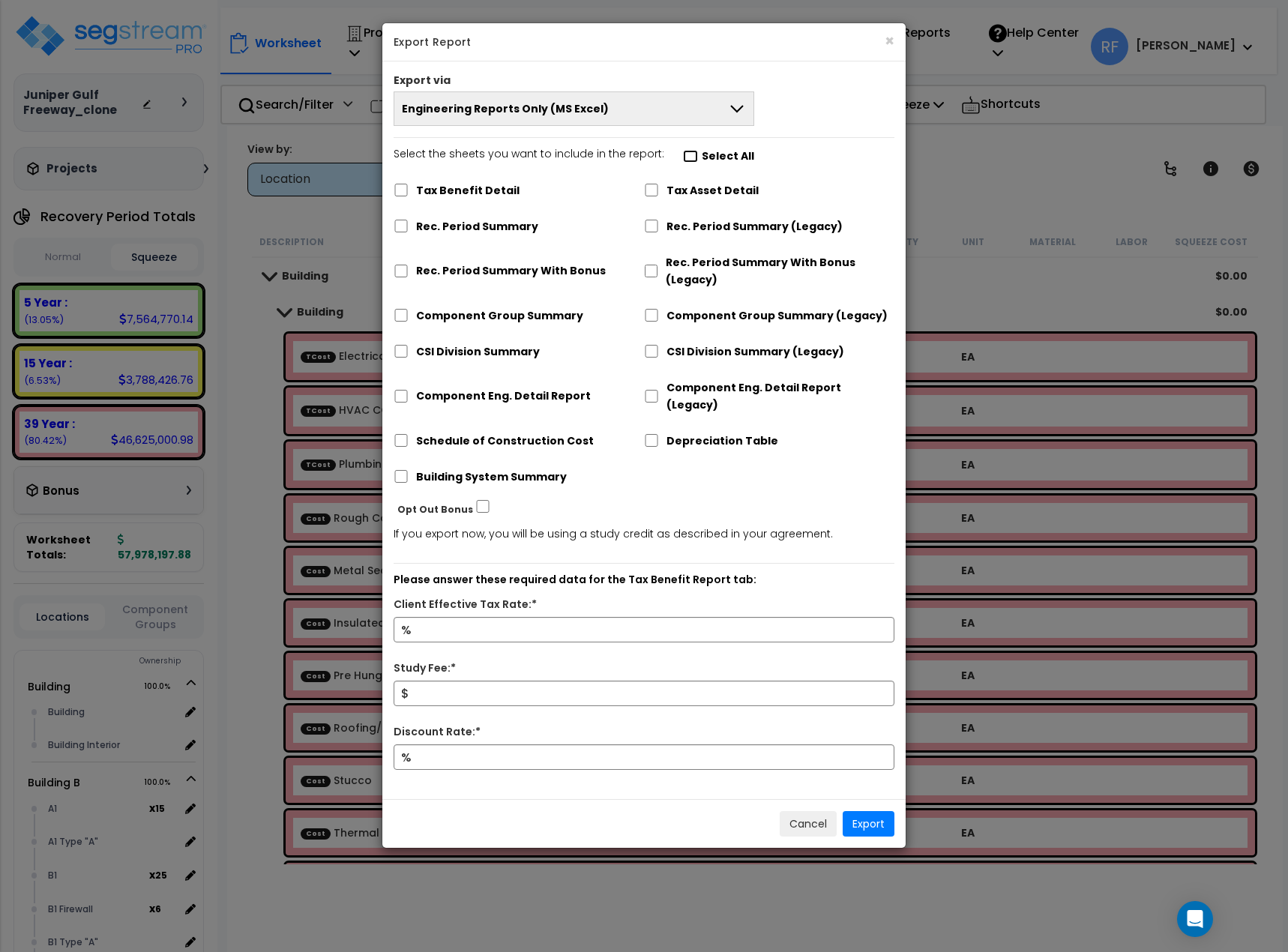
checkbox input "false"
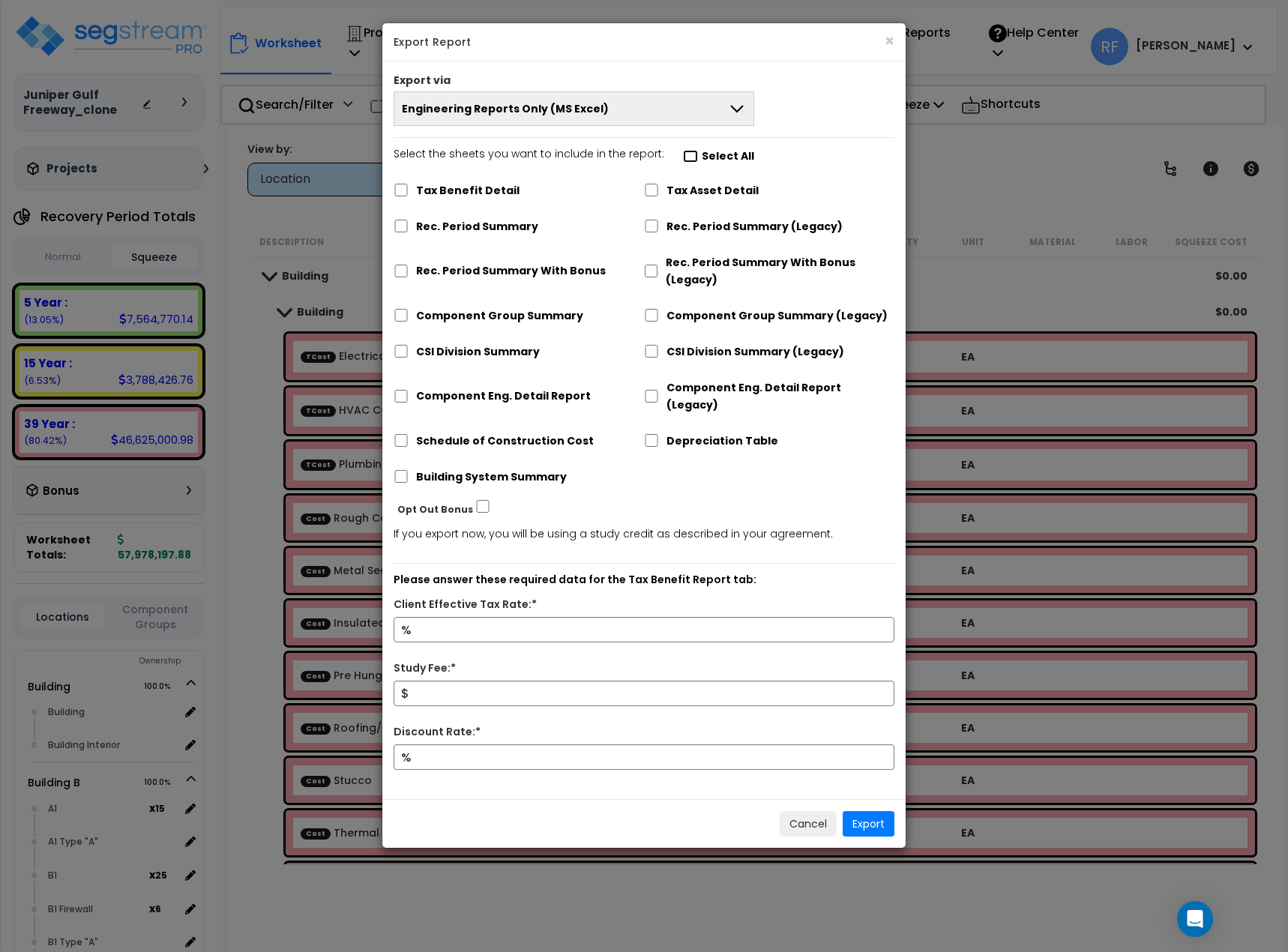
checkbox input "false"
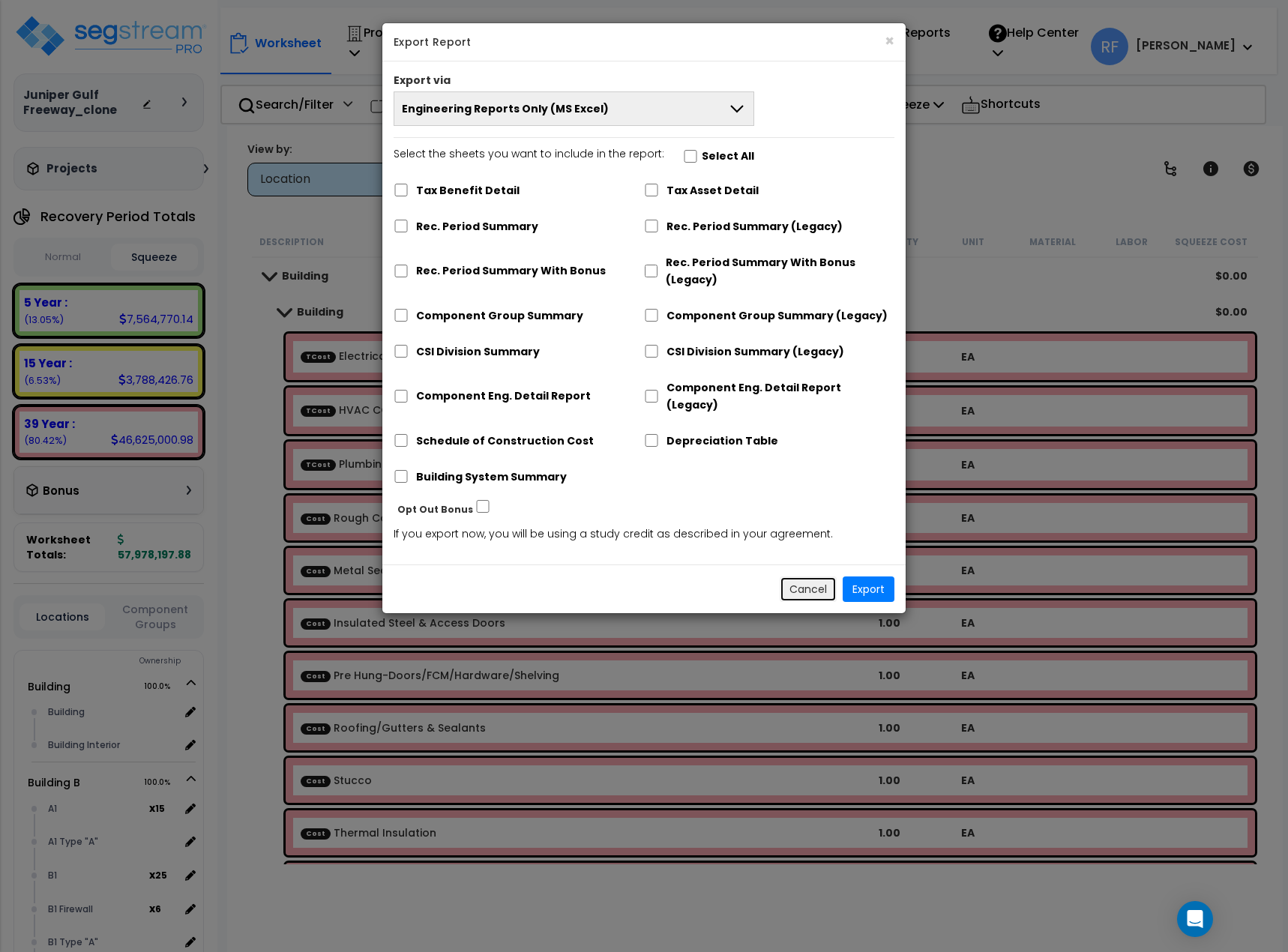
click at [793, 577] on button "Cancel" at bounding box center [808, 589] width 57 height 26
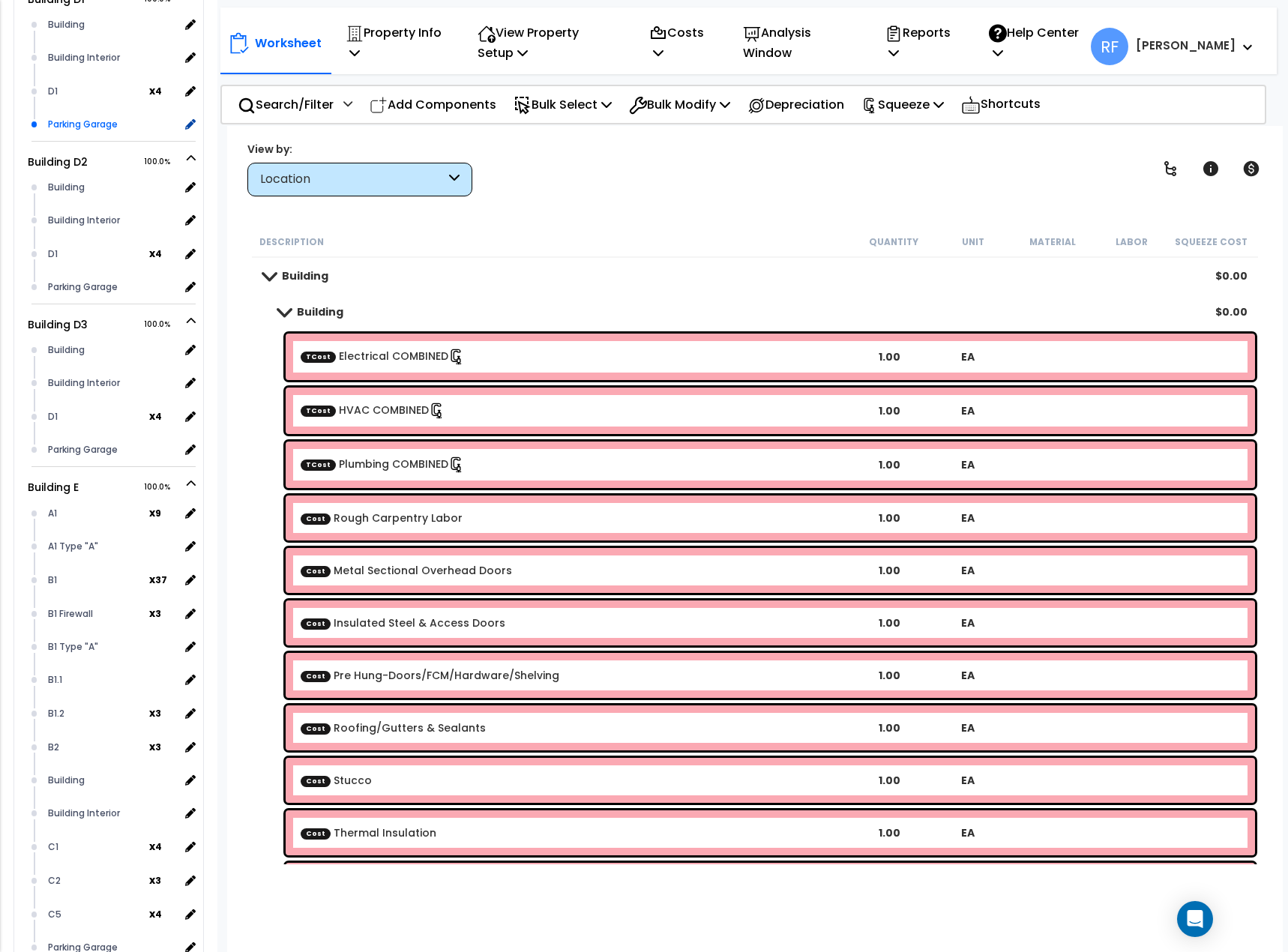
scroll to position [1275, 0]
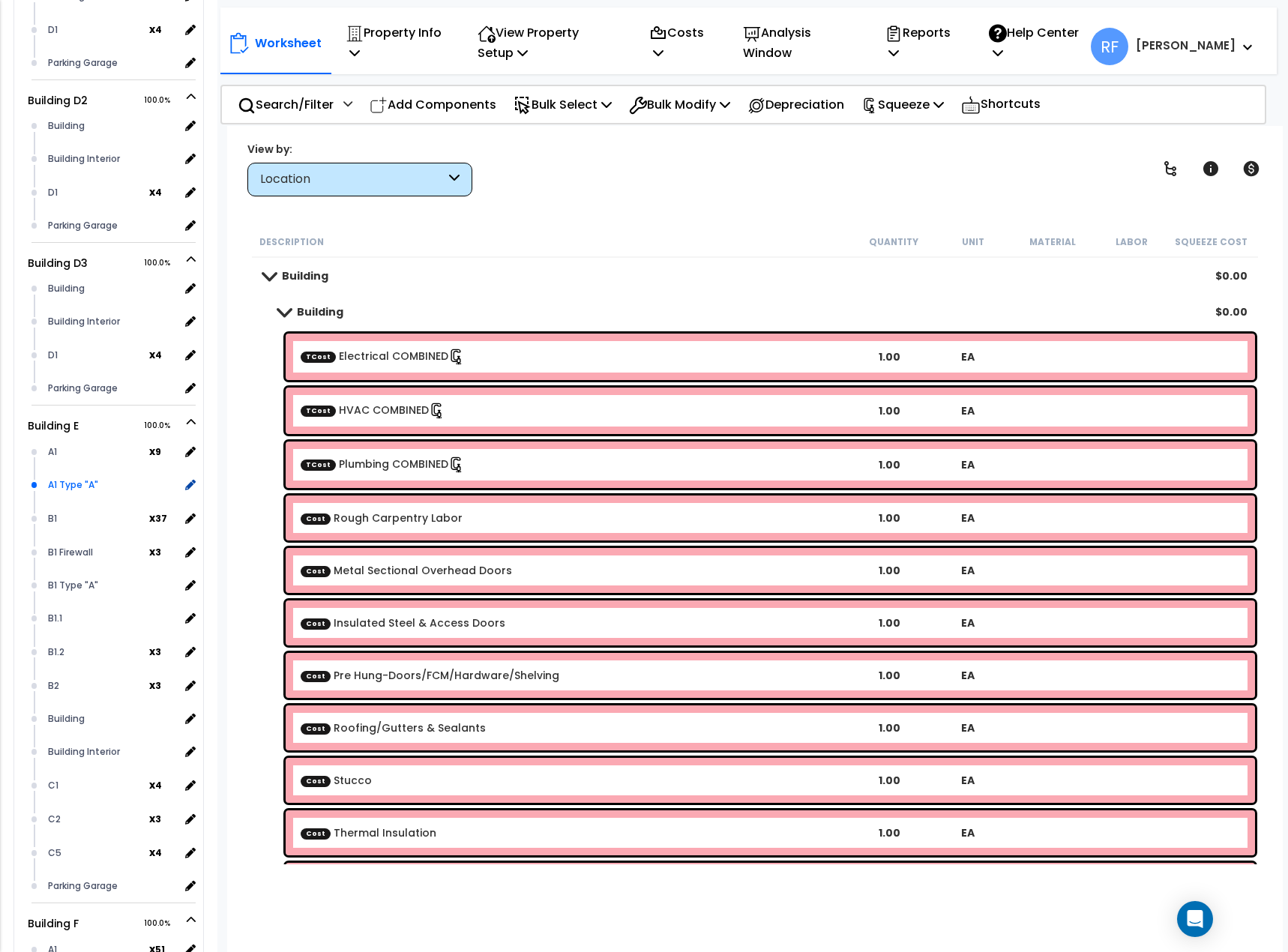
click at [72, 492] on div "A1 Type "A"" at bounding box center [111, 486] width 135 height 18
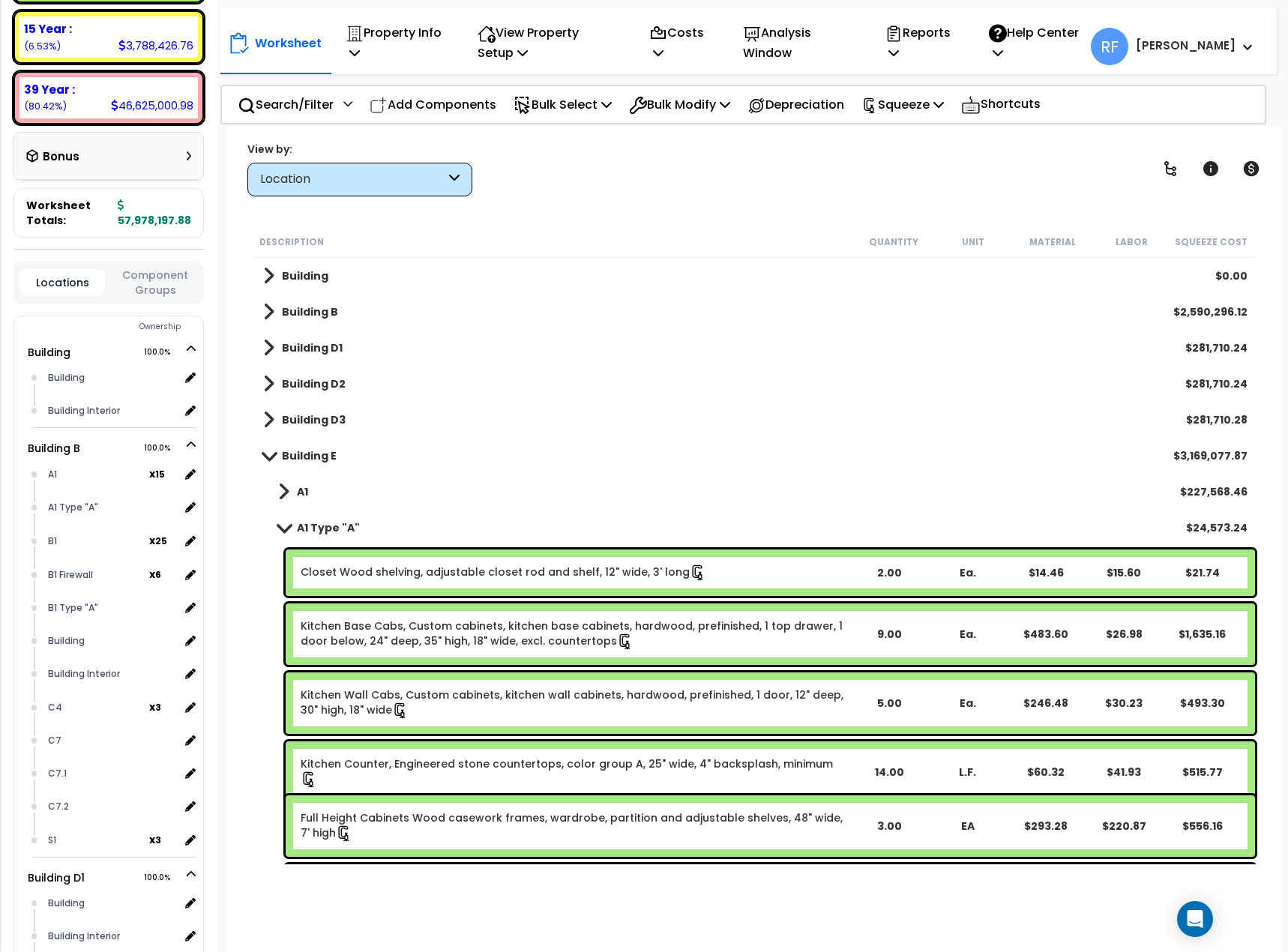
scroll to position [300, 0]
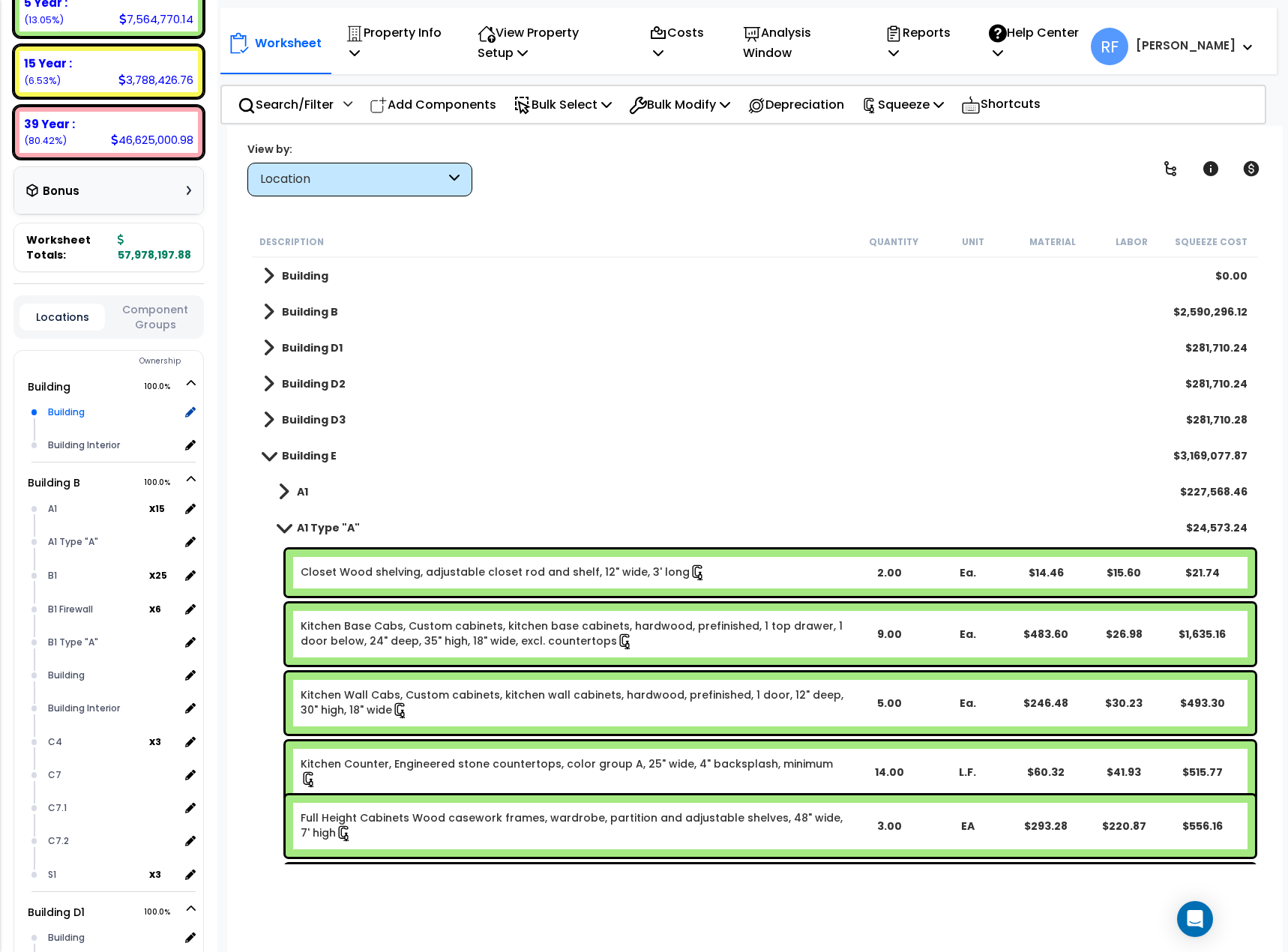
click at [79, 416] on div "Building" at bounding box center [111, 413] width 135 height 18
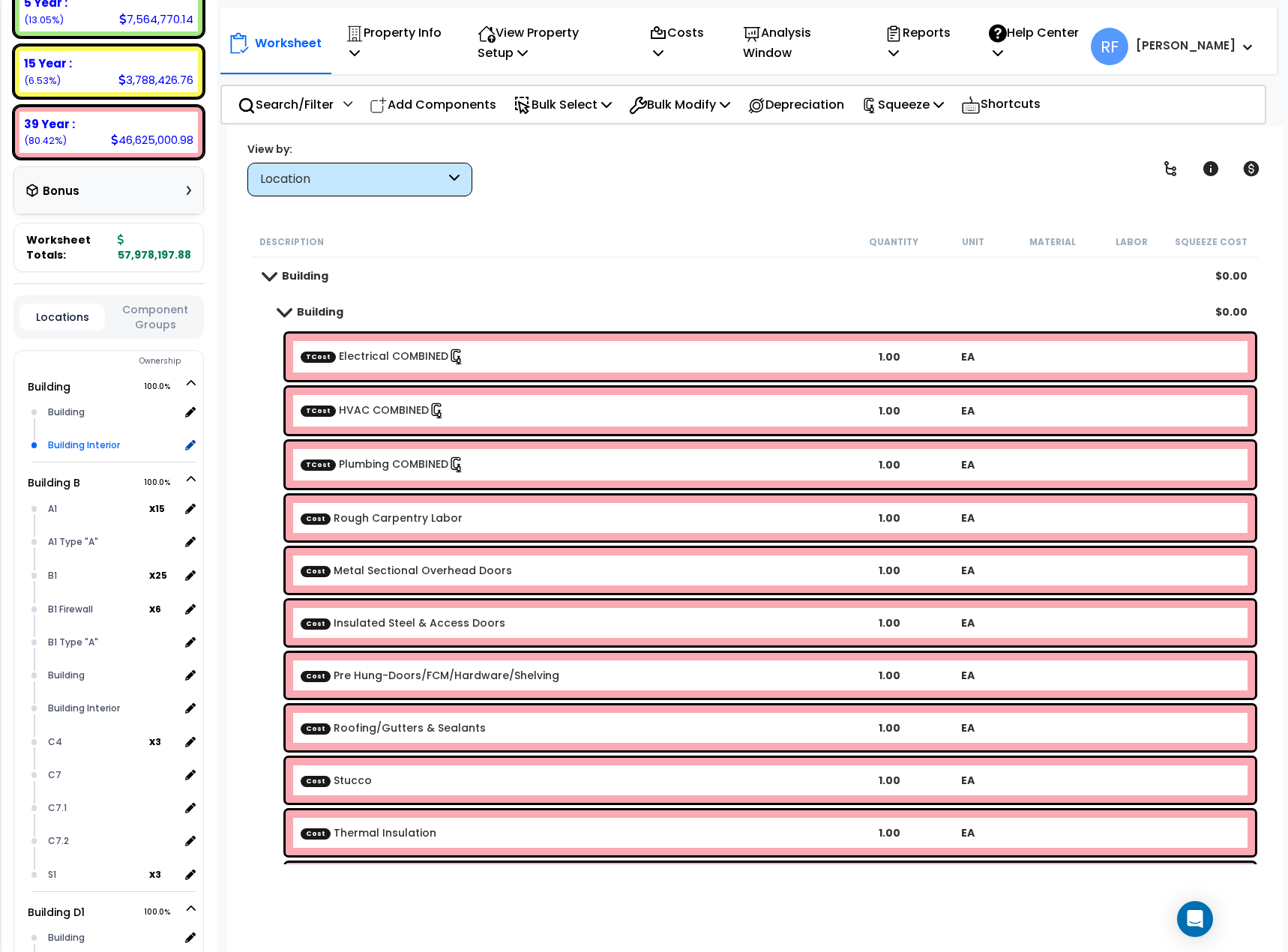
click at [71, 441] on div "Building Interior" at bounding box center [111, 446] width 135 height 18
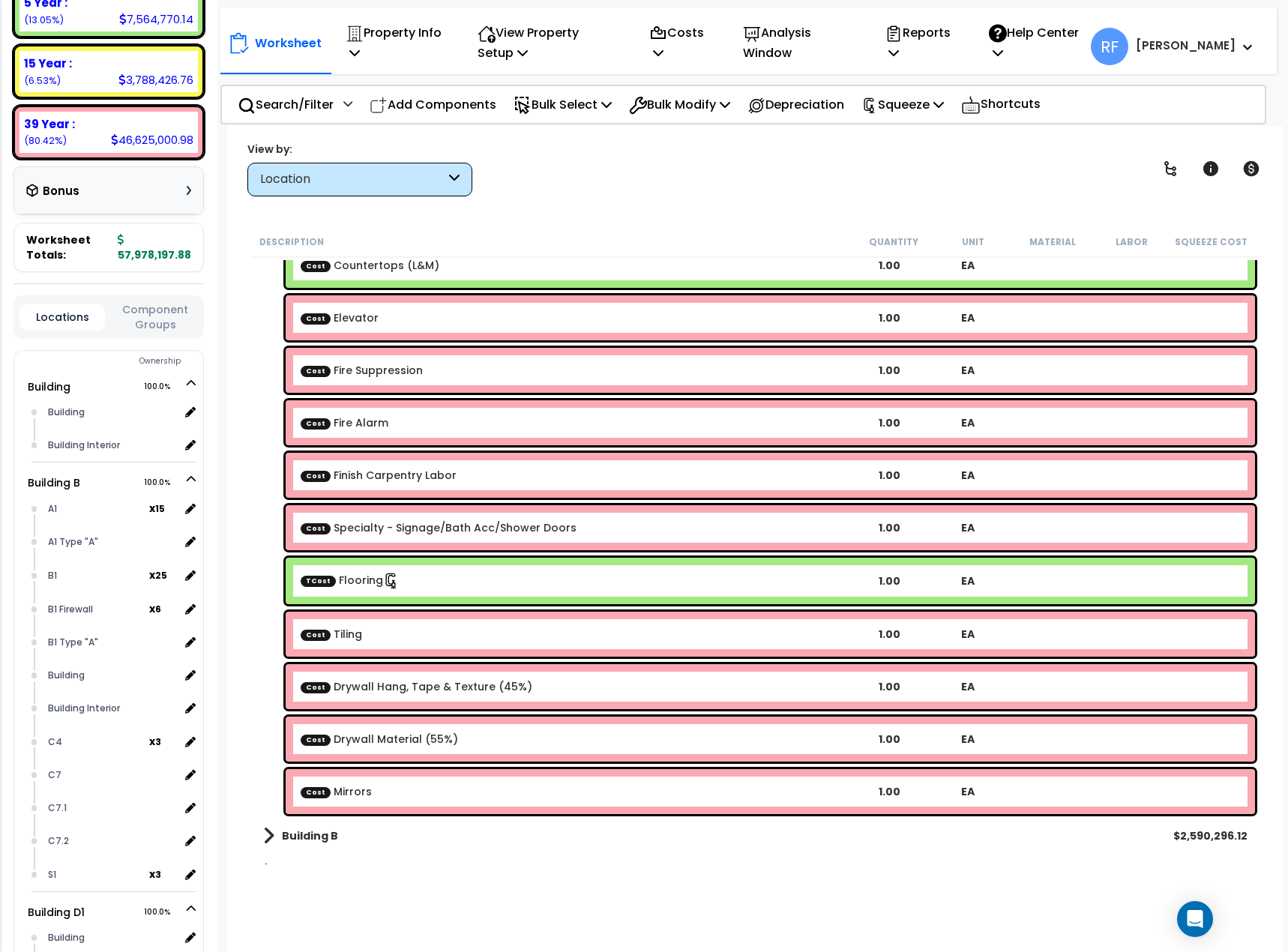
scroll to position [375, 0]
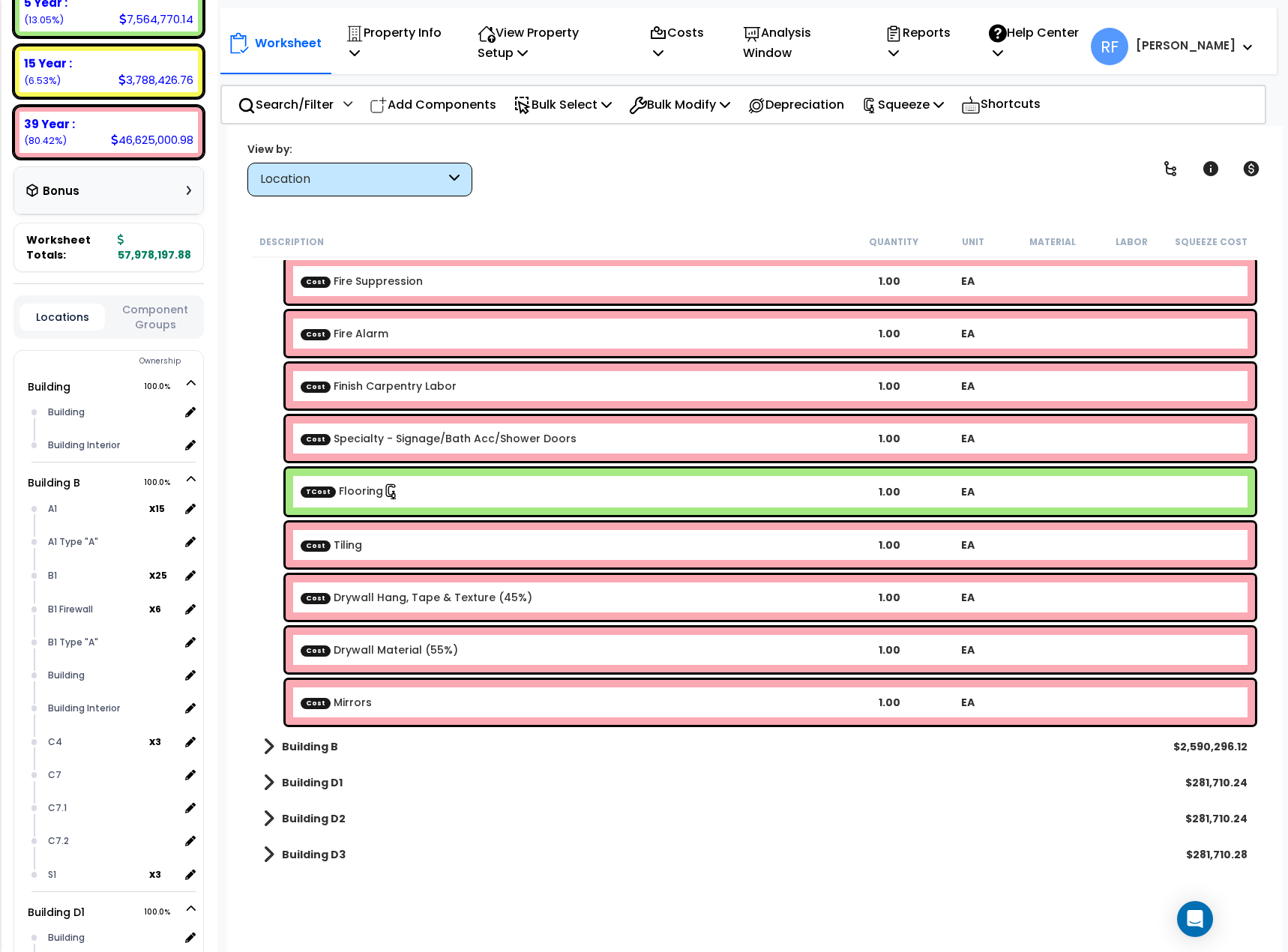
click at [751, 711] on div "Cost Mirrors 1.00 EA" at bounding box center [770, 703] width 969 height 45
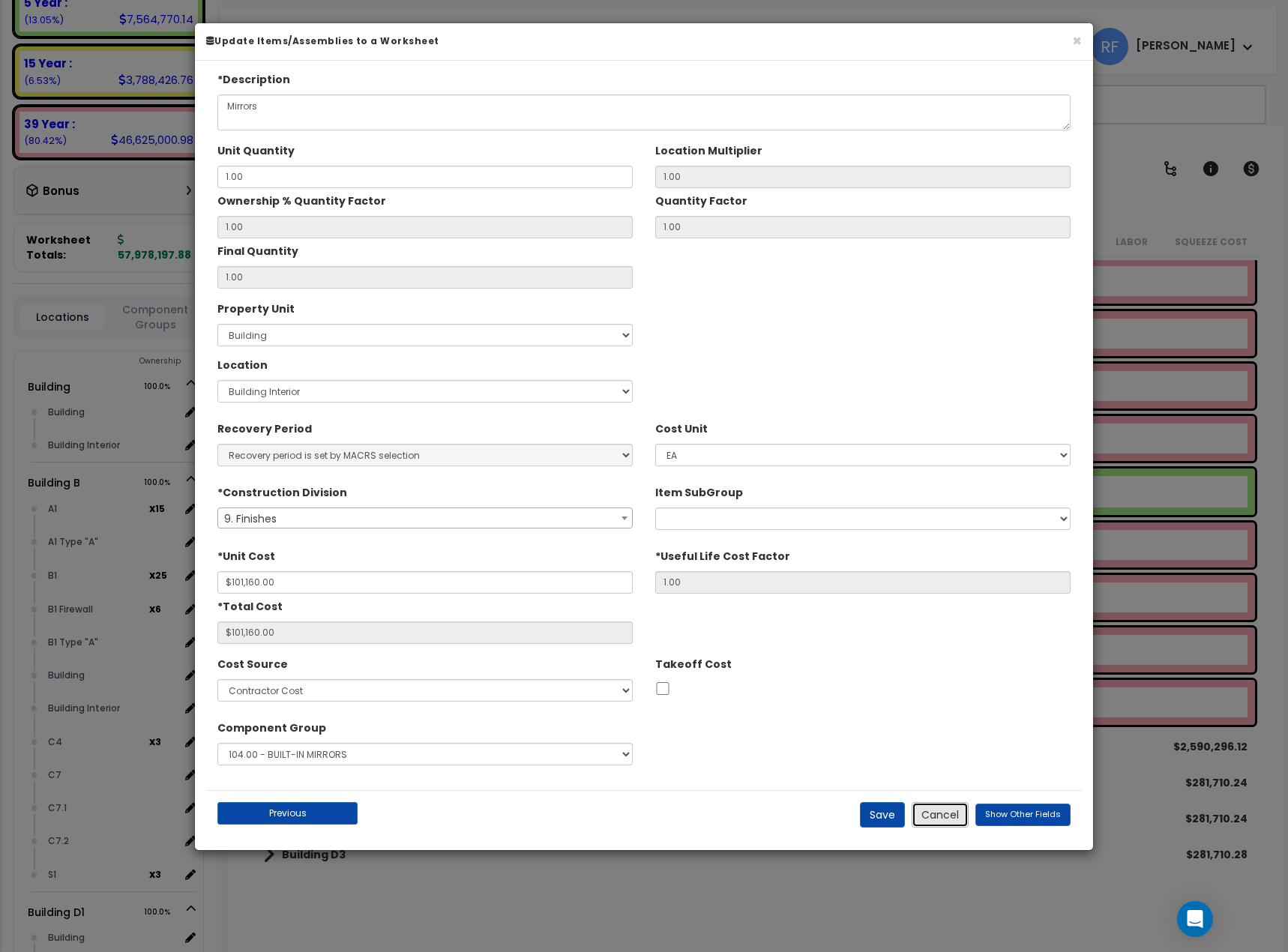
click at [958, 819] on button "Cancel" at bounding box center [940, 814] width 57 height 26
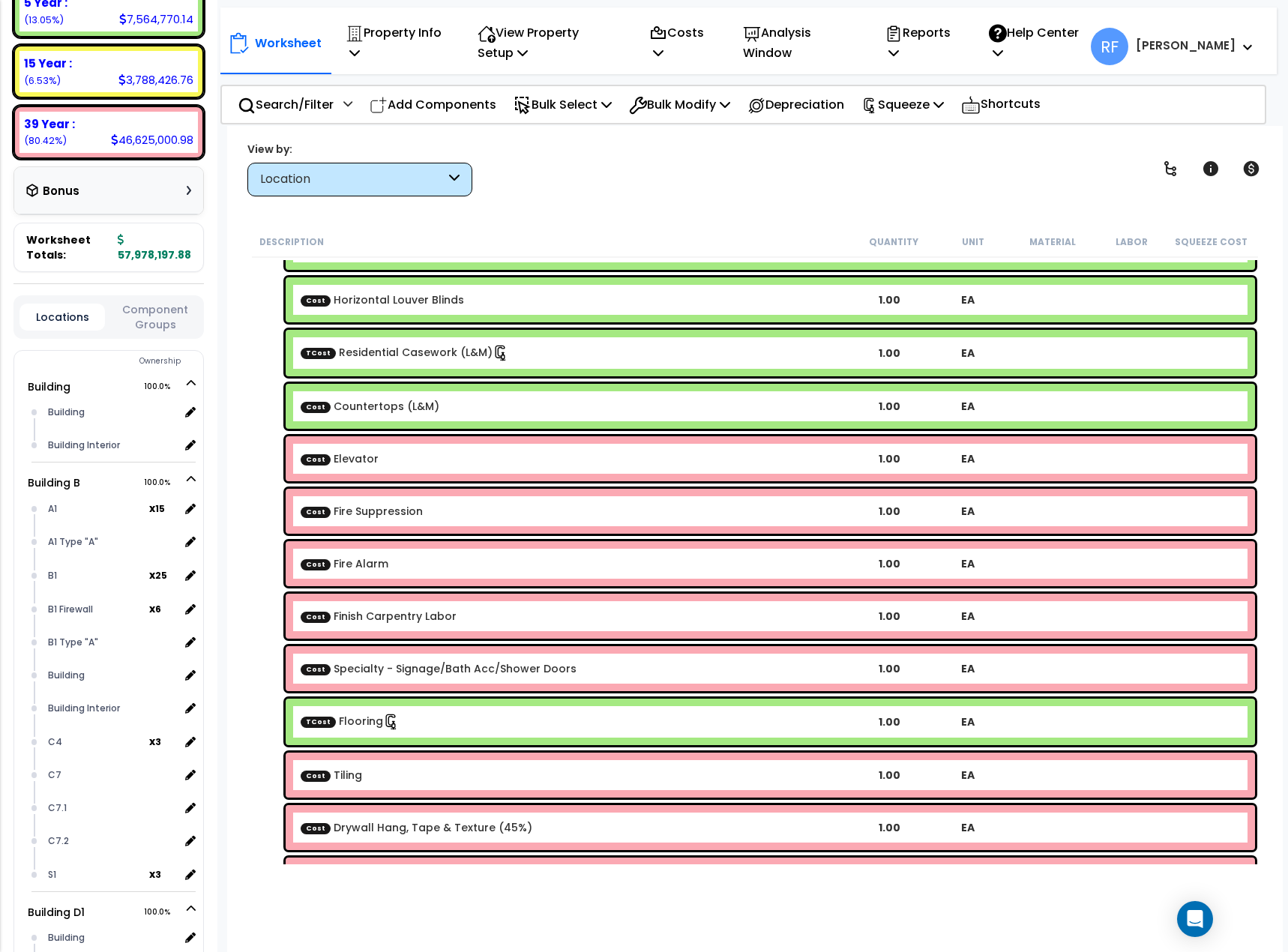
scroll to position [0, 0]
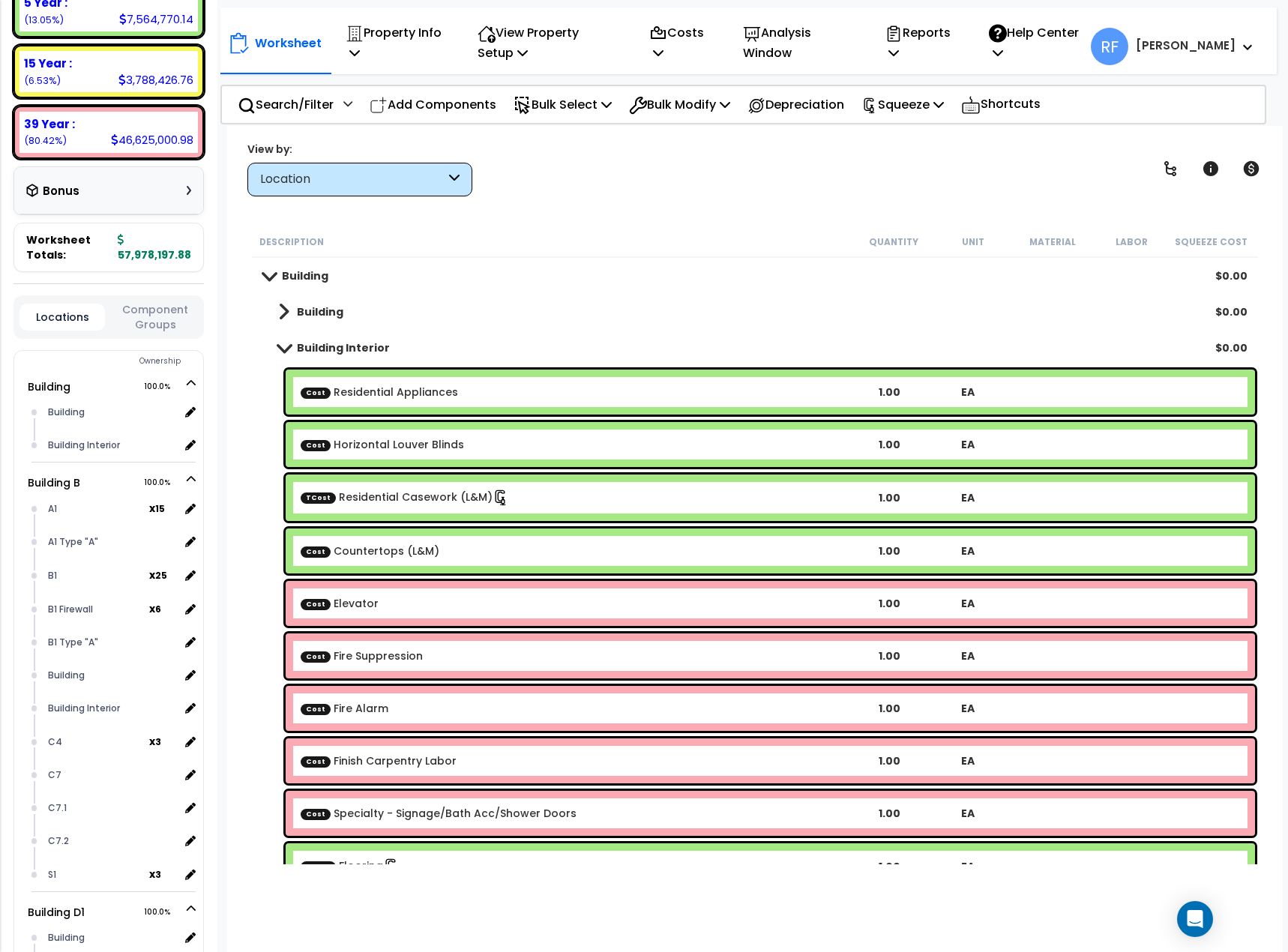
click at [263, 281] on link "Building" at bounding box center [296, 275] width 65 height 21
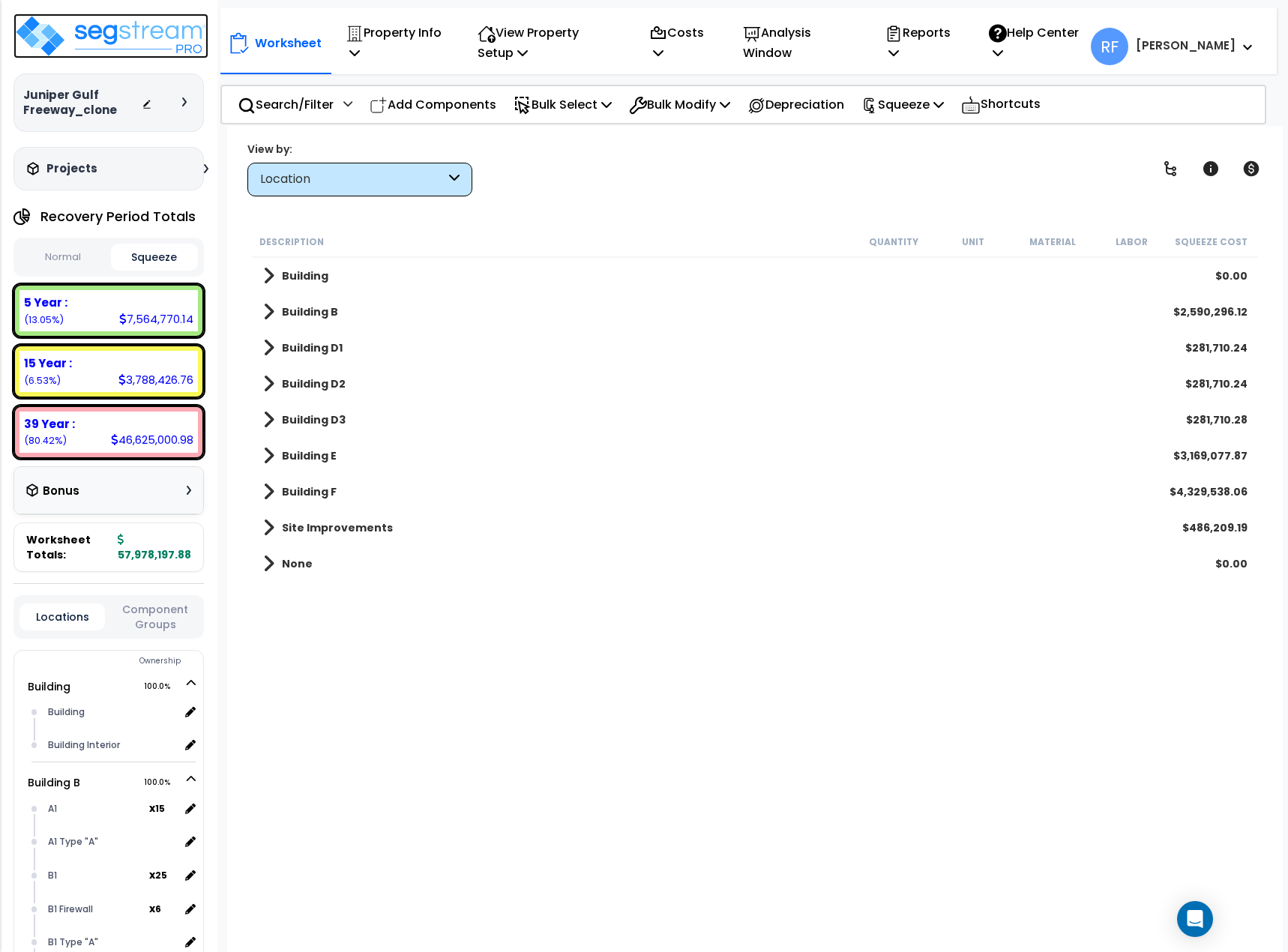
click at [162, 38] on img at bounding box center [110, 36] width 195 height 45
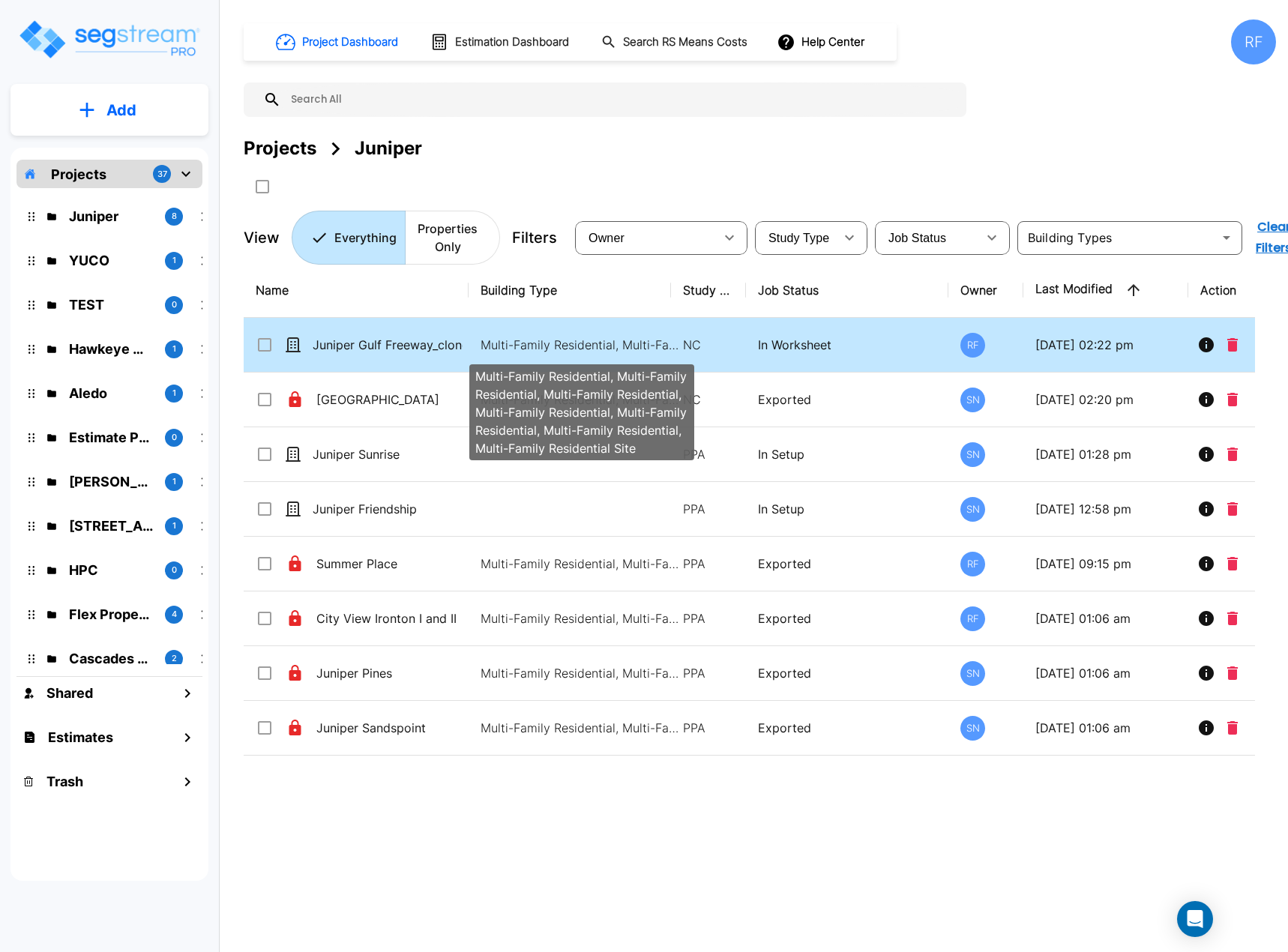
click at [564, 348] on p "Multi-Family Residential, Multi-Family Residential, Multi-Family Residential, M…" at bounding box center [581, 345] width 202 height 18
checkbox input "true"
click at [564, 348] on p "Multi-Family Residential, Multi-Family Residential, Multi-Family Residential, M…" at bounding box center [581, 345] width 202 height 18
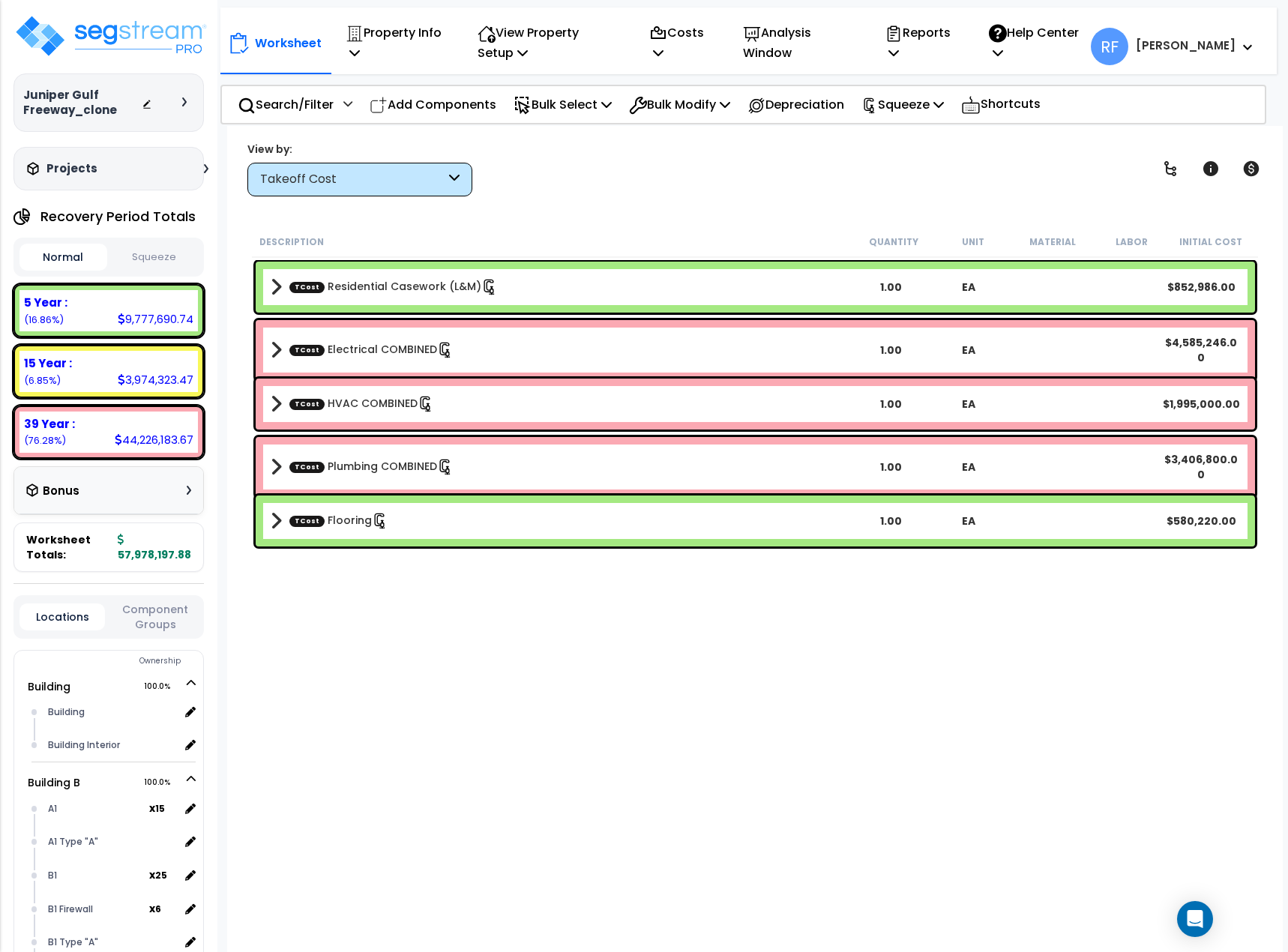
click at [459, 187] on icon at bounding box center [454, 179] width 11 height 17
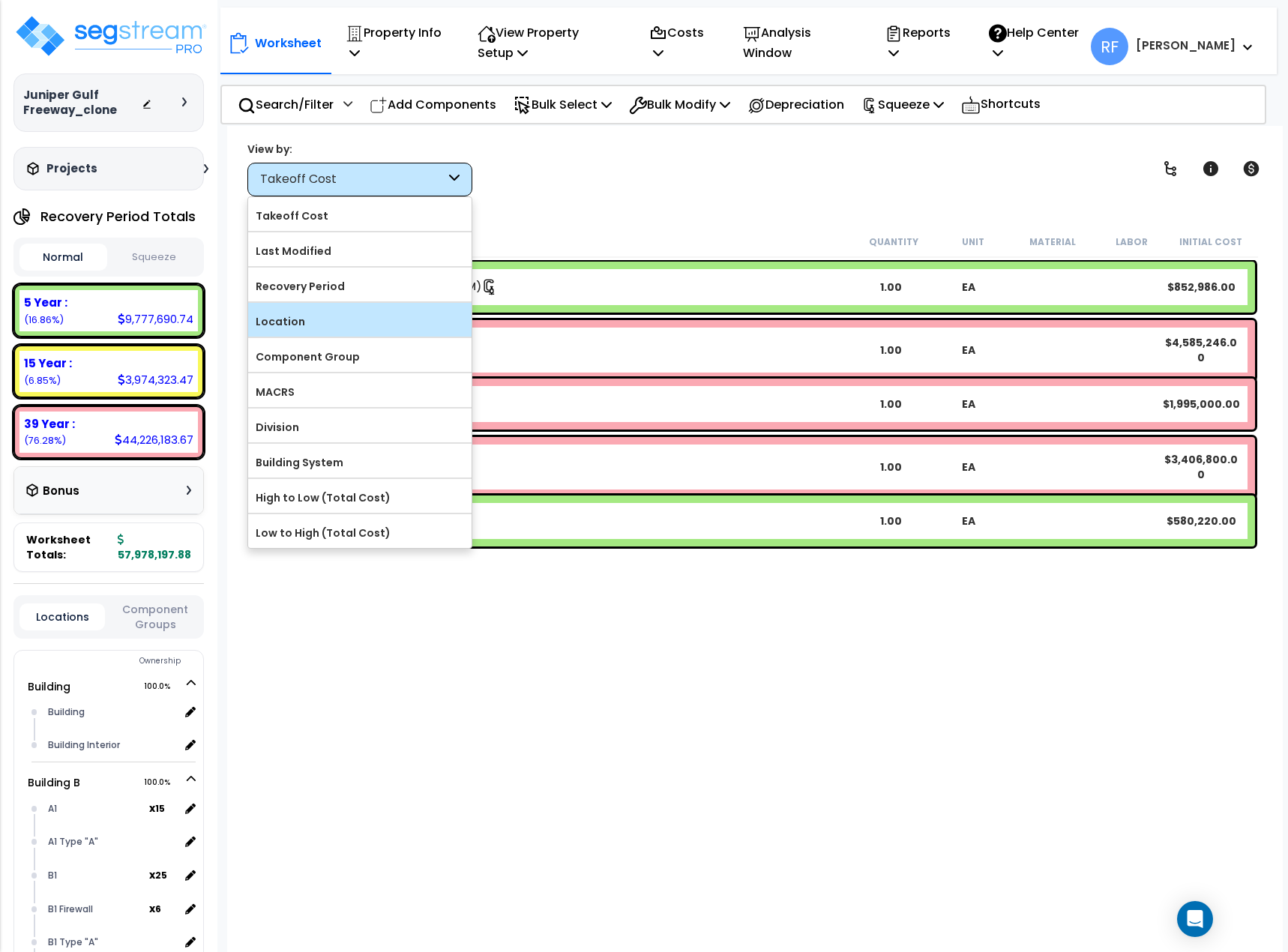
click at [421, 311] on label "Location" at bounding box center [360, 321] width 224 height 22
click at [0, 0] on input "Location" at bounding box center [0, 0] width 0 height 0
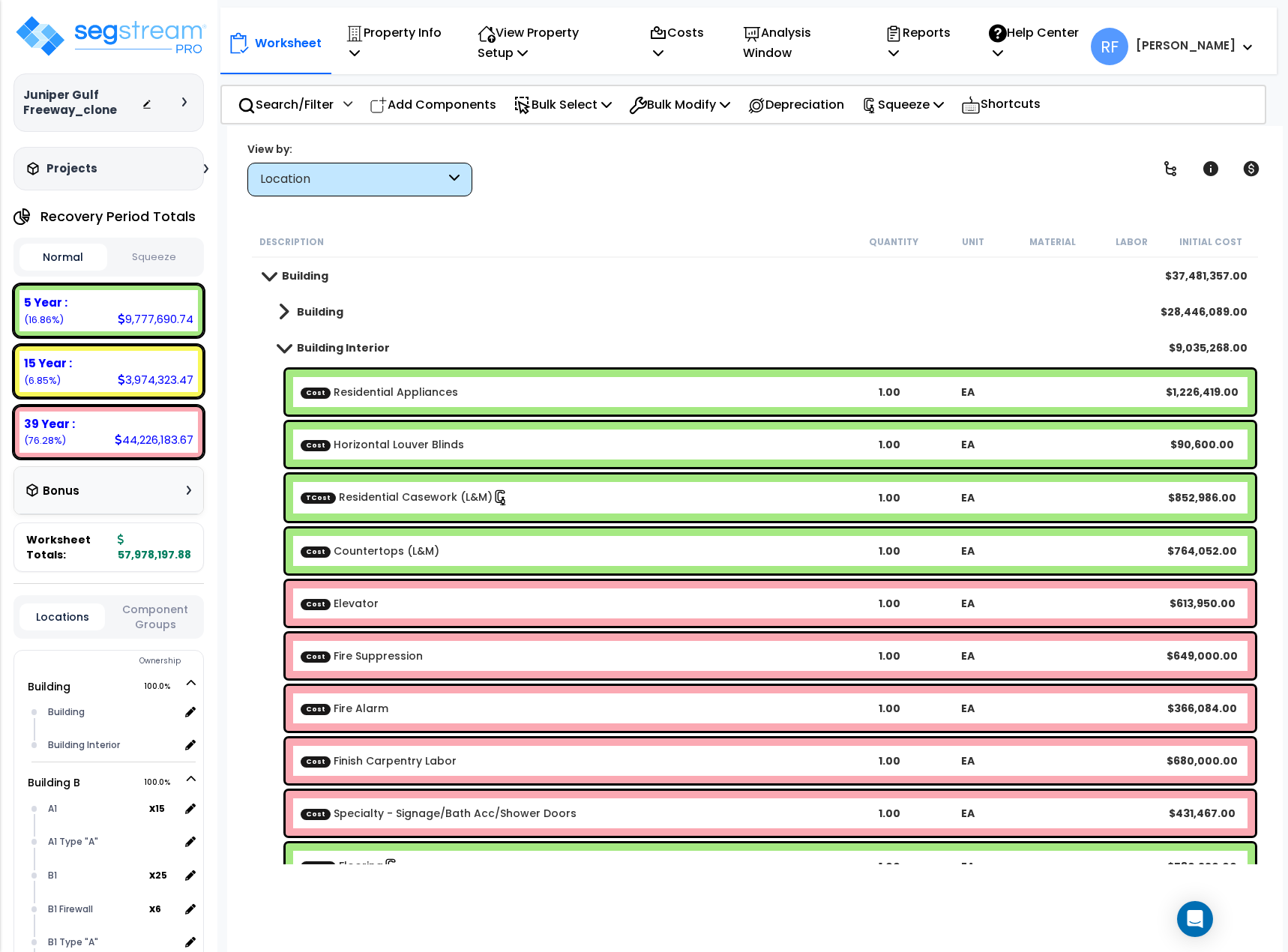
click at [277, 280] on span at bounding box center [268, 276] width 21 height 12
